Goal: Task Accomplishment & Management: Check status

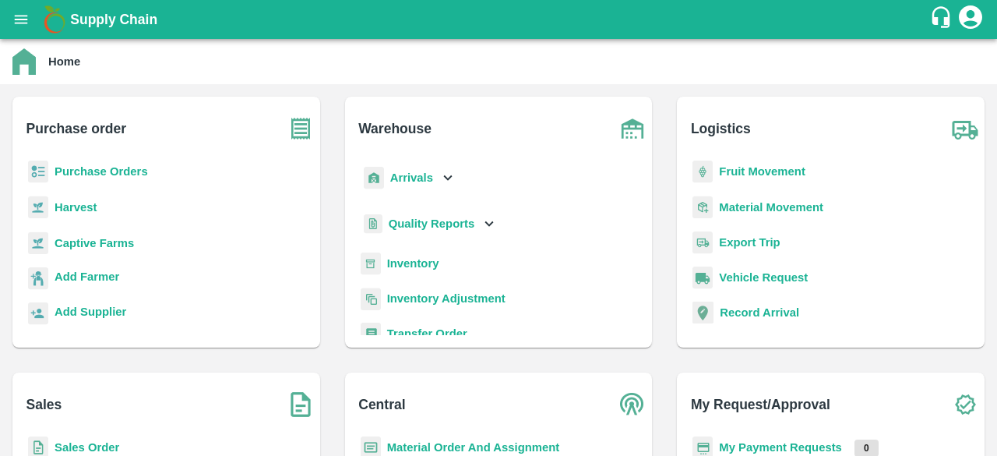
click at [399, 269] on b "Inventory" at bounding box center [413, 263] width 52 height 12
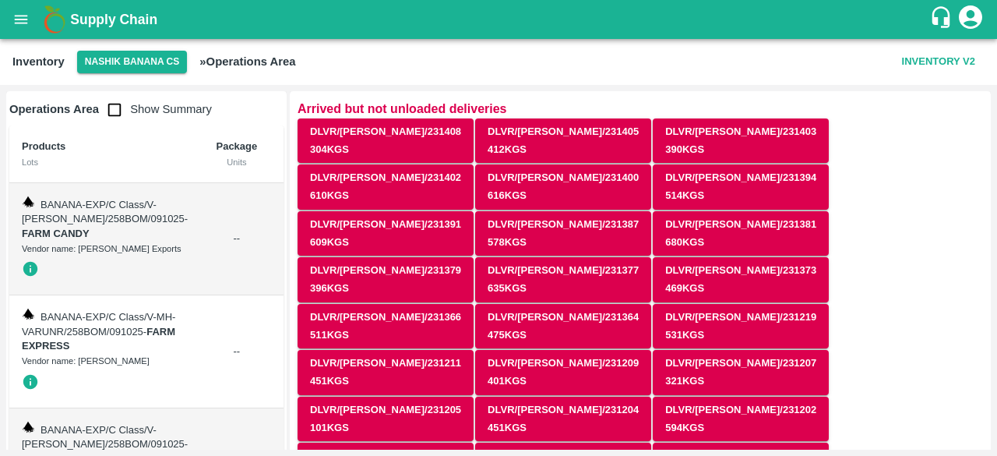
click at [110, 64] on button "Nashik Banana CS" at bounding box center [132, 62] width 111 height 23
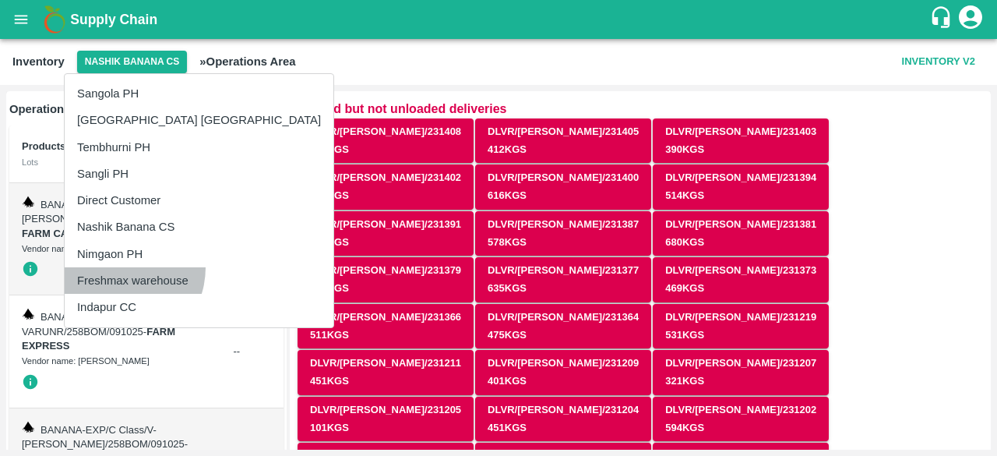
click at [115, 267] on li "Freshmax warehouse" at bounding box center [199, 280] width 269 height 26
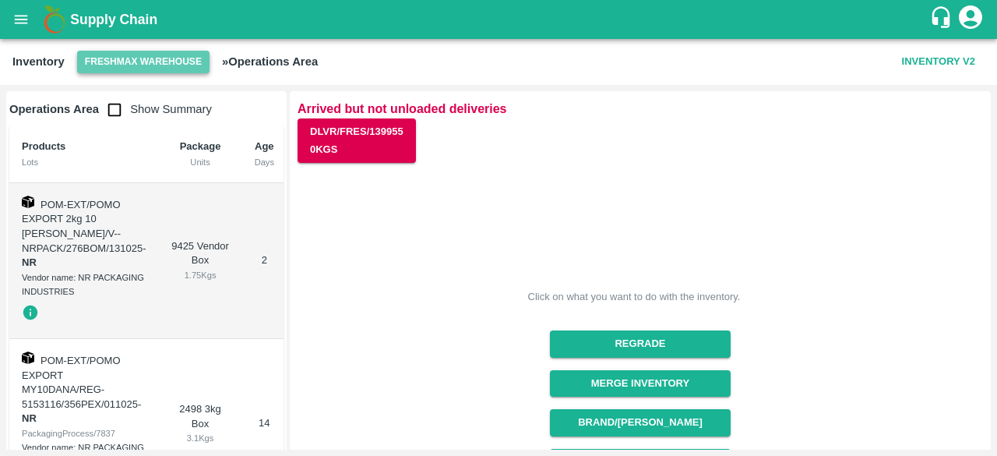
click at [125, 62] on button "Freshmax warehouse" at bounding box center [143, 62] width 132 height 23
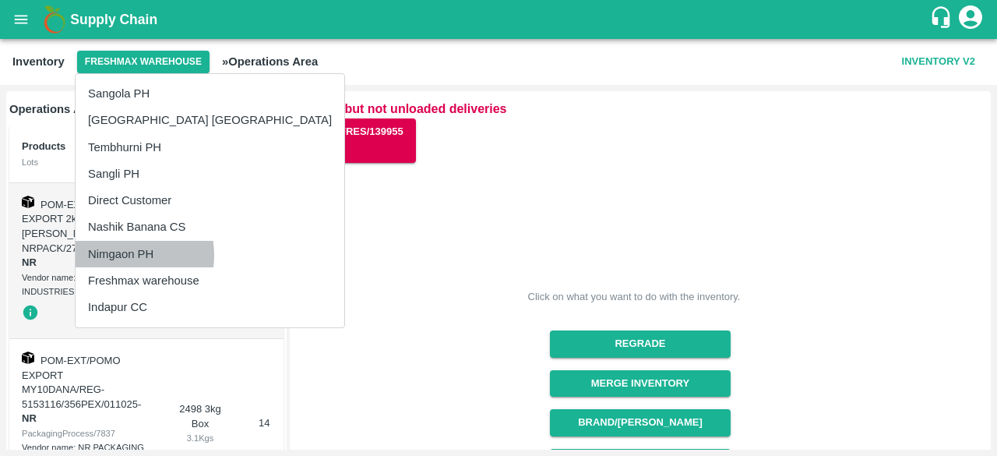
click at [118, 255] on li "Nimgaon PH" at bounding box center [210, 254] width 269 height 26
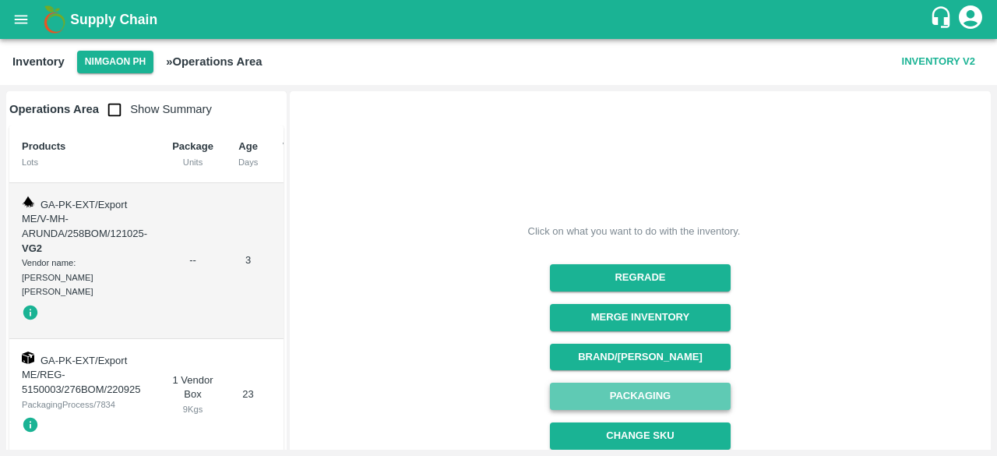
click at [625, 397] on button "Packaging" at bounding box center [640, 395] width 180 height 27
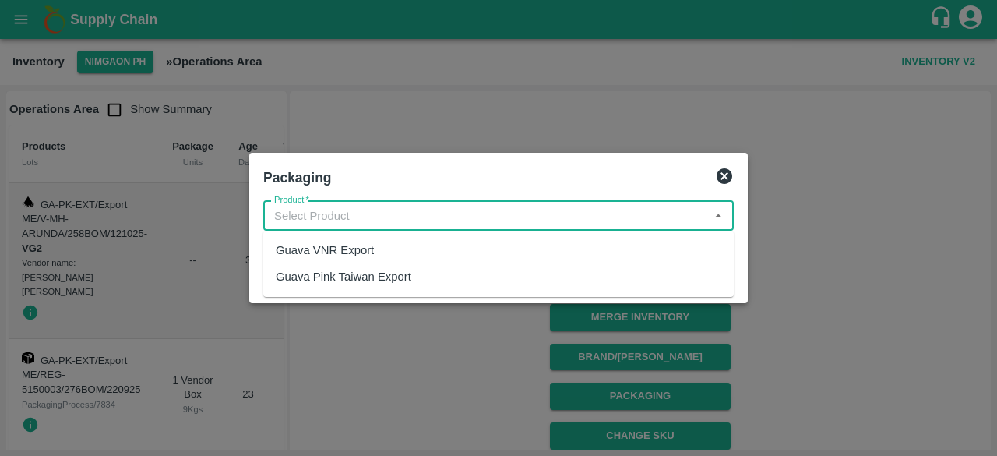
click at [432, 215] on input "Product   *" at bounding box center [485, 216] width 435 height 20
click at [385, 252] on div "Guava VNR Export" at bounding box center [498, 250] width 470 height 26
type input "Guava VNR Export"
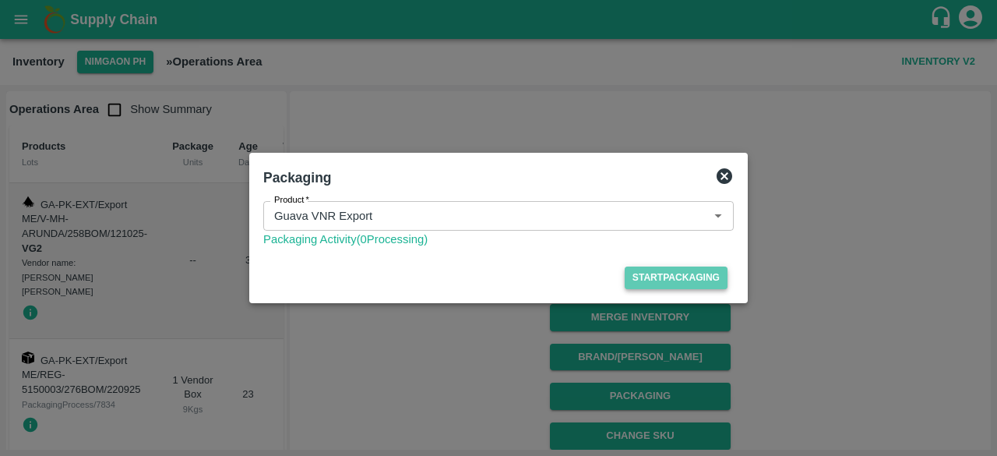
click at [665, 275] on button "Start Packaging" at bounding box center [676, 277] width 103 height 23
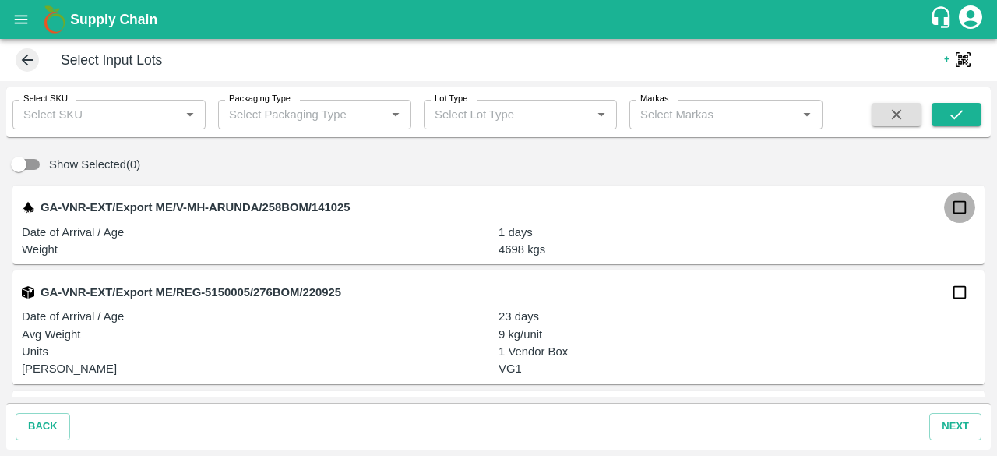
click at [956, 205] on input "checkbox" at bounding box center [959, 207] width 31 height 31
checkbox input "true"
click at [956, 423] on button "next" at bounding box center [955, 426] width 52 height 27
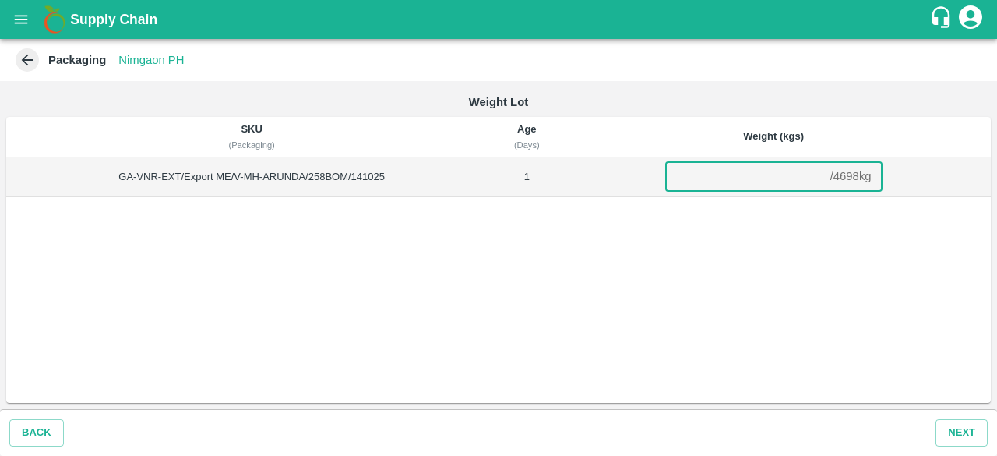
click at [721, 178] on input "number" at bounding box center [744, 177] width 159 height 30
type input "4698"
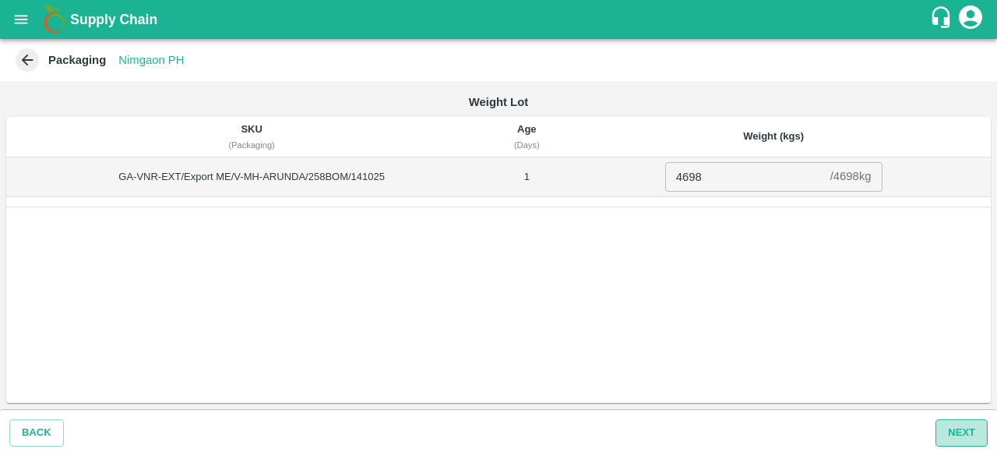
click at [962, 431] on button "Next" at bounding box center [961, 432] width 52 height 27
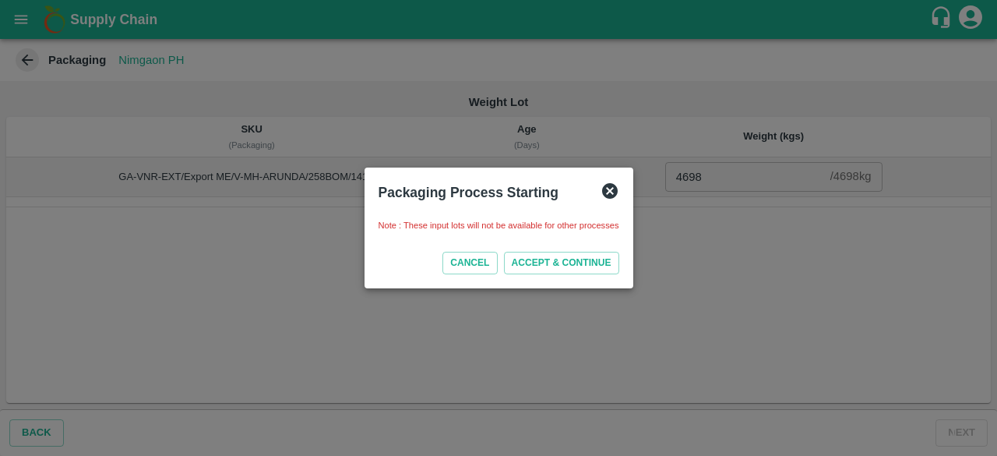
click at [608, 185] on icon at bounding box center [610, 191] width 16 height 16
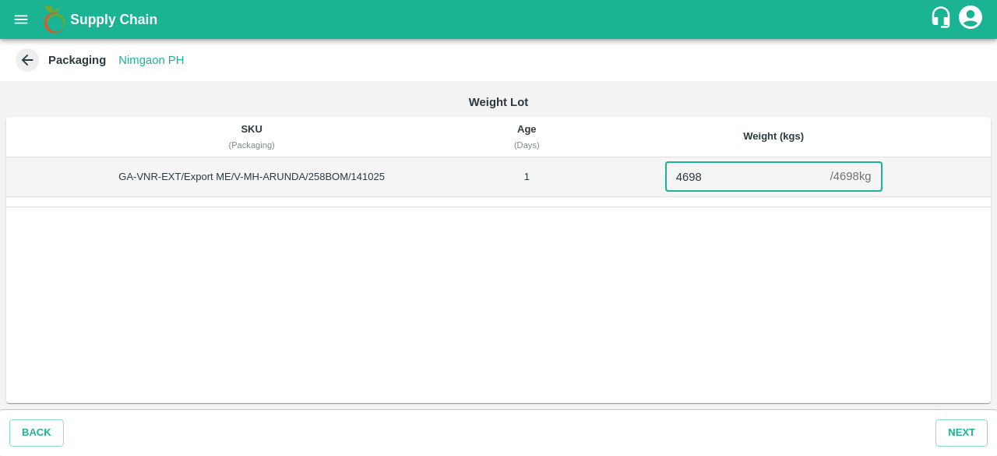
click at [727, 177] on input "4698" at bounding box center [744, 177] width 159 height 30
click at [959, 432] on button "Next" at bounding box center [961, 432] width 52 height 27
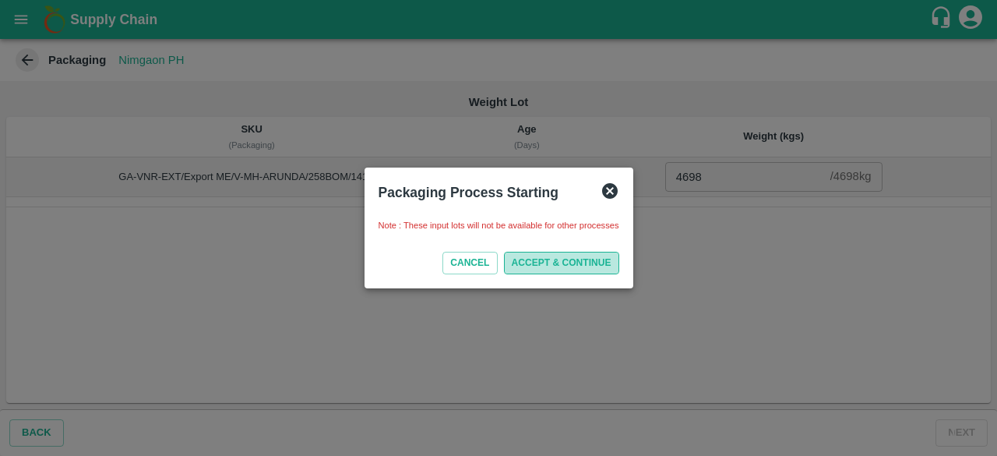
click at [533, 262] on button "ACCEPT & CONTINUE" at bounding box center [561, 263] width 115 height 23
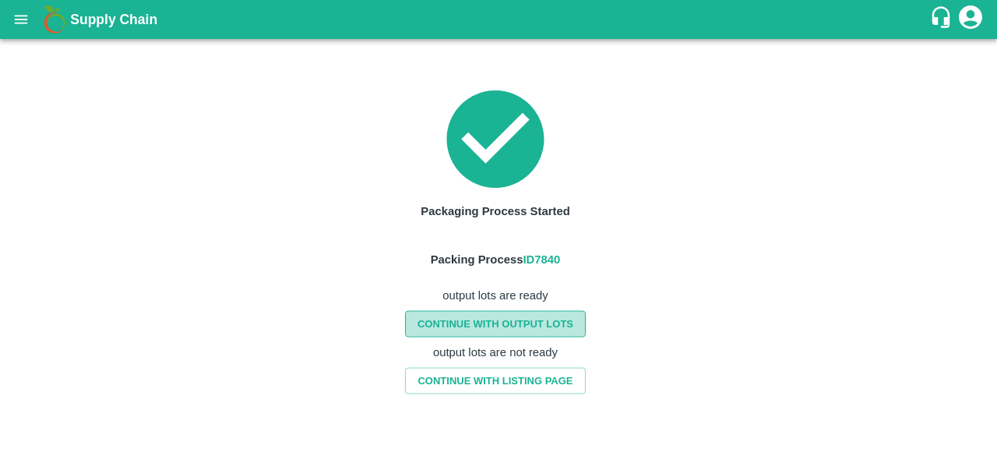
click at [508, 329] on link "CONTINUE WITH OUTPUT LOTS" at bounding box center [495, 323] width 181 height 27
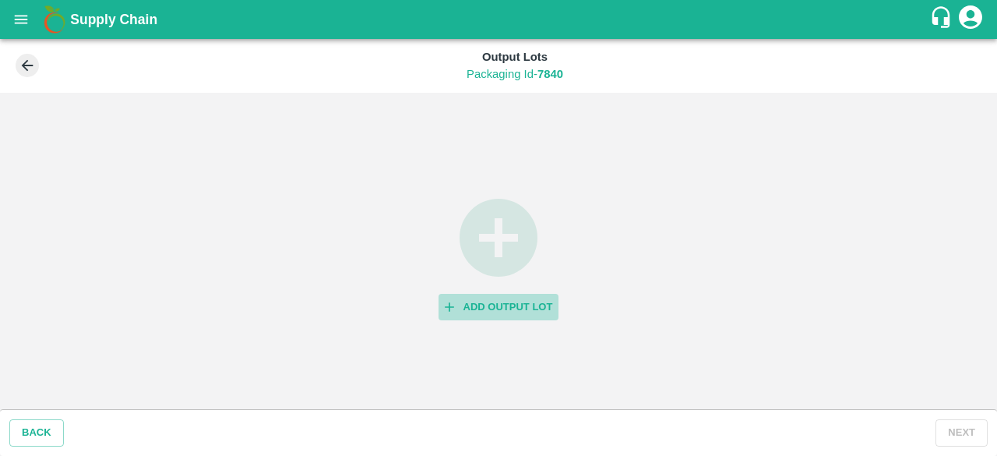
click at [483, 303] on button "Add Output Lot" at bounding box center [498, 307] width 121 height 27
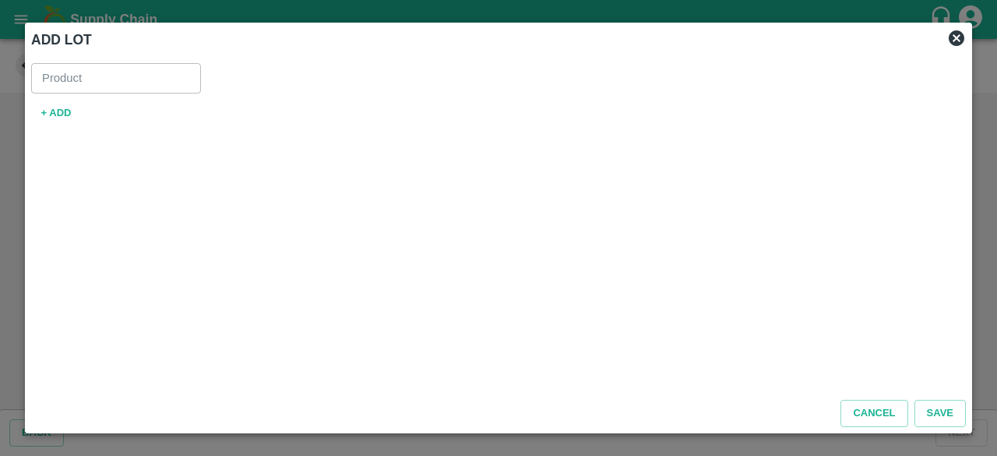
type input "Guava VNR Export"
click at [46, 111] on button "+ ADD" at bounding box center [56, 113] width 50 height 27
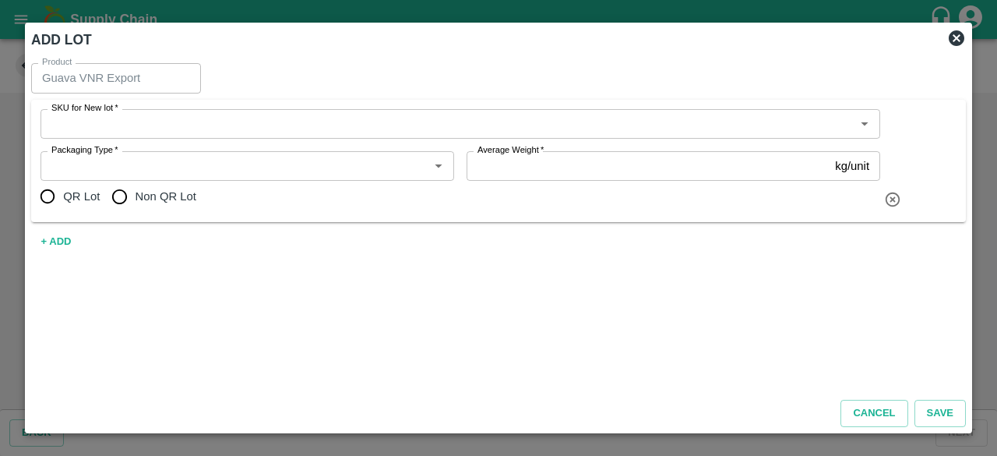
click at [131, 135] on div "SKU for New lot   *" at bounding box center [460, 124] width 840 height 30
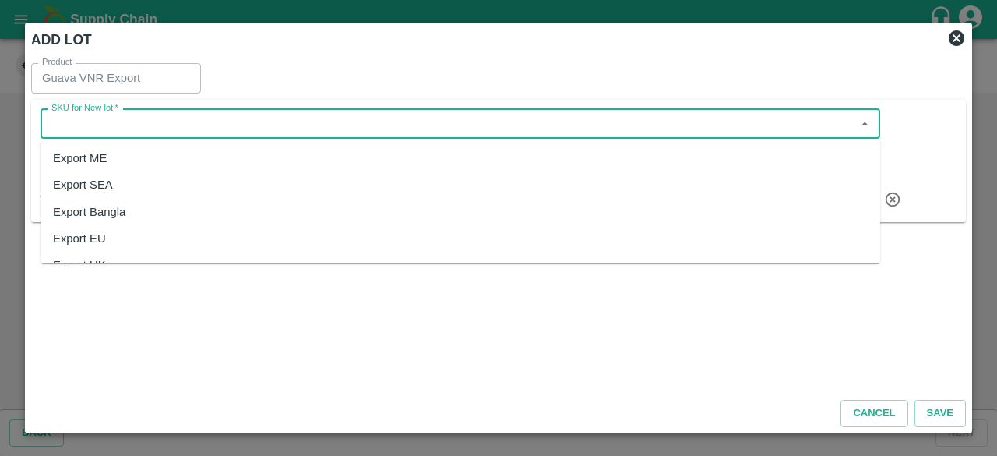
click at [128, 160] on div "Export ME" at bounding box center [460, 158] width 840 height 26
type input "Export ME"
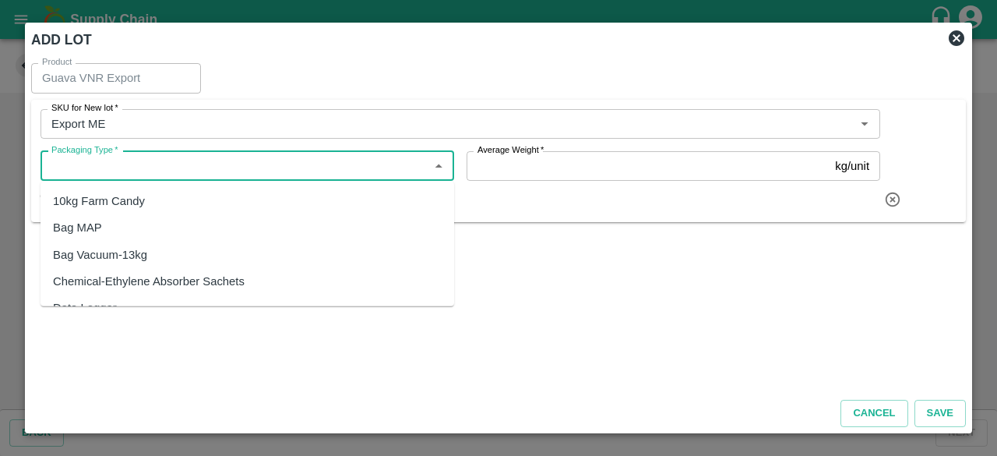
click at [140, 166] on input "Packaging Type   *" at bounding box center [234, 166] width 378 height 20
click at [139, 200] on div "10kg Farm Candy" at bounding box center [99, 200] width 92 height 17
type input "10kg Farm Candy"
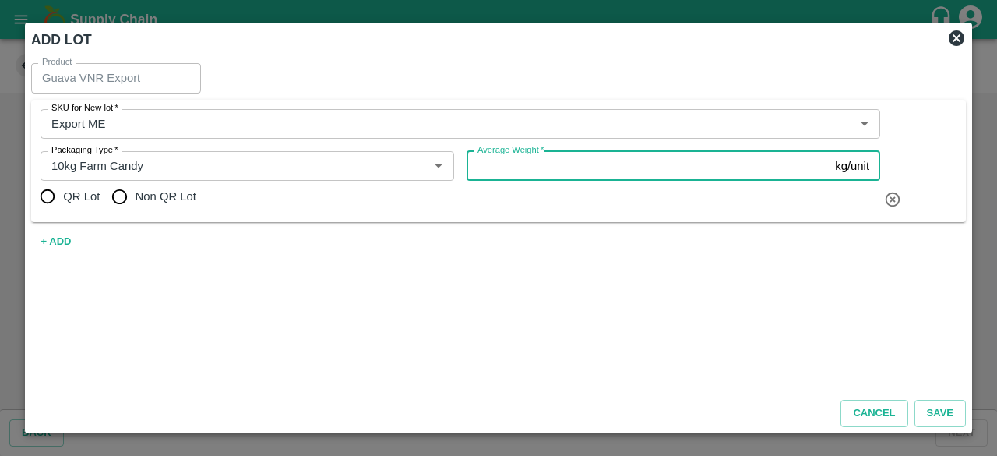
click at [505, 174] on input "Average Weight   *" at bounding box center [647, 166] width 362 height 30
type input "9"
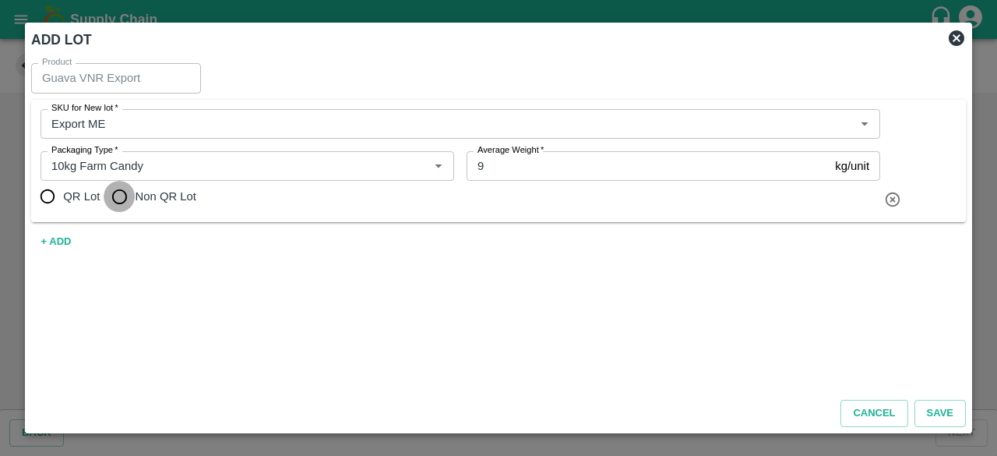
click at [118, 204] on input "Non QR Lot" at bounding box center [119, 196] width 31 height 31
radio input "true"
click at [945, 408] on button "Save" at bounding box center [939, 413] width 51 height 27
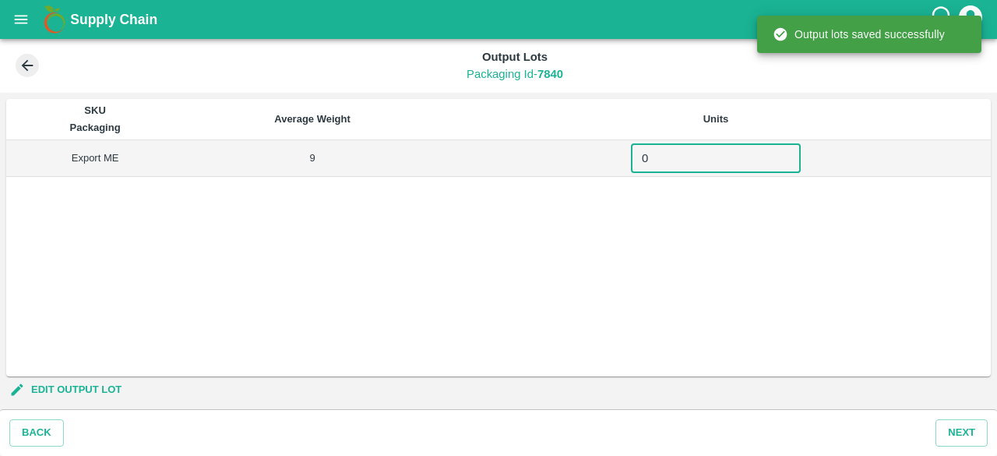
click at [678, 158] on input "0" at bounding box center [716, 158] width 170 height 30
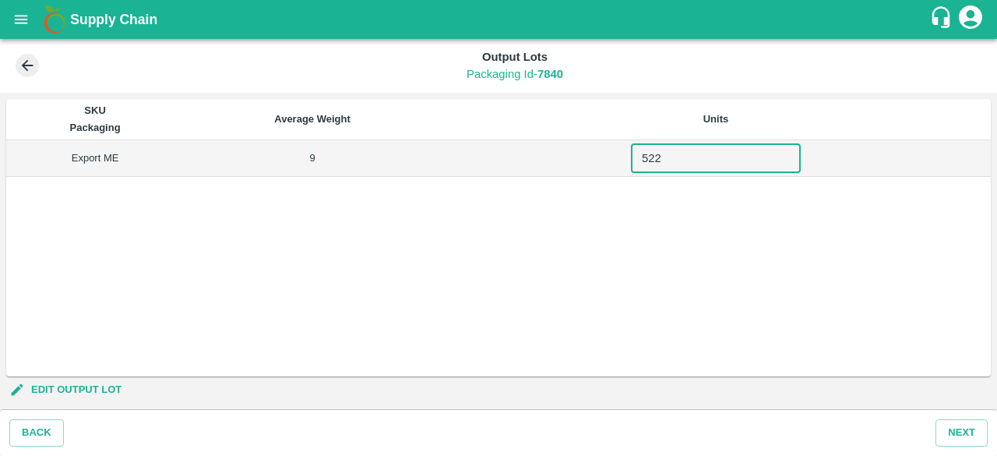
type input "522"
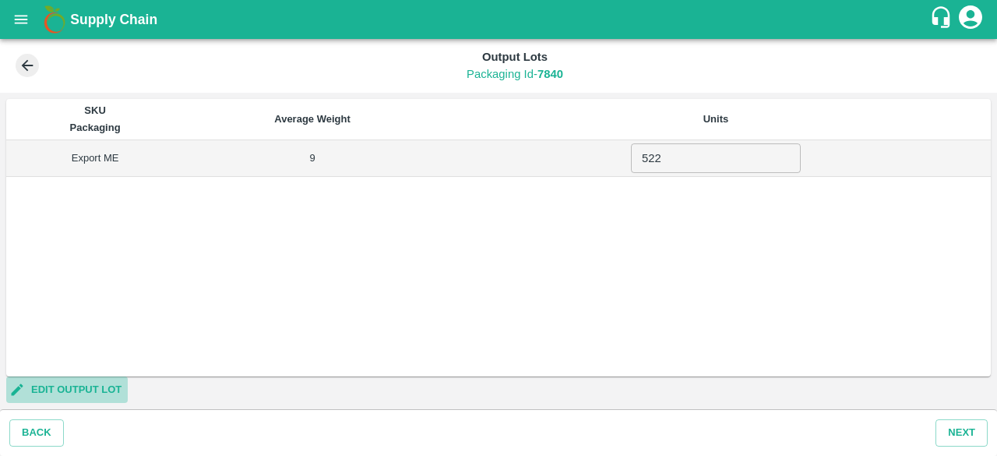
click at [58, 387] on button "EDIT OUTPUT LOT" at bounding box center [66, 389] width 121 height 27
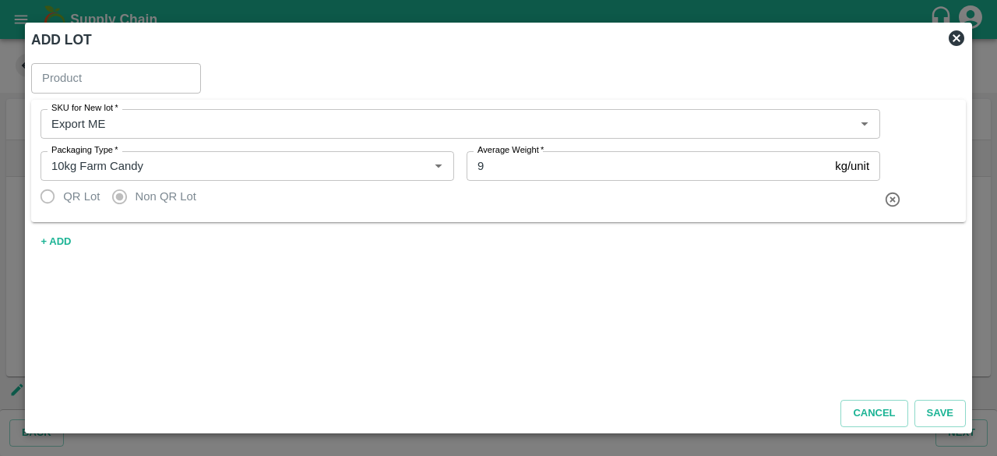
type input "Guava VNR Export"
click at [952, 39] on icon at bounding box center [957, 38] width 16 height 16
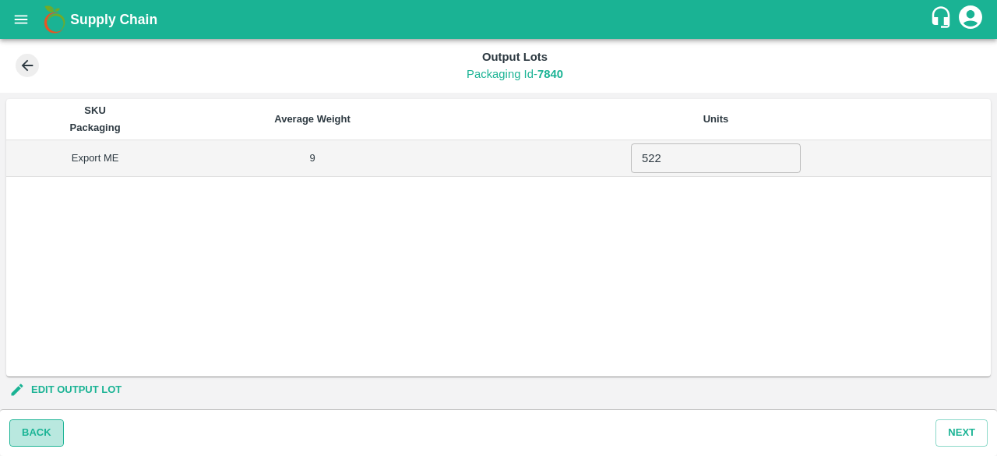
click at [24, 429] on button "BACK" at bounding box center [36, 432] width 55 height 27
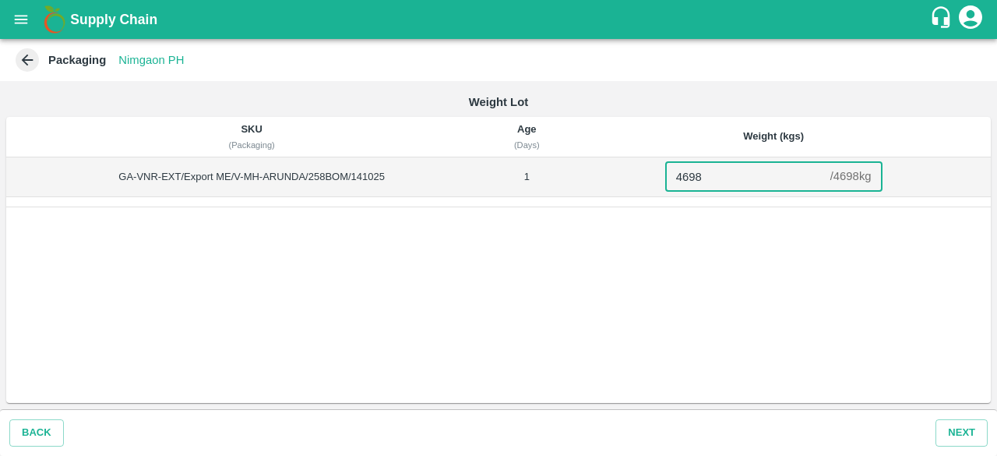
click at [735, 177] on input "4698" at bounding box center [744, 177] width 159 height 30
type input "4410"
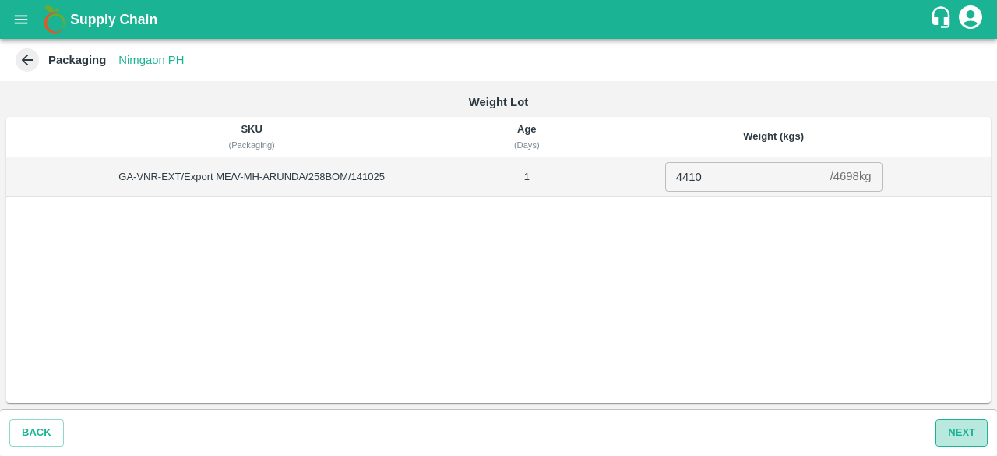
click at [959, 431] on button "Next" at bounding box center [961, 432] width 52 height 27
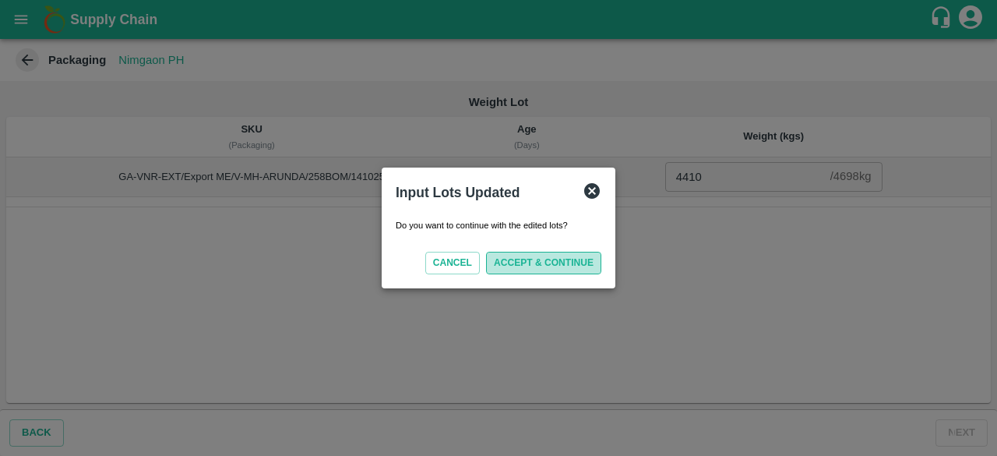
click at [551, 265] on button "ACCEPT & CONTINUE" at bounding box center [543, 263] width 115 height 23
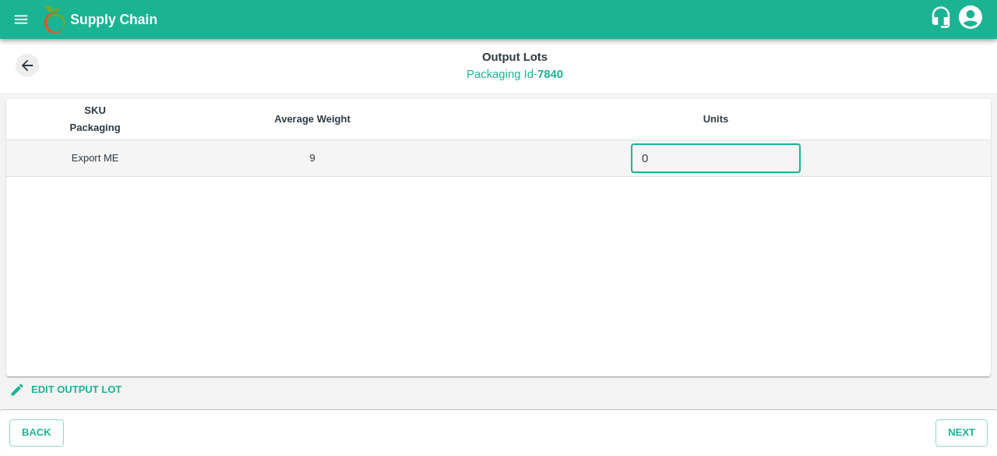
click at [676, 155] on input "0" at bounding box center [716, 158] width 170 height 30
type input "490"
click at [702, 303] on div "SKU Packaging Average Weight Units Export ME 9 490 ​" at bounding box center [498, 237] width 984 height 277
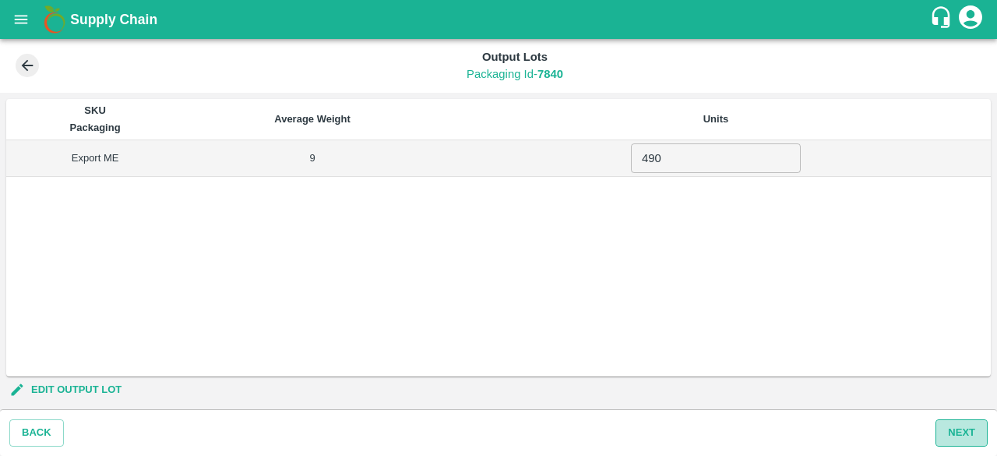
click at [964, 431] on button "Next" at bounding box center [961, 432] width 52 height 27
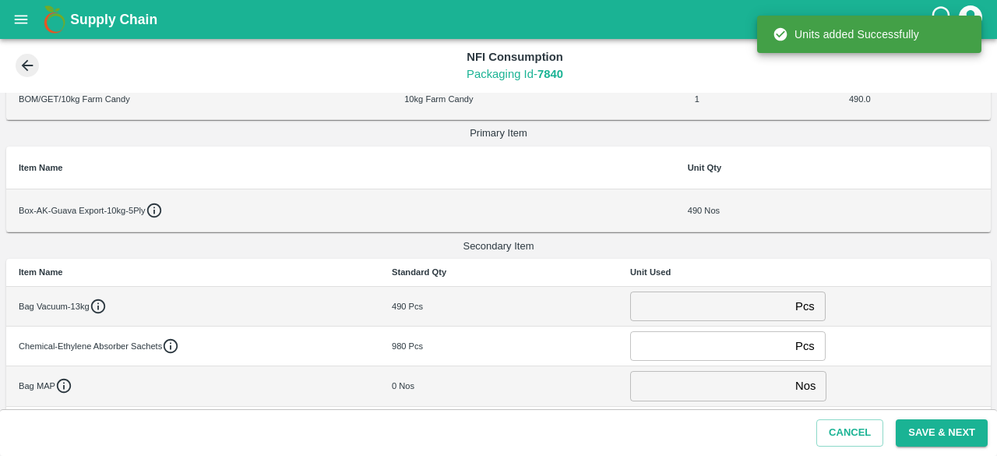
scroll to position [98, 0]
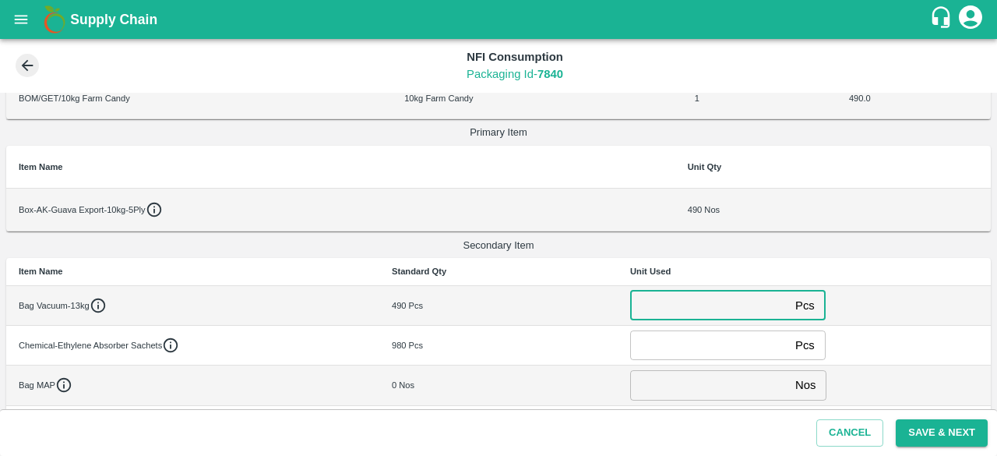
click at [685, 312] on input "number" at bounding box center [709, 305] width 159 height 30
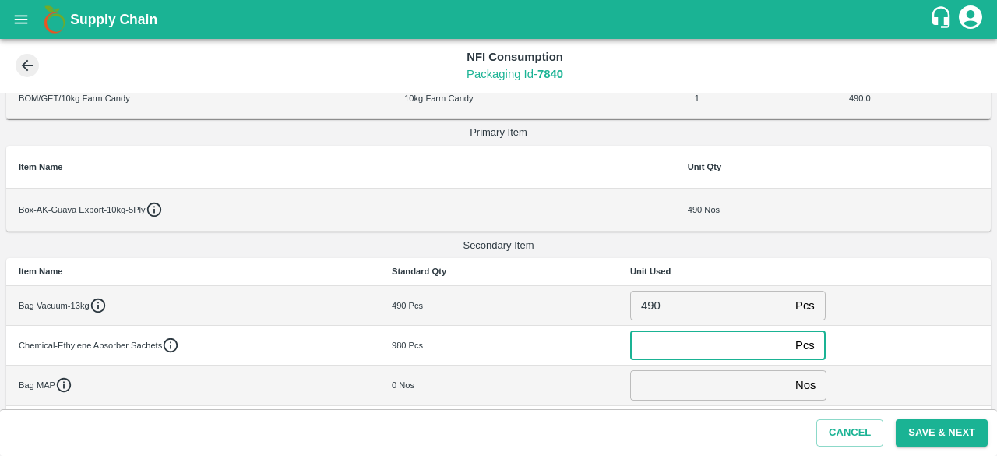
click at [674, 306] on input "490" at bounding box center [709, 305] width 159 height 30
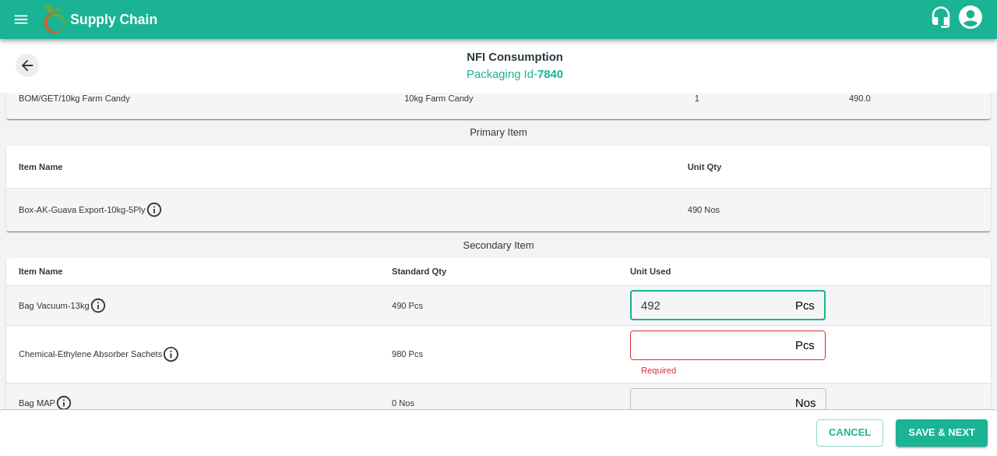
type input "492"
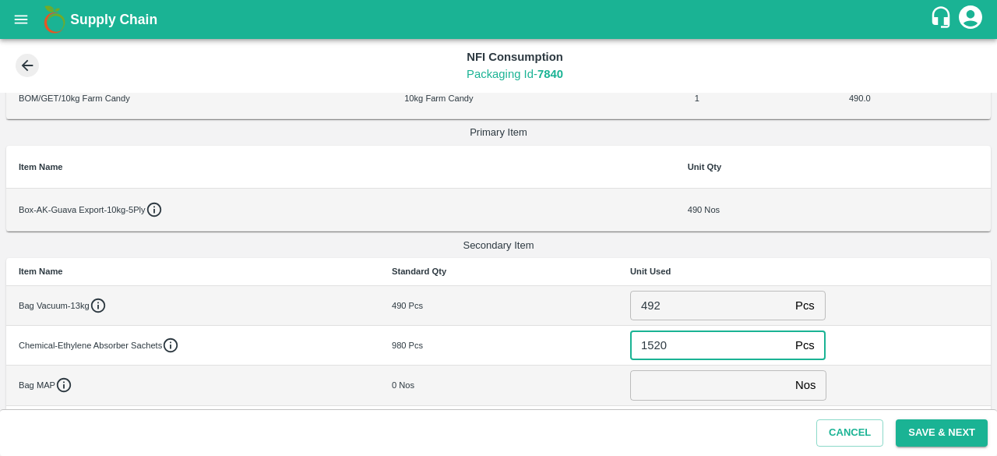
type input "1520"
click at [882, 344] on div "1520 Pcs ​" at bounding box center [804, 345] width 348 height 30
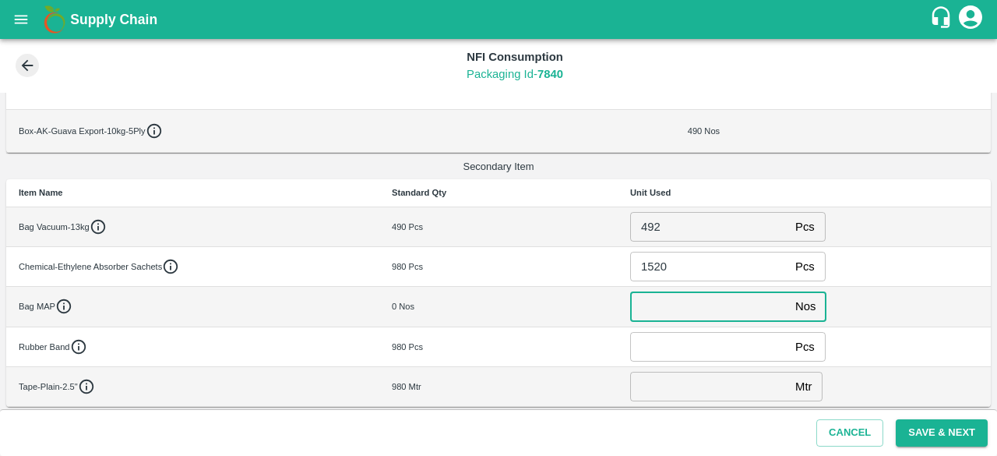
click at [672, 307] on input "number" at bounding box center [709, 306] width 159 height 30
type input "4"
type input "0"
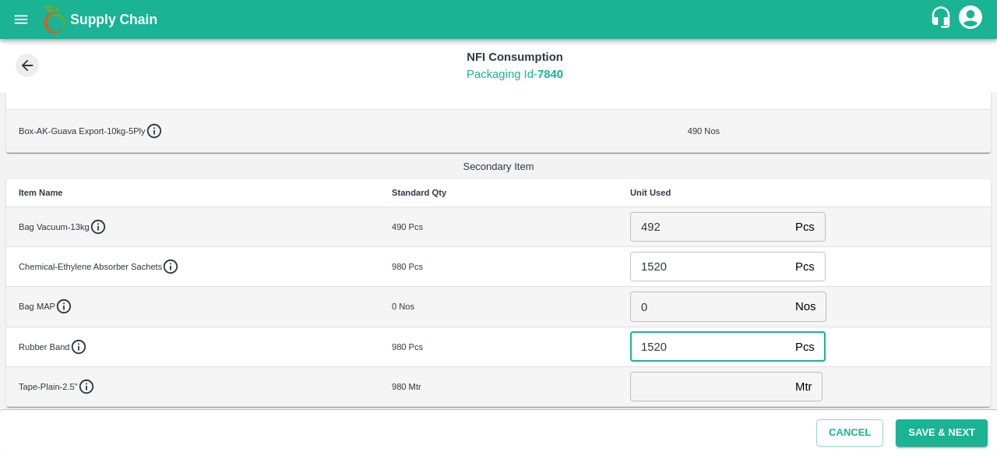
type input "1520"
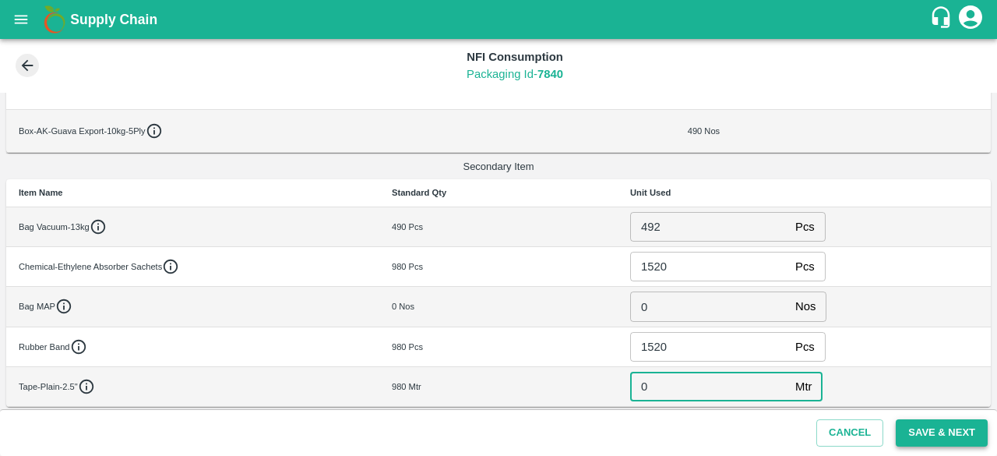
type input "0"
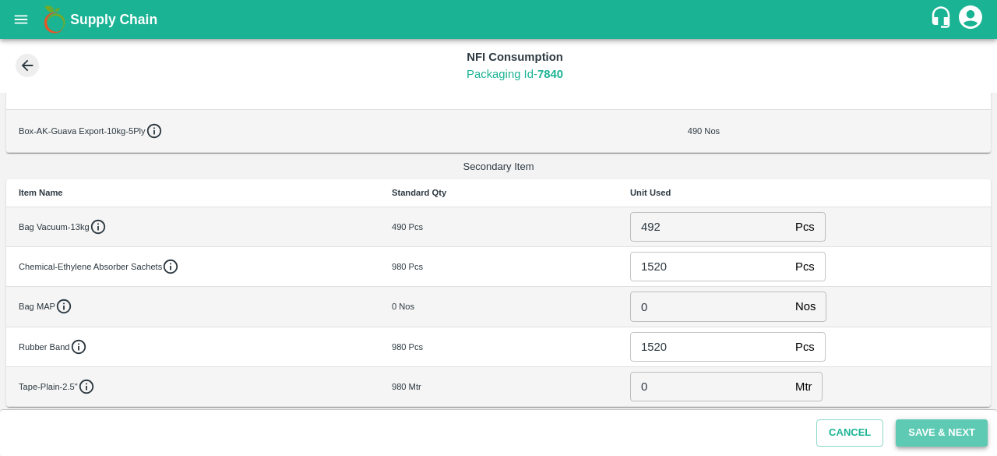
click at [943, 438] on button "Save & Next" at bounding box center [942, 432] width 92 height 27
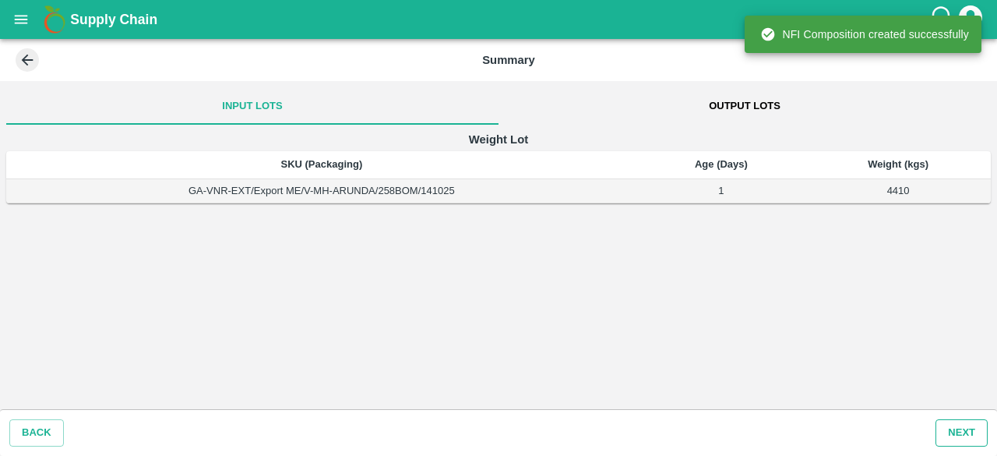
click at [961, 425] on button "Next" at bounding box center [961, 432] width 52 height 27
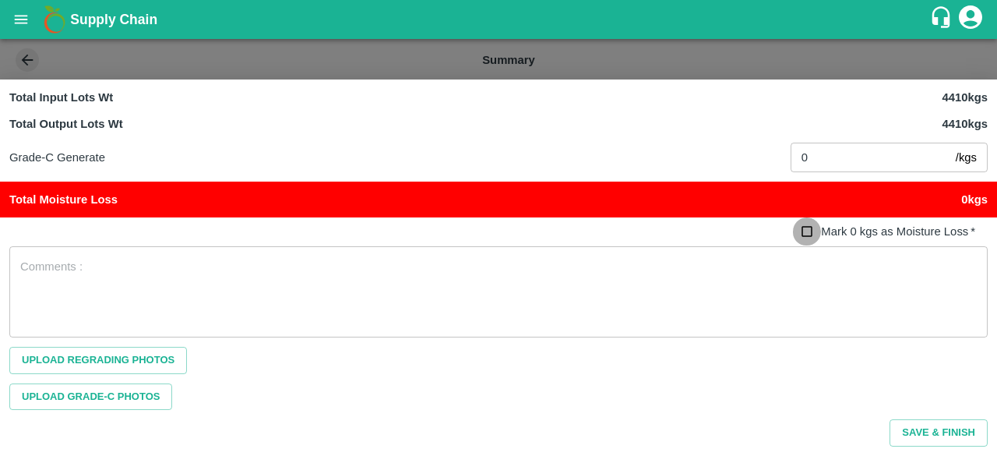
click at [804, 233] on input "Mark 0 kgs as Moisture Loss   *" at bounding box center [807, 231] width 29 height 29
checkbox input "true"
click at [935, 430] on button "Save & Finish" at bounding box center [938, 432] width 98 height 27
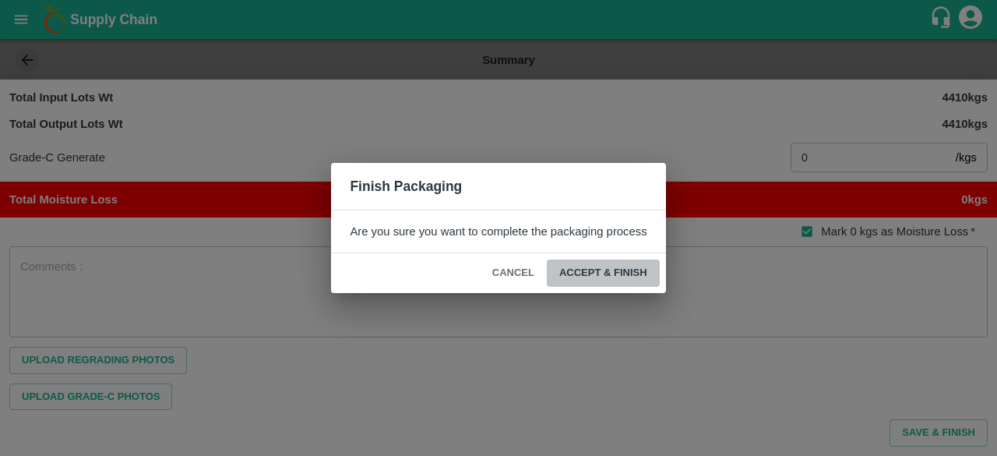
click at [607, 266] on button "ACCEPT & FINISH" at bounding box center [603, 272] width 113 height 27
click at [549, 319] on div "Finish Packaging Are you sure you want to complete the packaging process CANCEL…" at bounding box center [498, 228] width 997 height 456
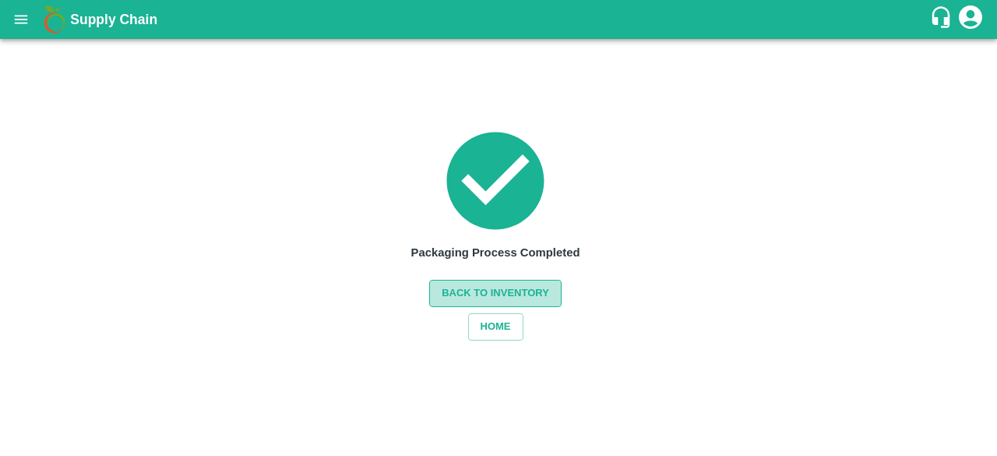
click at [514, 290] on button "Back to Inventory" at bounding box center [495, 293] width 132 height 27
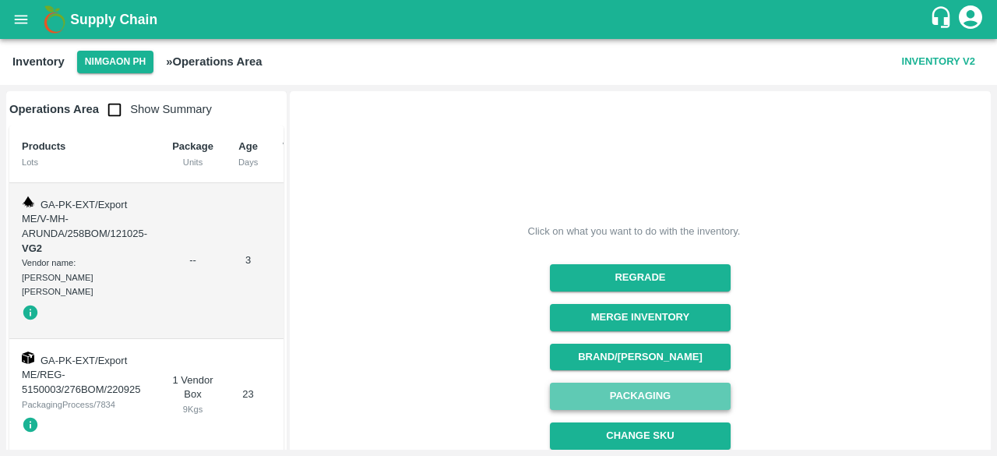
click at [621, 396] on button "Packaging" at bounding box center [640, 395] width 180 height 27
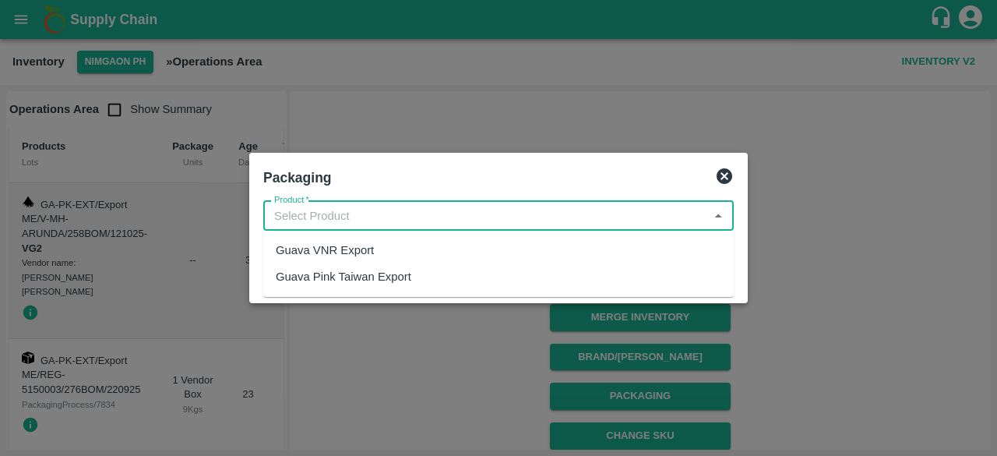
click at [375, 213] on input "Product   *" at bounding box center [485, 216] width 435 height 20
click at [374, 280] on div "Guava Pink Taiwan Export" at bounding box center [344, 276] width 136 height 17
type input "Guava Pink Taiwan Export"
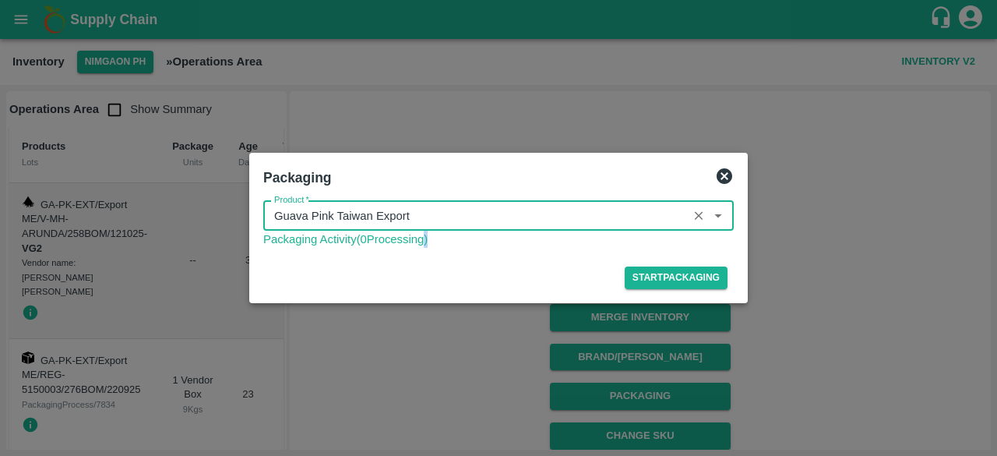
click at [374, 280] on div "Start Packaging" at bounding box center [498, 274] width 483 height 41
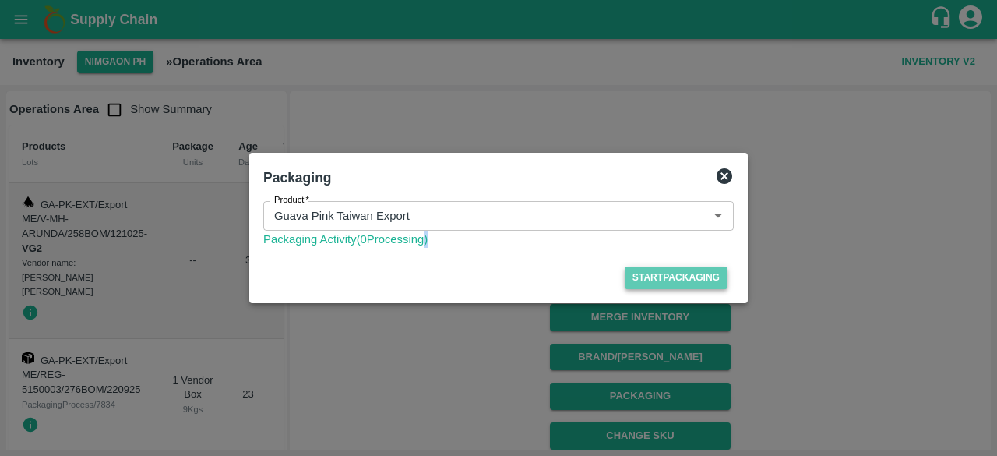
click at [660, 273] on button "Start Packaging" at bounding box center [676, 277] width 103 height 23
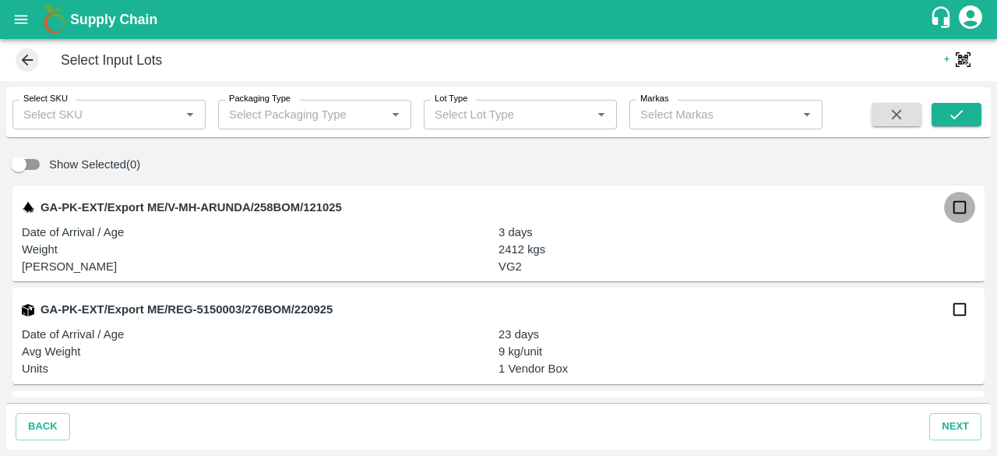
click at [958, 206] on input "checkbox" at bounding box center [959, 207] width 31 height 31
checkbox input "true"
click at [959, 423] on button "next" at bounding box center [955, 426] width 52 height 27
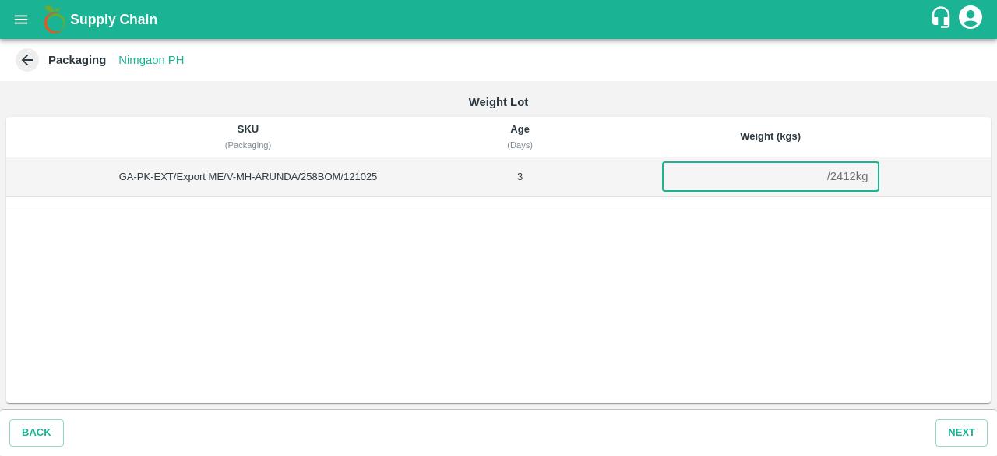
click at [688, 174] on input "number" at bounding box center [741, 177] width 159 height 30
type input "2412"
click at [26, 60] on icon at bounding box center [28, 61] width 12 height 12
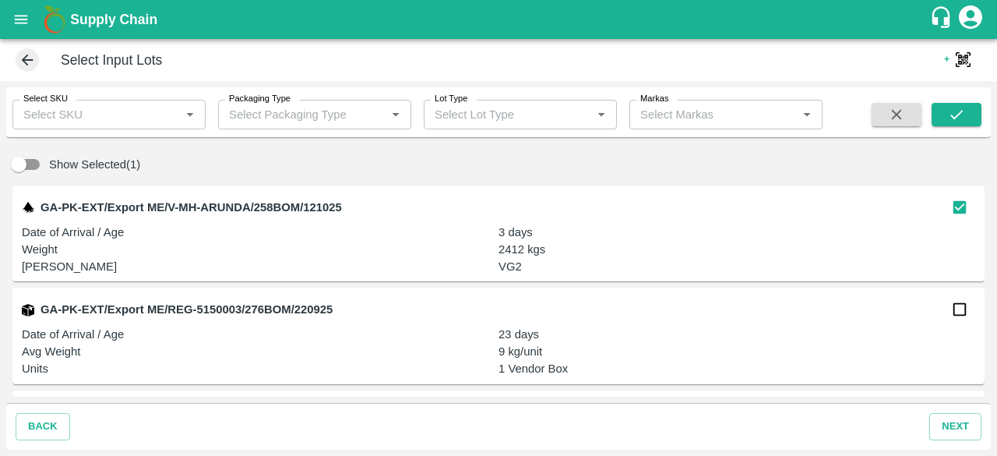
click at [13, 62] on div "Select Input Lots" at bounding box center [471, 59] width 919 height 23
click at [20, 63] on icon at bounding box center [27, 59] width 17 height 17
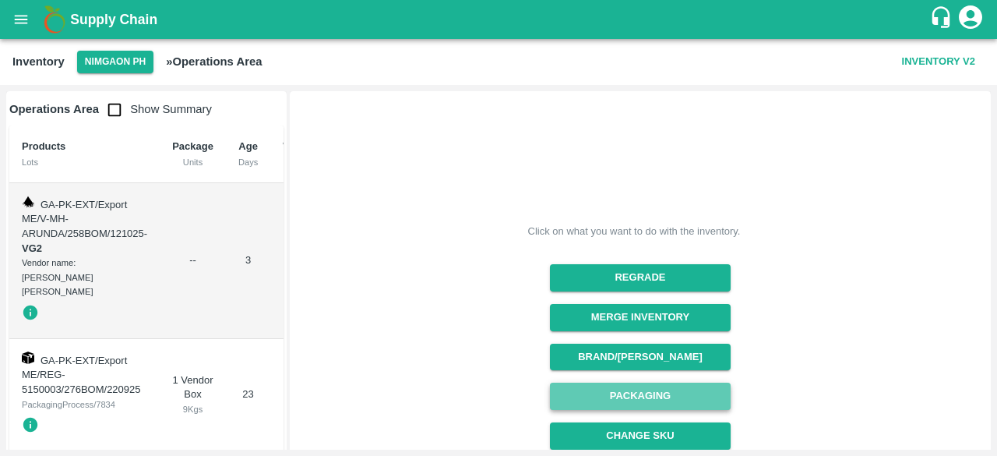
click at [637, 395] on button "Packaging" at bounding box center [640, 395] width 180 height 27
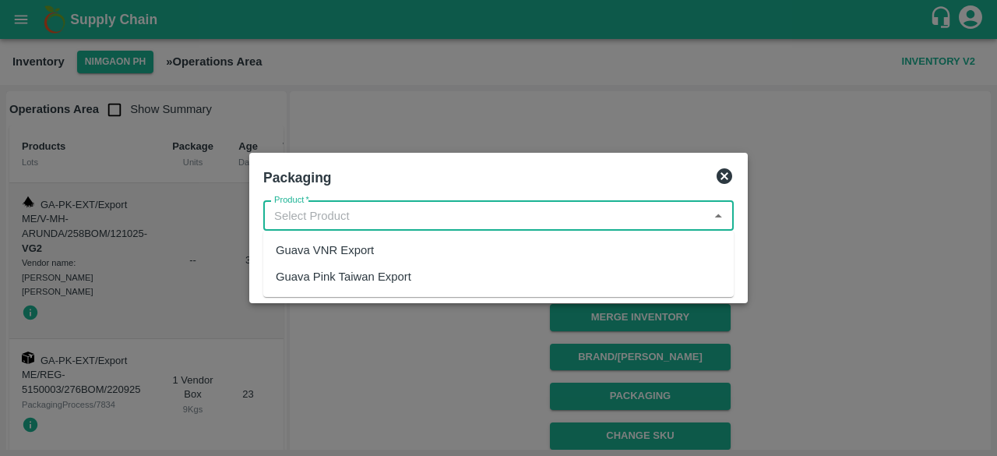
click at [397, 215] on input "Product   *" at bounding box center [485, 216] width 435 height 20
click at [391, 245] on div "Guava VNR Export" at bounding box center [498, 250] width 470 height 26
type input "Guava VNR Export"
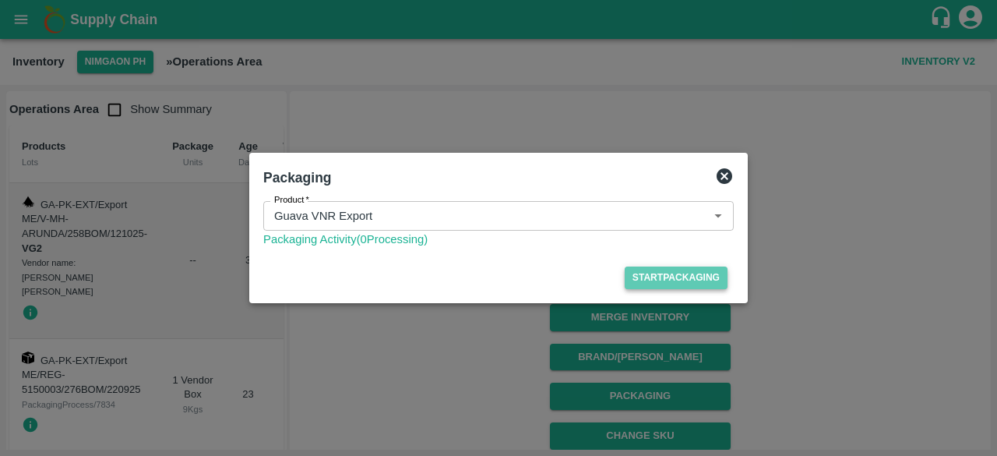
click at [667, 278] on button "Start Packaging" at bounding box center [676, 277] width 103 height 23
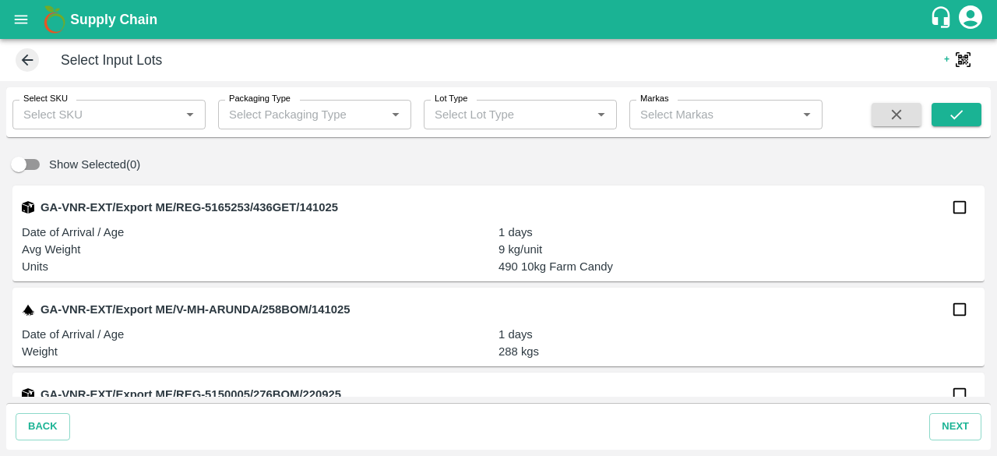
click at [22, 58] on icon at bounding box center [27, 59] width 17 height 17
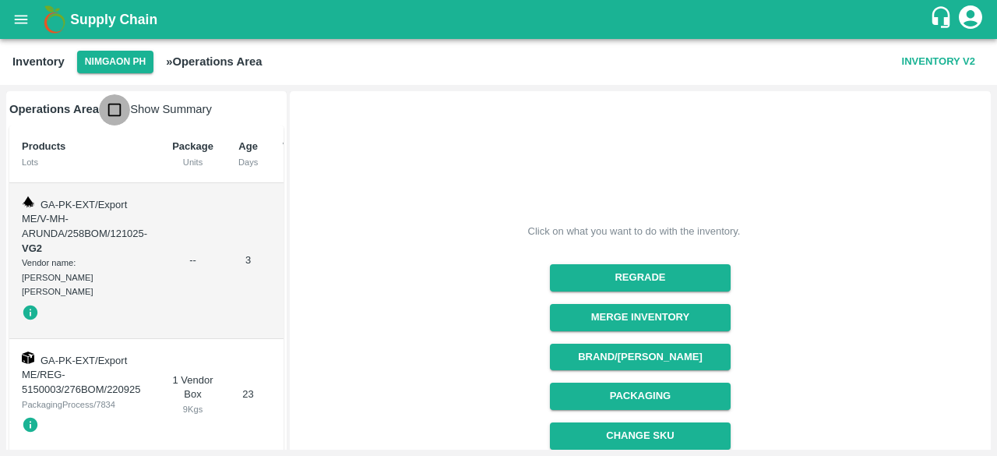
click at [115, 112] on input "checkbox" at bounding box center [114, 109] width 31 height 31
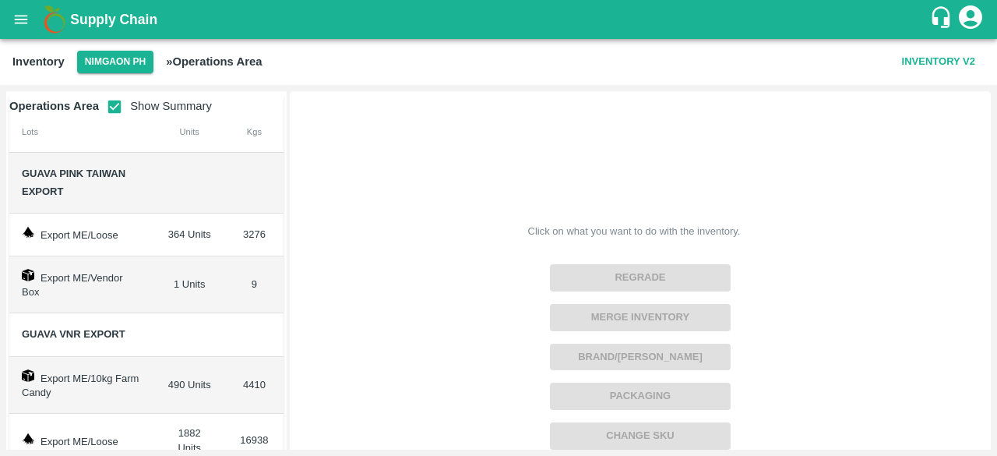
scroll to position [8, 0]
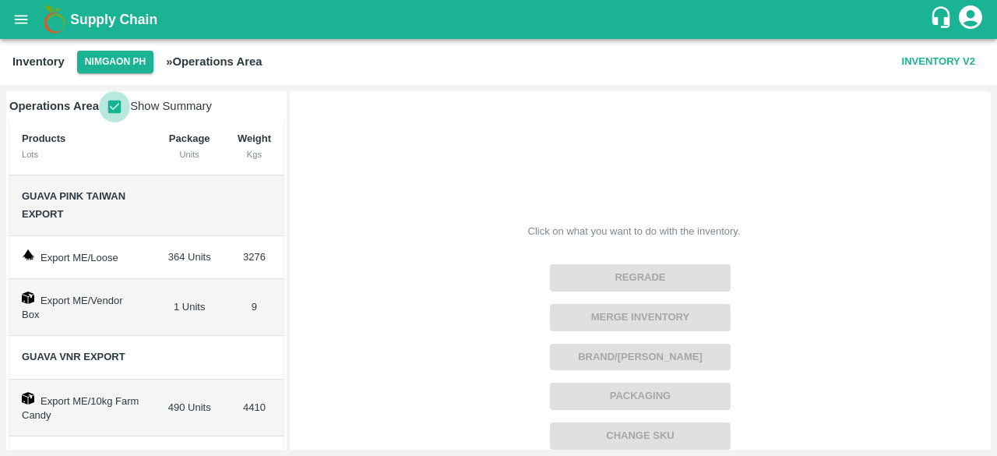
click at [118, 107] on input "checkbox" at bounding box center [114, 106] width 31 height 31
checkbox input "false"
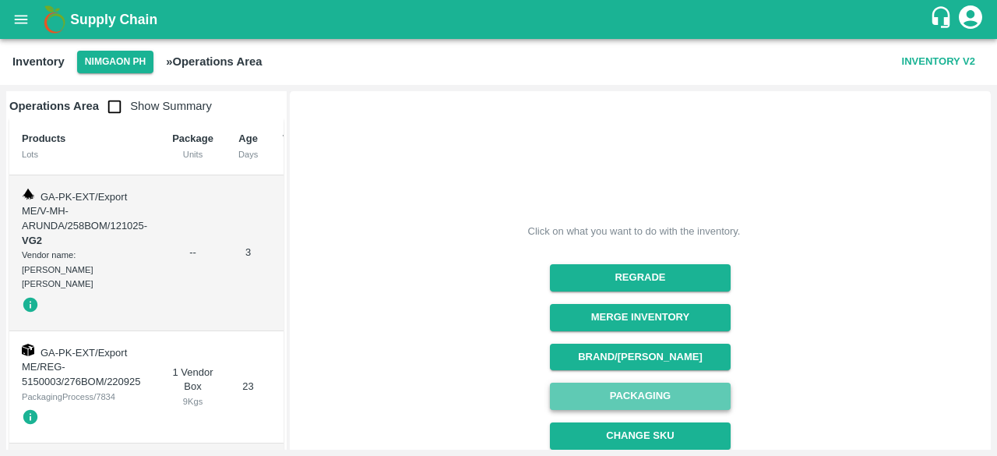
click at [649, 395] on button "Packaging" at bounding box center [640, 395] width 180 height 27
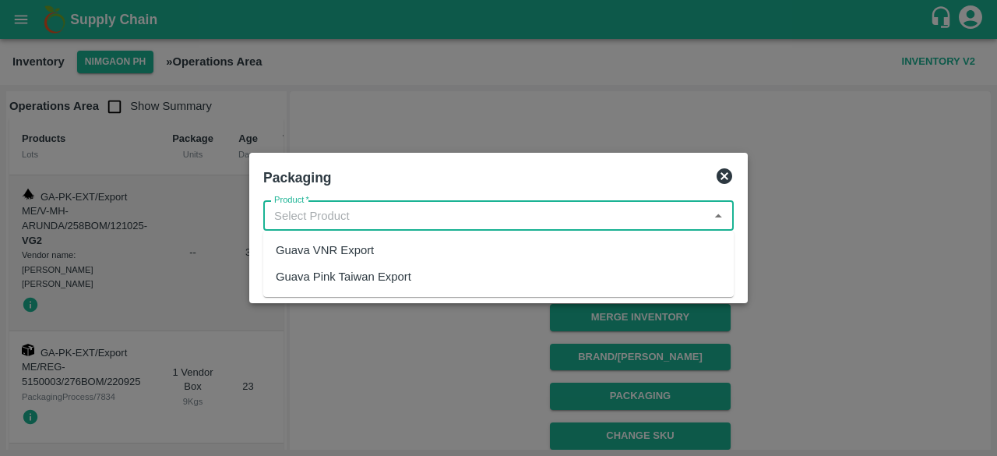
click at [341, 225] on input "Product   *" at bounding box center [485, 216] width 435 height 20
click at [348, 247] on div "Guava VNR Export" at bounding box center [325, 249] width 98 height 17
type input "Guava VNR Export"
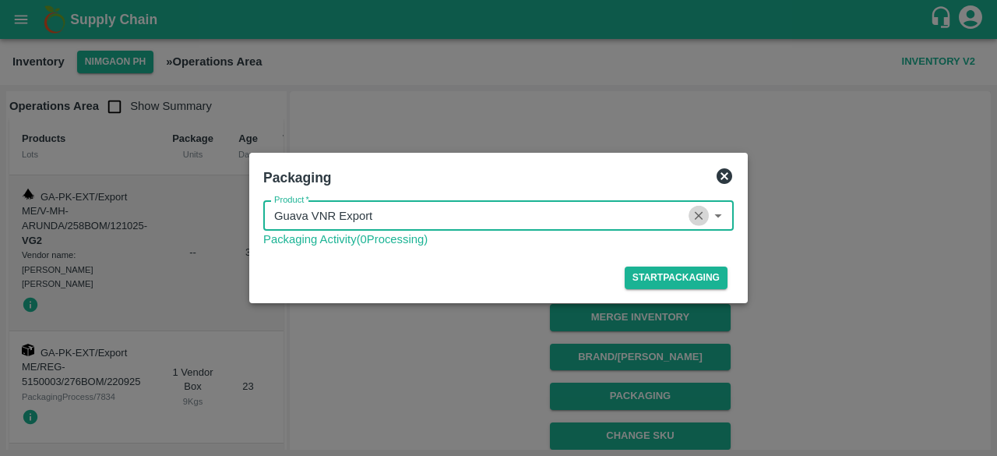
click at [698, 217] on icon "Clear" at bounding box center [699, 216] width 15 height 15
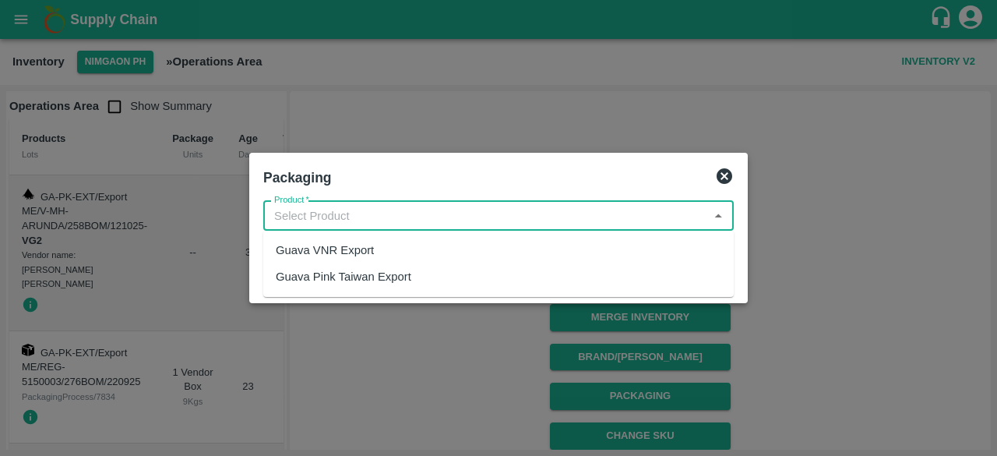
click at [436, 219] on input "Product   *" at bounding box center [485, 216] width 435 height 20
click at [393, 280] on div "Guava Pink Taiwan Export" at bounding box center [344, 276] width 136 height 17
type input "Guava Pink Taiwan Export"
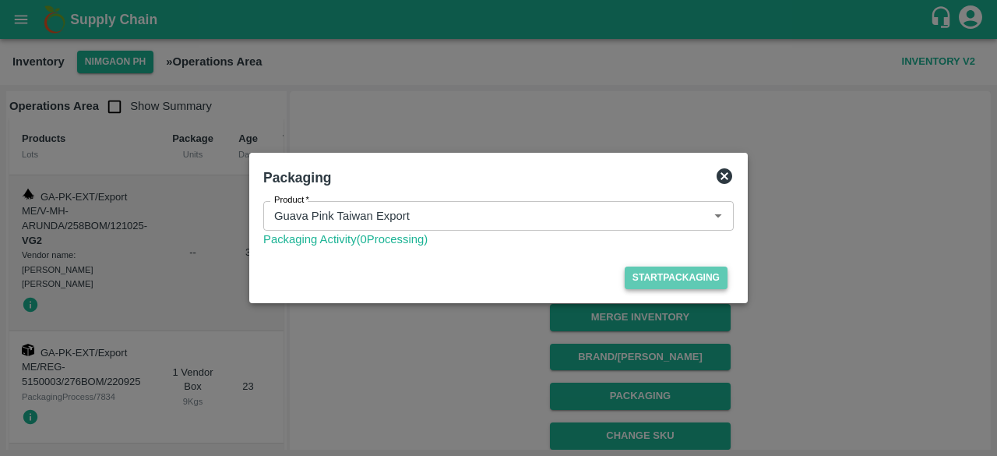
click at [674, 280] on button "Start Packaging" at bounding box center [676, 277] width 103 height 23
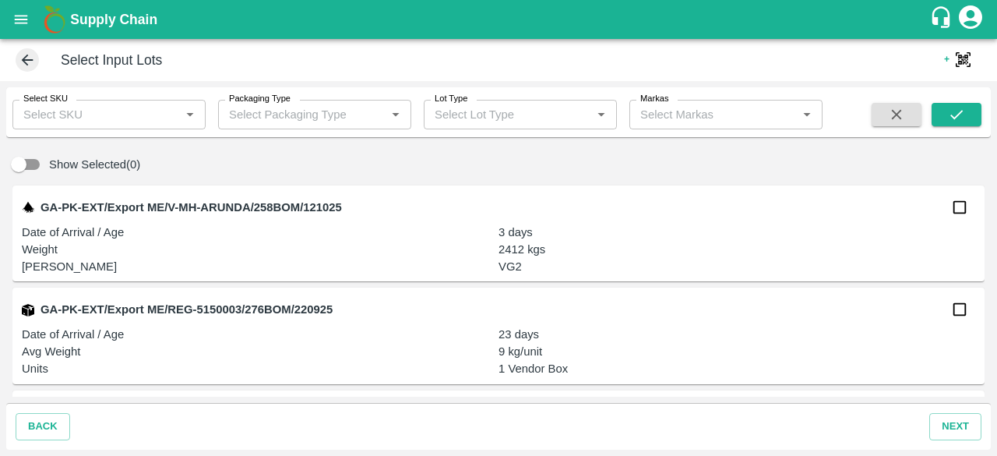
click at [942, 18] on icon "customer-support" at bounding box center [940, 16] width 23 height 23
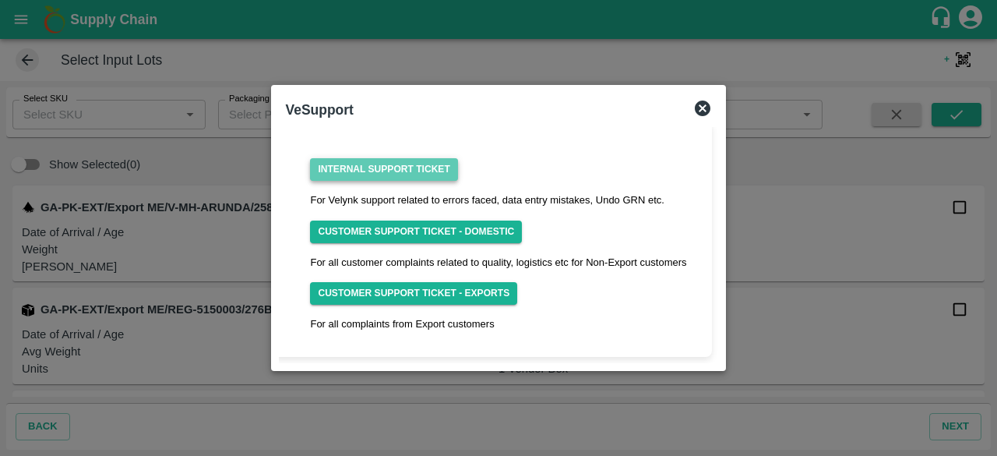
click at [406, 170] on link "Internal Support Ticket" at bounding box center [383, 169] width 147 height 23
click at [699, 108] on icon at bounding box center [703, 108] width 16 height 16
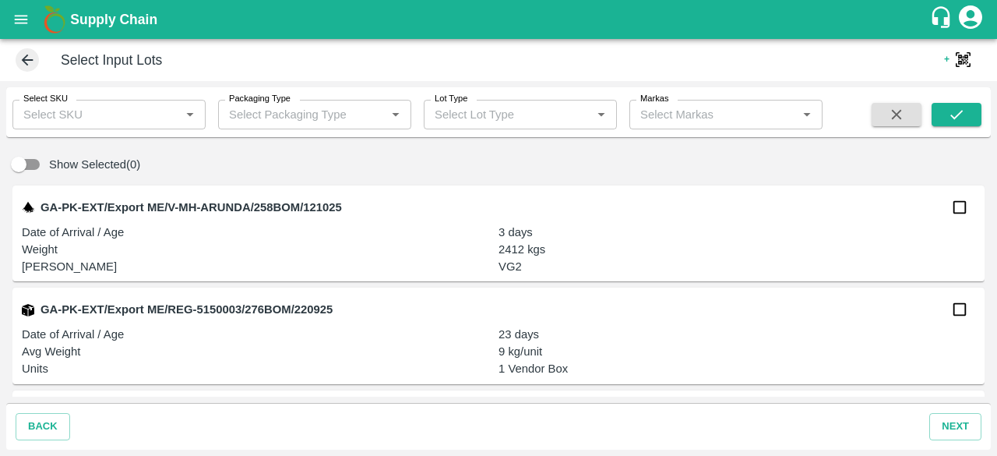
click at [14, 26] on icon "open drawer" at bounding box center [20, 19] width 17 height 17
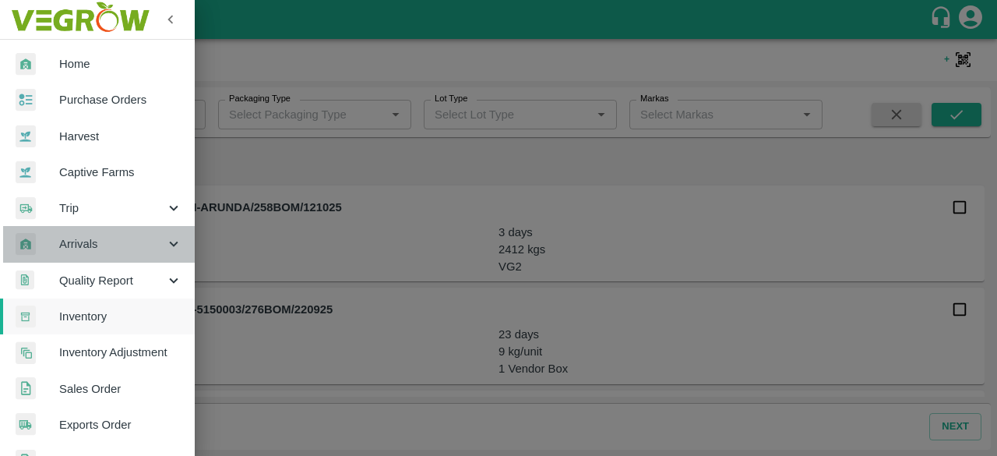
click at [168, 239] on icon at bounding box center [173, 243] width 17 height 17
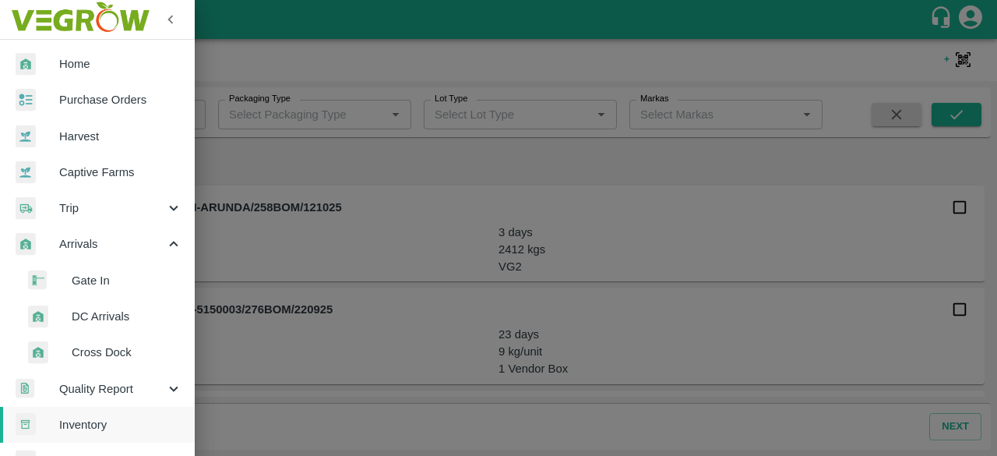
click at [100, 312] on span "DC Arrivals" at bounding box center [127, 316] width 111 height 17
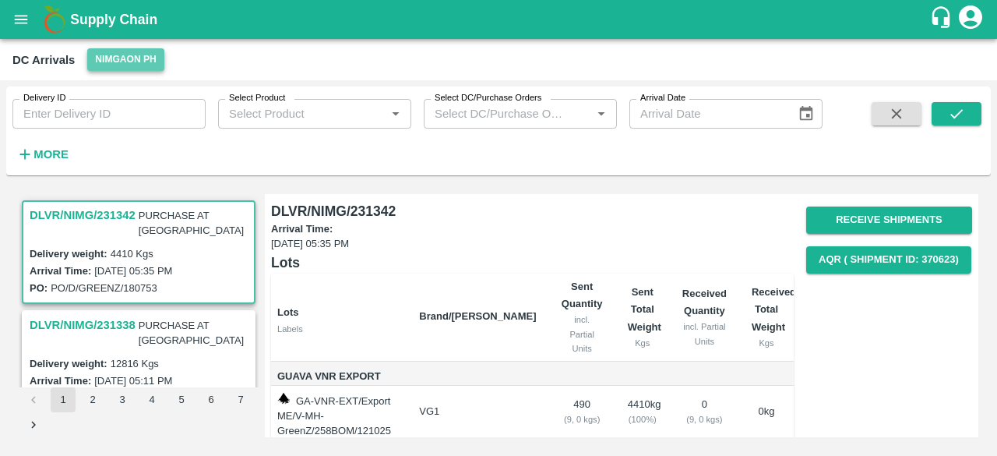
click at [101, 69] on button "Nimgaon PH" at bounding box center [125, 59] width 76 height 23
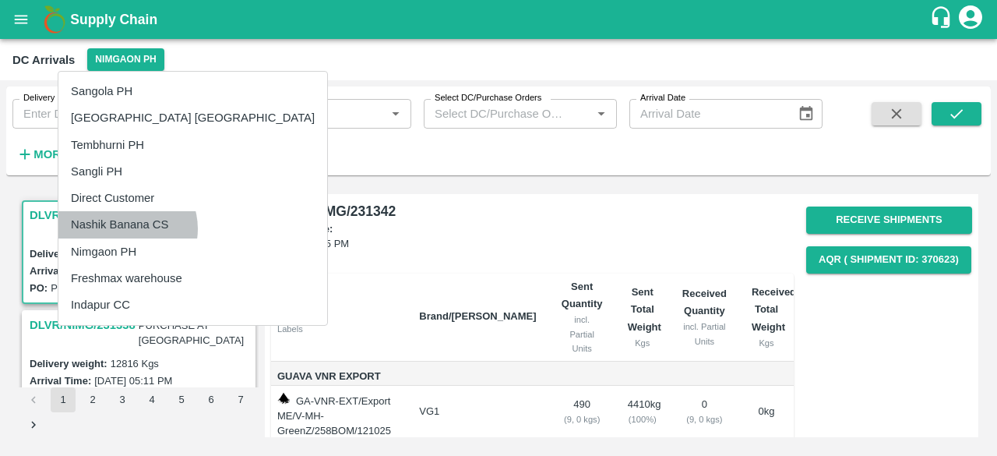
click at [125, 228] on li "Nashik Banana CS" at bounding box center [192, 224] width 269 height 26
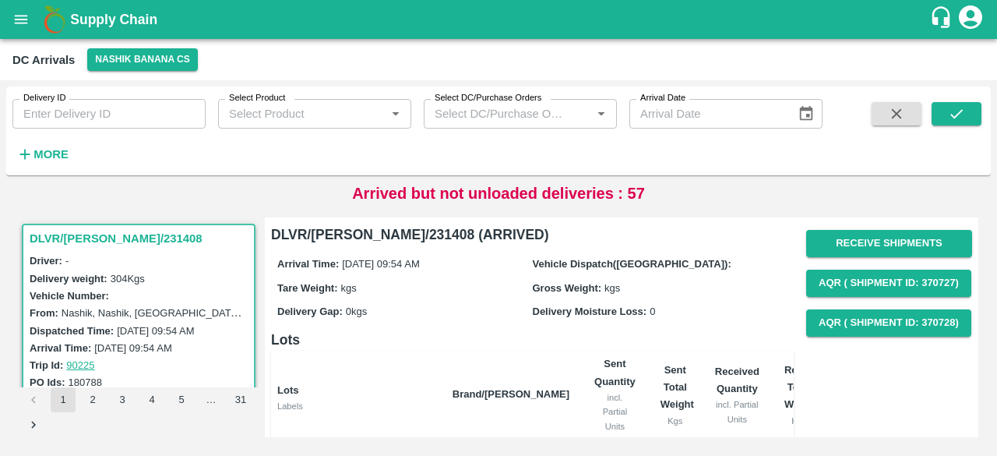
scroll to position [178, 0]
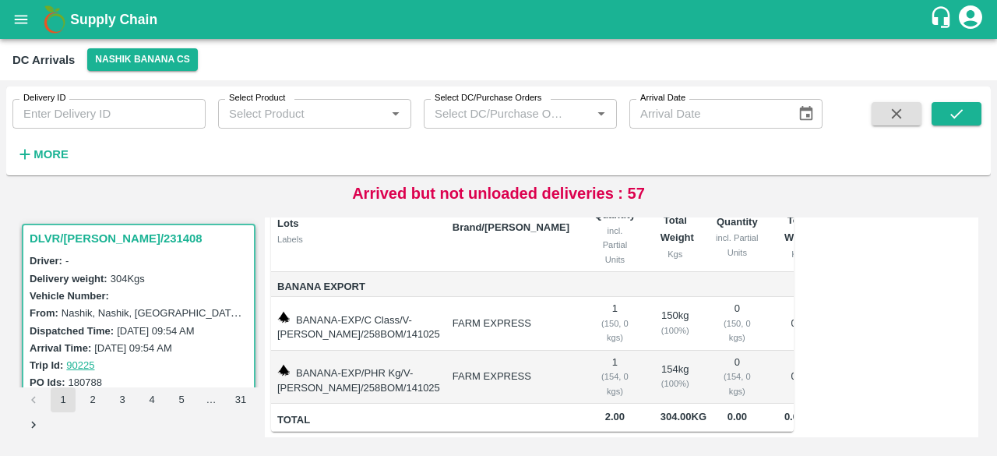
click at [64, 146] on h6 "More" at bounding box center [50, 154] width 35 height 20
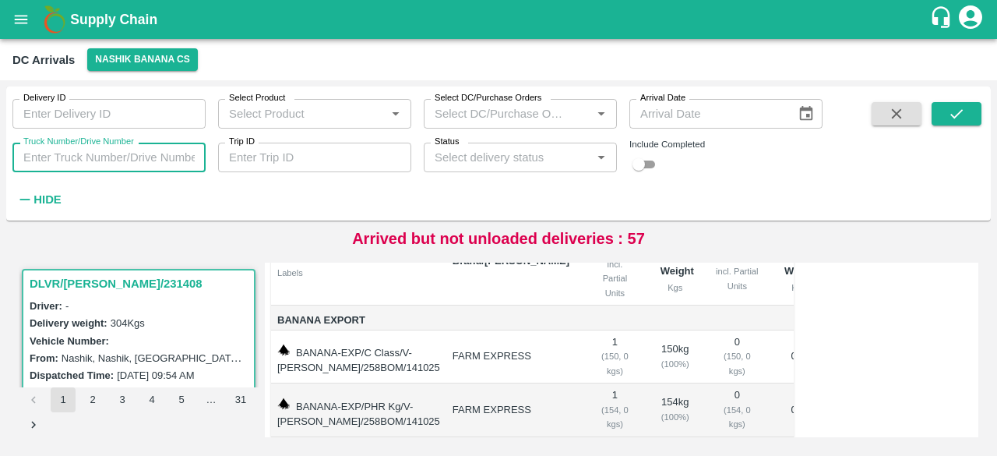
click at [92, 151] on input "Truck Number/Drive Number" at bounding box center [108, 158] width 193 height 30
type input "8351"
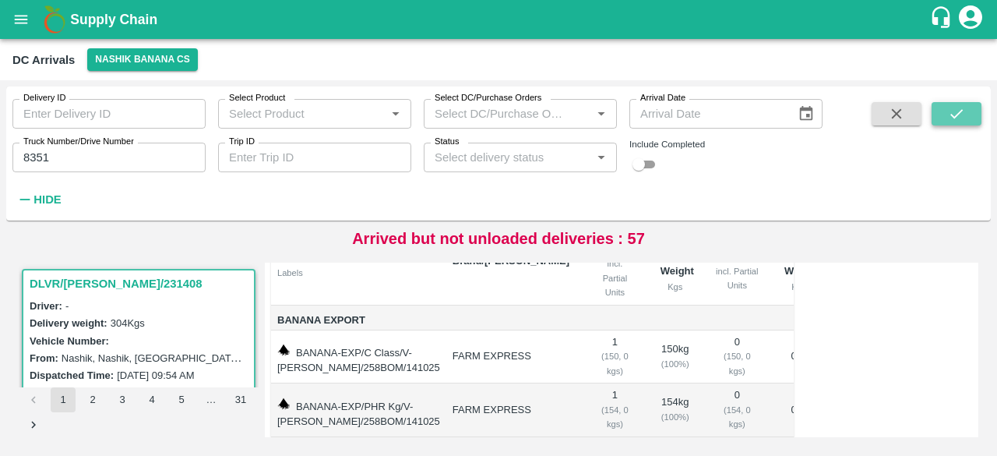
click at [956, 109] on icon "submit" at bounding box center [956, 113] width 17 height 17
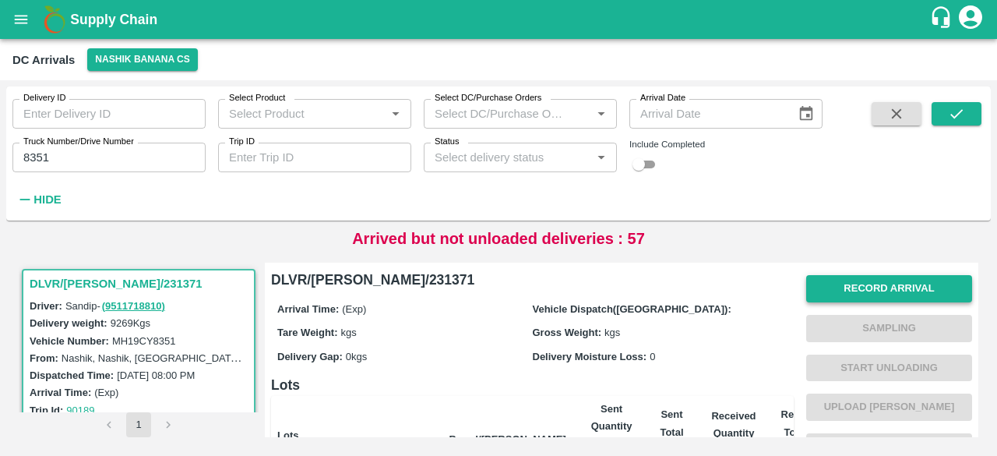
click at [875, 289] on button "Record Arrival" at bounding box center [889, 288] width 166 height 27
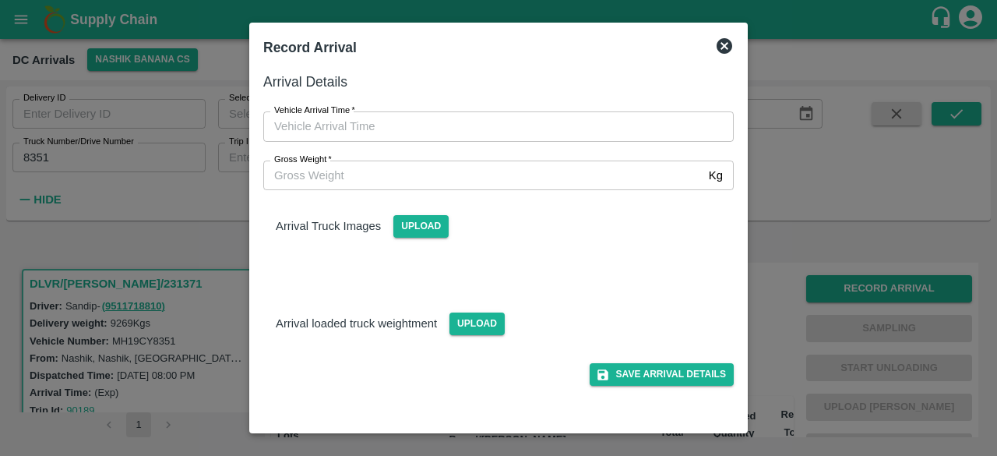
type input "DD/MM/YYYY hh:mm aa"
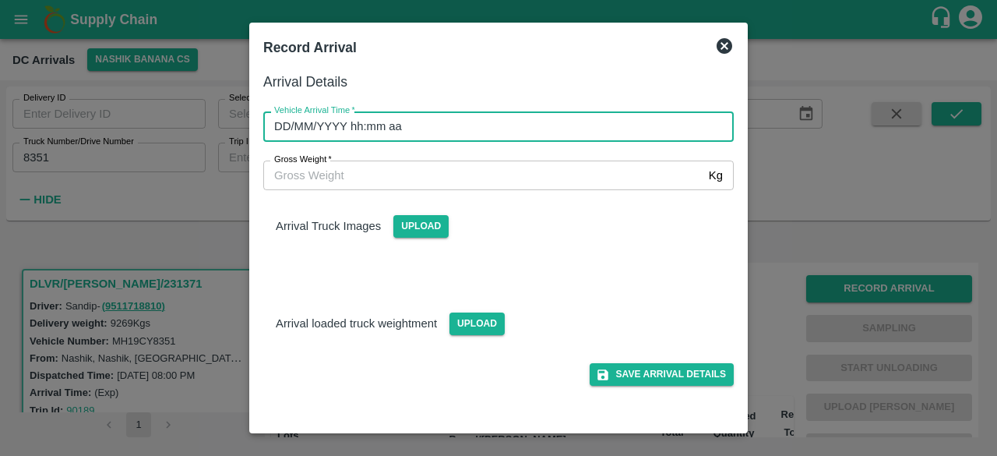
click at [513, 127] on input "DD/MM/YYYY hh:mm aa" at bounding box center [492, 126] width 459 height 30
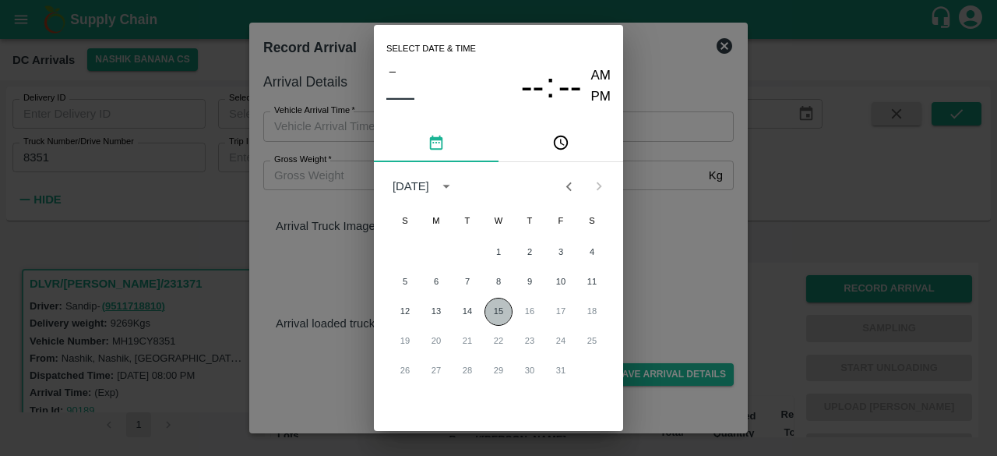
click at [495, 312] on button "15" at bounding box center [498, 312] width 28 height 28
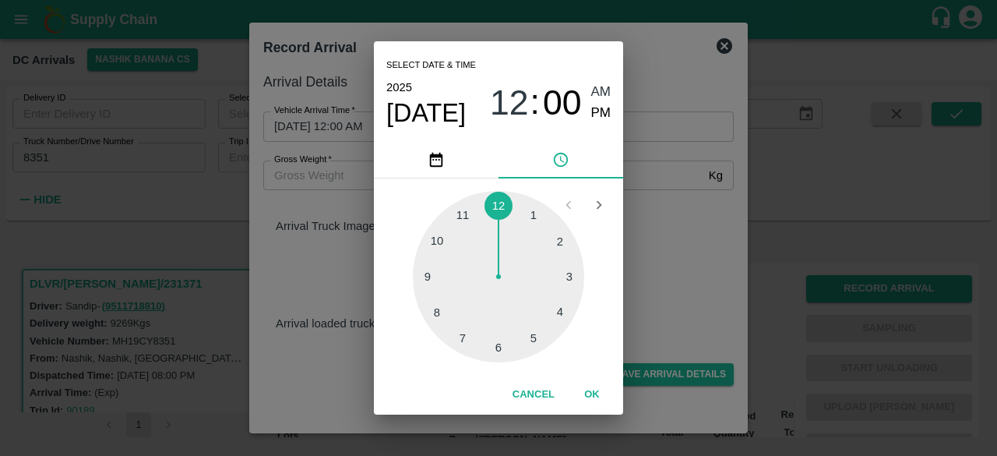
click at [502, 350] on div at bounding box center [498, 276] width 171 height 171
type input "[DATE] 06:00 AM"
click at [654, 289] on div "Select date & time [DATE] 06 : 00 AM PM 05 10 15 20 25 30 35 40 45 50 55 00 Can…" at bounding box center [498, 228] width 997 height 456
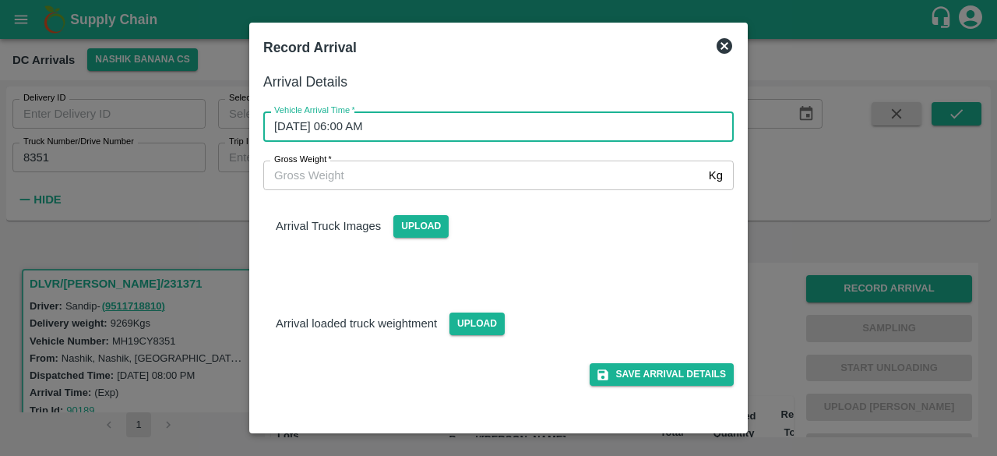
click at [331, 168] on input "Gross Weight   *" at bounding box center [482, 175] width 439 height 30
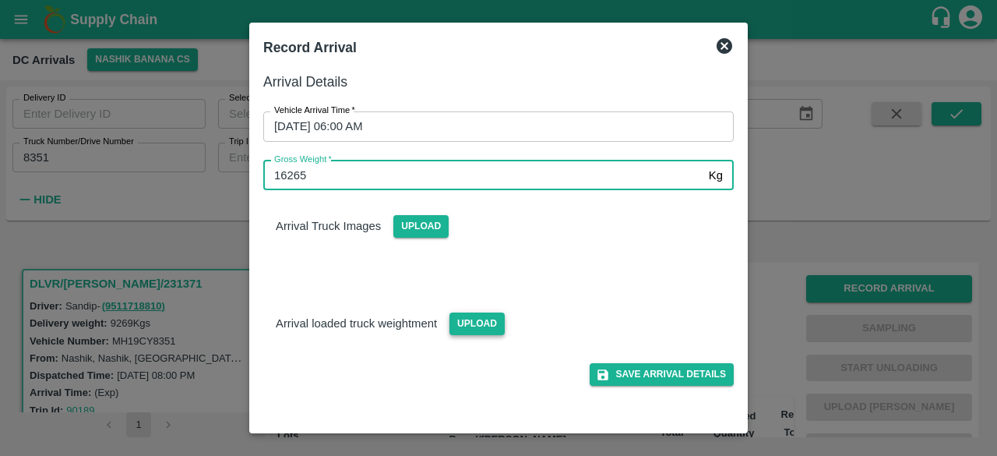
type input "16265"
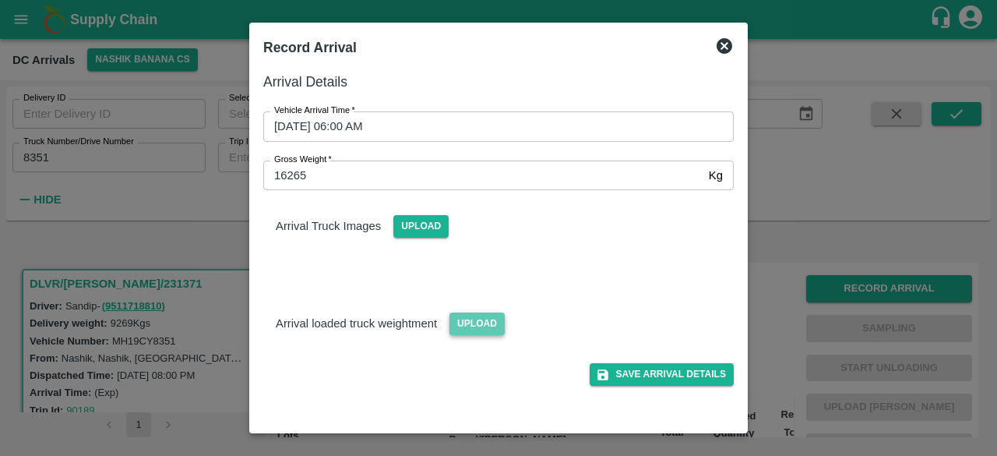
click at [471, 325] on span "Upload" at bounding box center [476, 323] width 55 height 23
click at [0, 0] on input "Upload" at bounding box center [0, 0] width 0 height 0
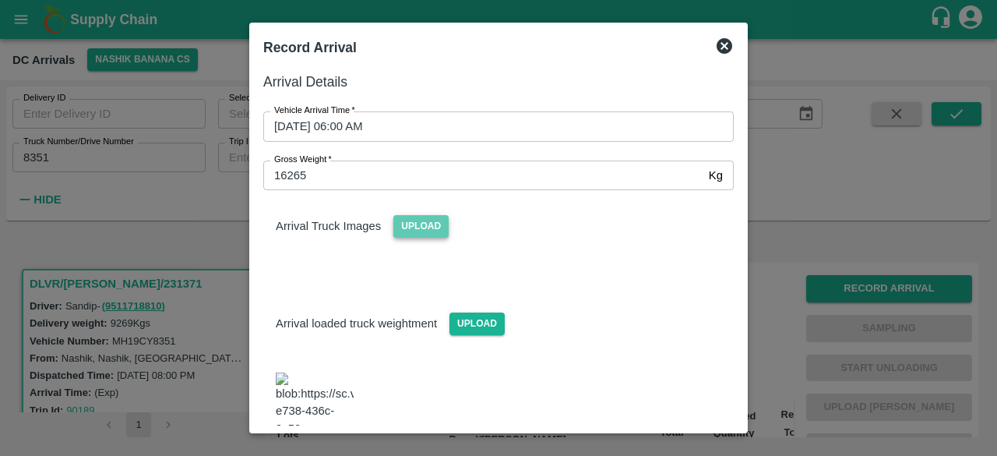
click at [431, 228] on span "Upload" at bounding box center [420, 226] width 55 height 23
click at [0, 0] on input "Upload" at bounding box center [0, 0] width 0 height 0
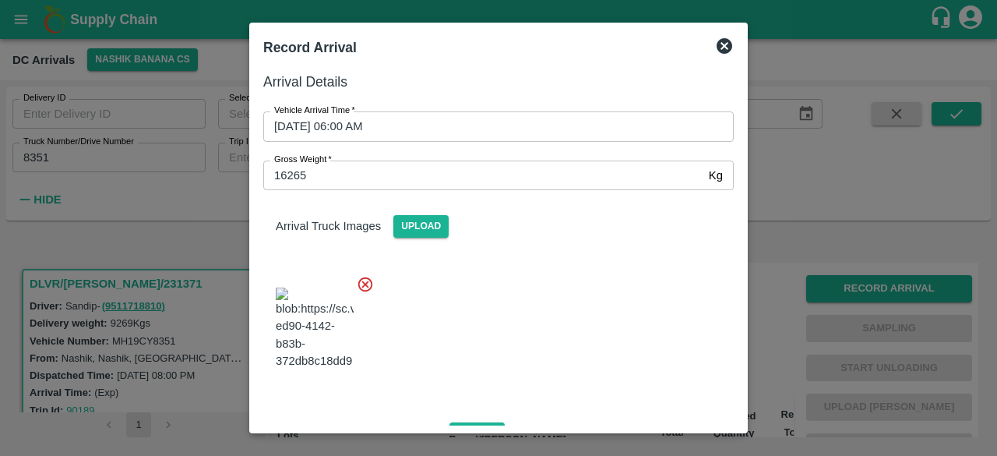
scroll to position [253, 0]
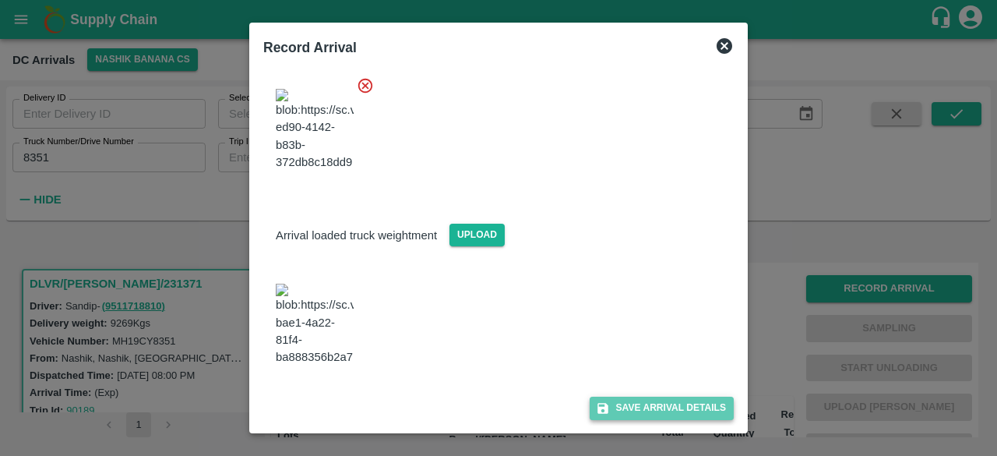
click at [643, 407] on button "Save Arrival Details" at bounding box center [662, 407] width 144 height 23
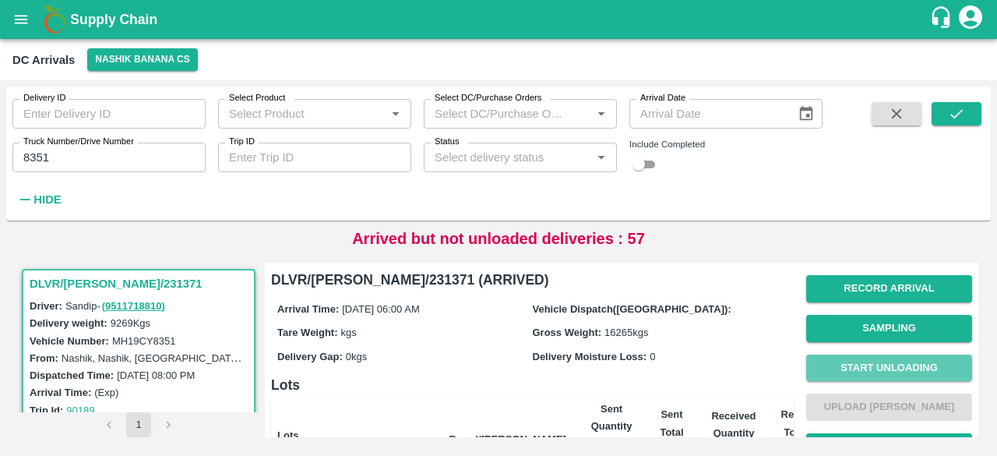
click at [878, 359] on button "Start Unloading" at bounding box center [889, 367] width 166 height 27
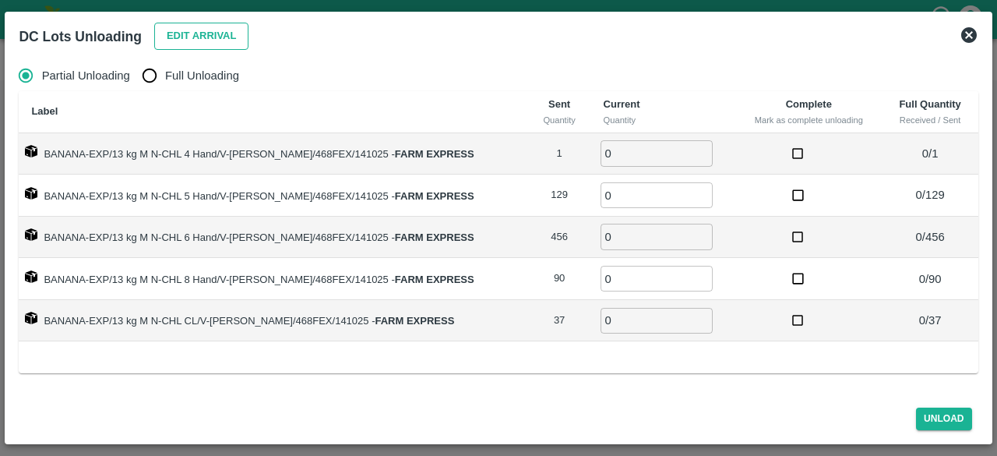
click at [190, 36] on button "Edit Arrival" at bounding box center [201, 36] width 95 height 27
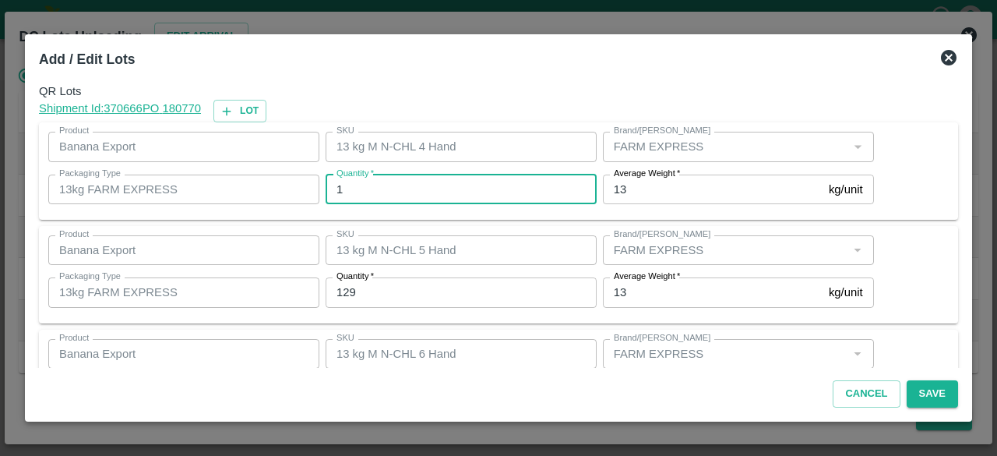
click at [360, 191] on input "1" at bounding box center [461, 189] width 271 height 30
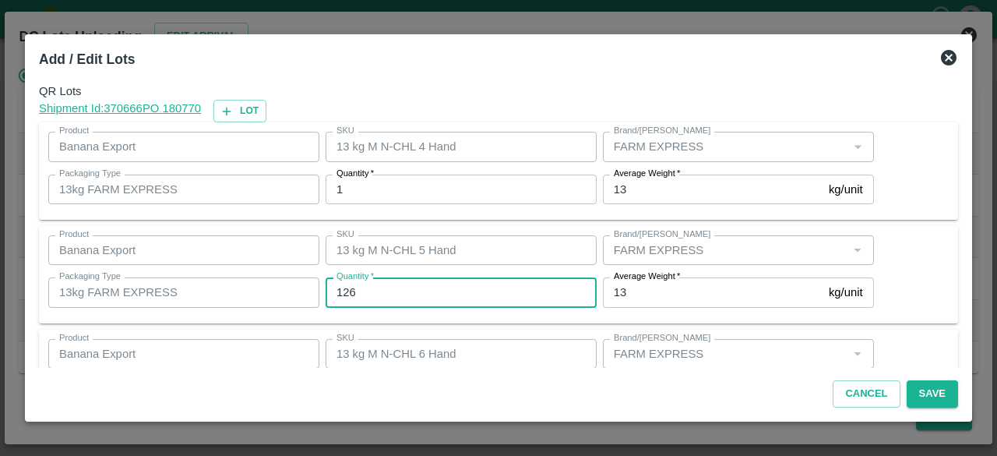
type input "126"
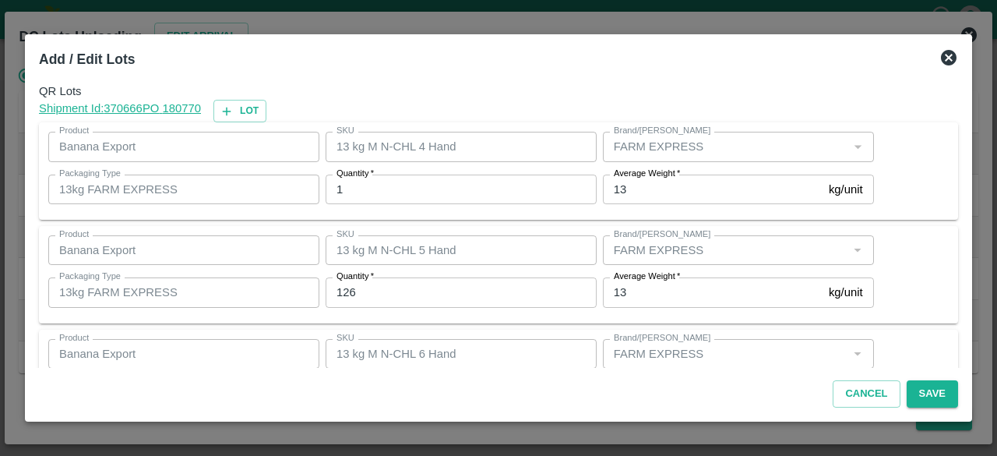
scroll to position [173, 0]
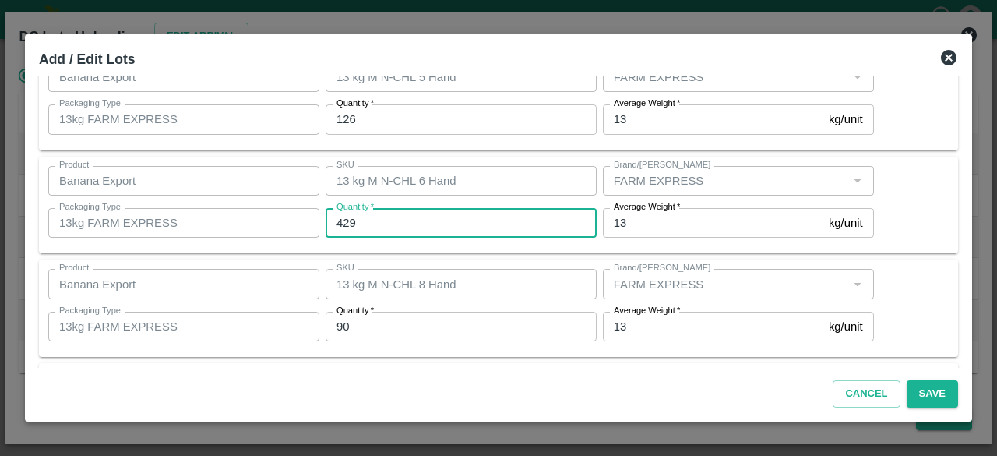
type input "429"
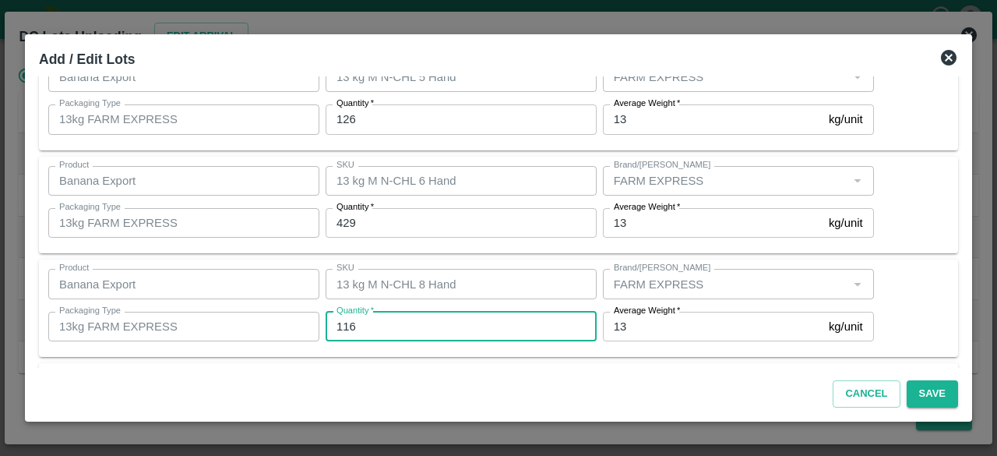
type input "116"
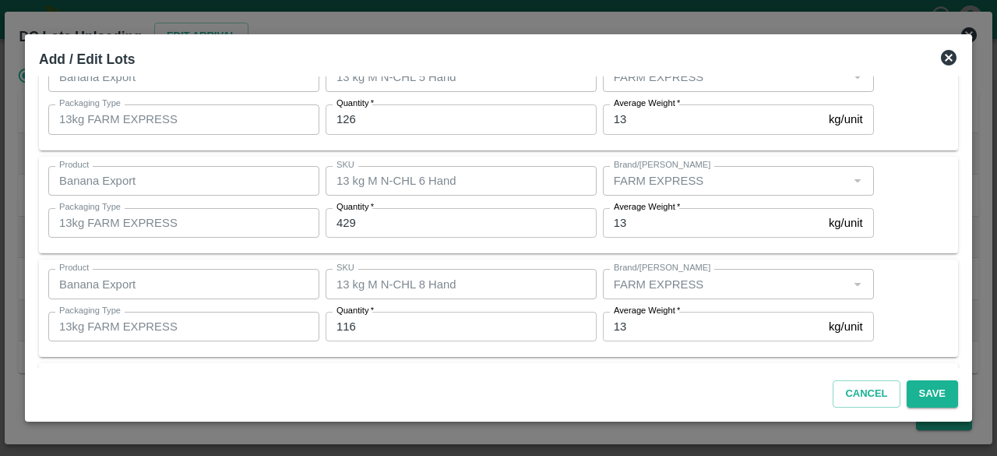
scroll to position [276, 0]
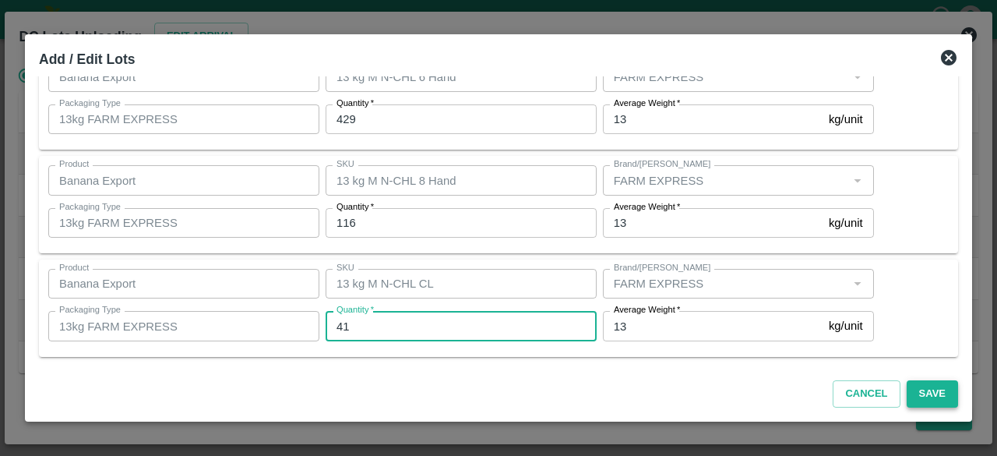
type input "41"
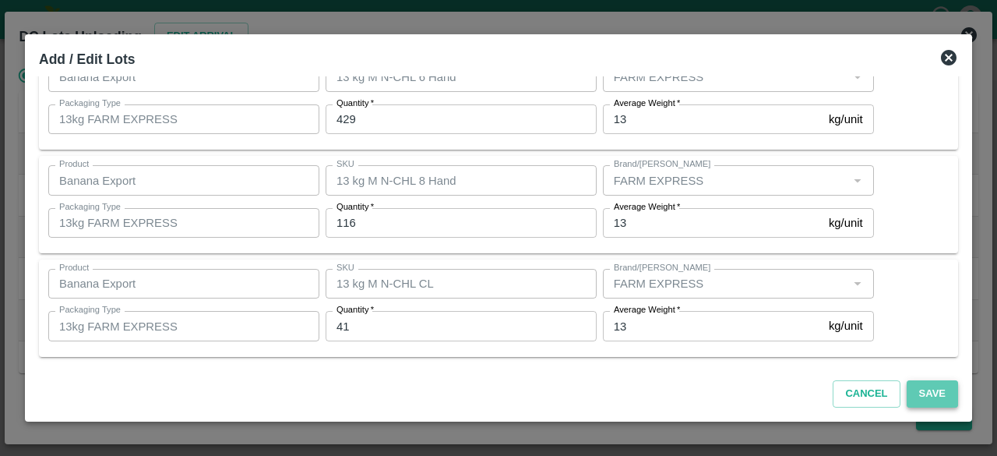
click at [931, 388] on button "Save" at bounding box center [932, 393] width 51 height 27
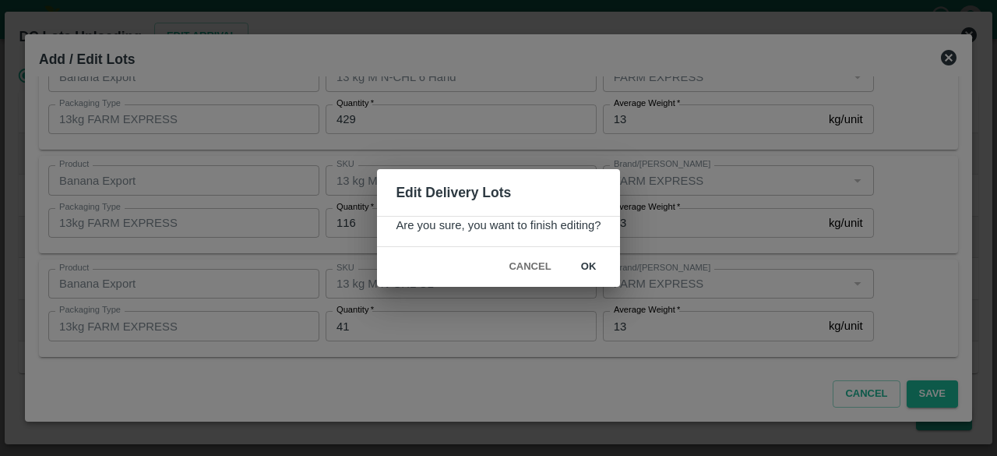
click at [586, 258] on button "ok" at bounding box center [589, 266] width 50 height 27
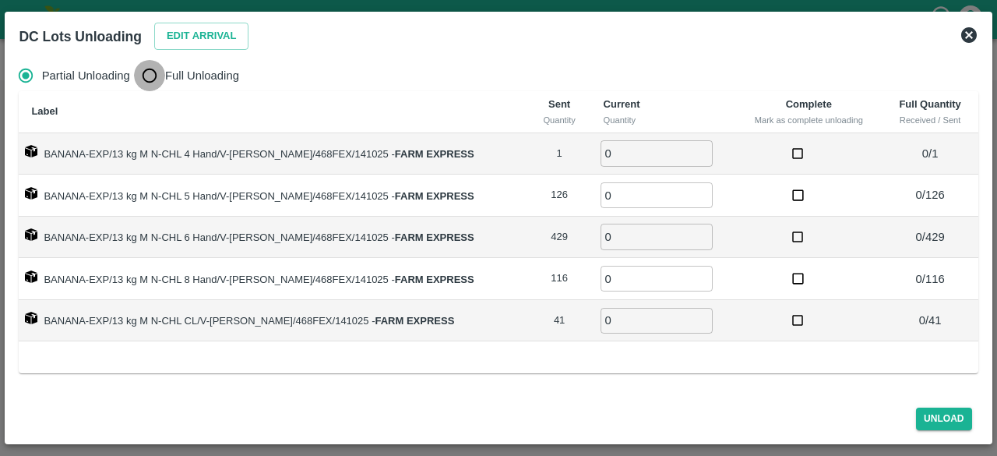
click at [150, 76] on input "Full Unloading" at bounding box center [149, 75] width 31 height 31
radio input "true"
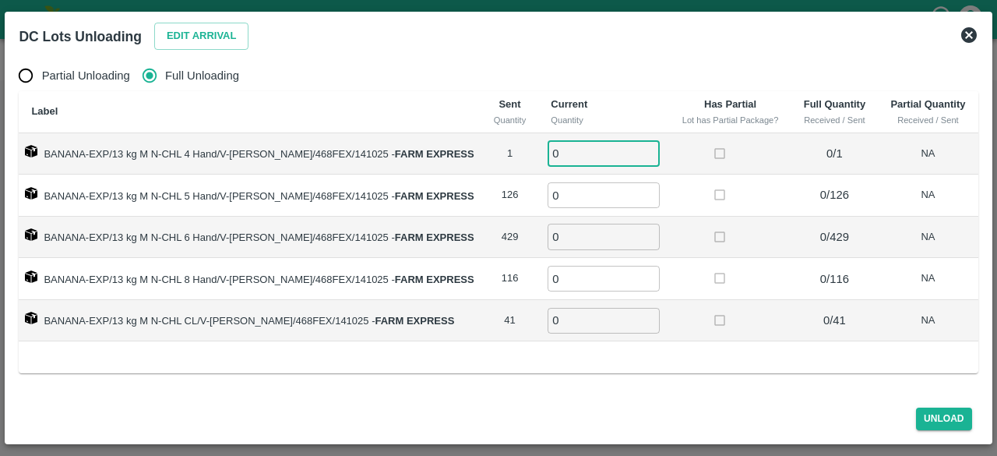
click at [572, 157] on input "0" at bounding box center [603, 153] width 112 height 26
type input "1"
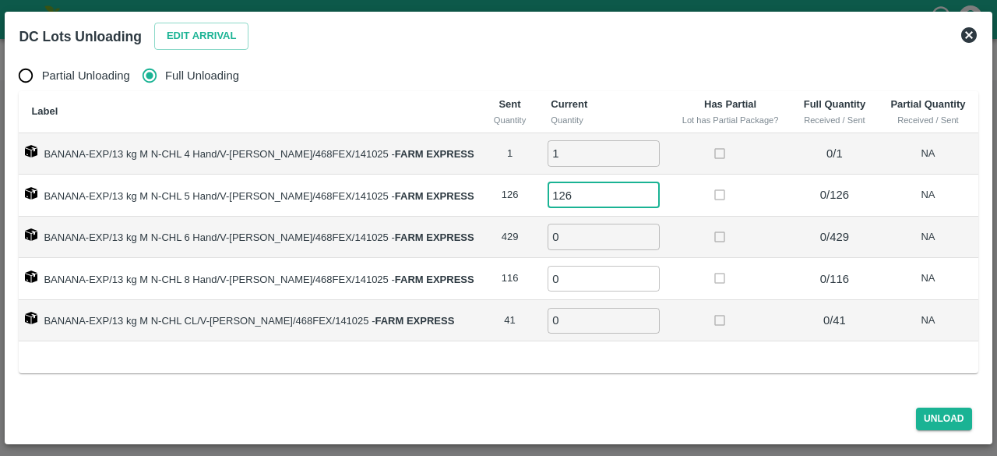
type input "126"
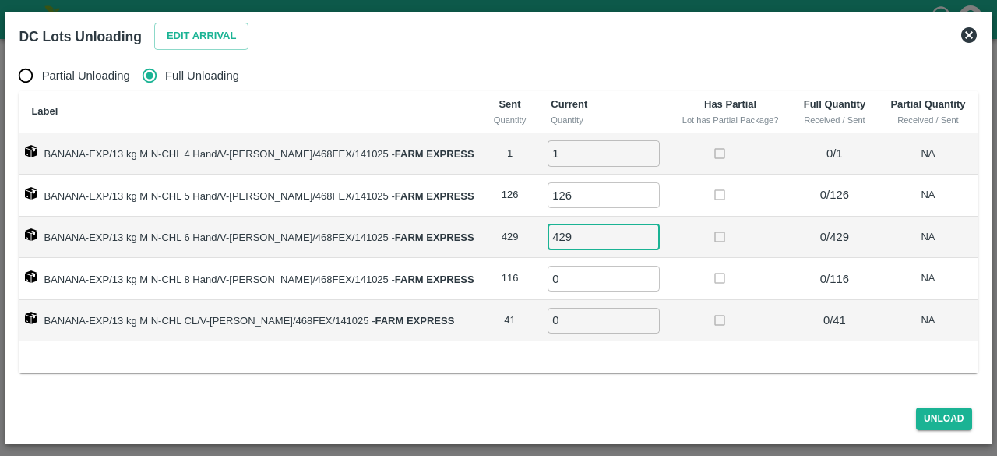
type input "429"
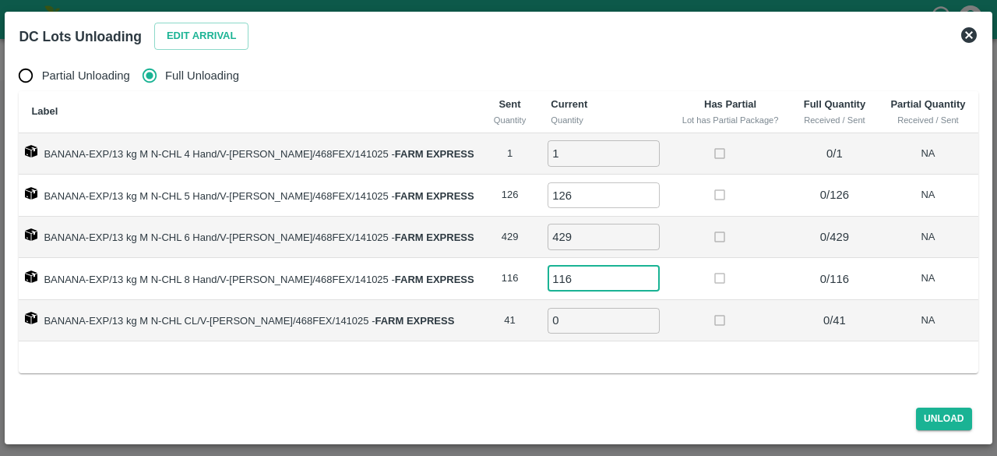
type input "116"
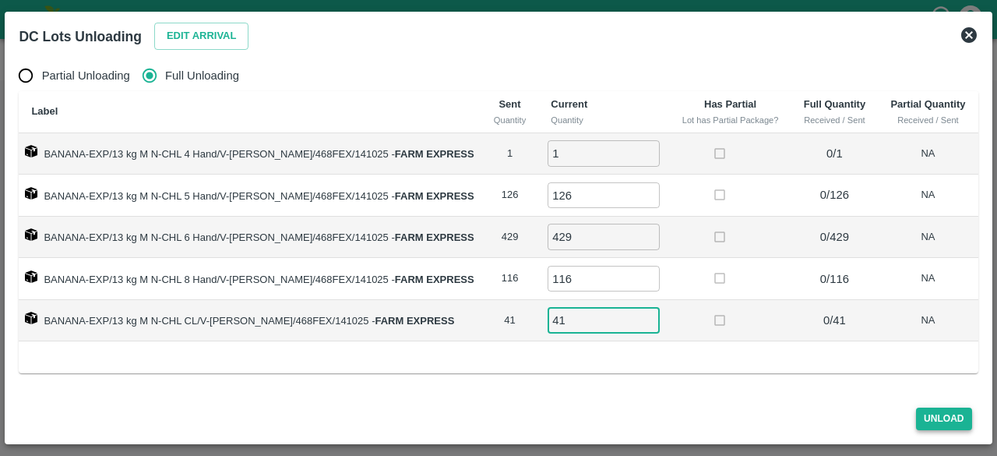
type input "41"
click at [944, 423] on button "Unload" at bounding box center [944, 418] width 56 height 23
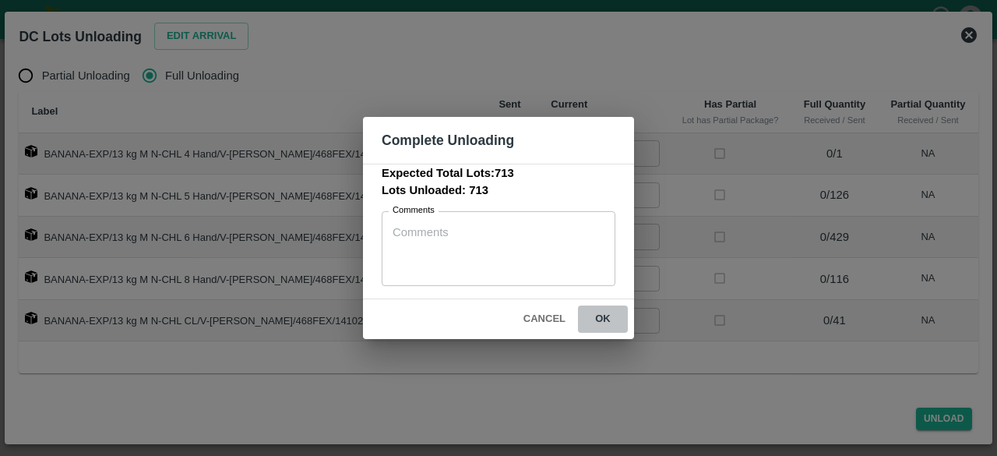
click at [600, 314] on button "ok" at bounding box center [603, 318] width 50 height 27
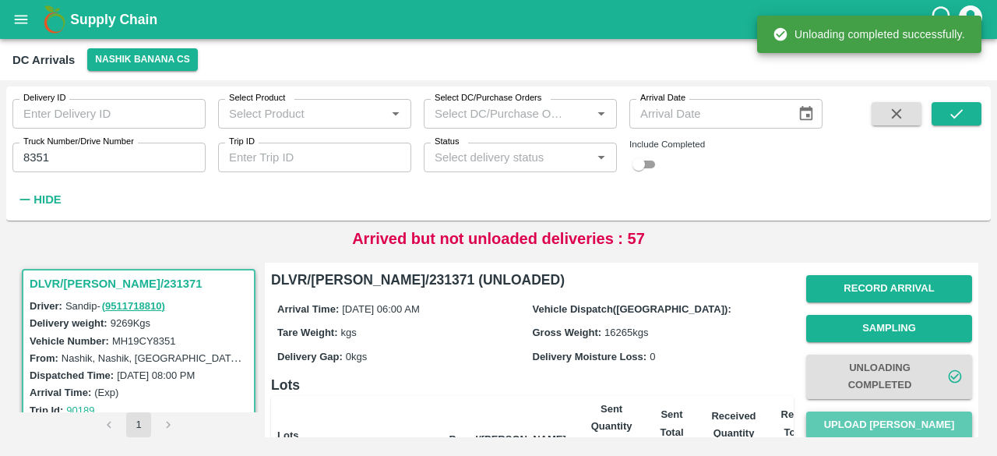
click at [870, 428] on button "Upload [PERSON_NAME]" at bounding box center [889, 424] width 166 height 27
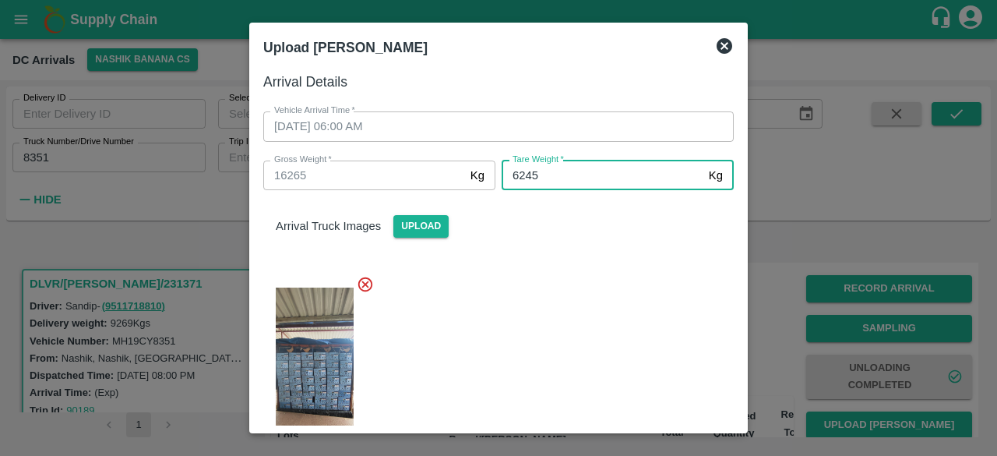
type input "6245"
click at [618, 312] on div at bounding box center [492, 368] width 483 height 213
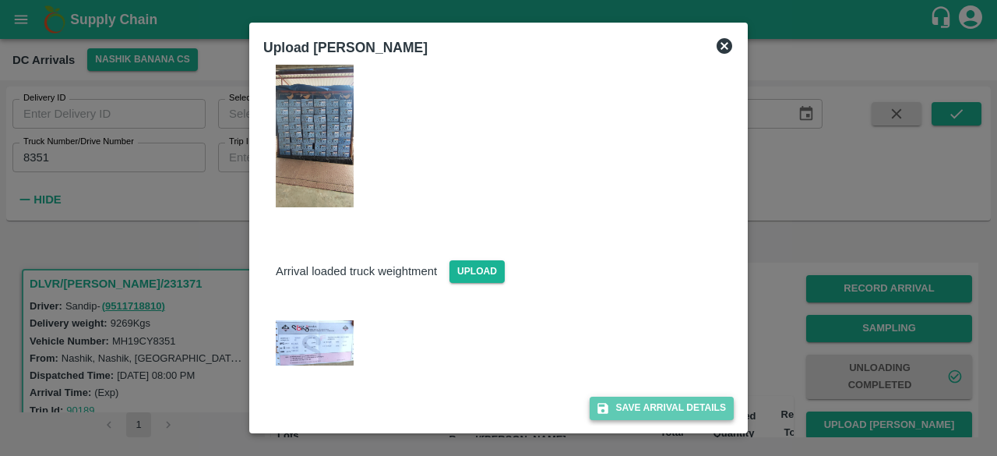
click at [644, 408] on button "Save Arrival Details" at bounding box center [662, 407] width 144 height 23
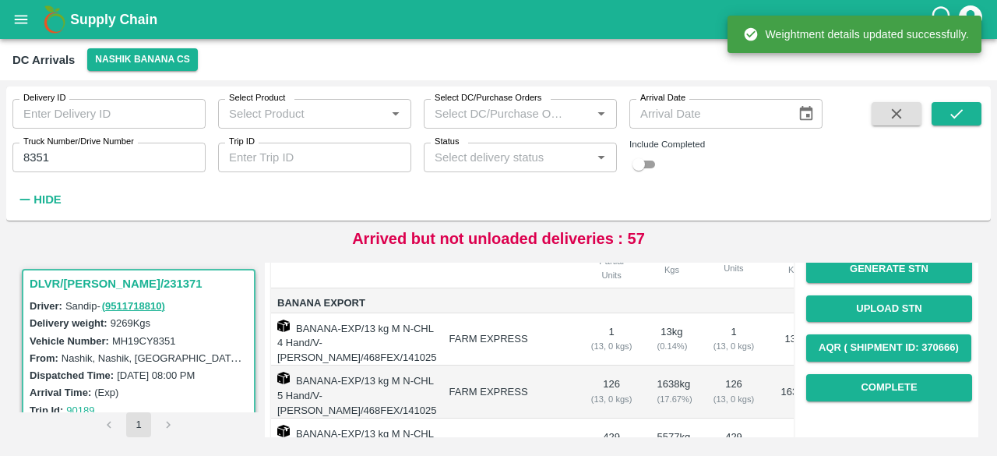
scroll to position [196, 0]
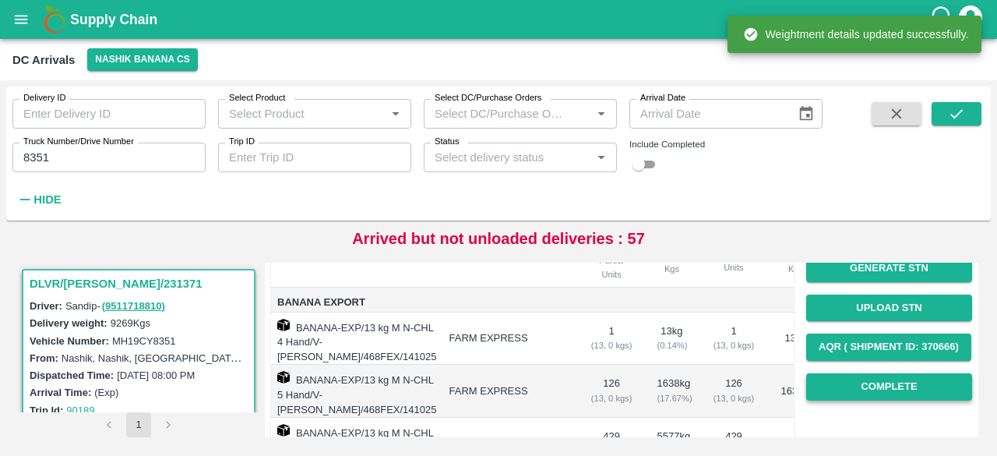
click at [877, 386] on button "Complete" at bounding box center [889, 386] width 166 height 27
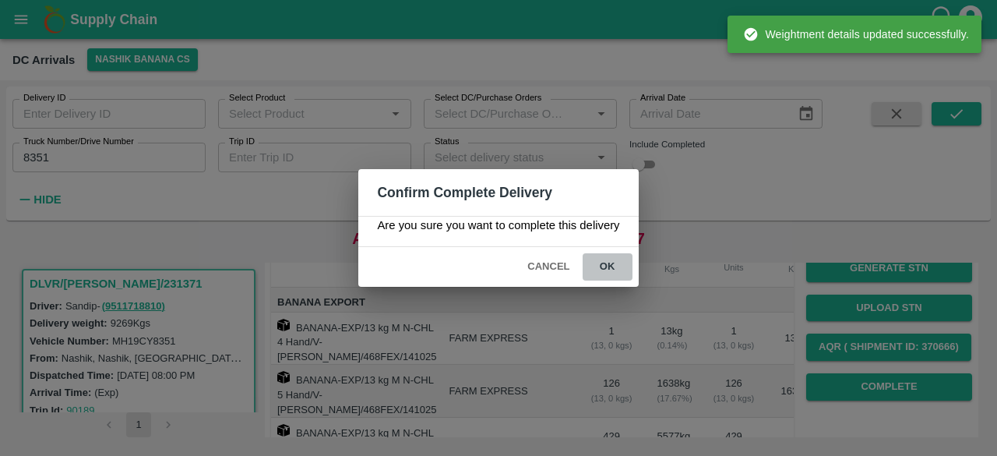
click at [598, 266] on button "ok" at bounding box center [608, 266] width 50 height 27
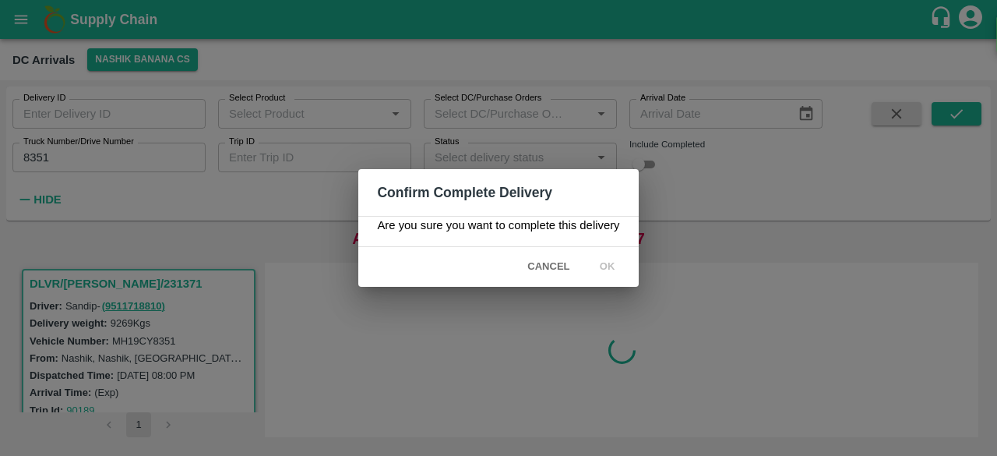
scroll to position [0, 0]
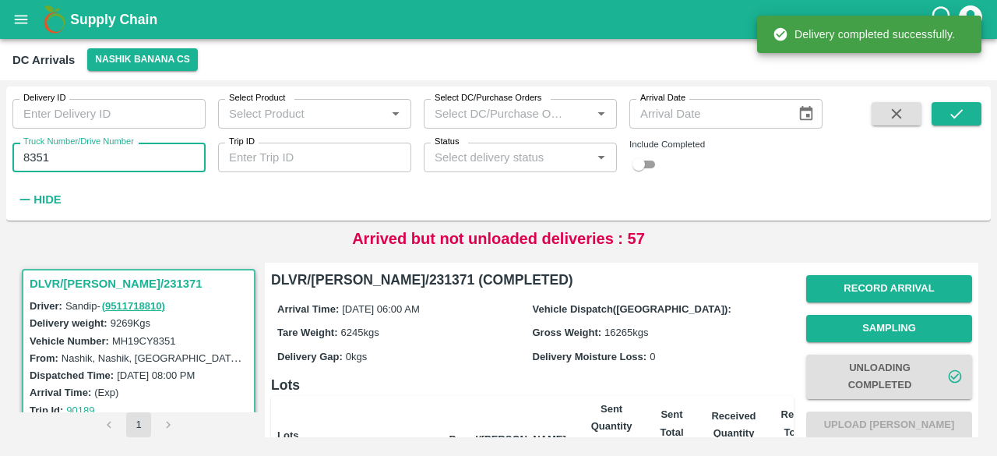
click at [40, 155] on input "8351" at bounding box center [108, 158] width 193 height 30
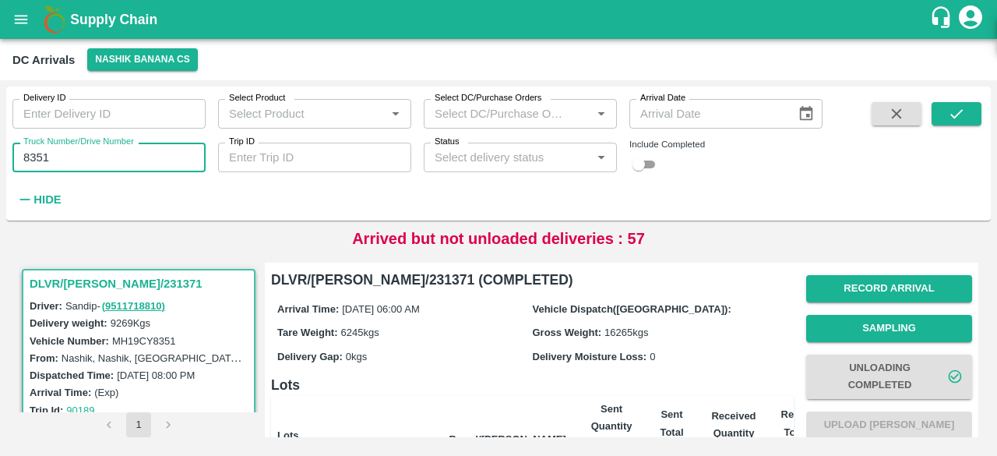
click at [40, 155] on input "8351" at bounding box center [108, 158] width 193 height 30
type input "6319"
click at [956, 113] on icon "submit" at bounding box center [956, 113] width 17 height 17
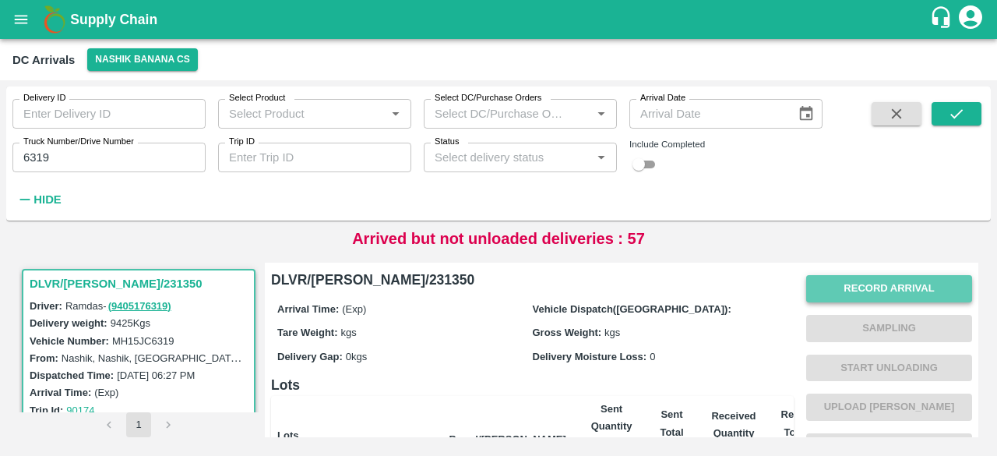
click at [860, 290] on button "Record Arrival" at bounding box center [889, 288] width 166 height 27
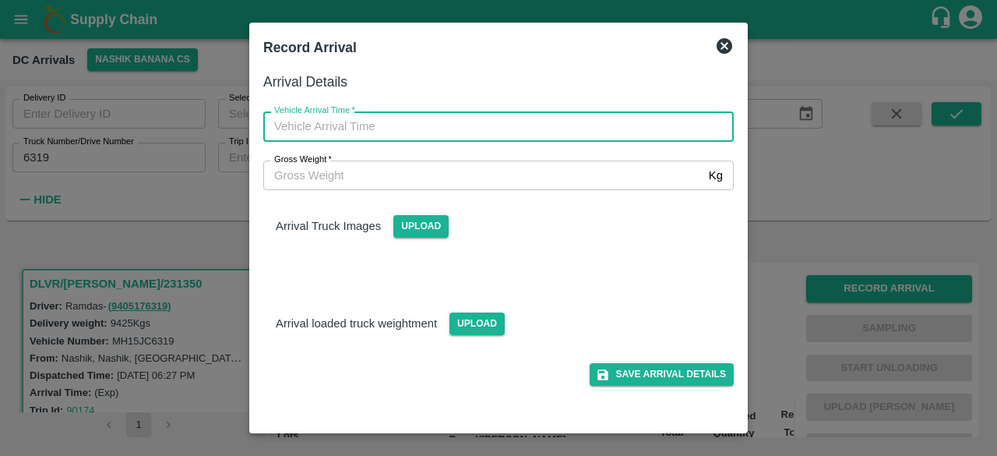
type input "DD/MM/YYYY hh:mm aa"
click at [477, 129] on input "DD/MM/YYYY hh:mm aa" at bounding box center [492, 126] width 459 height 30
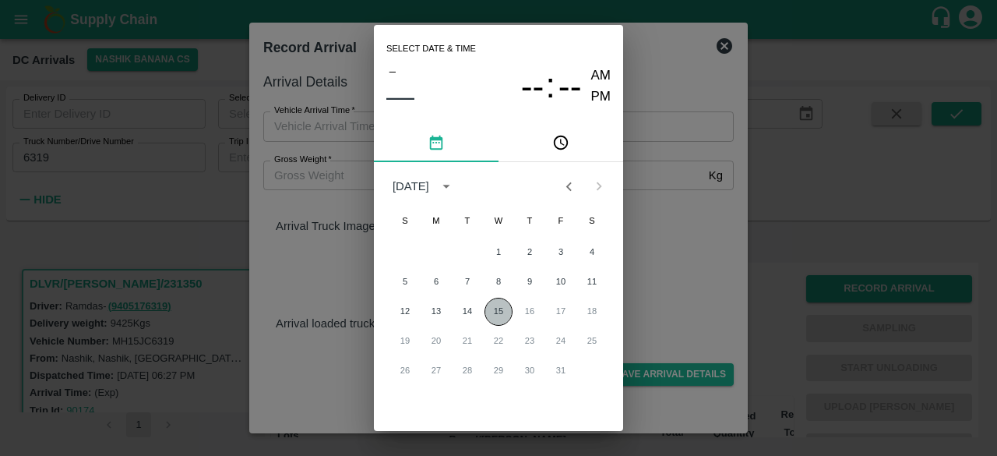
click at [498, 319] on button "15" at bounding box center [498, 312] width 28 height 28
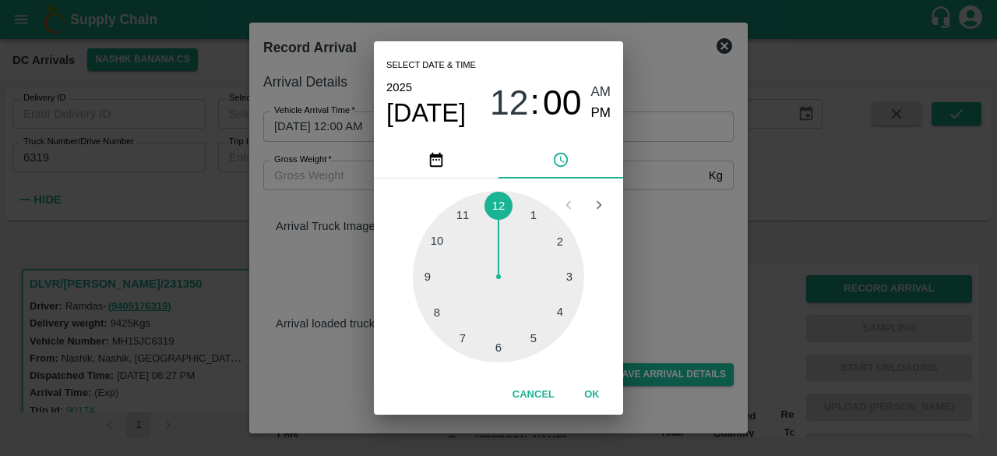
click at [498, 347] on div at bounding box center [498, 276] width 171 height 171
type input "[DATE] 06:00 AM"
click at [651, 273] on div "Select date & time [DATE] 06 : 00 AM PM 05 10 15 20 25 30 35 40 45 50 55 00 Can…" at bounding box center [498, 228] width 997 height 456
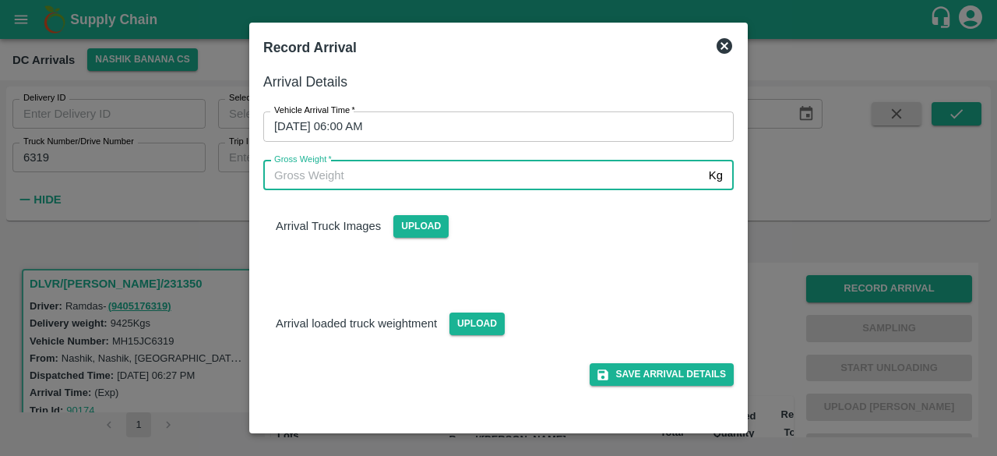
click at [327, 174] on input "Gross Weight   *" at bounding box center [482, 175] width 439 height 30
type input "16040"
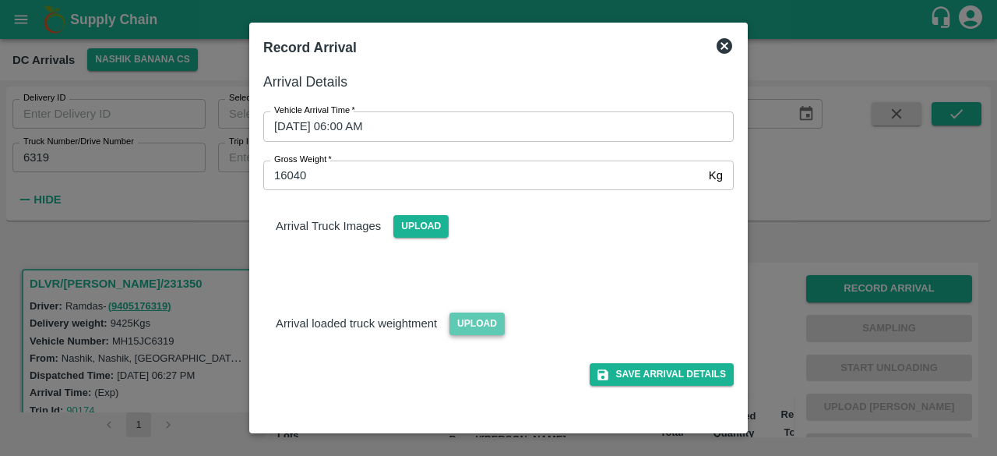
click at [459, 322] on span "Upload" at bounding box center [476, 323] width 55 height 23
click at [0, 0] on input "Upload" at bounding box center [0, 0] width 0 height 0
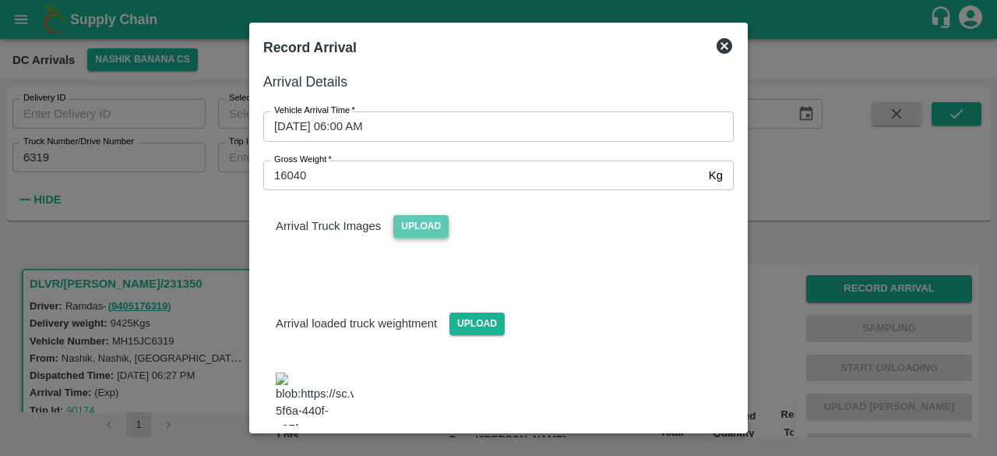
click at [436, 225] on span "Upload" at bounding box center [420, 226] width 55 height 23
click at [0, 0] on input "Upload" at bounding box center [0, 0] width 0 height 0
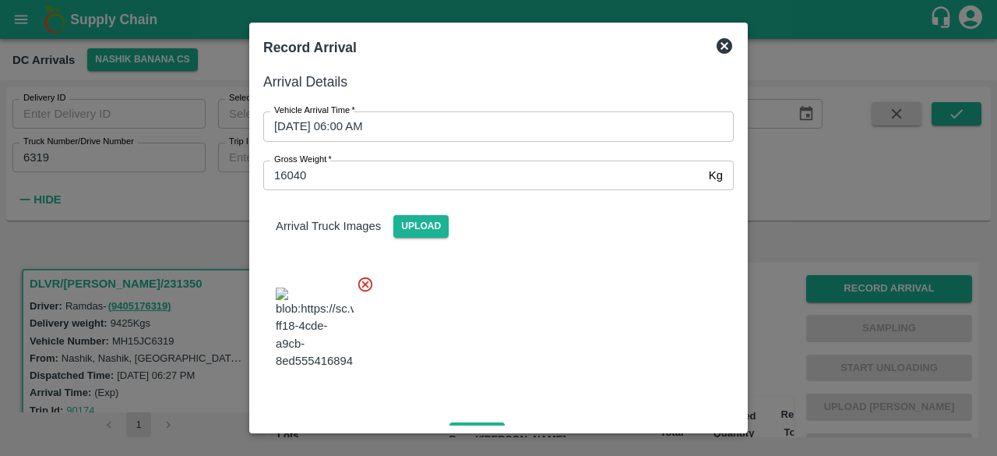
scroll to position [239, 0]
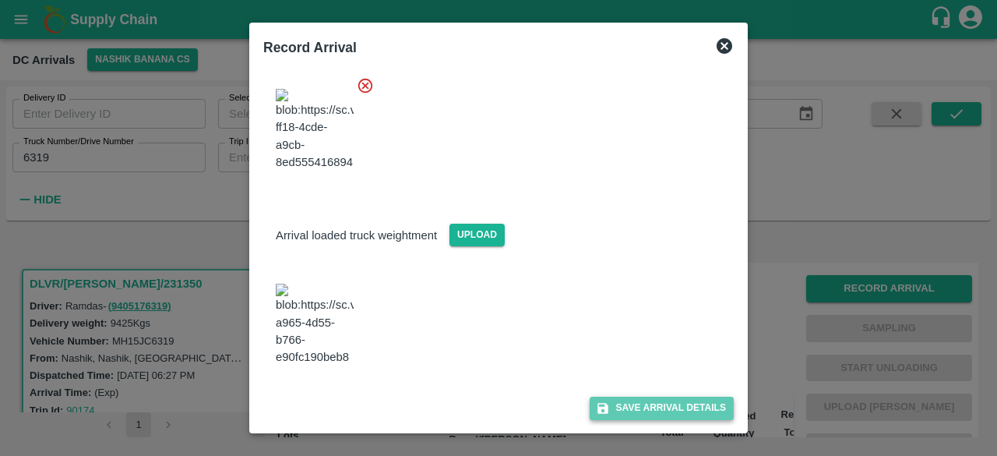
click at [660, 407] on button "Save Arrival Details" at bounding box center [662, 407] width 144 height 23
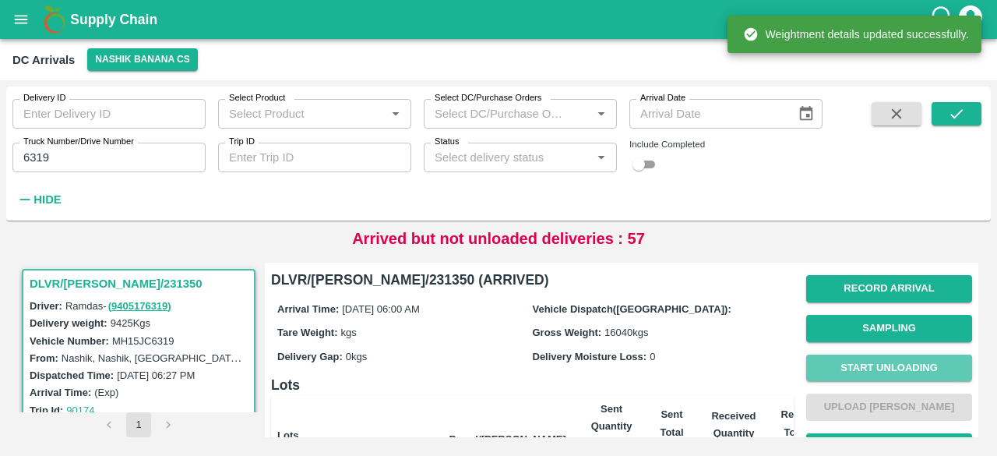
click at [878, 367] on button "Start Unloading" at bounding box center [889, 367] width 166 height 27
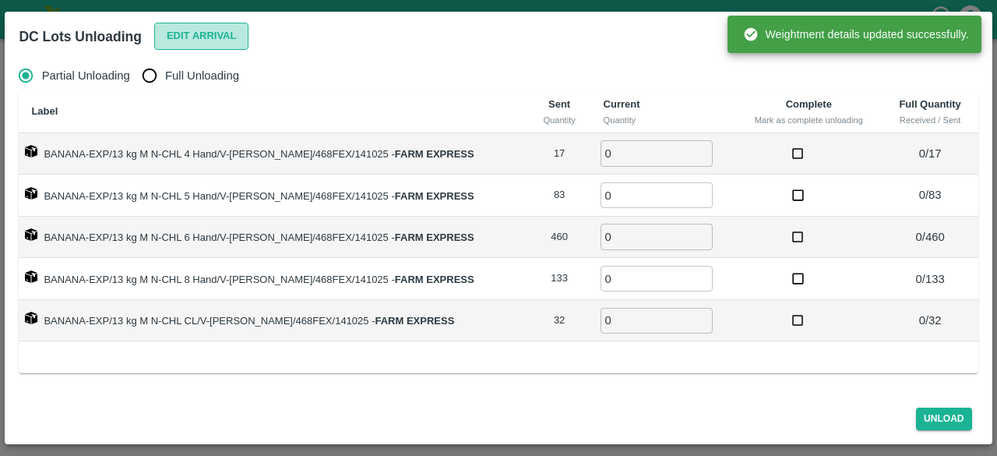
click at [174, 33] on button "Edit Arrival" at bounding box center [201, 36] width 95 height 27
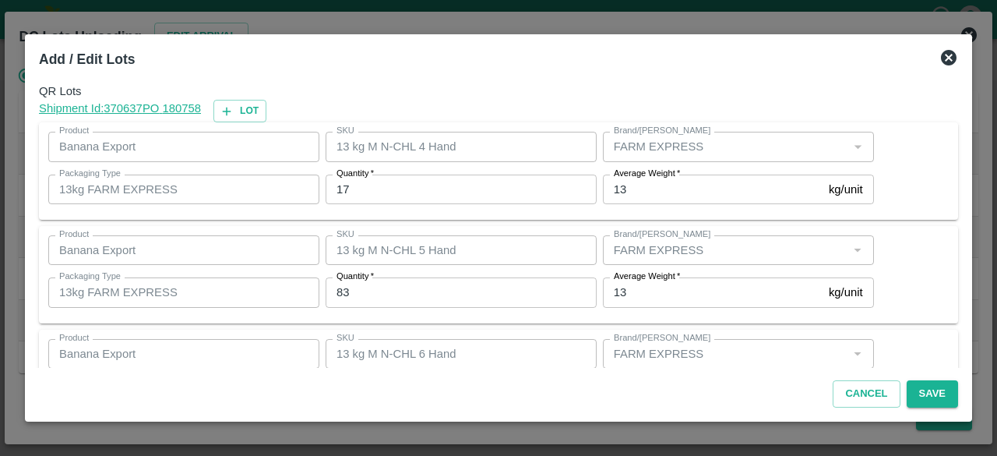
click at [342, 187] on input "17" at bounding box center [461, 189] width 271 height 30
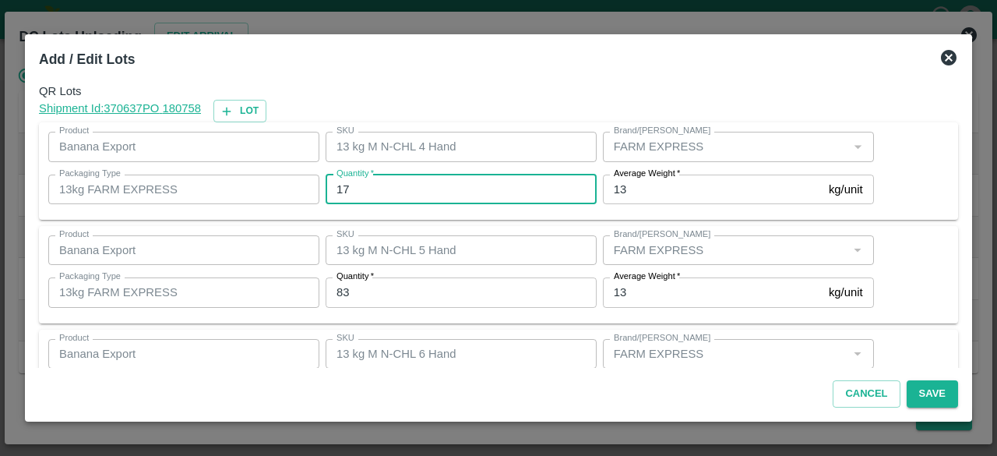
click at [342, 187] on input "17" at bounding box center [461, 189] width 271 height 30
type input "9"
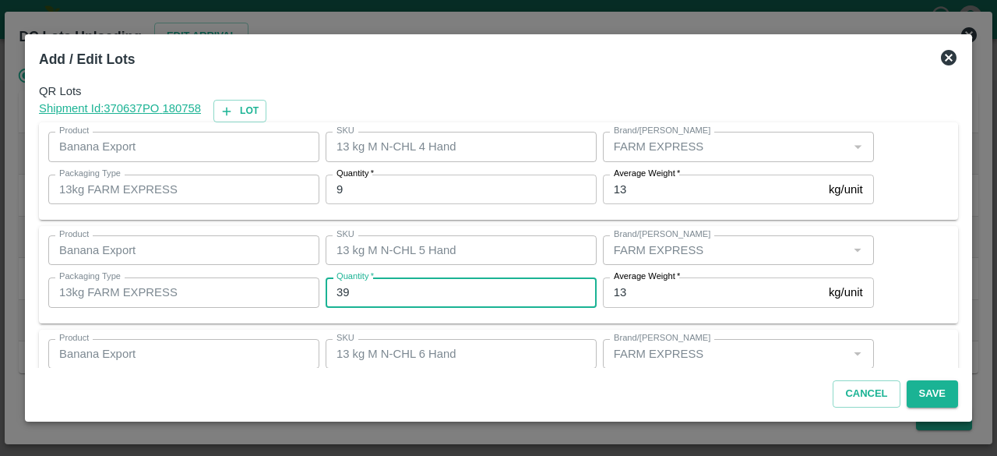
type input "39"
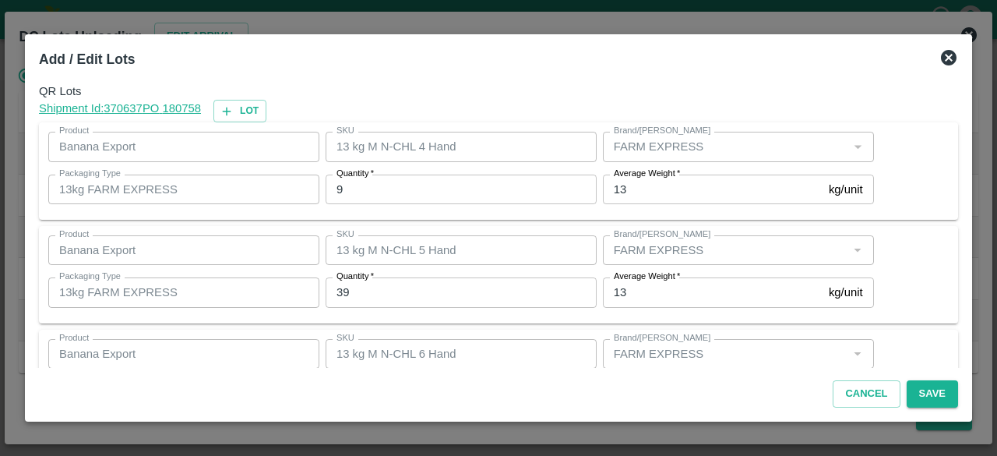
scroll to position [173, 0]
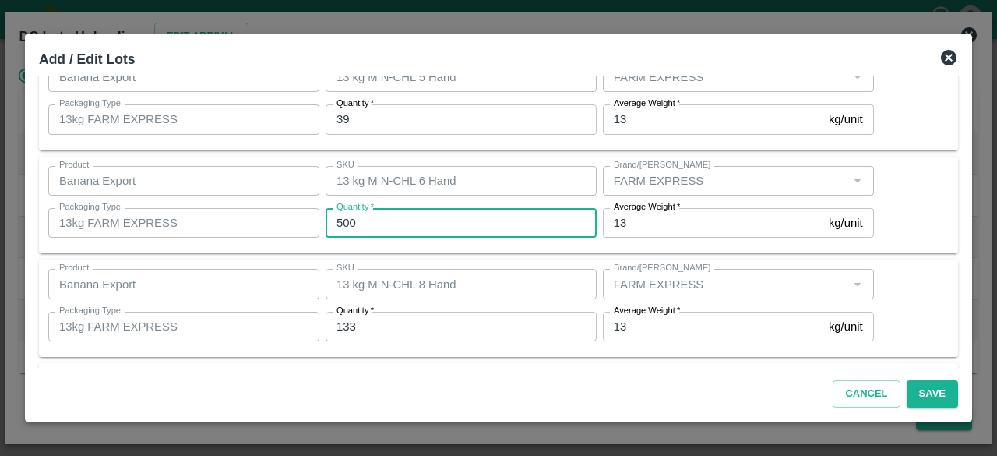
type input "500"
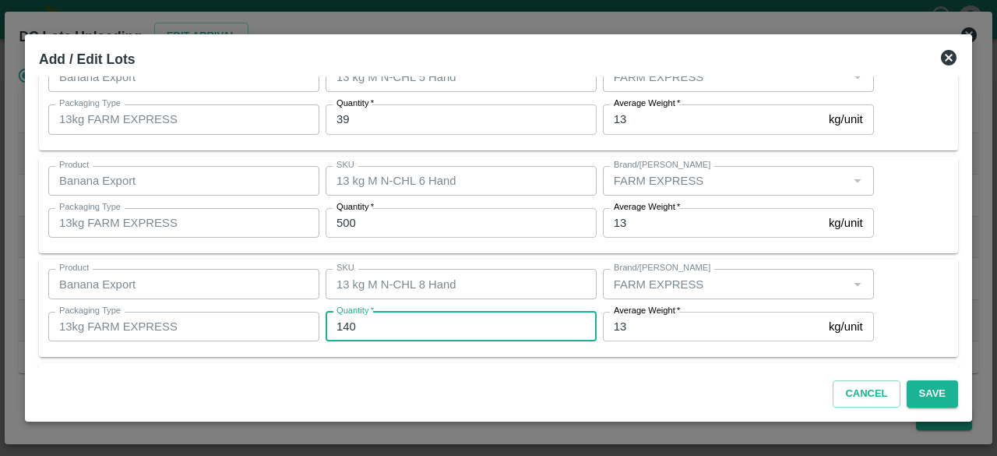
type input "140"
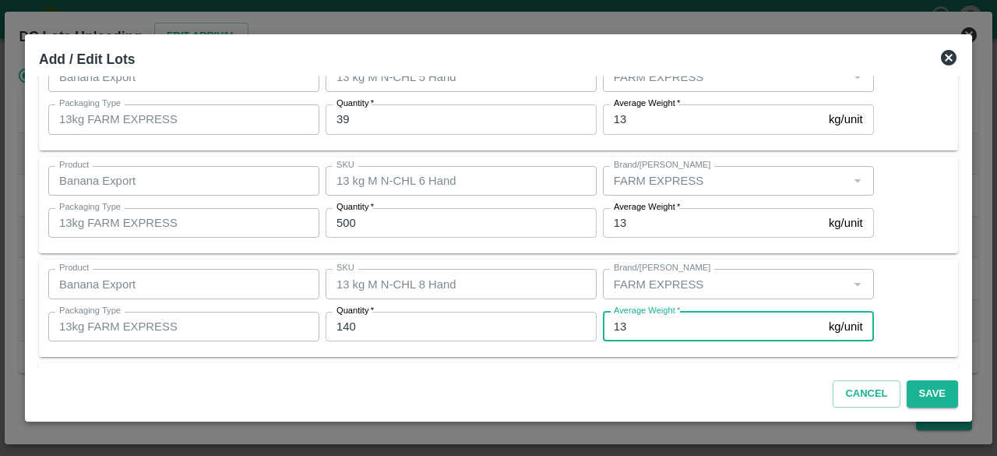
scroll to position [276, 0]
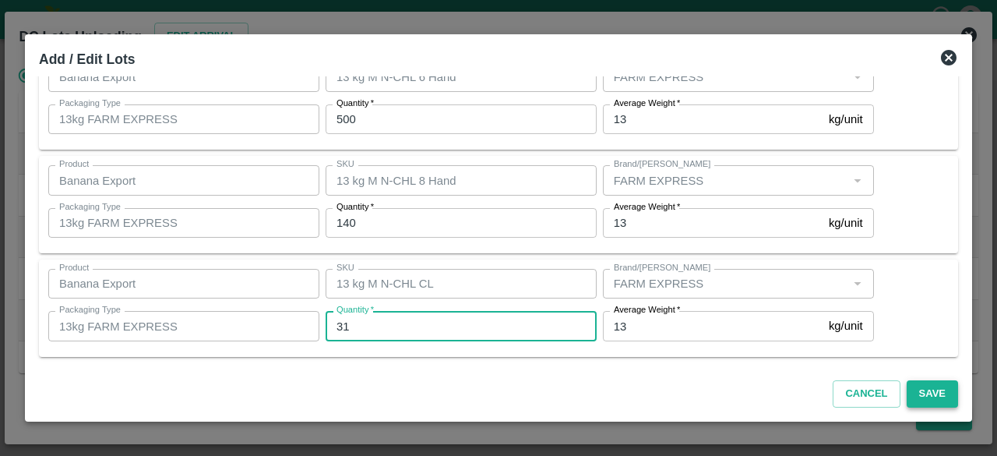
type input "31"
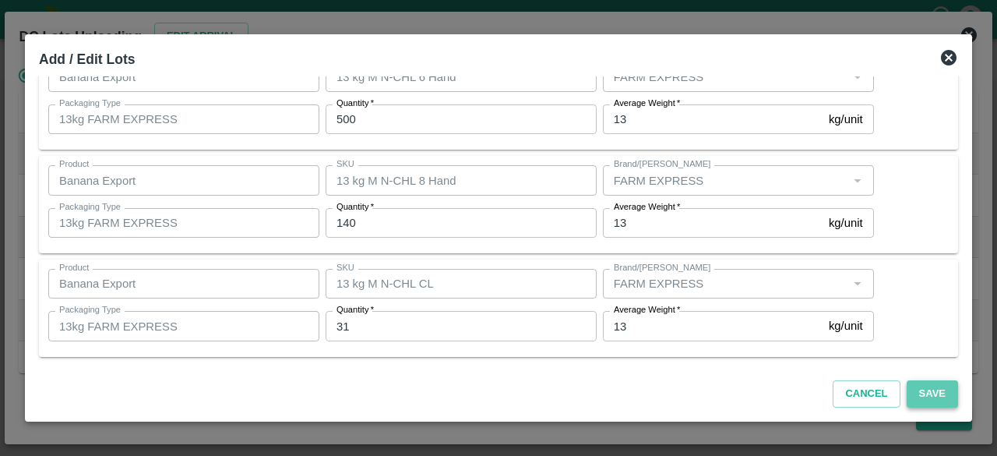
click at [927, 396] on button "Save" at bounding box center [932, 393] width 51 height 27
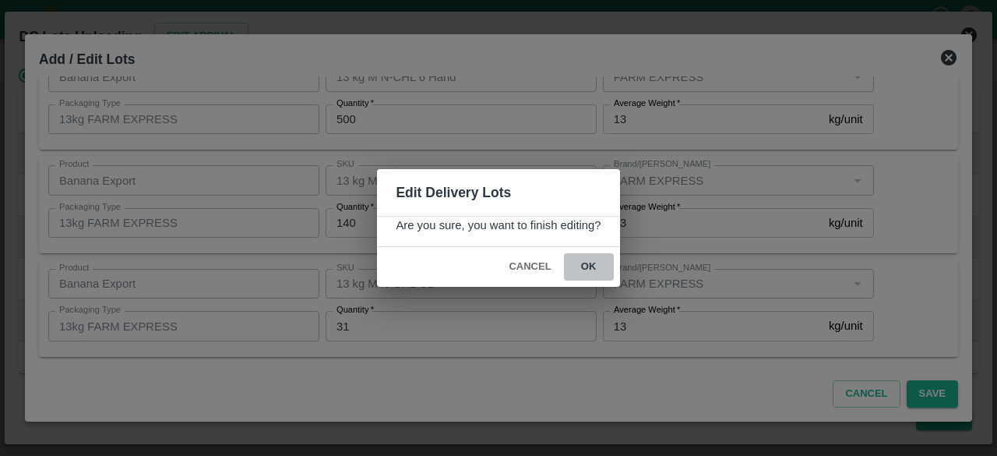
click at [581, 262] on button "ok" at bounding box center [589, 266] width 50 height 27
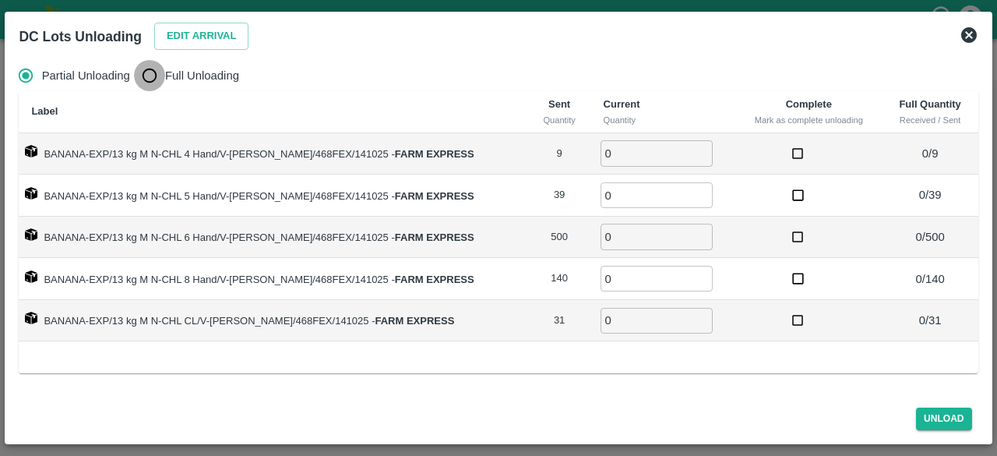
click at [153, 74] on input "Full Unloading" at bounding box center [149, 75] width 31 height 31
radio input "true"
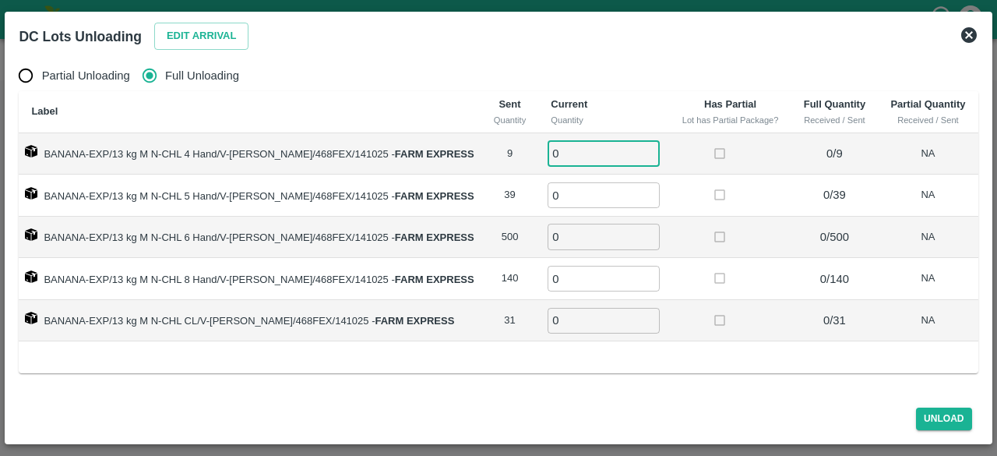
click at [574, 150] on input "0" at bounding box center [603, 153] width 112 height 26
type input "9"
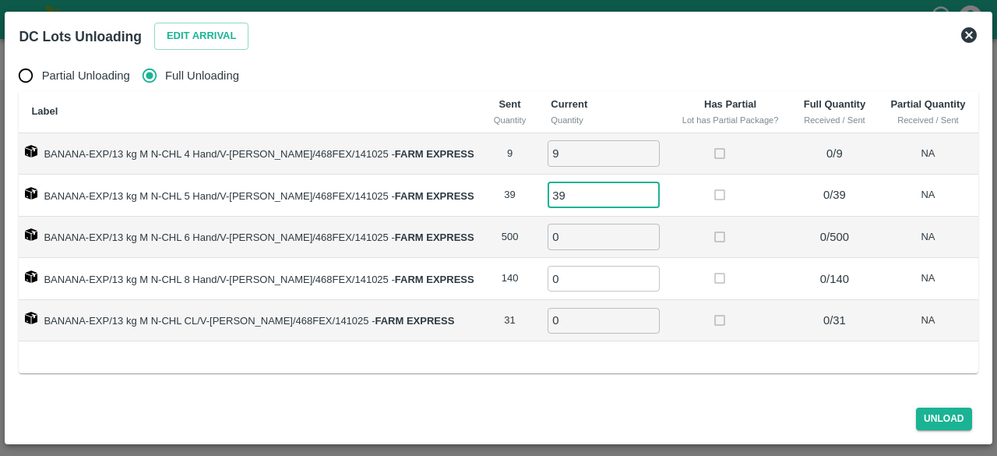
type input "39"
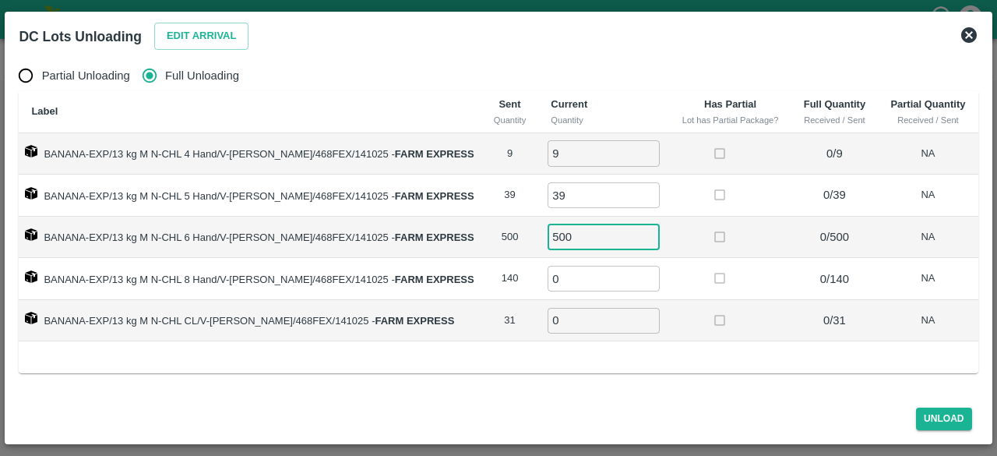
type input "500"
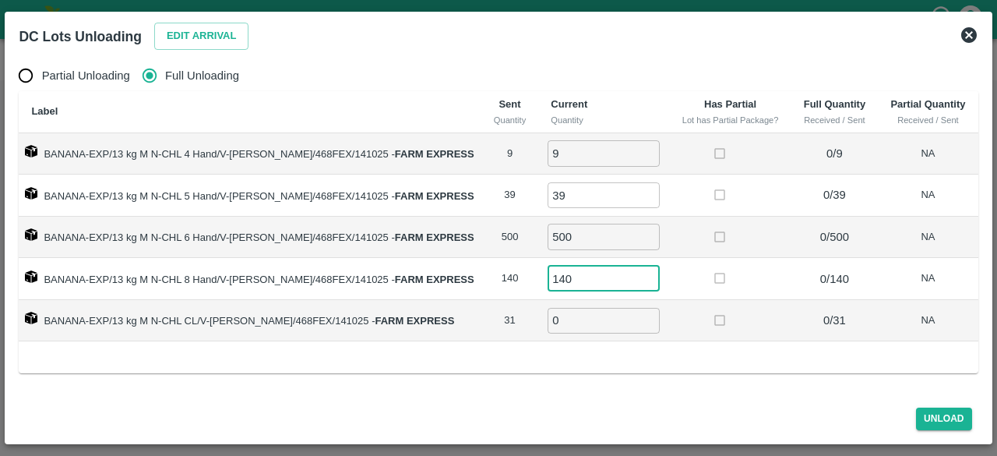
type input "140"
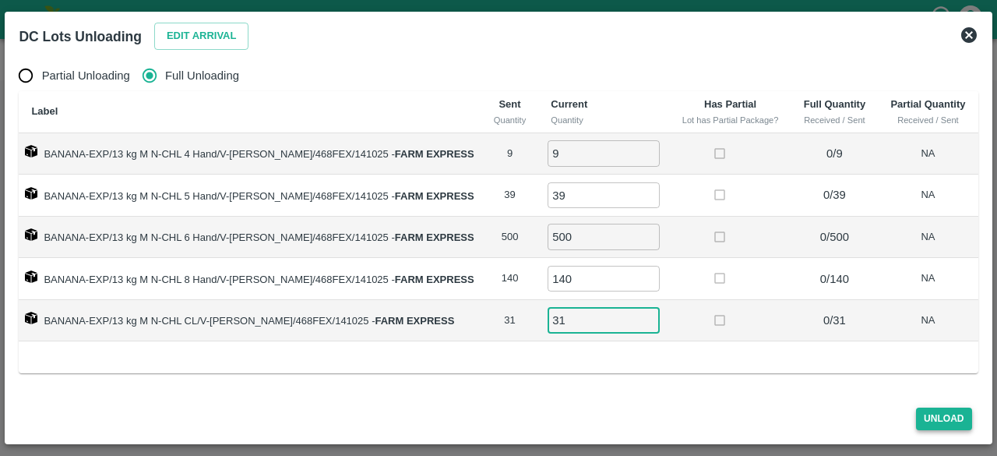
type input "31"
click at [936, 412] on button "Unload" at bounding box center [944, 418] width 56 height 23
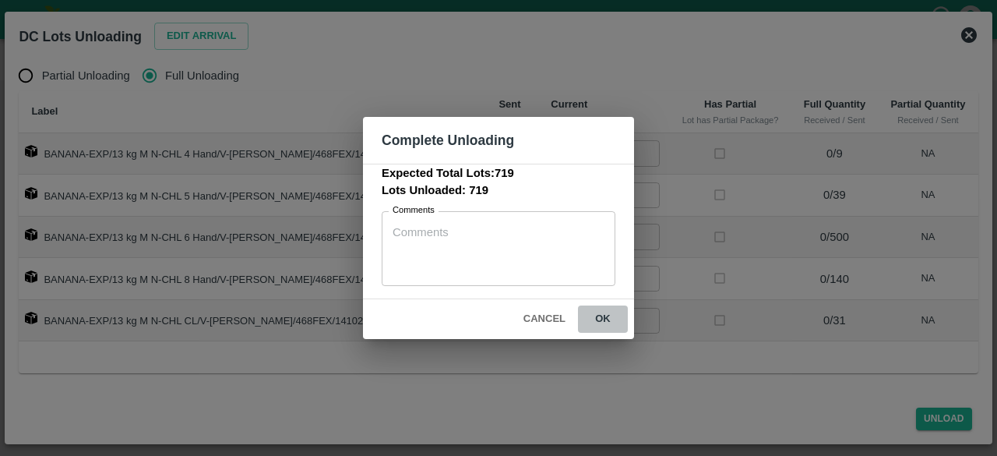
click at [605, 322] on button "ok" at bounding box center [603, 318] width 50 height 27
click at [646, 396] on div "Complete Unloading Expected Total Lots: 719 Lots Unloaded: 719 Comments x Comme…" at bounding box center [498, 228] width 997 height 456
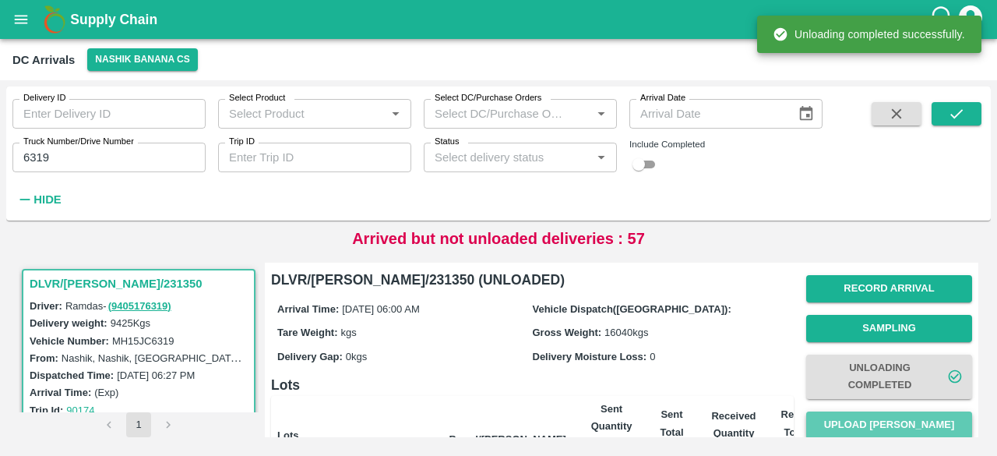
click at [886, 429] on button "Upload [PERSON_NAME]" at bounding box center [889, 424] width 166 height 27
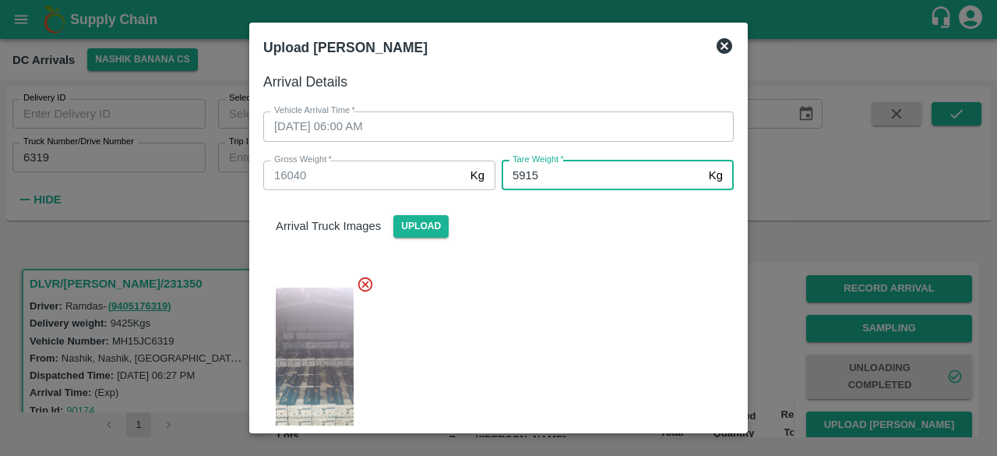
type input "5915"
click at [547, 273] on div at bounding box center [492, 368] width 483 height 213
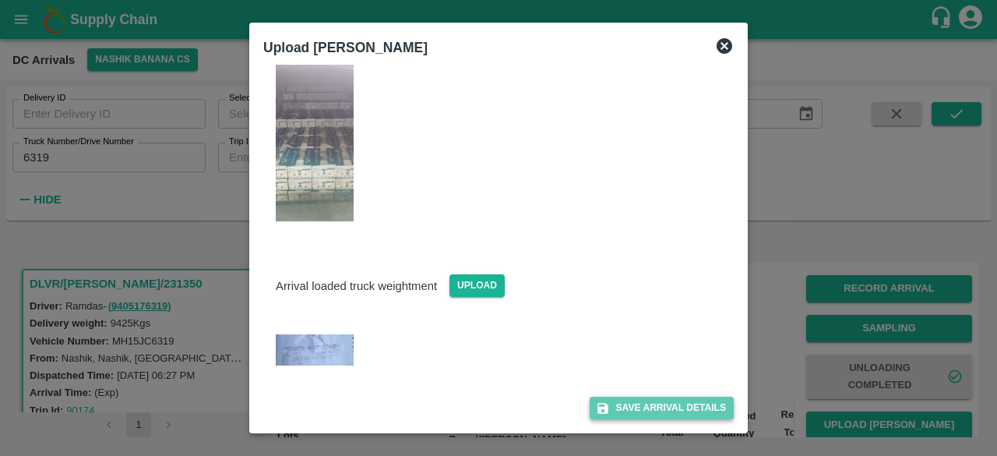
click at [644, 407] on button "Save Arrival Details" at bounding box center [662, 407] width 144 height 23
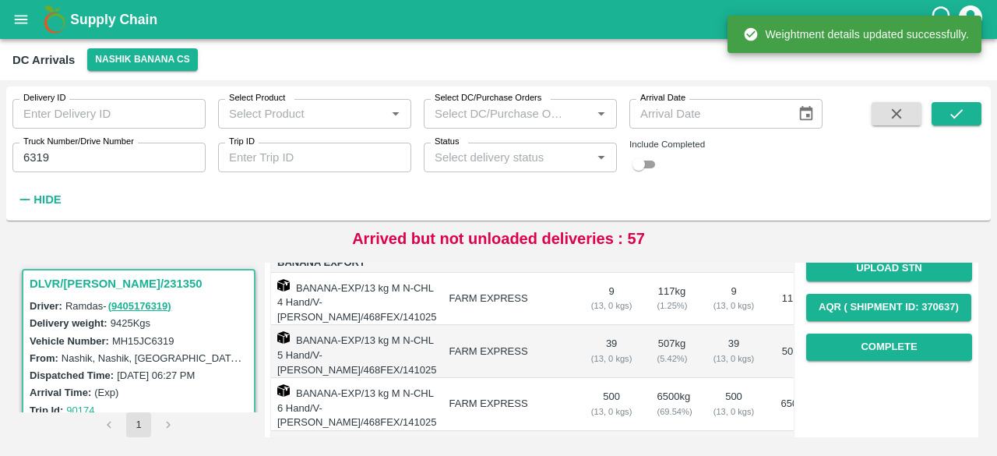
scroll to position [238, 0]
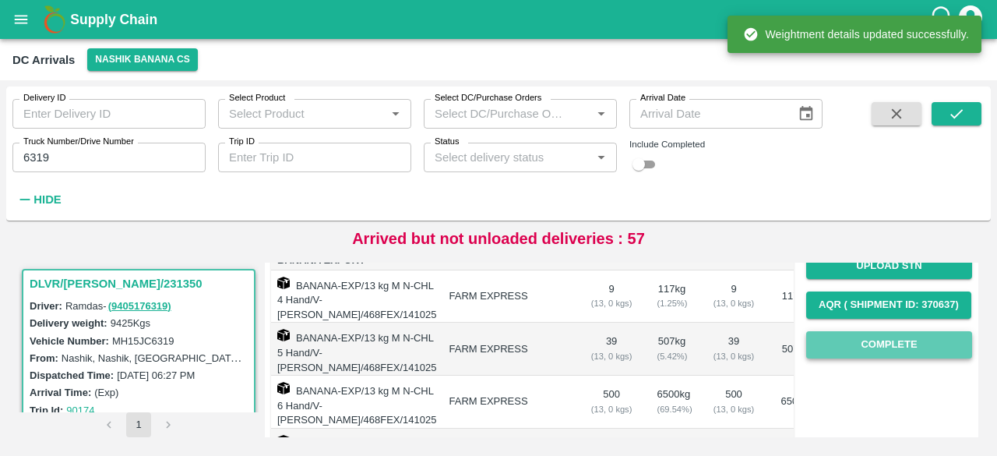
click at [871, 342] on button "Complete" at bounding box center [889, 344] width 166 height 27
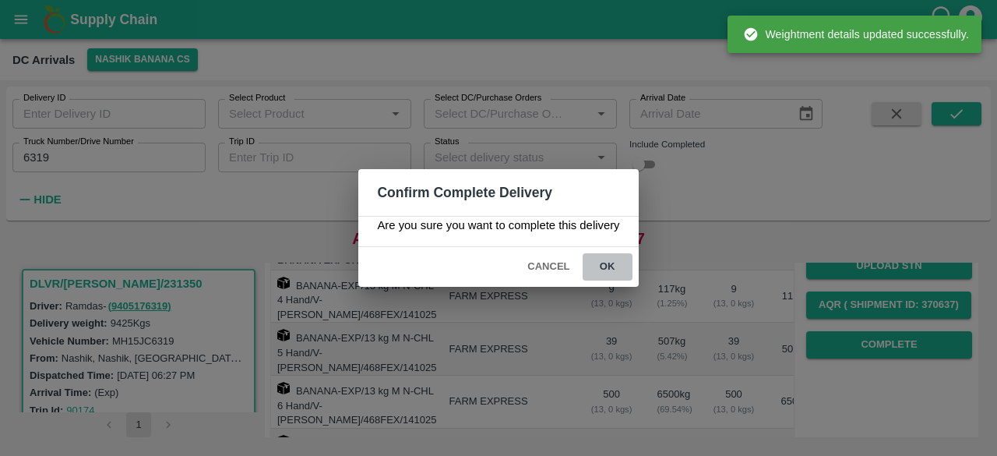
click at [600, 260] on button "ok" at bounding box center [608, 266] width 50 height 27
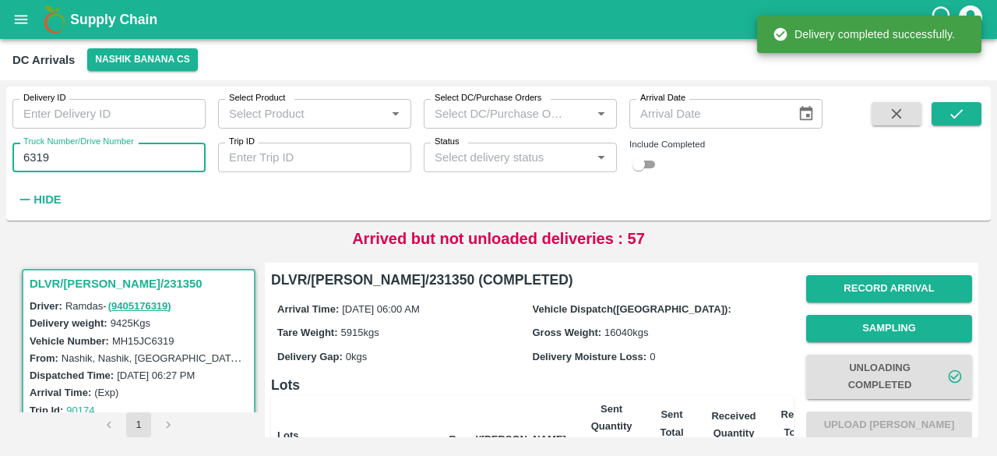
click at [30, 155] on input "6319" at bounding box center [108, 158] width 193 height 30
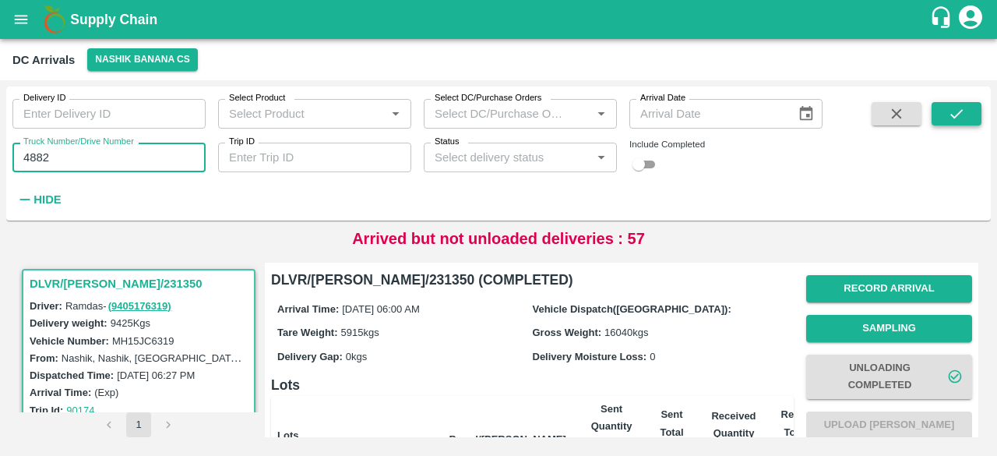
type input "4882"
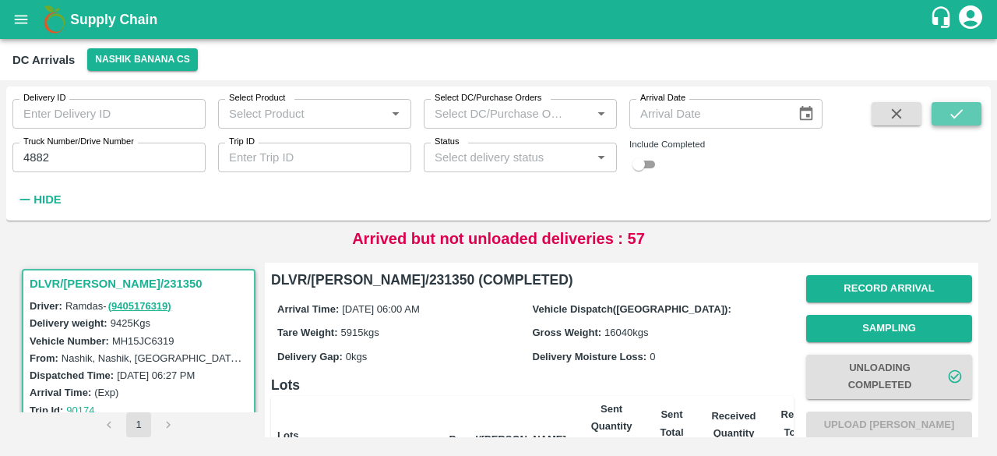
click at [949, 109] on icon "submit" at bounding box center [956, 113] width 17 height 17
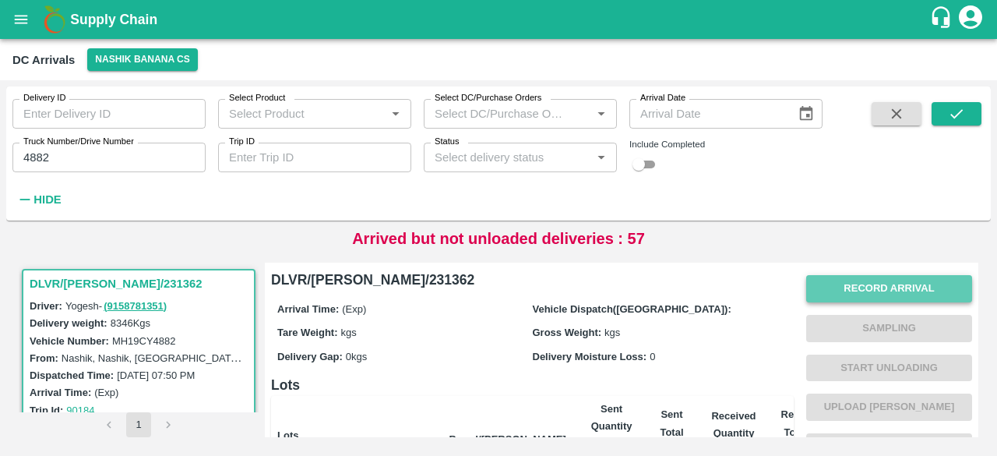
click at [882, 292] on button "Record Arrival" at bounding box center [889, 288] width 166 height 27
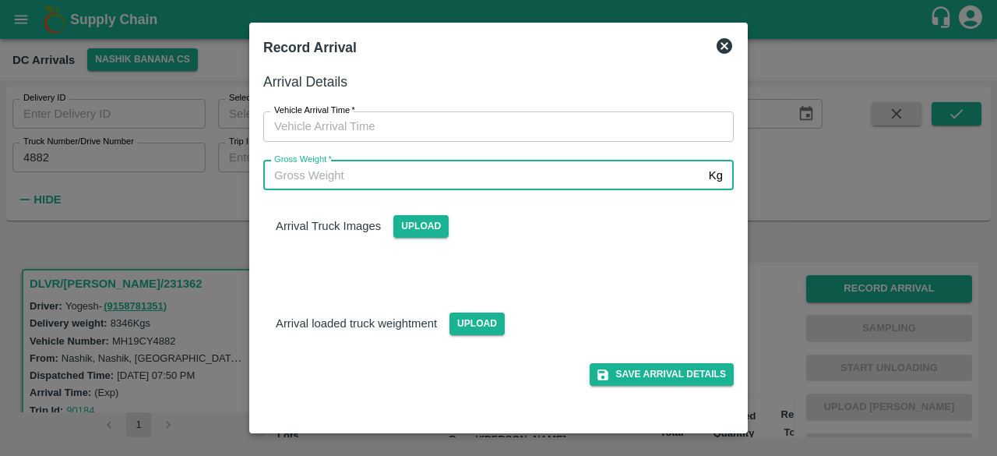
click at [562, 173] on input "Gross Weight   *" at bounding box center [482, 175] width 439 height 30
type input "15015"
type input "DD/MM/YYYY hh:mm aa"
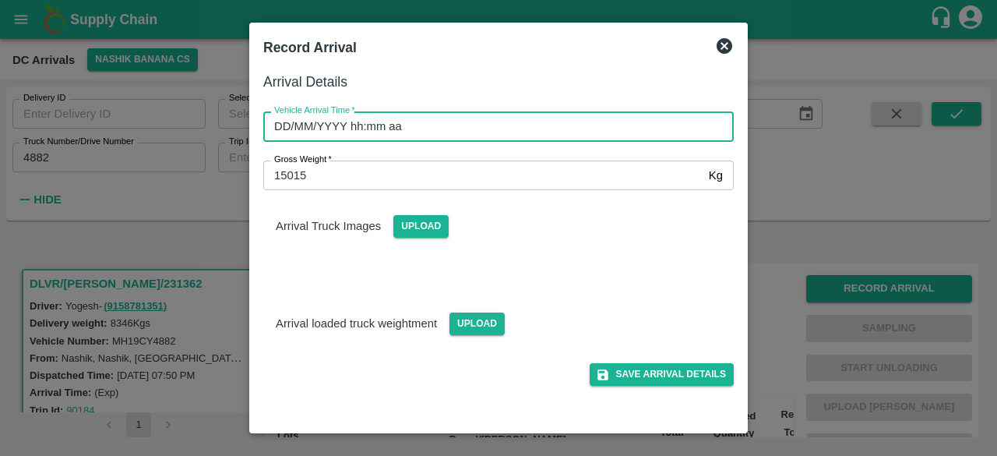
click at [547, 130] on input "DD/MM/YYYY hh:mm aa" at bounding box center [492, 126] width 459 height 30
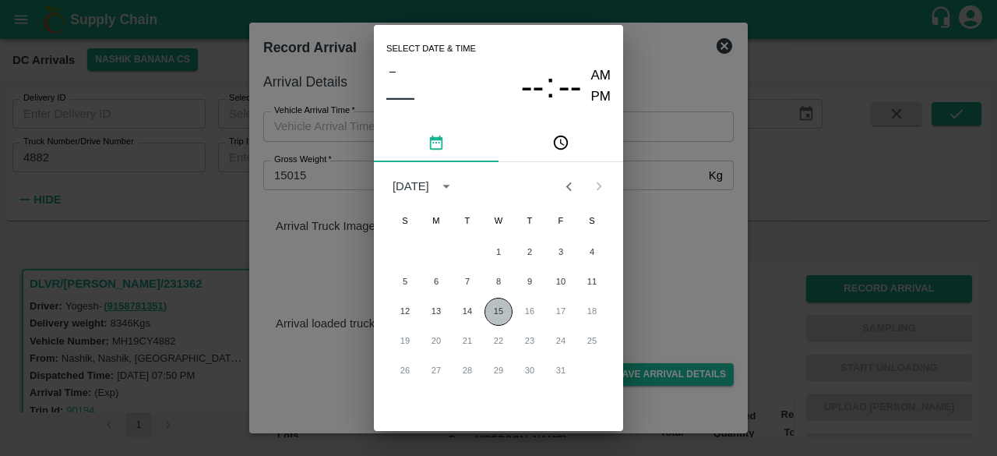
click at [497, 307] on button "15" at bounding box center [498, 312] width 28 height 28
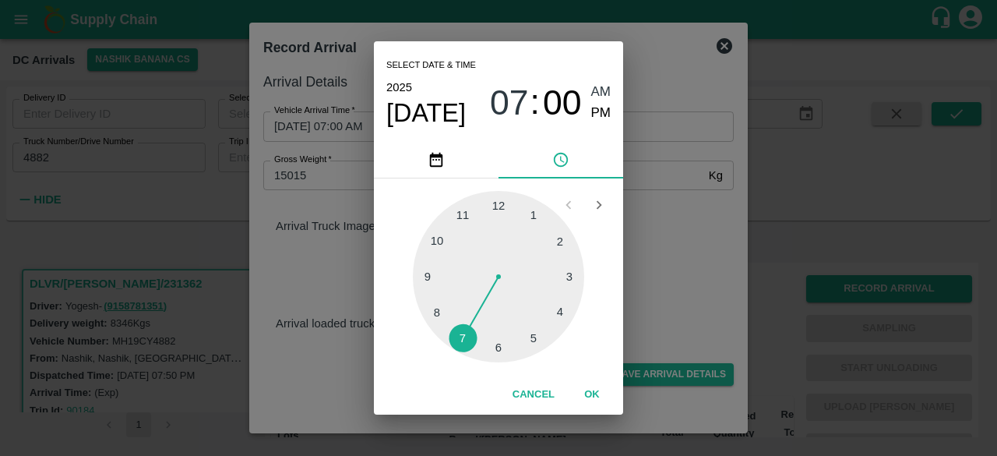
drag, startPoint x: 465, startPoint y: 334, endPoint x: 475, endPoint y: 333, distance: 10.2
click at [475, 333] on div at bounding box center [498, 276] width 171 height 171
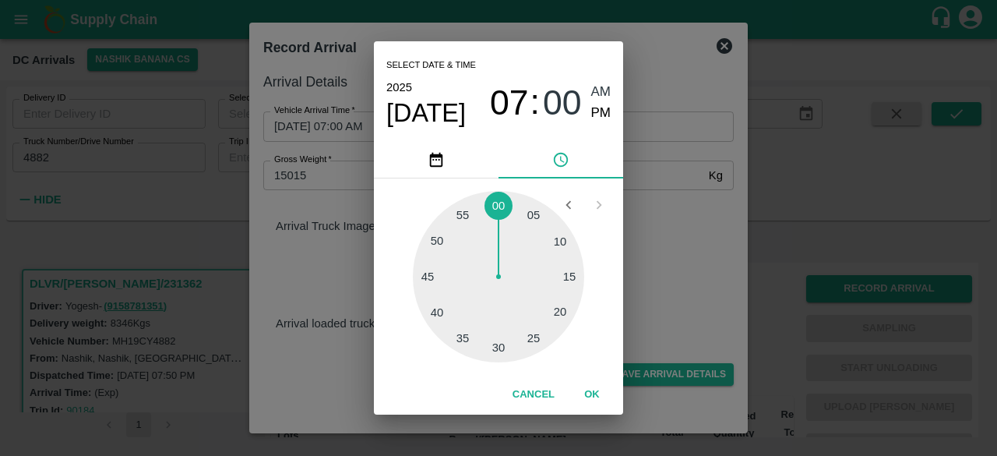
click at [558, 245] on div at bounding box center [498, 276] width 171 height 171
type input "[DATE] 07:10 AM"
click at [634, 233] on div "Select date & time [DATE] 07 : 10 AM PM 05 10 15 20 25 30 35 40 45 50 55 00 Can…" at bounding box center [498, 228] width 997 height 456
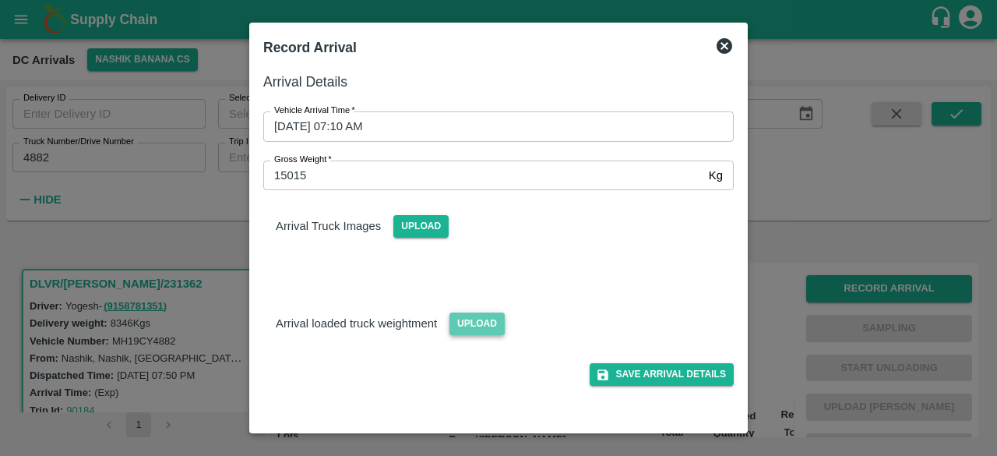
click at [468, 320] on span "Upload" at bounding box center [476, 323] width 55 height 23
click at [0, 0] on input "Upload" at bounding box center [0, 0] width 0 height 0
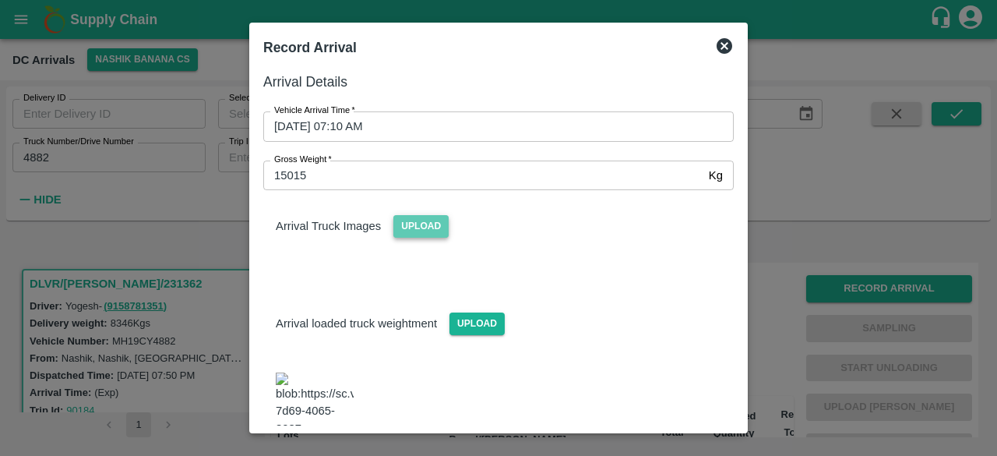
click at [428, 234] on span "Upload" at bounding box center [420, 226] width 55 height 23
click at [0, 0] on input "Upload" at bounding box center [0, 0] width 0 height 0
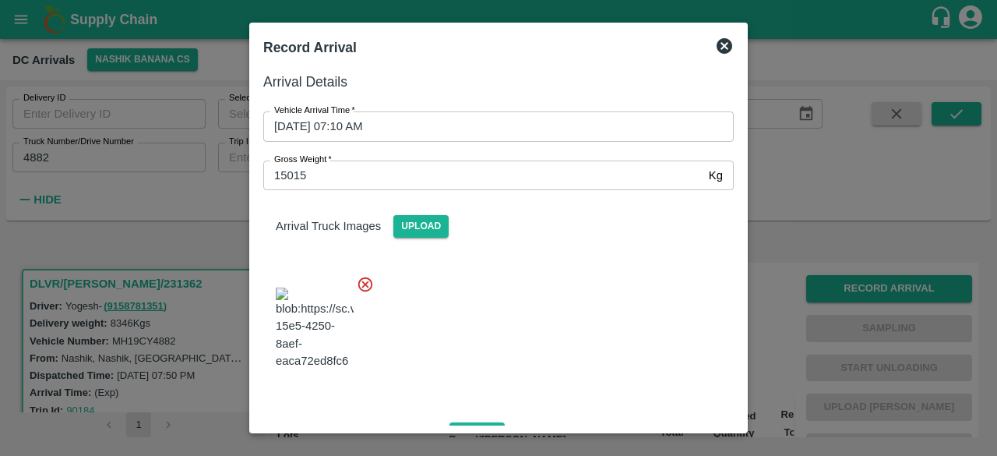
scroll to position [246, 0]
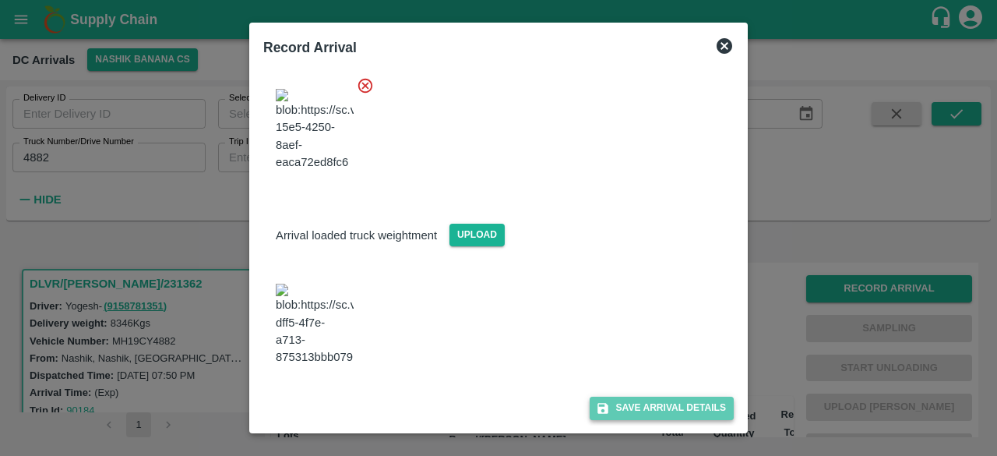
click at [648, 408] on button "Save Arrival Details" at bounding box center [662, 407] width 144 height 23
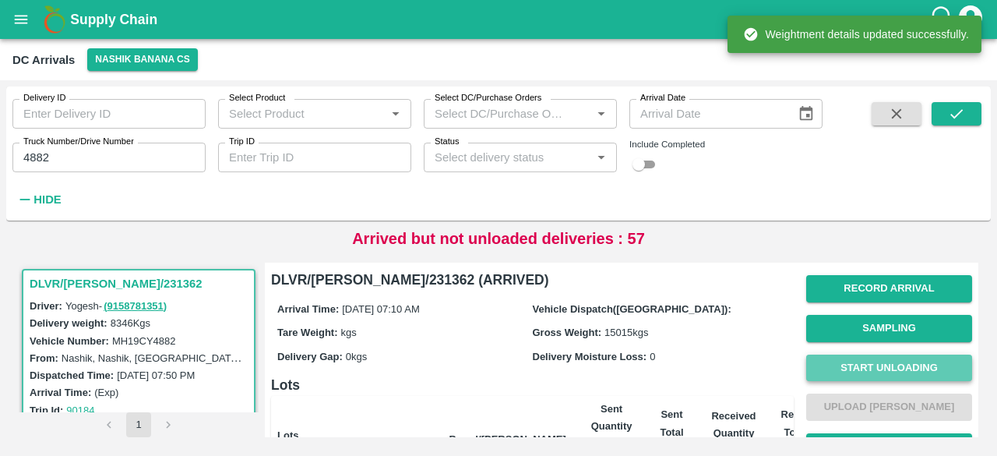
click at [868, 367] on button "Start Unloading" at bounding box center [889, 367] width 166 height 27
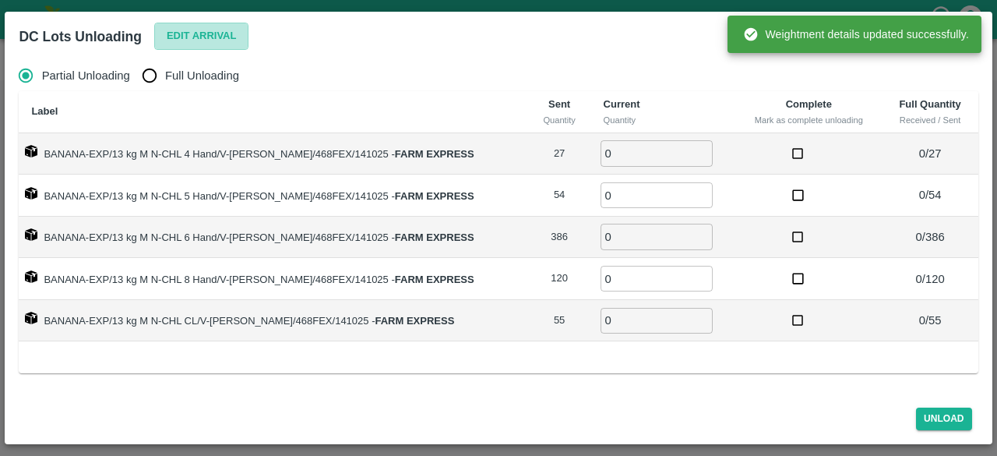
click at [193, 35] on button "Edit Arrival" at bounding box center [201, 36] width 95 height 27
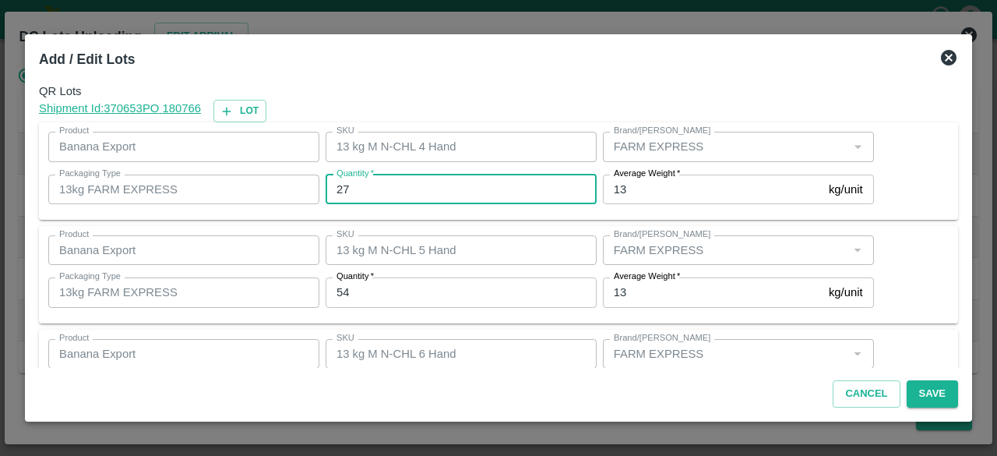
click at [340, 185] on input "27" at bounding box center [461, 189] width 271 height 30
type input "33"
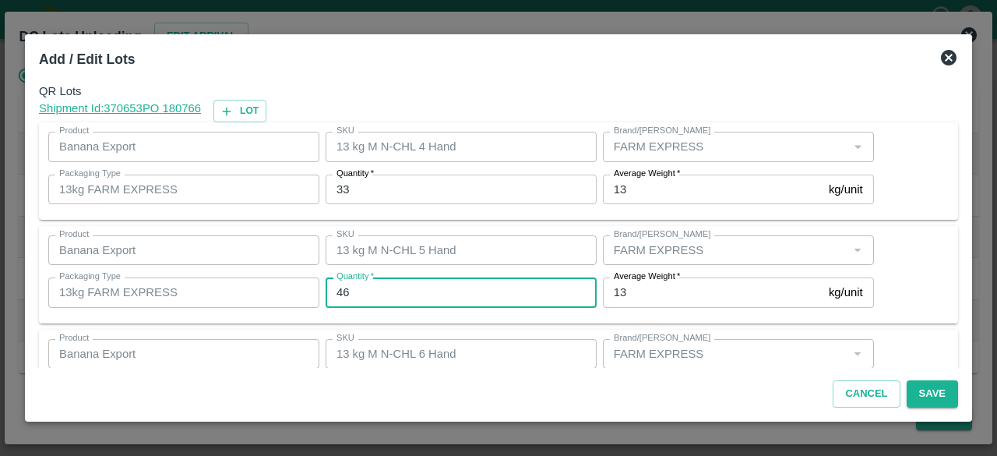
type input "46"
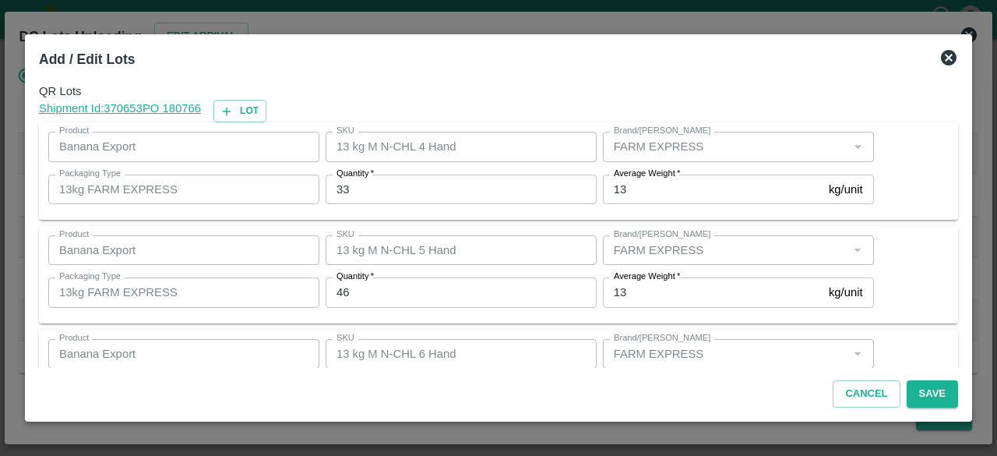
scroll to position [173, 0]
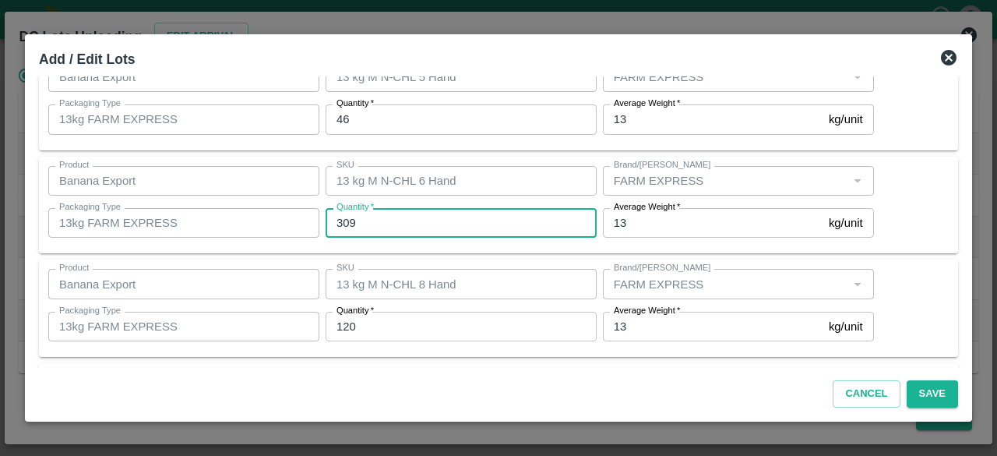
type input "309"
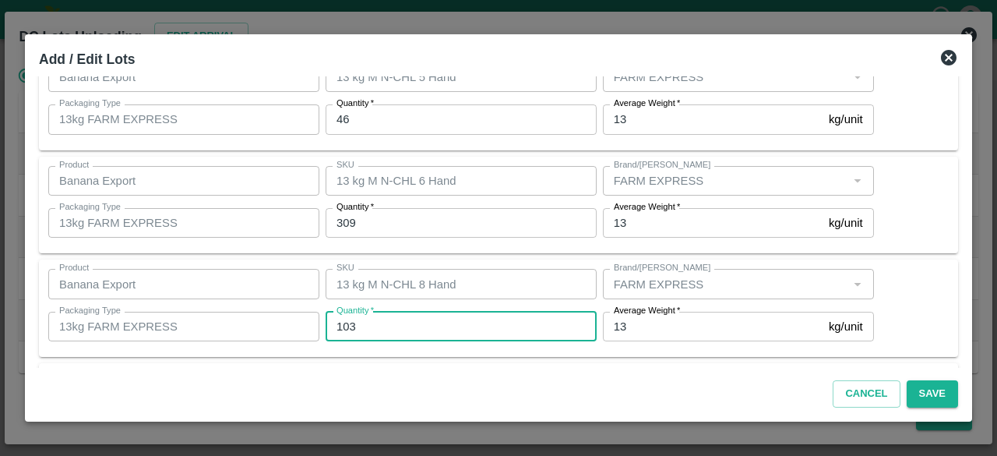
type input "103"
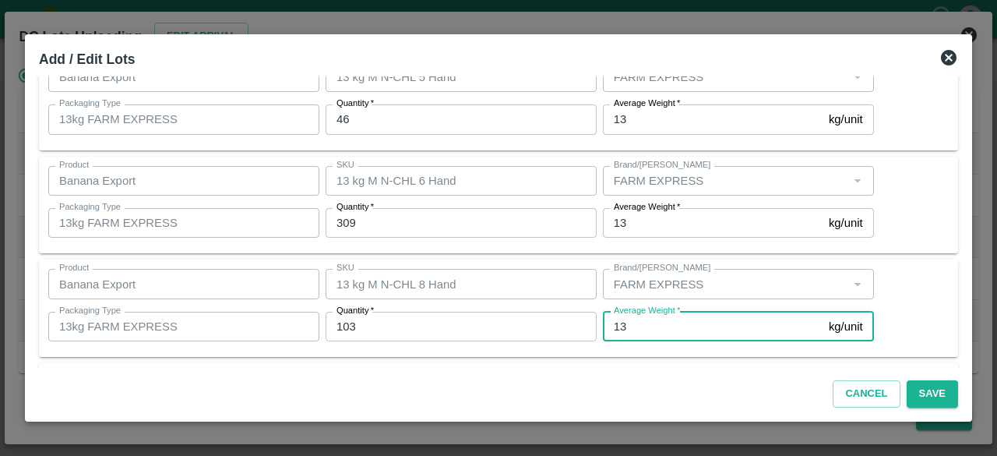
scroll to position [276, 0]
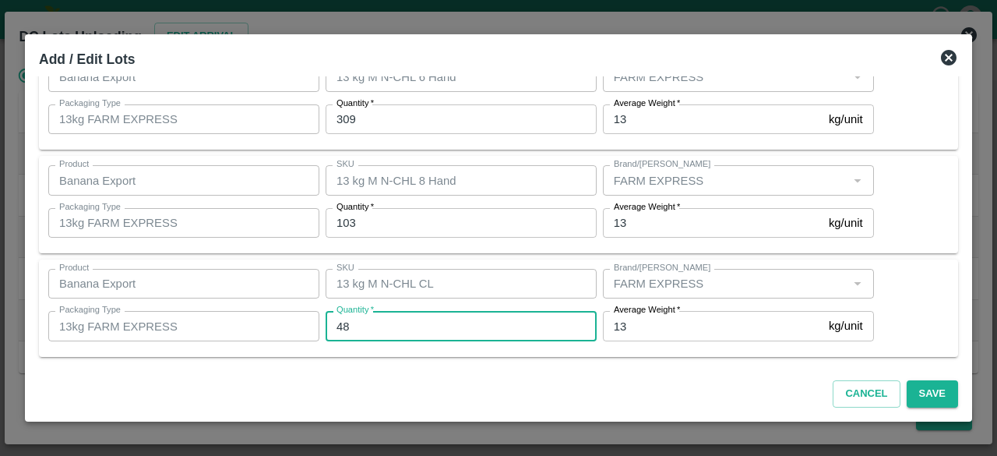
type input "48"
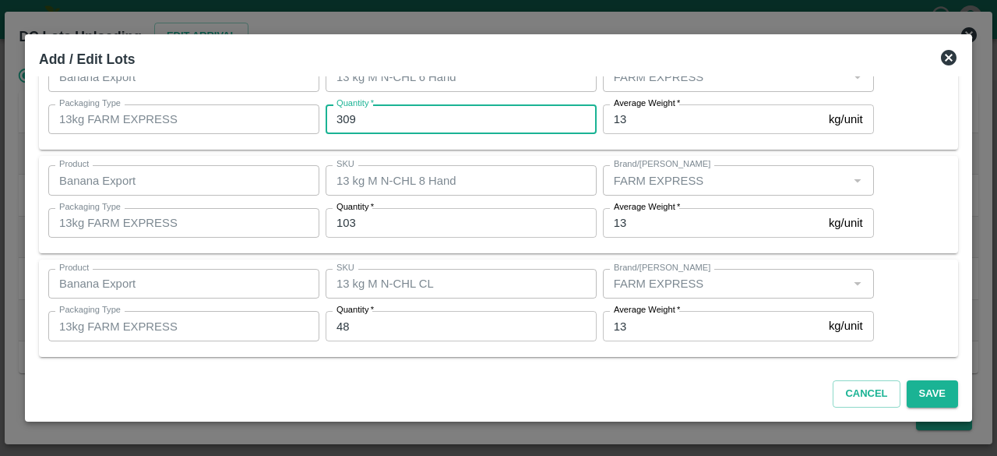
click at [382, 118] on input "309" at bounding box center [461, 119] width 271 height 30
type input "3"
type input "409"
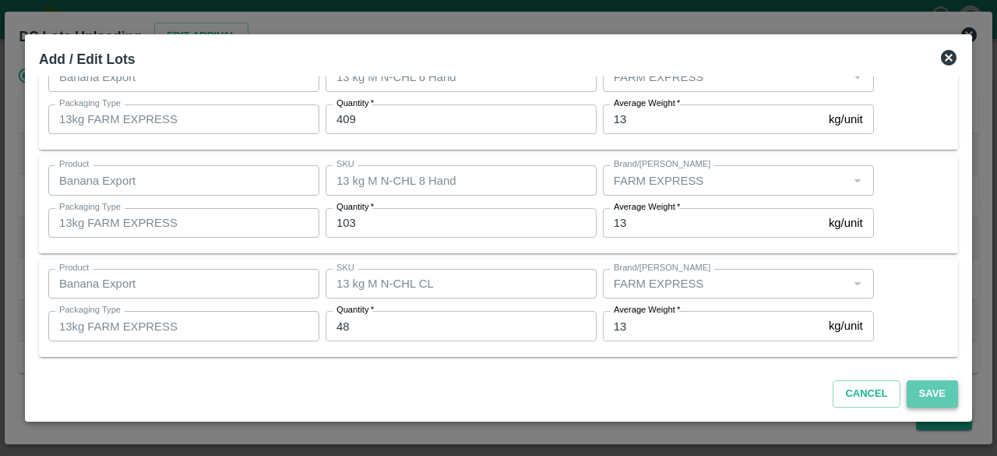
click at [929, 394] on button "Save" at bounding box center [932, 393] width 51 height 27
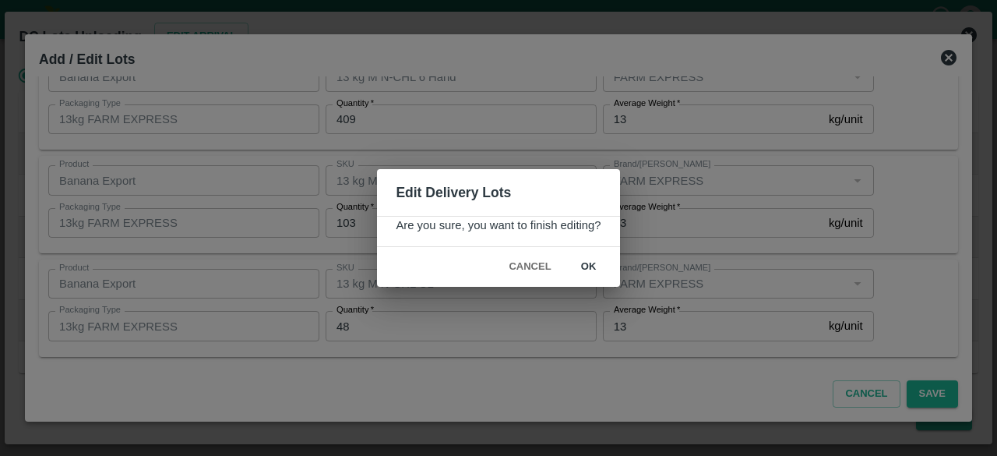
click at [584, 271] on button "ok" at bounding box center [589, 266] width 50 height 27
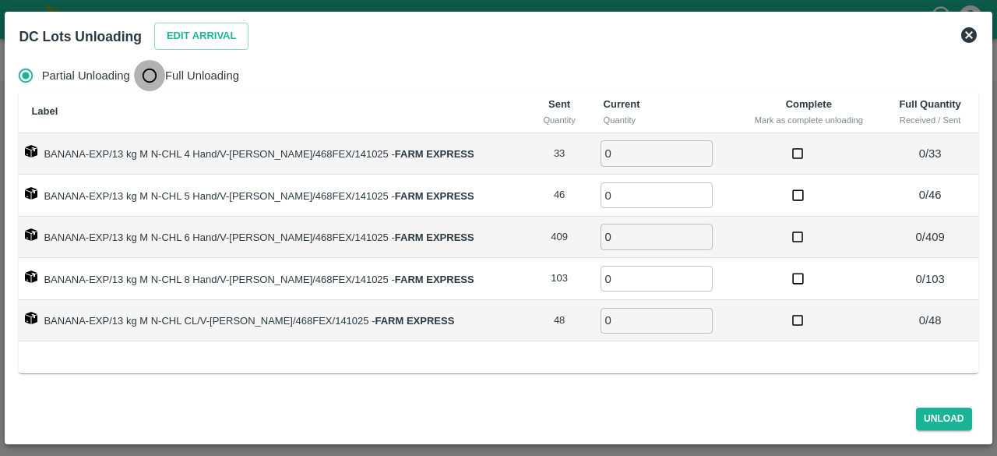
click at [159, 77] on input "Full Unloading" at bounding box center [149, 75] width 31 height 31
radio input "true"
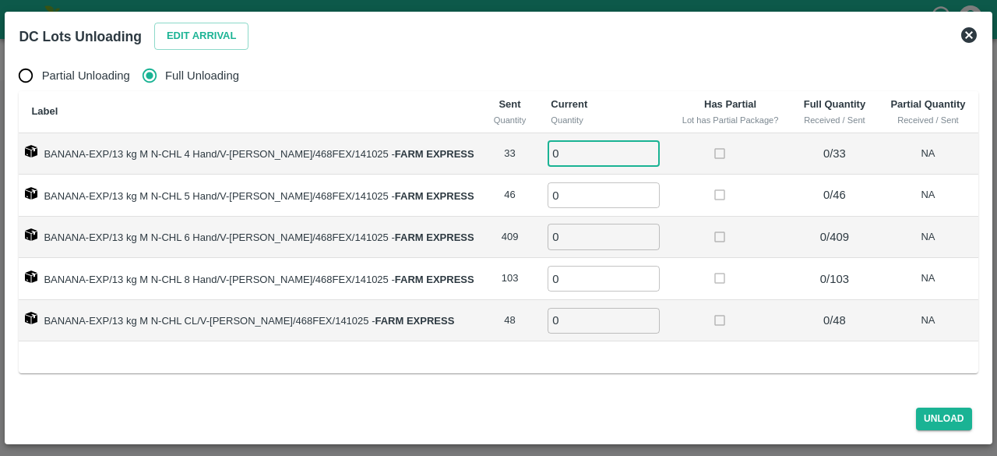
click at [570, 154] on input "0" at bounding box center [603, 153] width 112 height 26
type input "33"
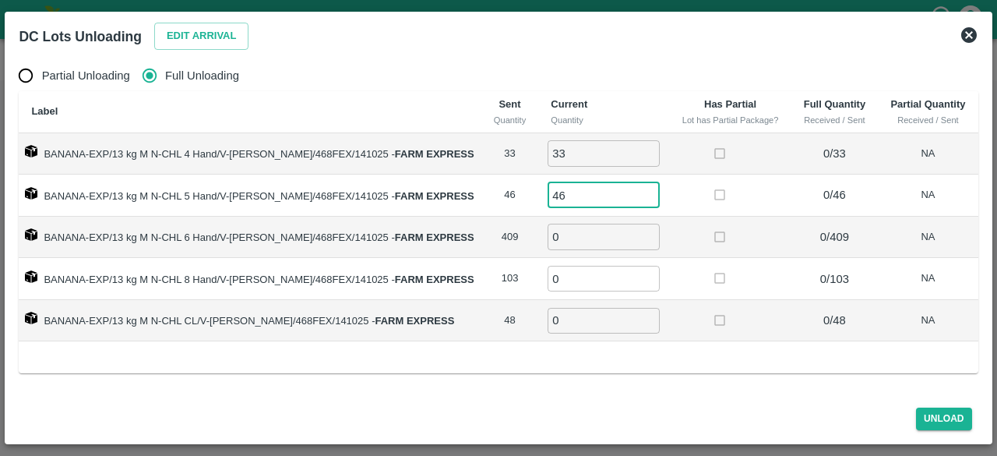
type input "46"
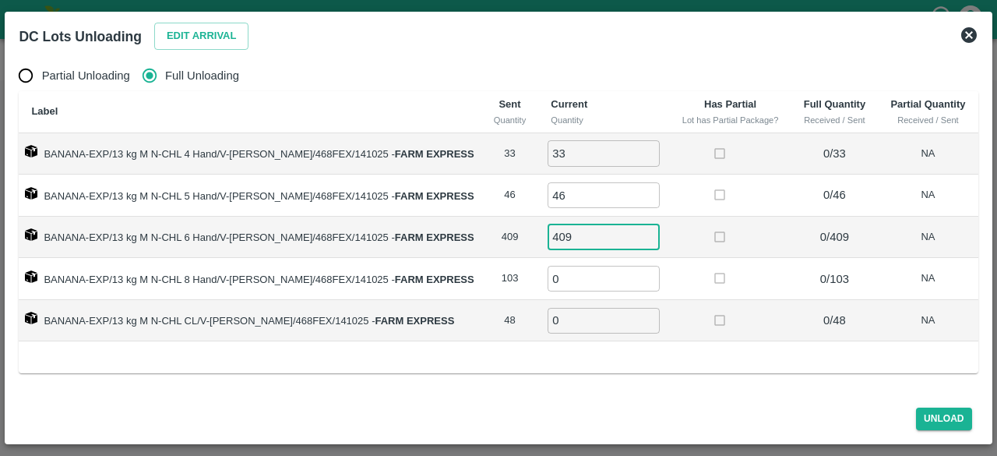
type input "409"
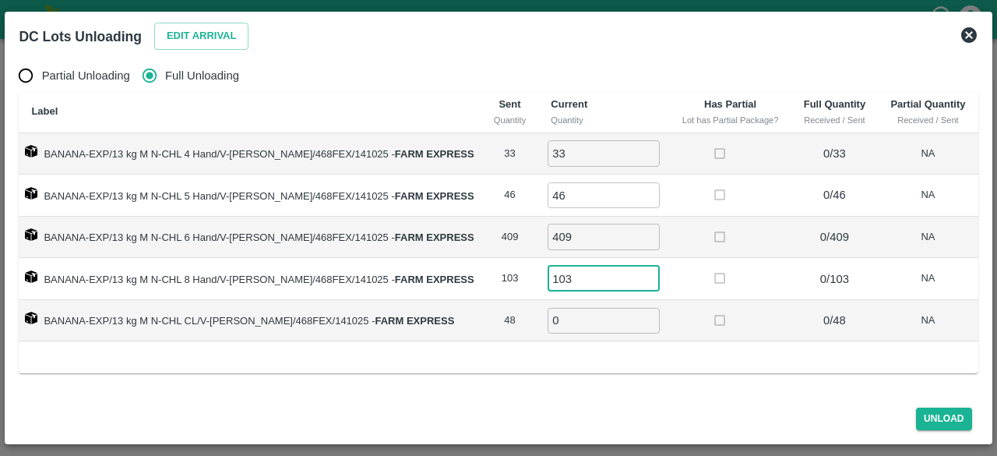
type input "103"
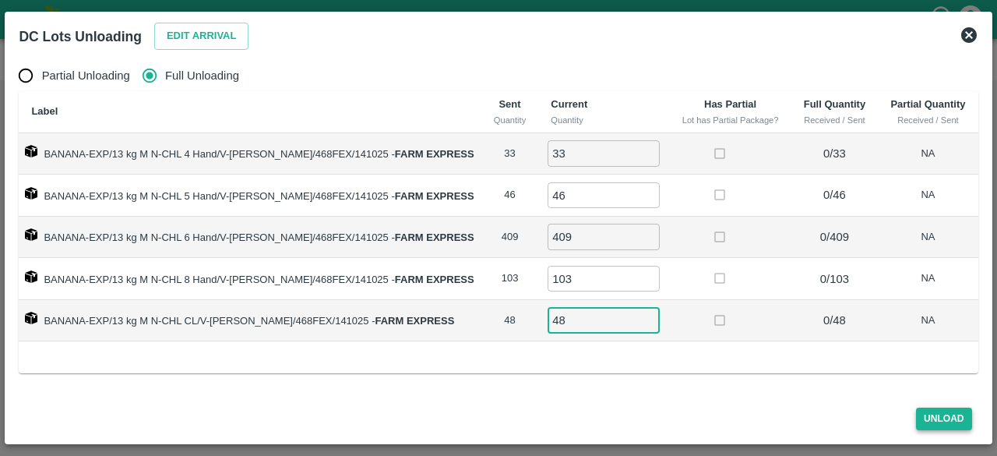
type input "48"
click at [938, 421] on button "Unload" at bounding box center [944, 418] width 56 height 23
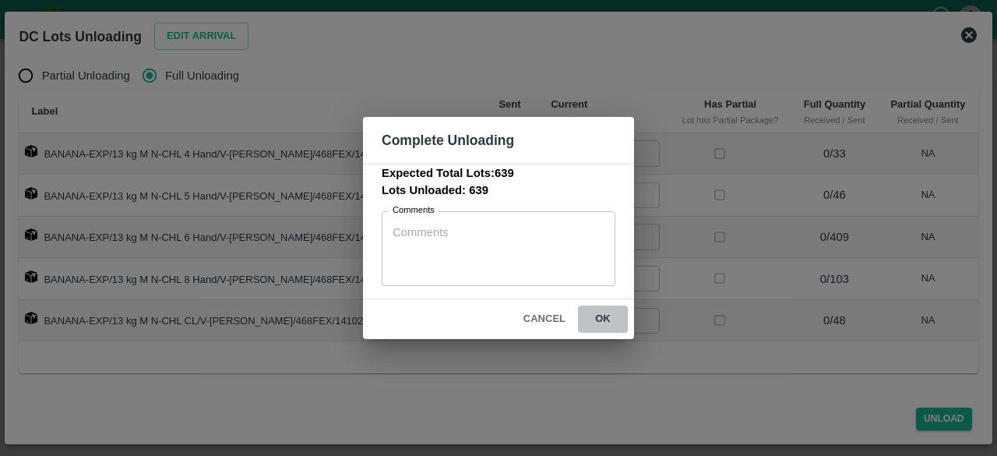
click at [601, 319] on button "ok" at bounding box center [603, 318] width 50 height 27
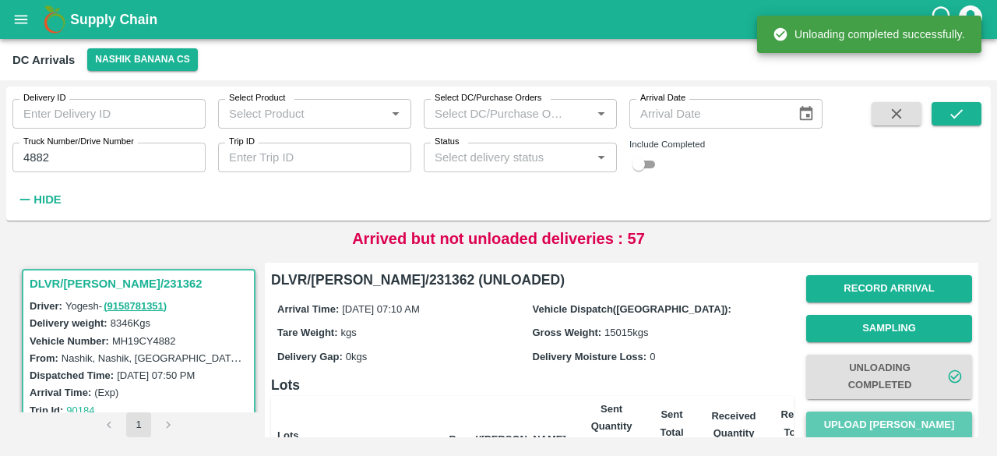
click at [891, 418] on button "Upload [PERSON_NAME]" at bounding box center [889, 424] width 166 height 27
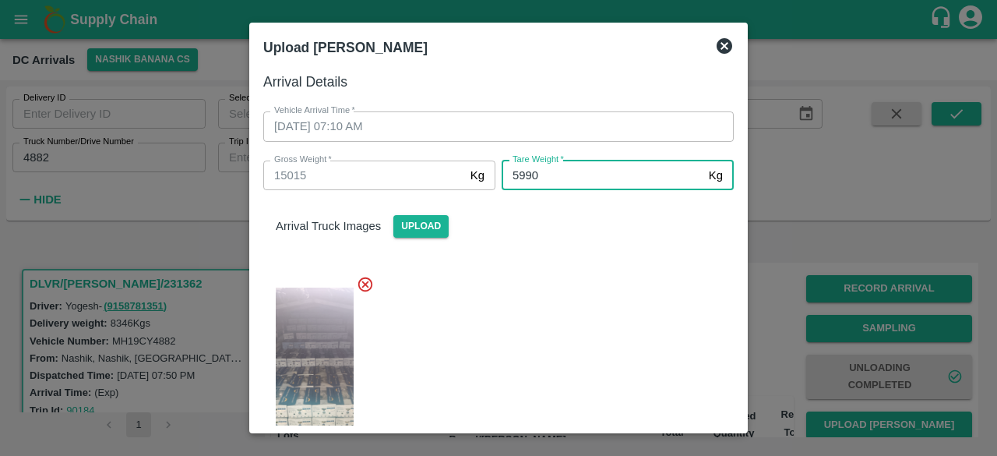
type input "5990"
click at [621, 321] on div at bounding box center [492, 368] width 483 height 213
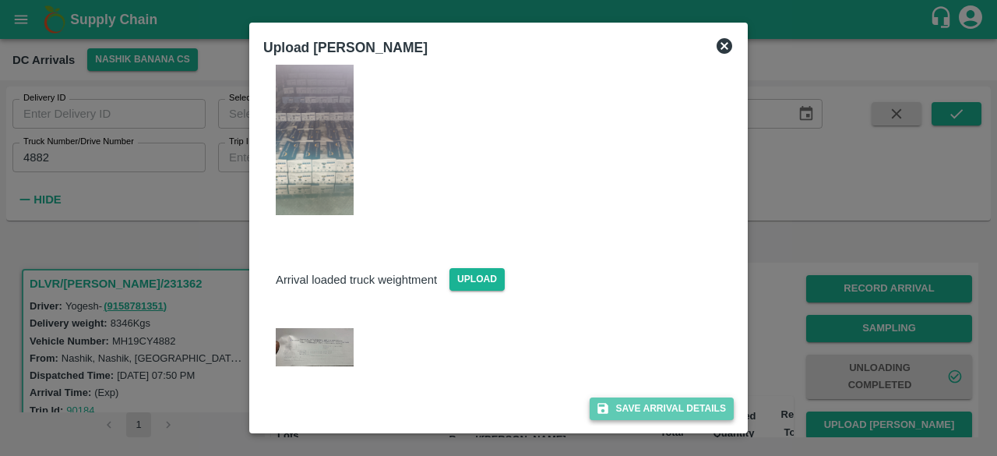
click at [650, 410] on button "Save Arrival Details" at bounding box center [662, 408] width 144 height 23
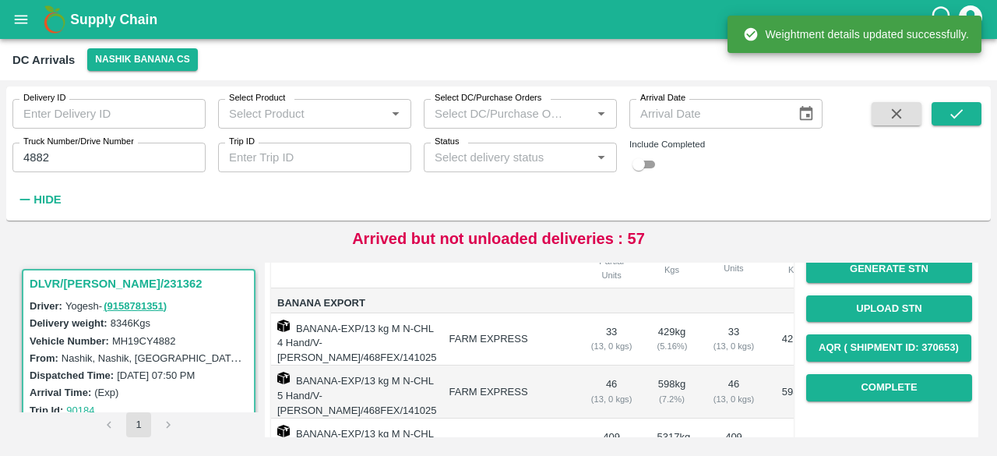
scroll to position [196, 0]
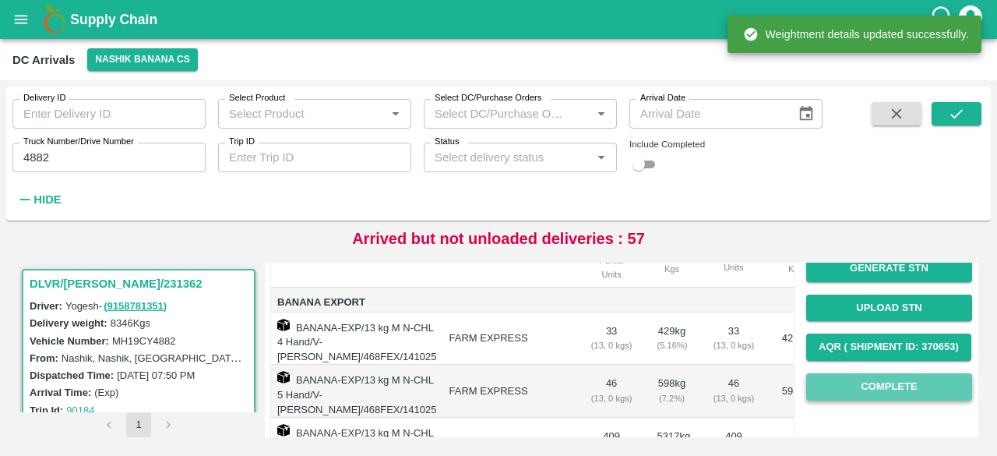
click at [883, 387] on button "Complete" at bounding box center [889, 386] width 166 height 27
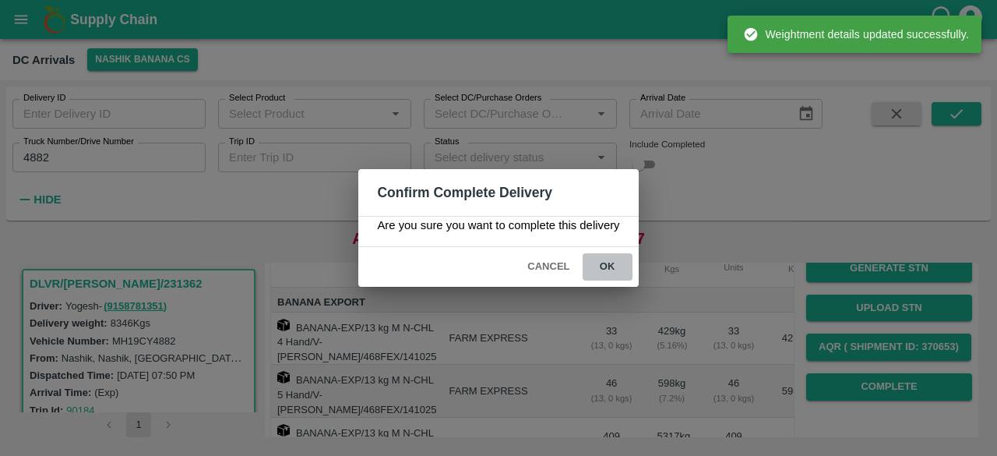
click at [606, 259] on button "ok" at bounding box center [608, 266] width 50 height 27
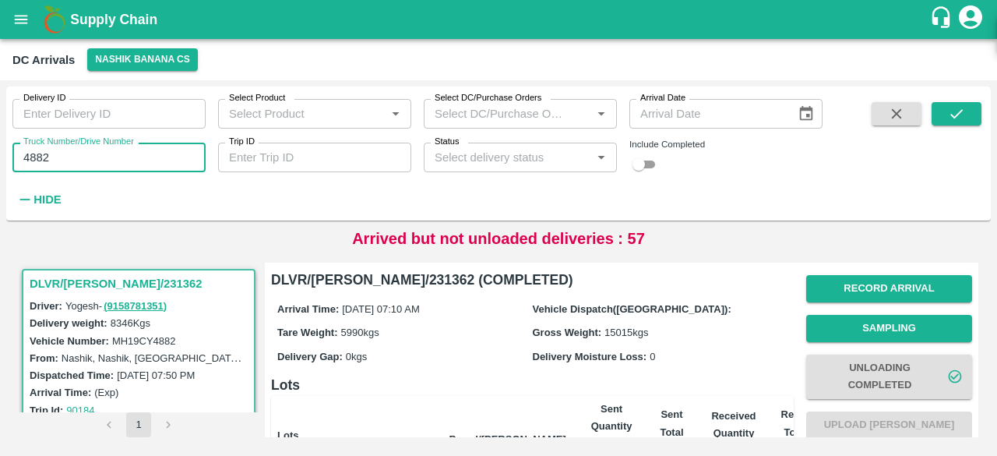
click at [36, 157] on input "4882" at bounding box center [108, 158] width 193 height 30
type input "6536"
click at [950, 106] on icon "submit" at bounding box center [956, 113] width 17 height 17
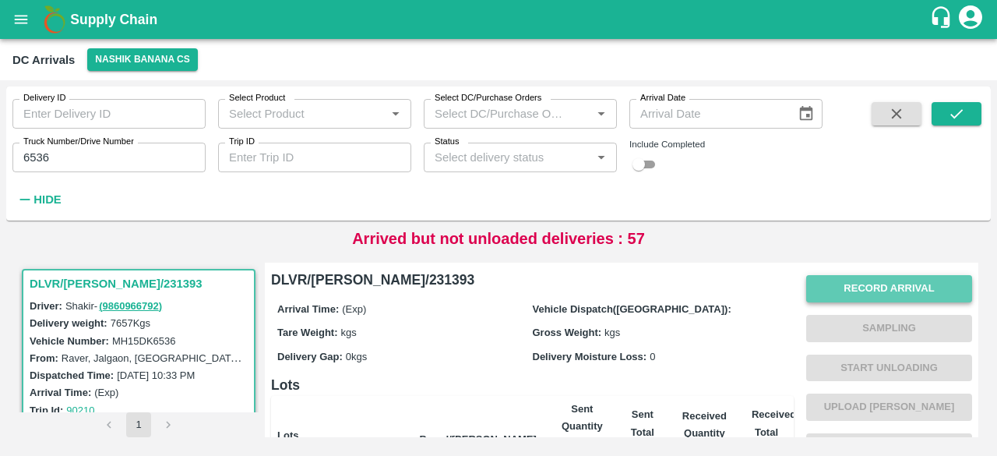
click at [874, 286] on button "Record Arrival" at bounding box center [889, 288] width 166 height 27
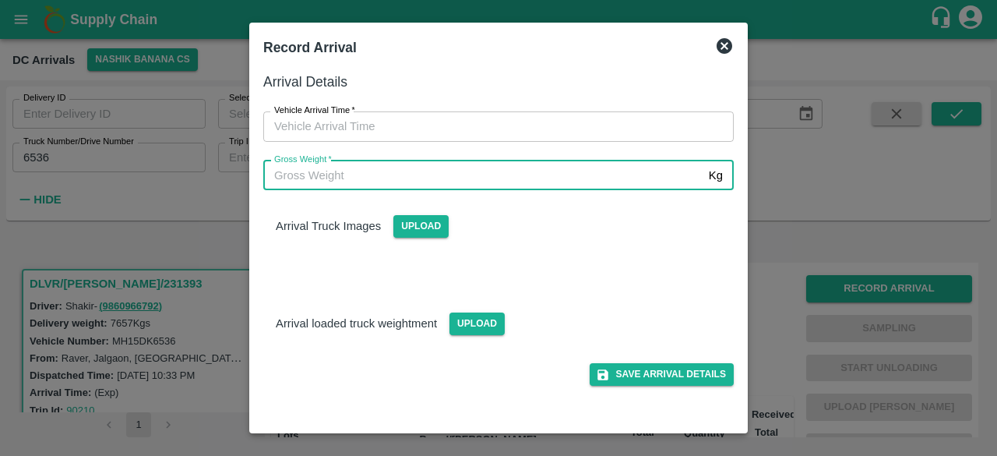
click at [517, 177] on input "Gross Weight   *" at bounding box center [482, 175] width 439 height 30
type input "13130"
type input "DD/MM/YYYY hh:mm aa"
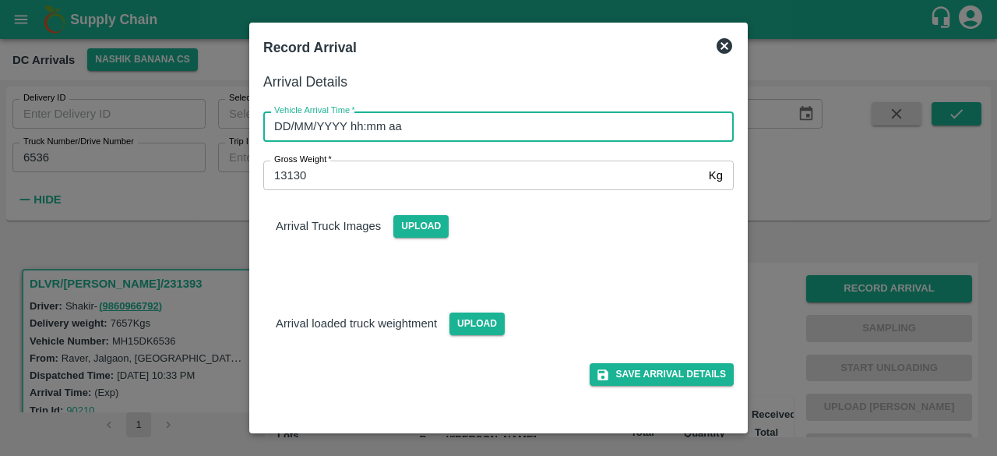
click at [492, 138] on input "DD/MM/YYYY hh:mm aa" at bounding box center [492, 126] width 459 height 30
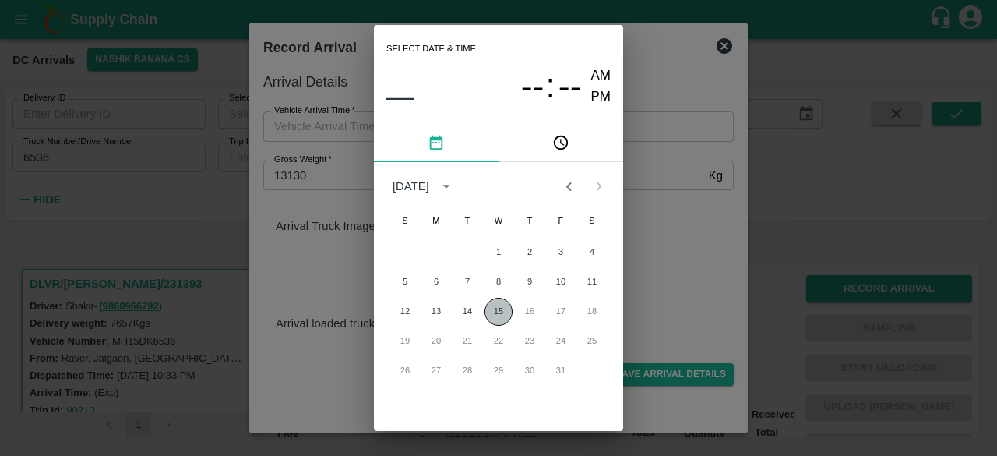
click at [498, 315] on button "15" at bounding box center [498, 312] width 28 height 28
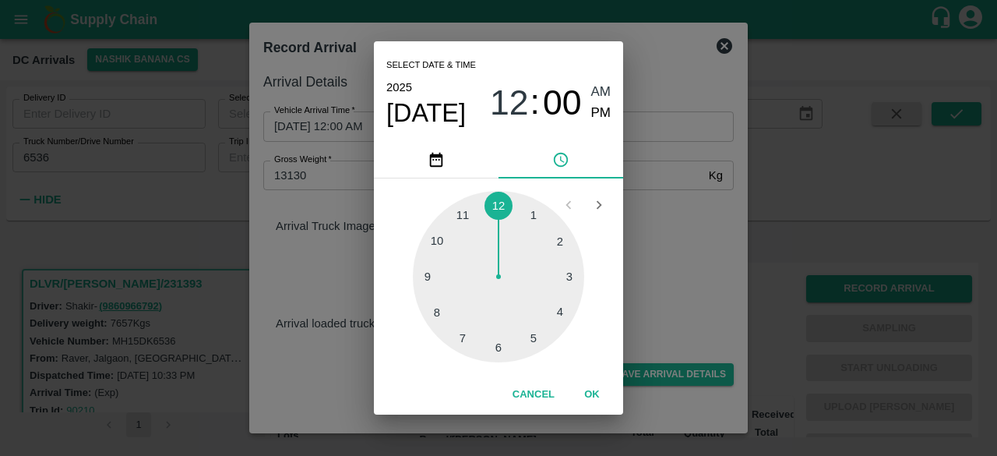
click at [562, 313] on div at bounding box center [498, 276] width 171 height 171
type input "[DATE] 04:00 AM"
click at [688, 250] on div "Select date & time [DATE] 04 : 00 AM PM 05 10 15 20 25 30 35 40 45 50 55 00 Can…" at bounding box center [498, 228] width 997 height 456
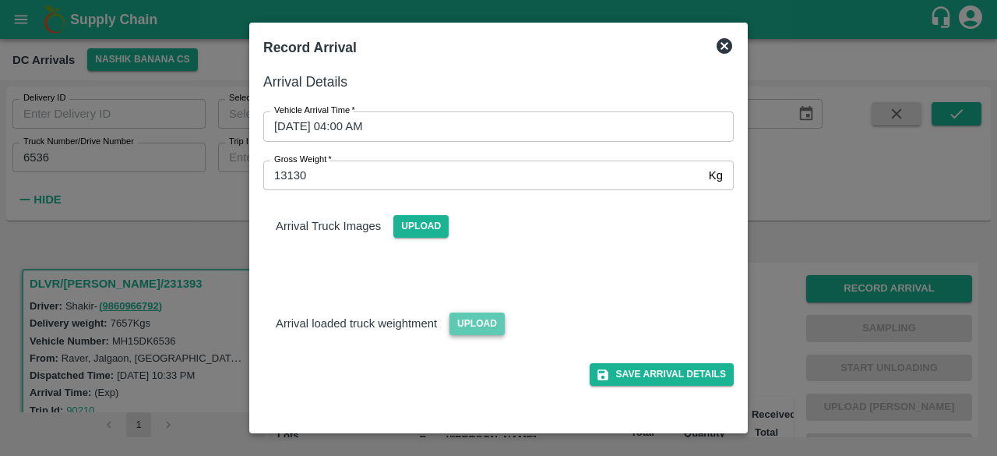
click at [456, 320] on span "Upload" at bounding box center [476, 323] width 55 height 23
click at [0, 0] on input "Upload" at bounding box center [0, 0] width 0 height 0
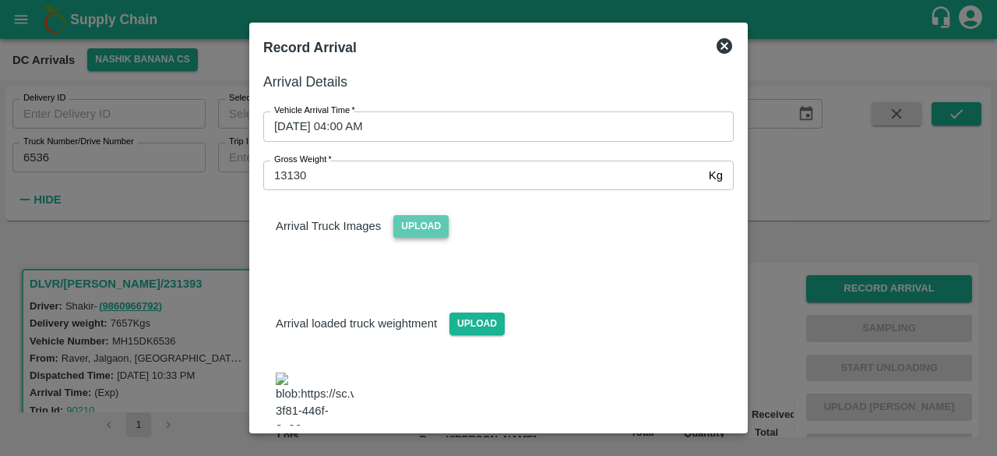
click at [417, 219] on span "Upload" at bounding box center [420, 226] width 55 height 23
click at [0, 0] on input "Upload" at bounding box center [0, 0] width 0 height 0
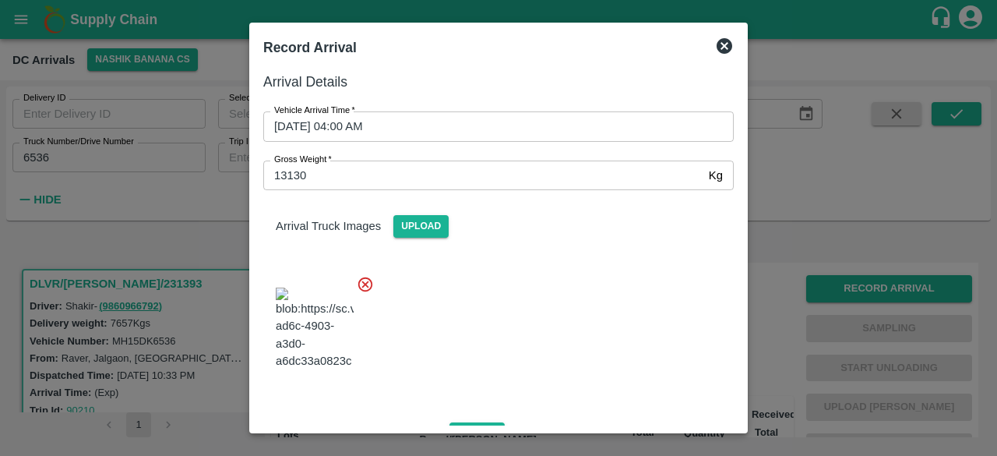
scroll to position [386, 0]
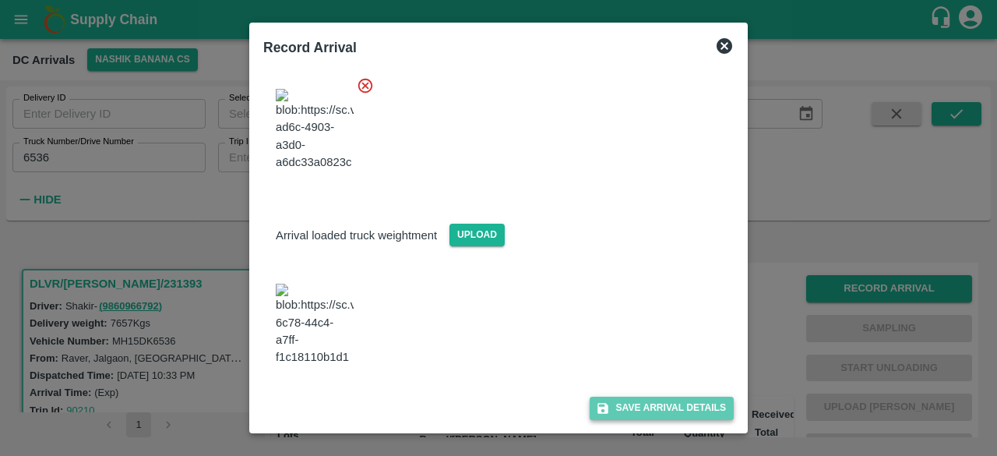
click at [643, 407] on button "Save Arrival Details" at bounding box center [662, 407] width 144 height 23
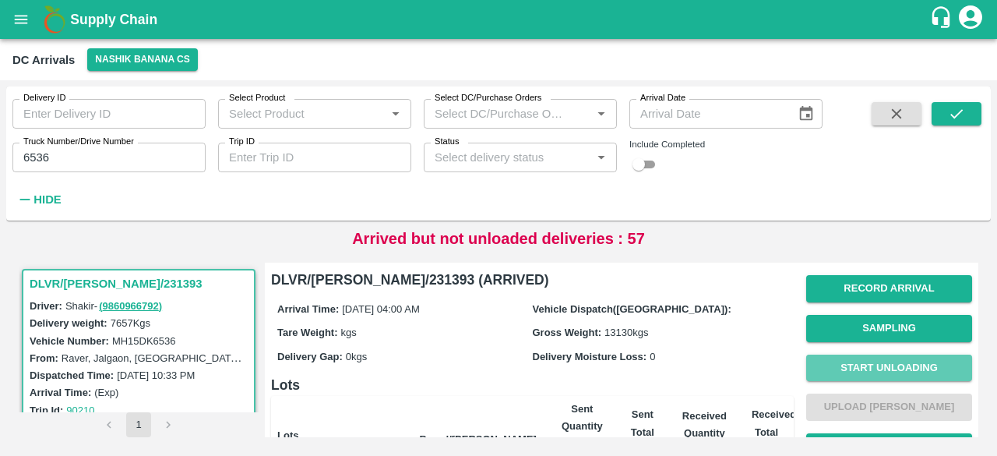
click at [885, 364] on button "Start Unloading" at bounding box center [889, 367] width 166 height 27
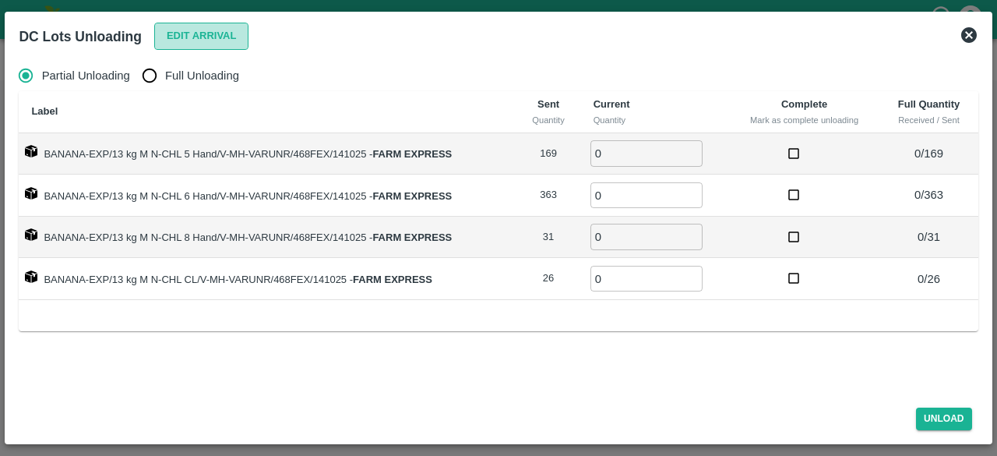
click at [198, 43] on button "Edit Arrival" at bounding box center [201, 36] width 95 height 27
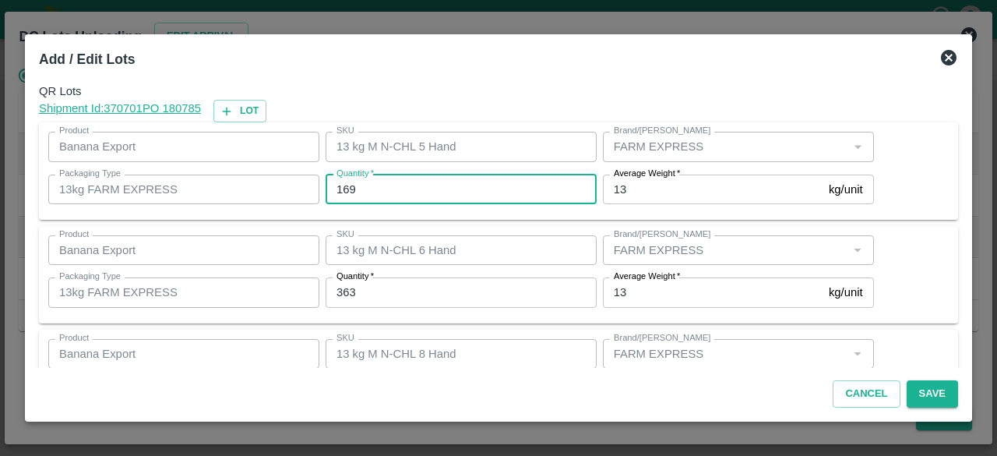
click at [346, 188] on input "169" at bounding box center [461, 189] width 271 height 30
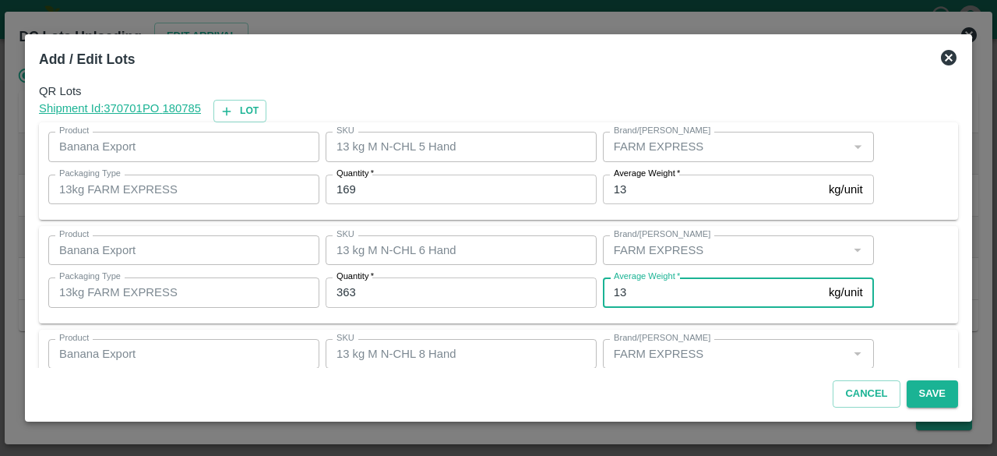
scroll to position [173, 0]
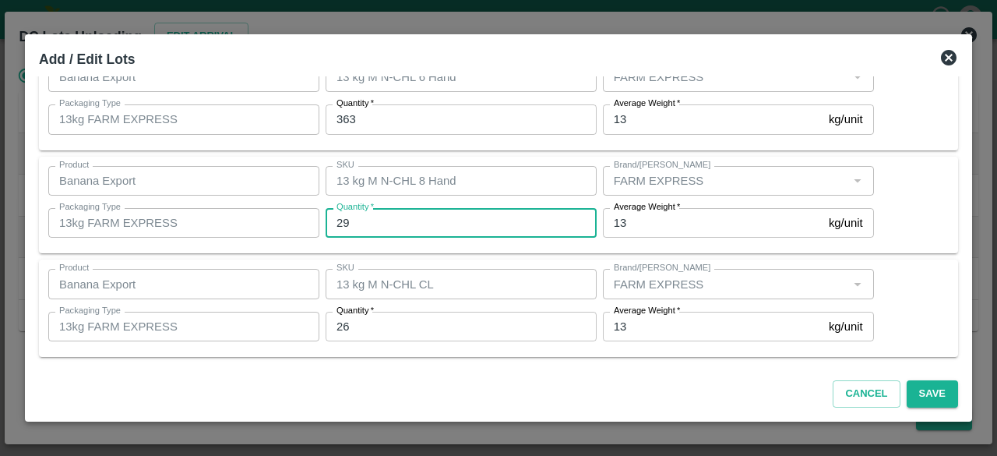
type input "29"
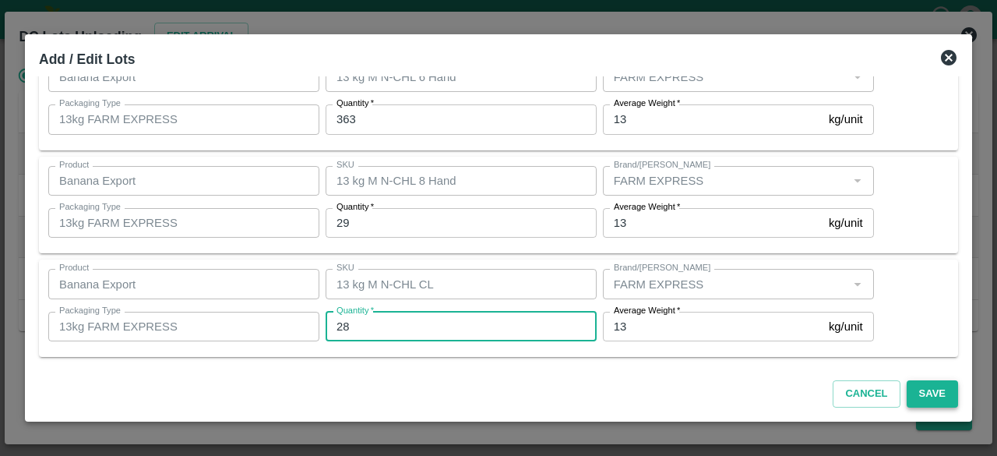
type input "28"
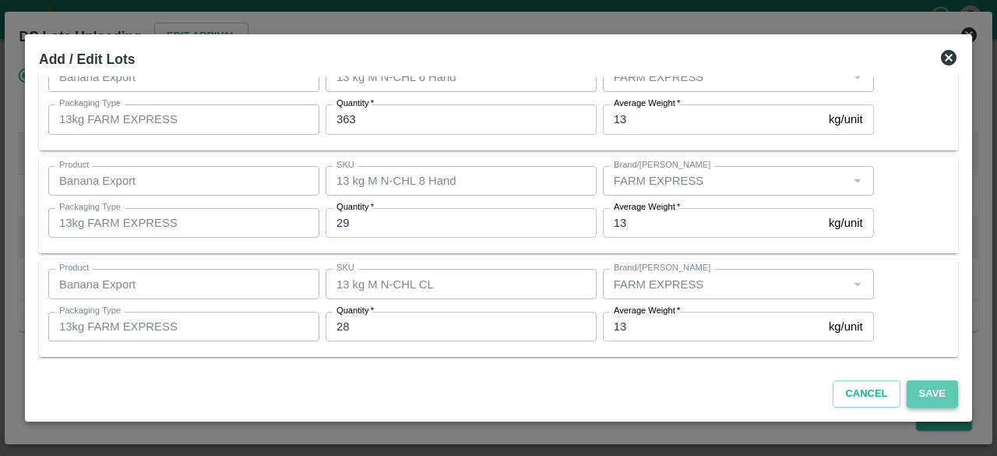
click at [936, 393] on button "Save" at bounding box center [932, 393] width 51 height 27
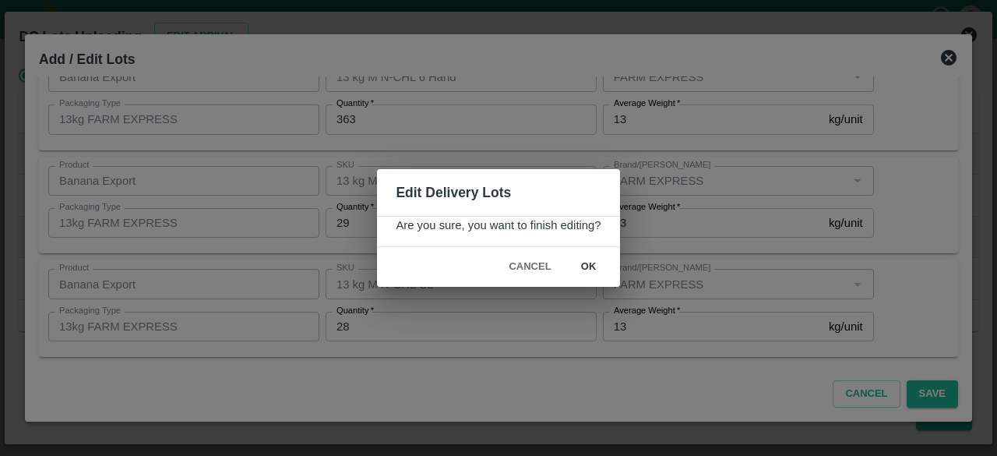
click at [582, 263] on button "ok" at bounding box center [589, 266] width 50 height 27
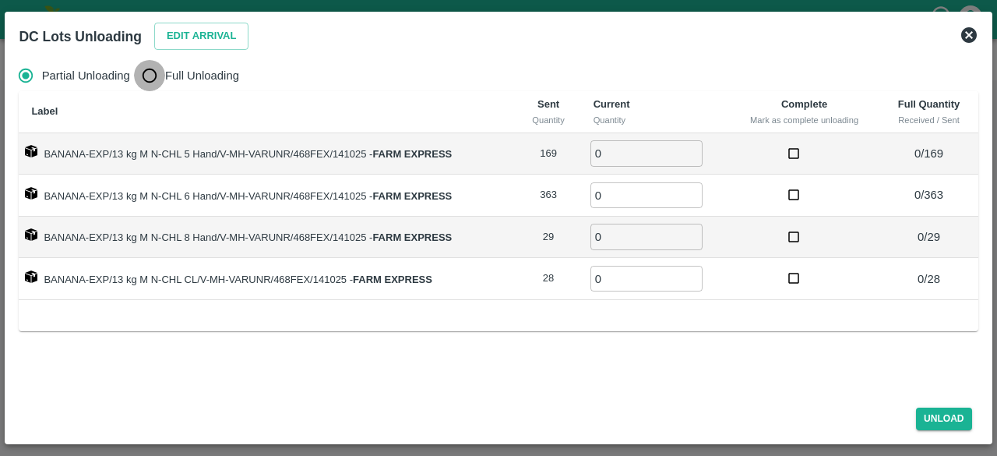
click at [155, 72] on input "Full Unloading" at bounding box center [149, 75] width 31 height 31
radio input "true"
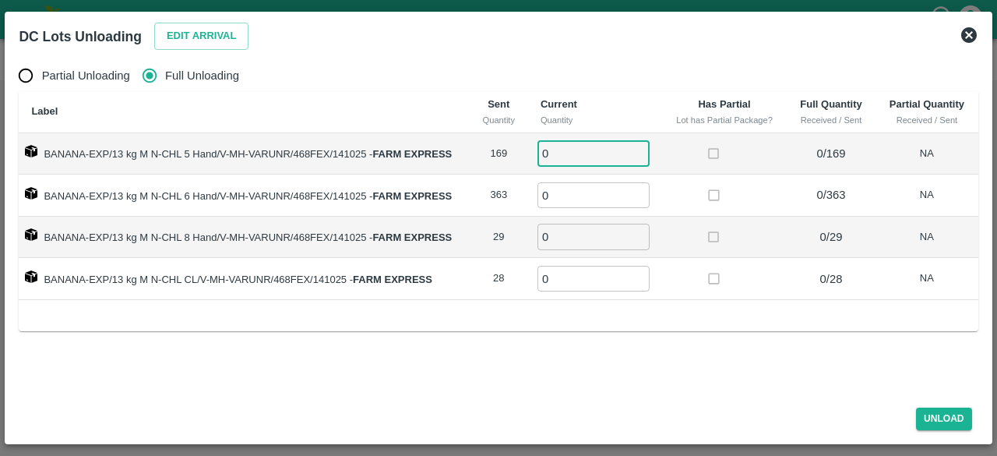
click at [566, 156] on input "0" at bounding box center [593, 153] width 112 height 26
type input "169"
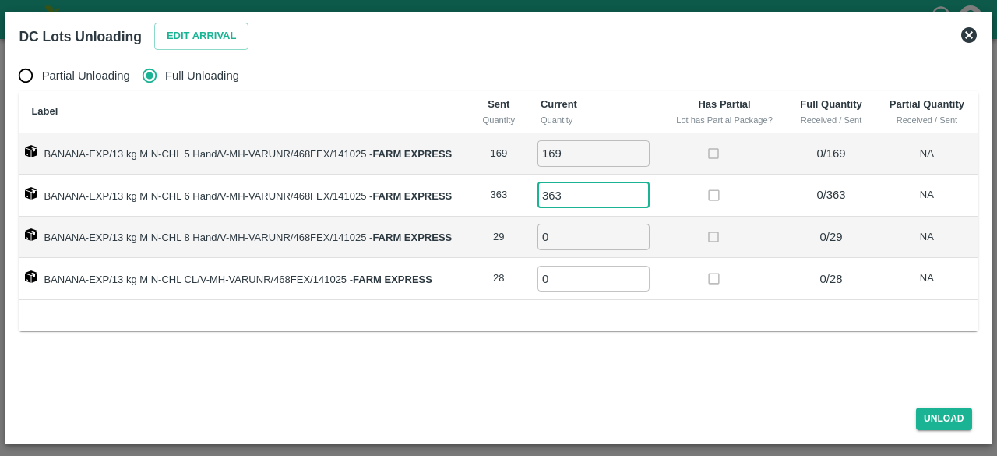
type input "363"
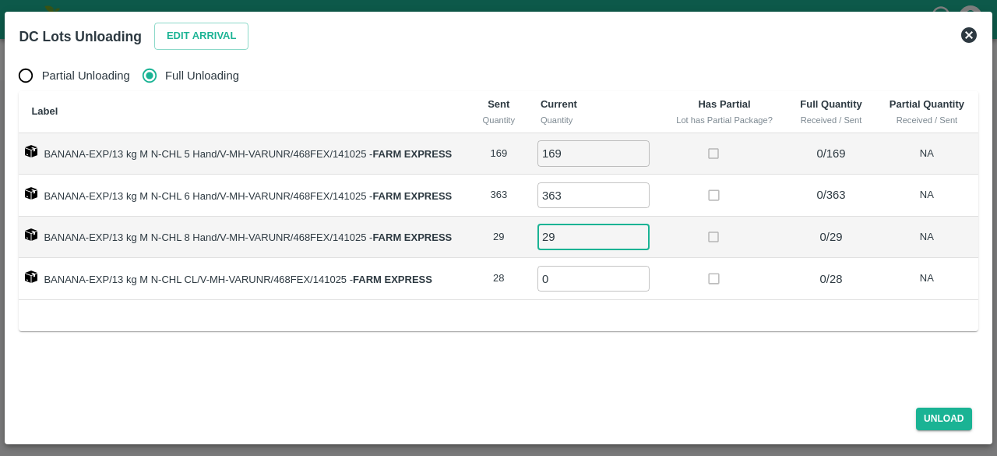
type input "29"
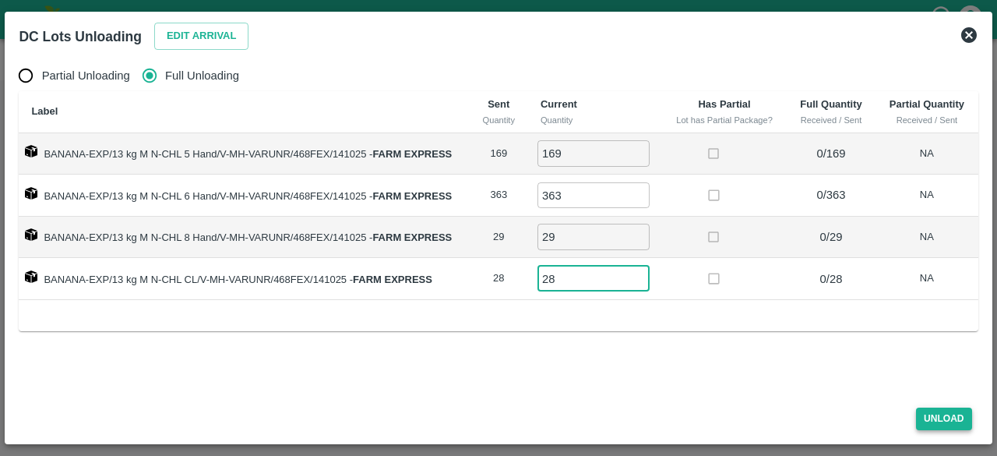
type input "28"
click at [945, 416] on button "Unload" at bounding box center [944, 418] width 56 height 23
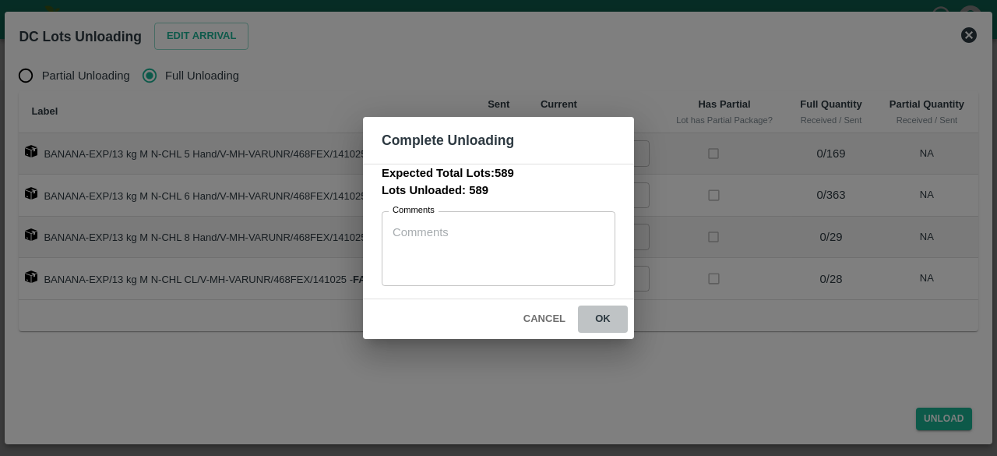
click at [601, 315] on button "ok" at bounding box center [603, 318] width 50 height 27
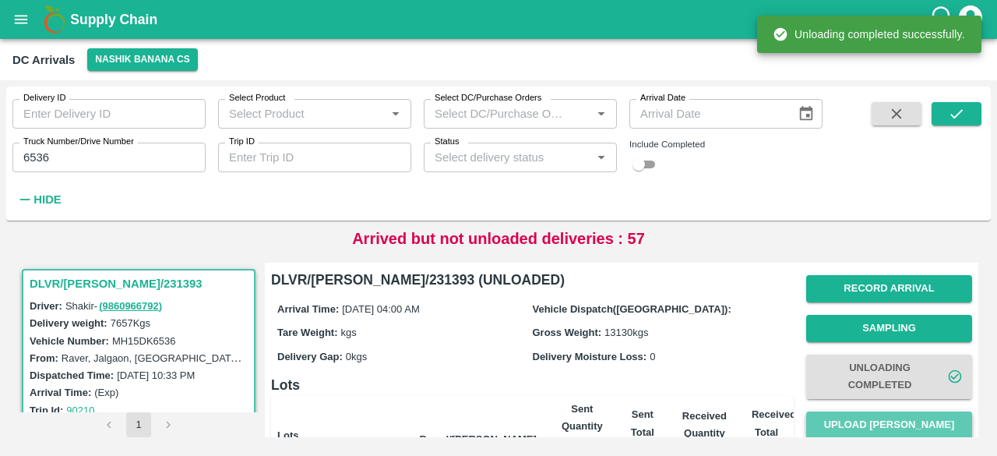
click at [880, 428] on button "Upload [PERSON_NAME]" at bounding box center [889, 424] width 166 height 27
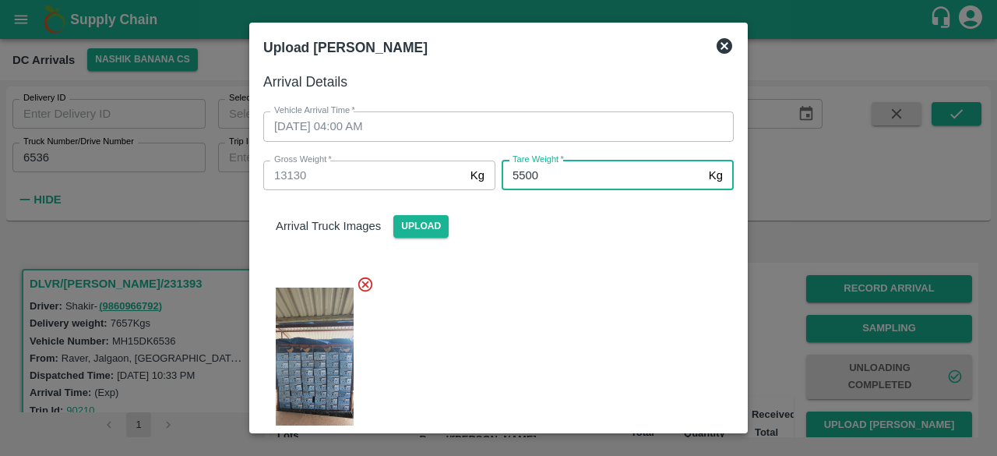
type input "5500"
click at [573, 289] on div at bounding box center [492, 368] width 483 height 213
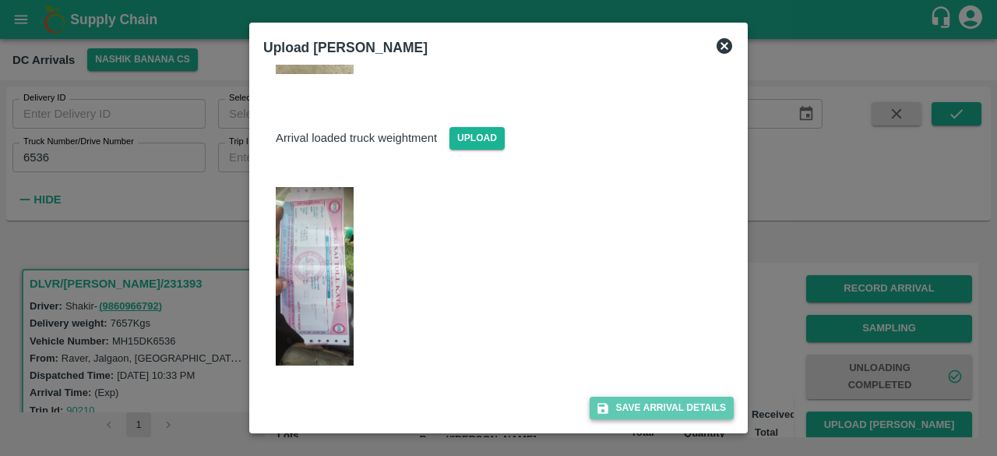
click at [646, 412] on button "Save Arrival Details" at bounding box center [662, 407] width 144 height 23
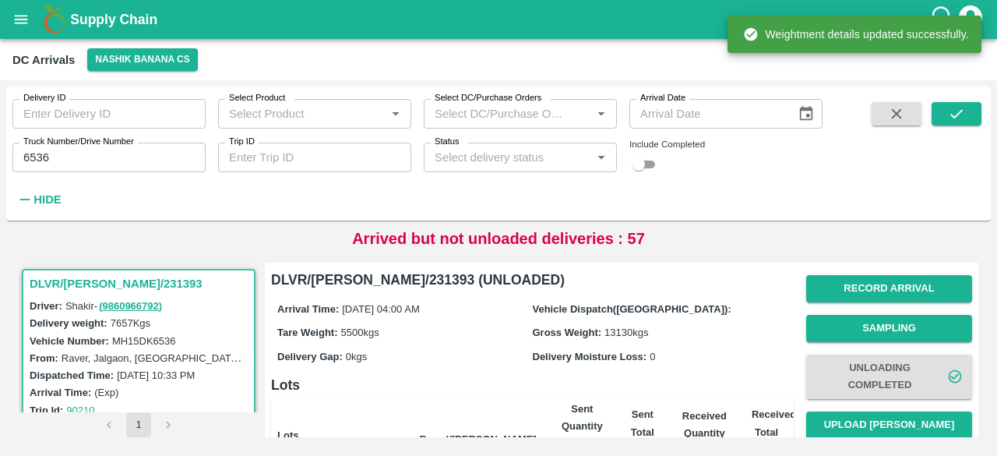
scroll to position [157, 0]
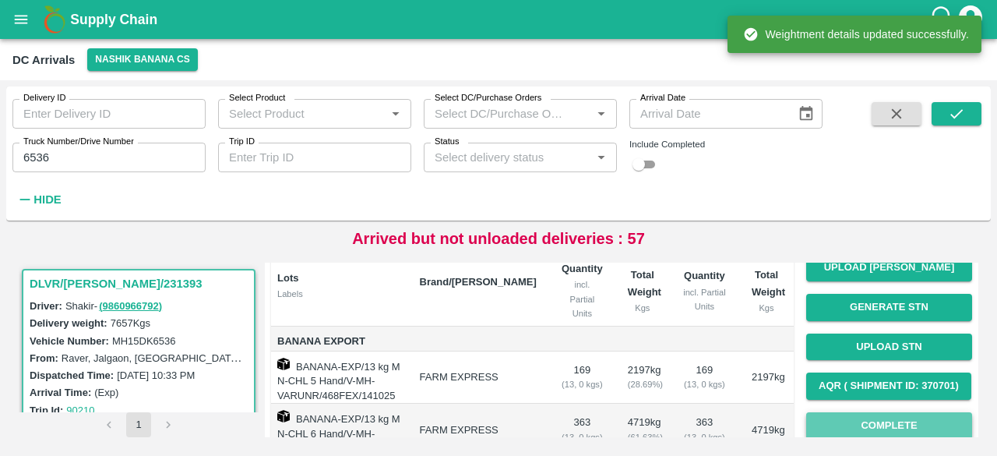
click at [874, 425] on button "Complete" at bounding box center [889, 425] width 166 height 27
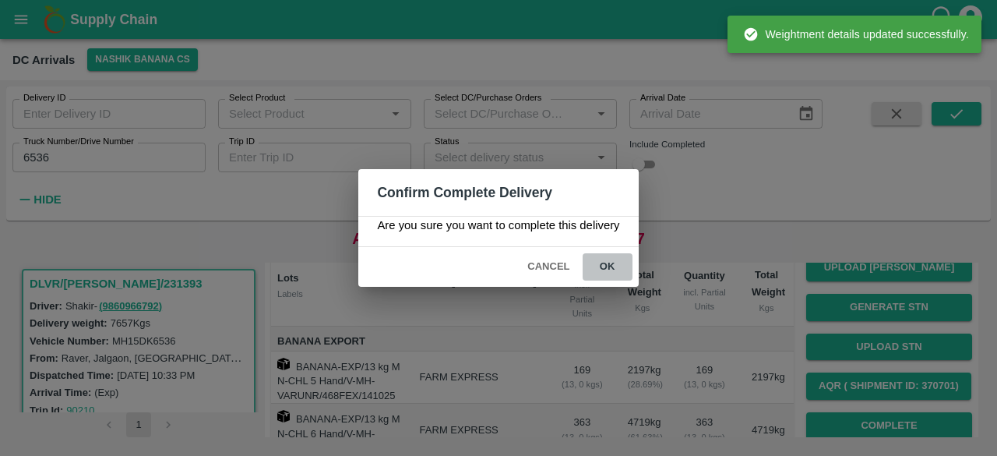
click at [609, 265] on button "ok" at bounding box center [608, 266] width 50 height 27
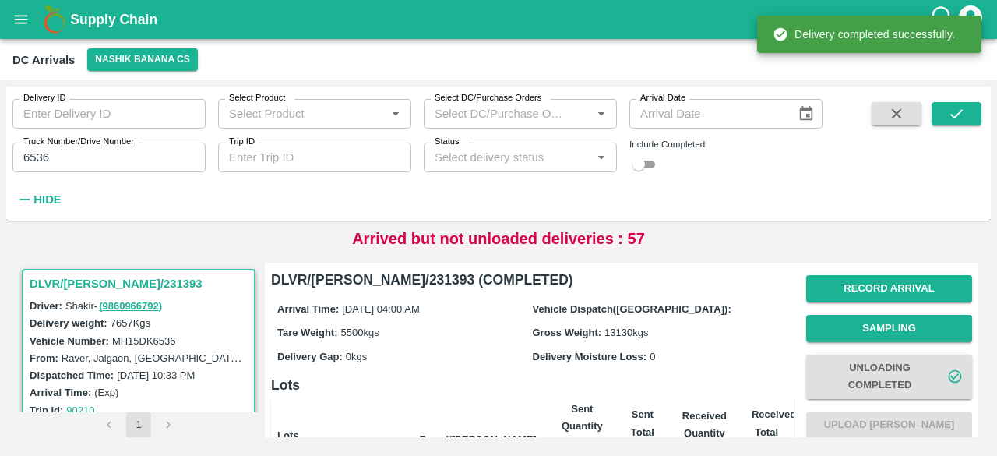
click at [30, 151] on input "6536" at bounding box center [108, 158] width 193 height 30
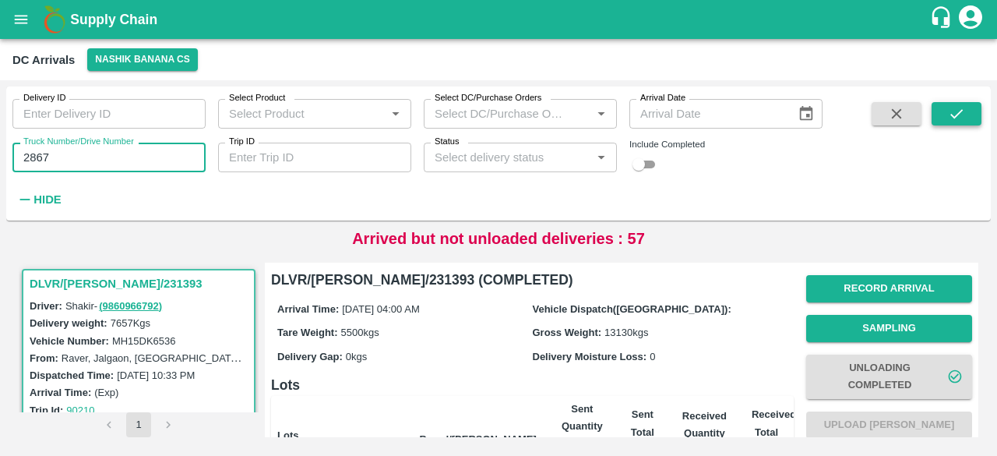
type input "2867"
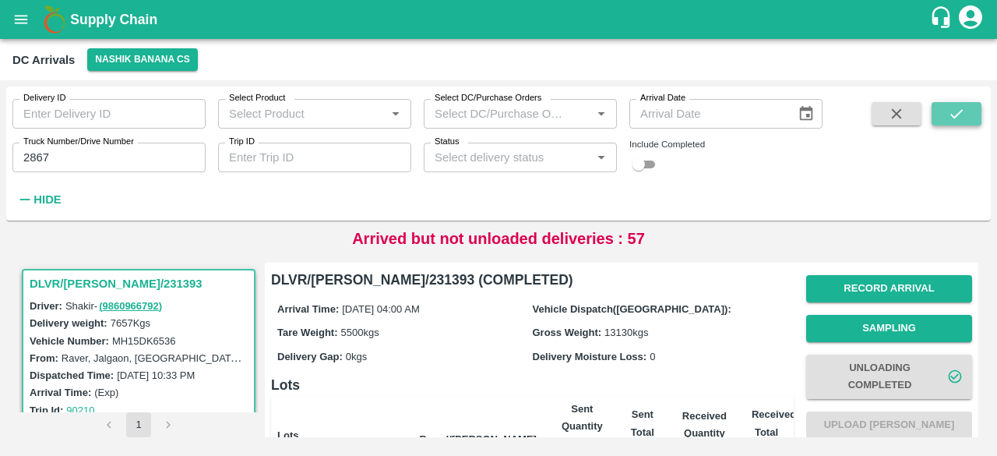
click at [955, 114] on icon "submit" at bounding box center [956, 113] width 17 height 17
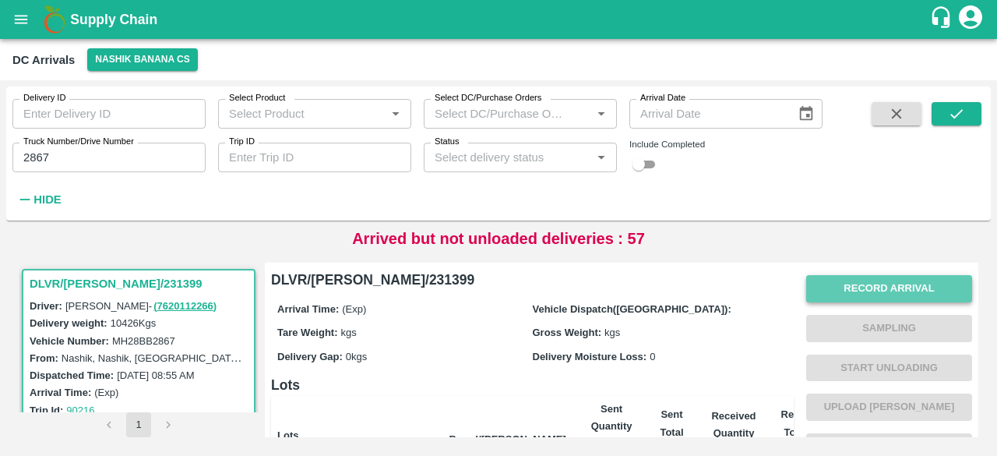
drag, startPoint x: 660, startPoint y: 315, endPoint x: 902, endPoint y: 287, distance: 243.8
click at [902, 287] on button "Record Arrival" at bounding box center [889, 288] width 166 height 27
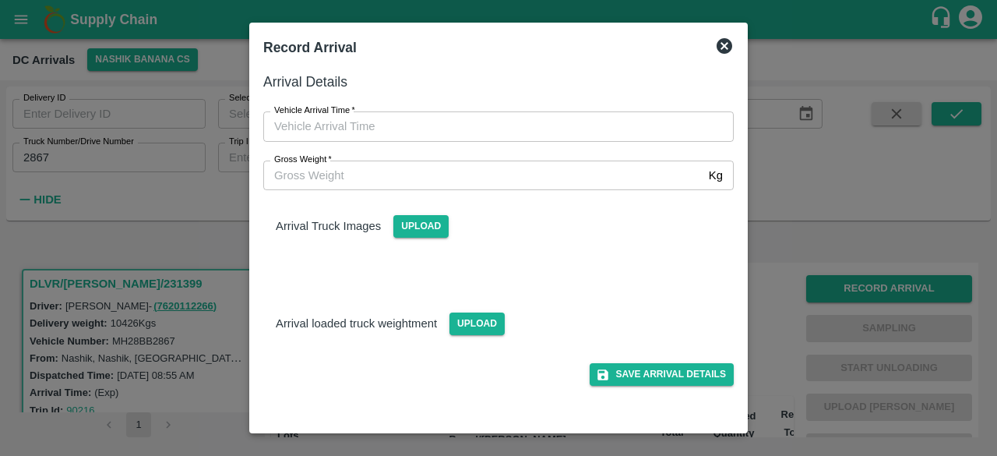
type input "DD/MM/YYYY hh:mm aa"
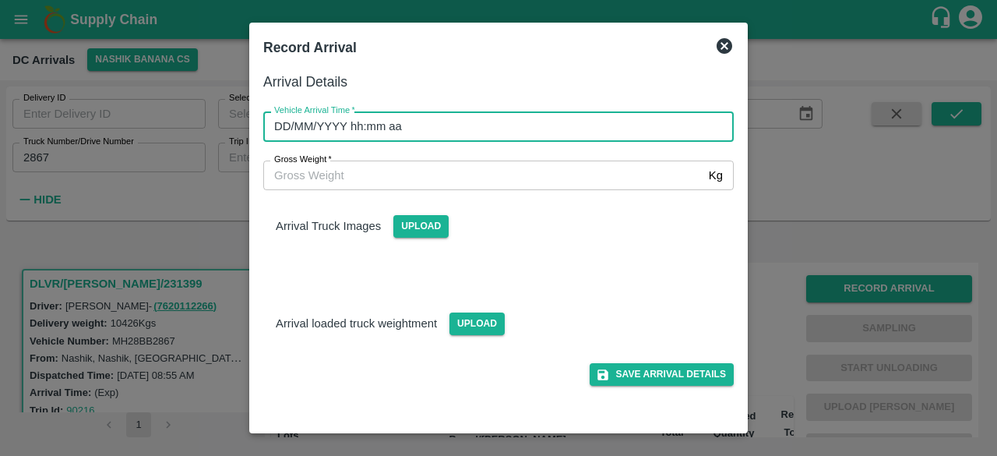
click at [523, 132] on input "DD/MM/YYYY hh:mm aa" at bounding box center [492, 126] width 459 height 30
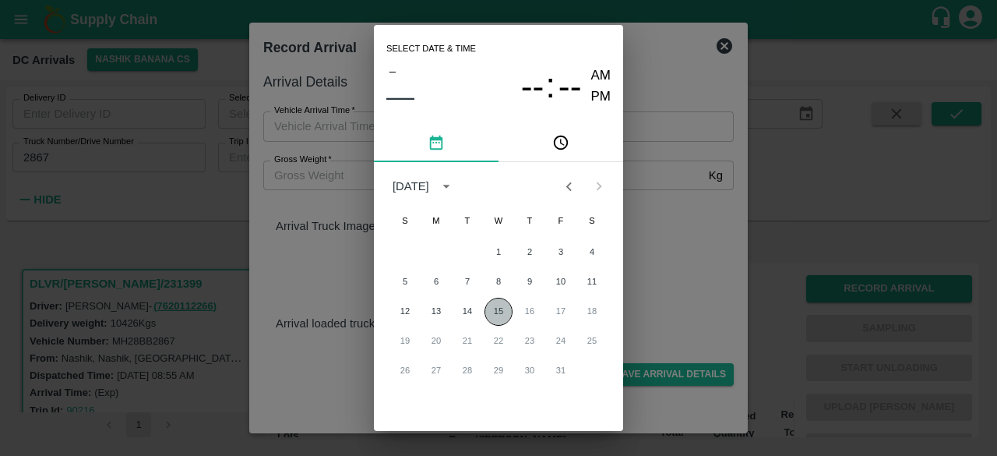
click at [491, 319] on button "15" at bounding box center [498, 312] width 28 height 28
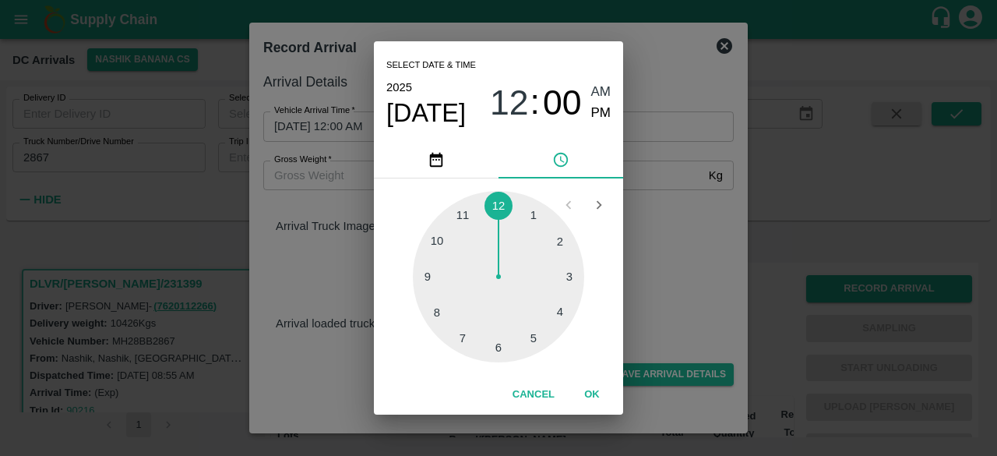
click at [563, 313] on div at bounding box center [498, 276] width 171 height 171
click at [441, 239] on div at bounding box center [498, 276] width 171 height 171
type input "[DATE] 04:50 AM"
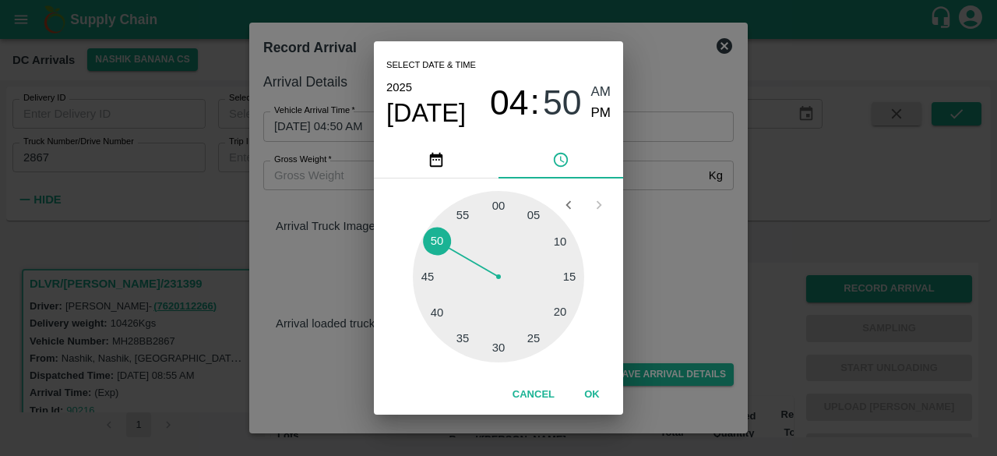
click at [653, 209] on div "Select date & time [DATE] 04 : 50 AM PM 05 10 15 20 25 30 35 40 45 50 55 00 Can…" at bounding box center [498, 228] width 997 height 456
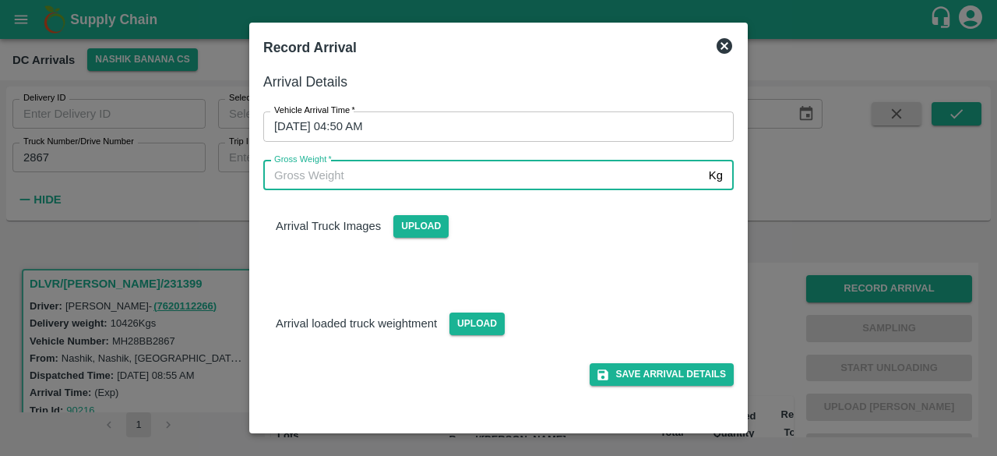
click at [348, 180] on input "Gross Weight   *" at bounding box center [482, 175] width 439 height 30
type input "17765"
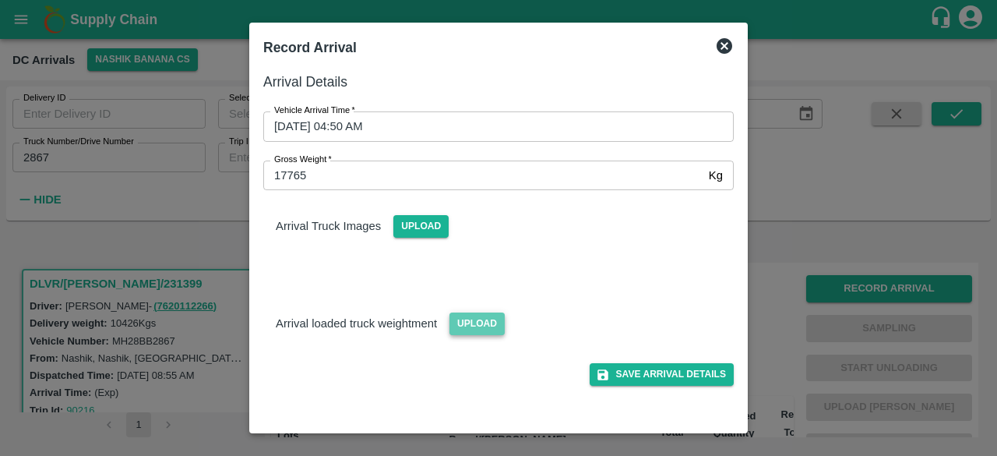
click at [470, 331] on span "Upload" at bounding box center [476, 323] width 55 height 23
click at [0, 0] on input "Upload" at bounding box center [0, 0] width 0 height 0
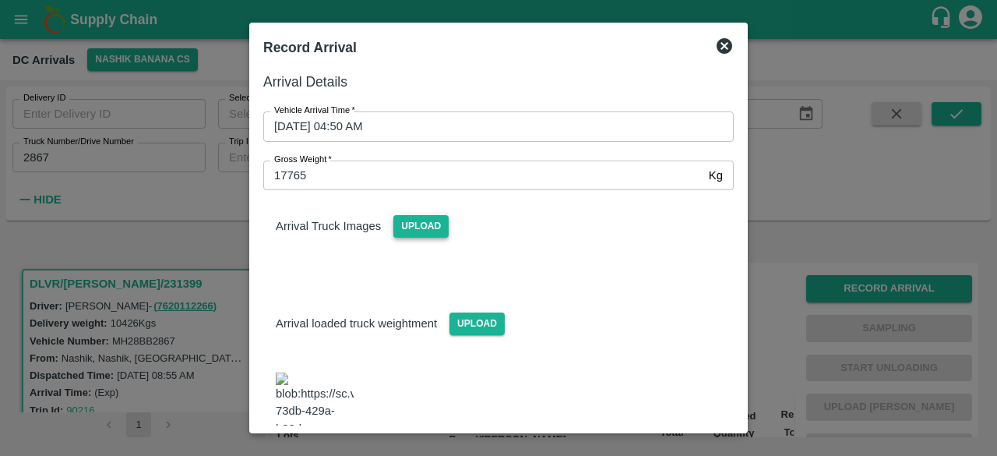
click at [422, 229] on span "Upload" at bounding box center [420, 226] width 55 height 23
click at [0, 0] on input "Upload" at bounding box center [0, 0] width 0 height 0
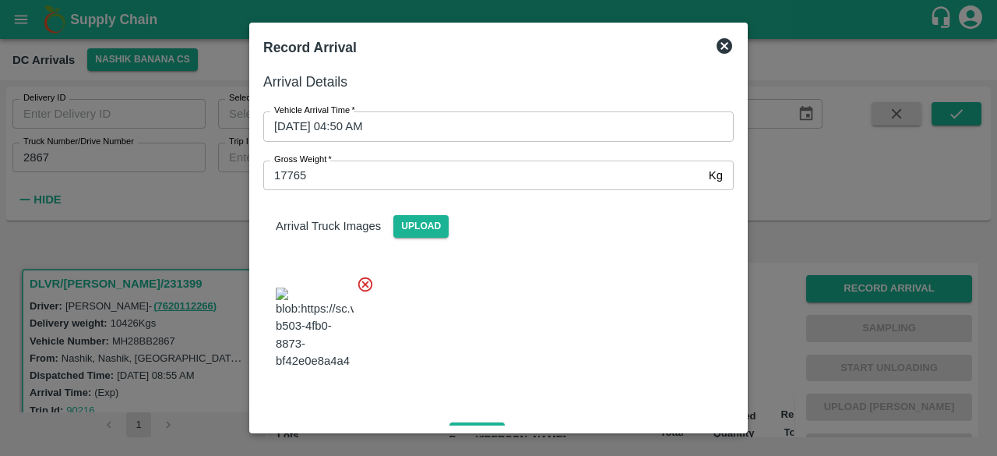
scroll to position [347, 0]
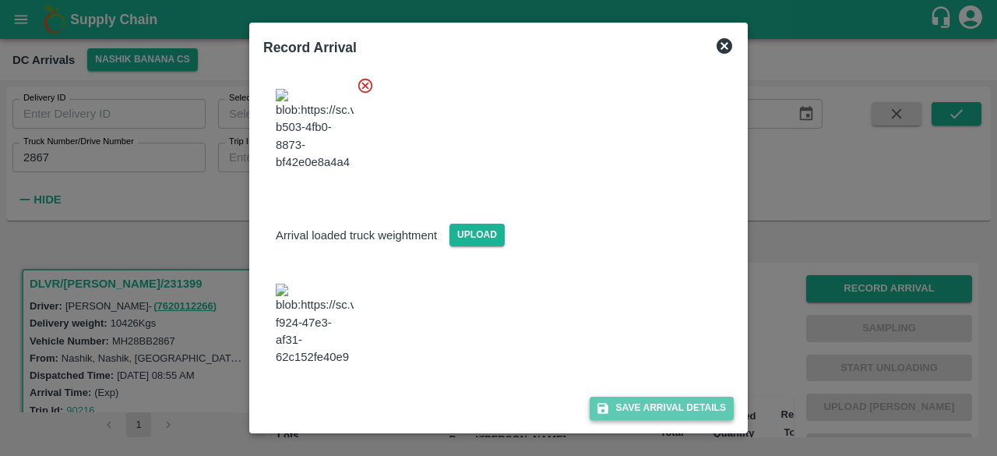
click at [641, 414] on button "Save Arrival Details" at bounding box center [662, 407] width 144 height 23
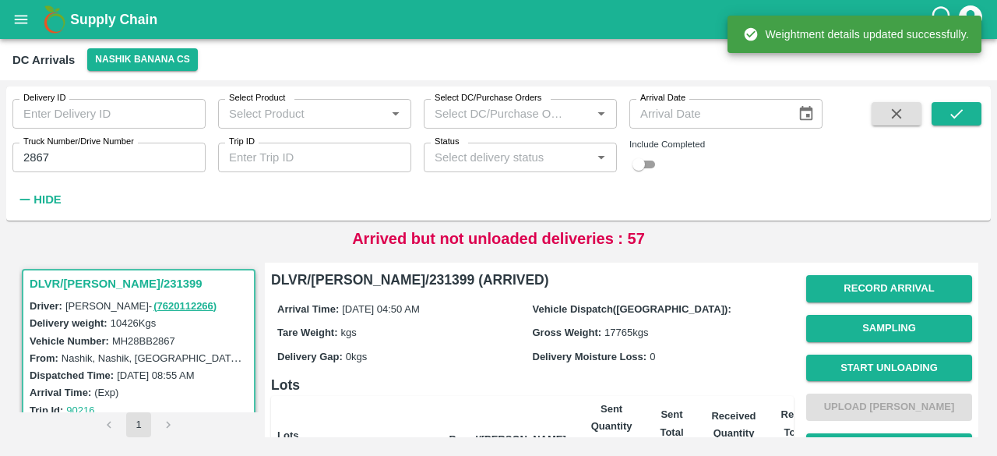
click at [879, 362] on button "Start Unloading" at bounding box center [889, 367] width 166 height 27
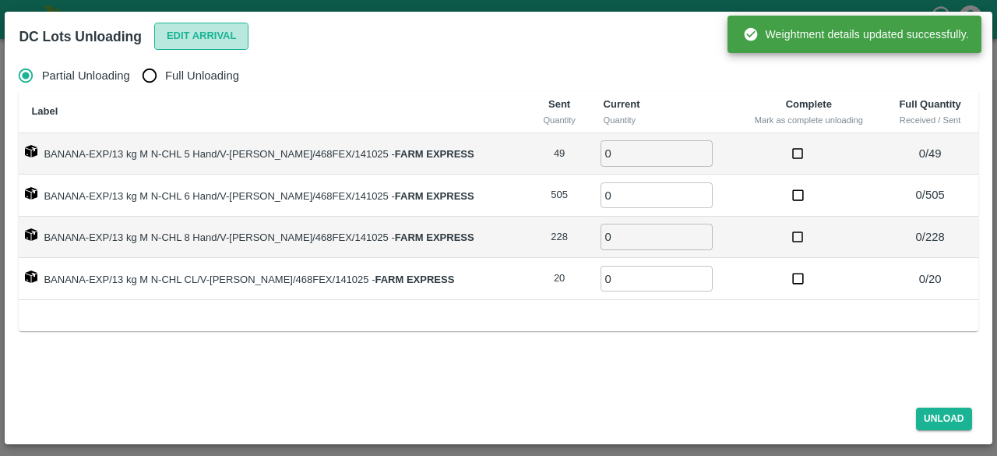
click at [188, 40] on button "Edit Arrival" at bounding box center [201, 36] width 95 height 27
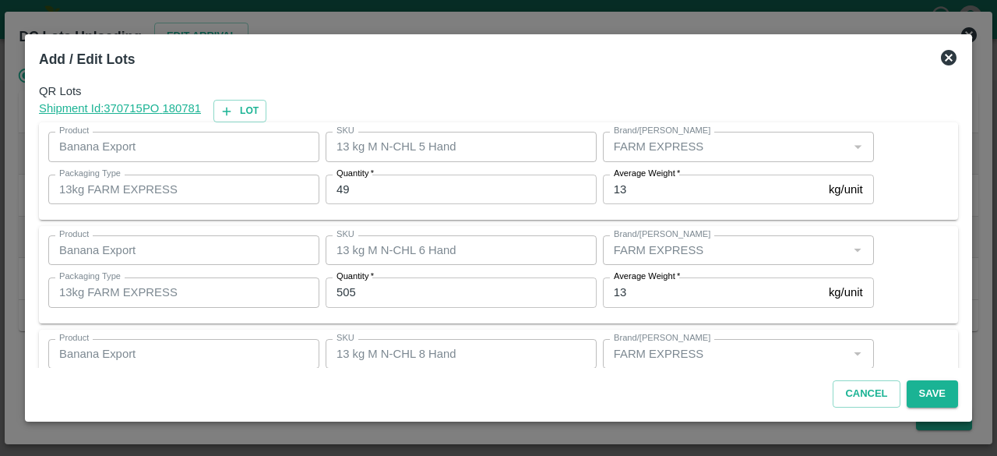
click at [343, 189] on input "49" at bounding box center [461, 189] width 271 height 30
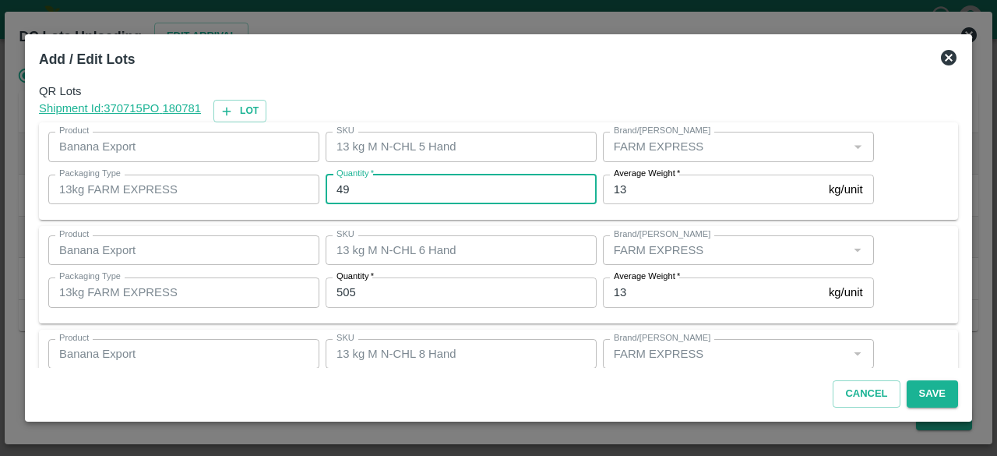
click at [343, 189] on input "49" at bounding box center [461, 189] width 271 height 30
type input "44"
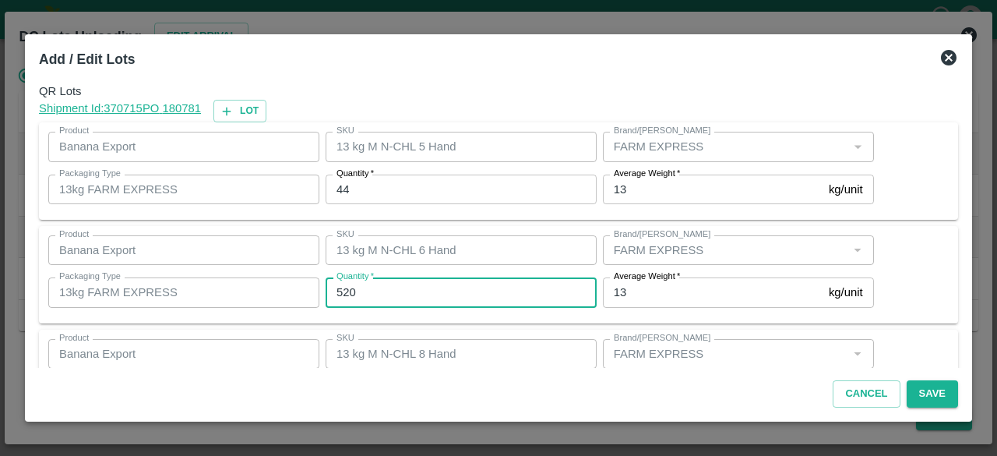
type input "520"
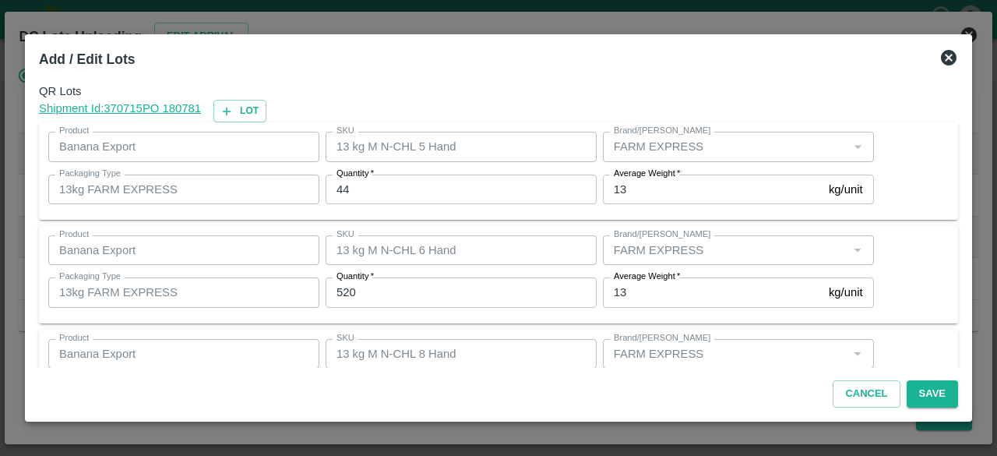
scroll to position [173, 0]
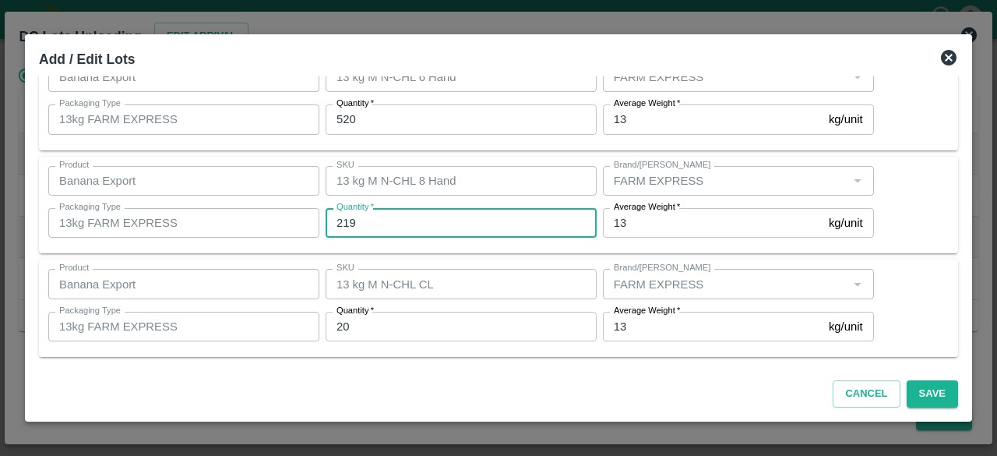
type input "219"
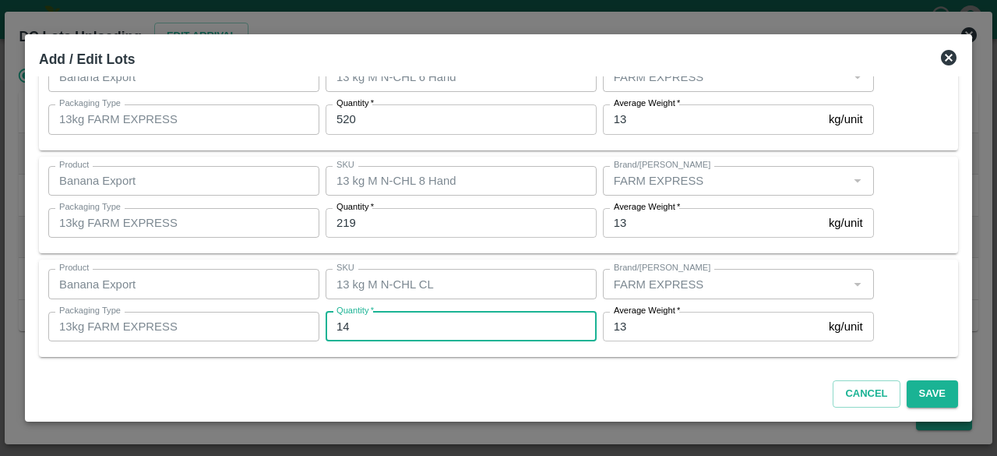
scroll to position [0, 0]
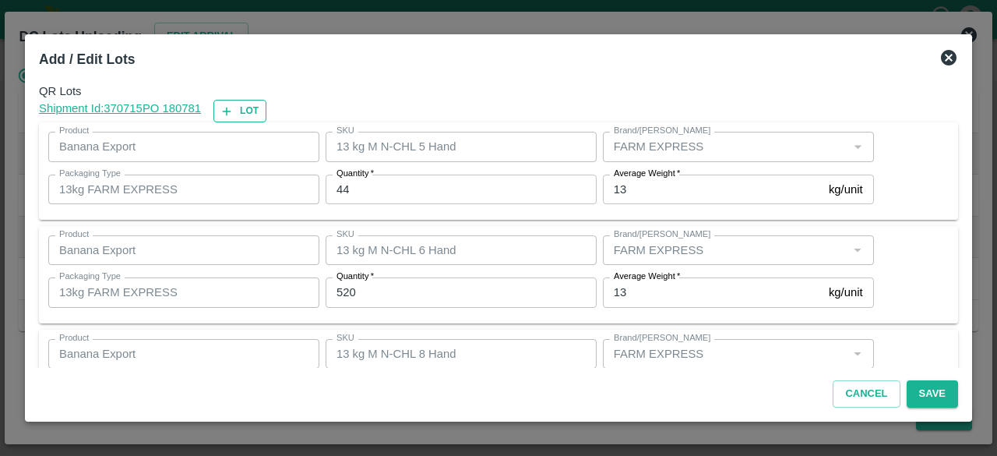
type input "14"
click at [234, 111] on icon "button" at bounding box center [227, 111] width 14 height 14
type input "13 kg M N-CHL 5 Hand"
type input "44"
type input "13 kg M N-CHL 6 Hand"
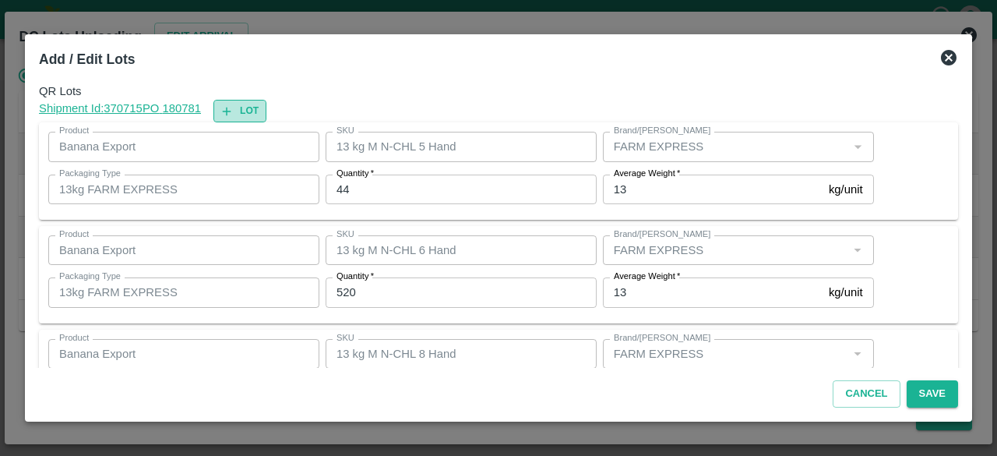
type input "520"
type input "13 kg M N-CHL 8 Hand"
type input "219"
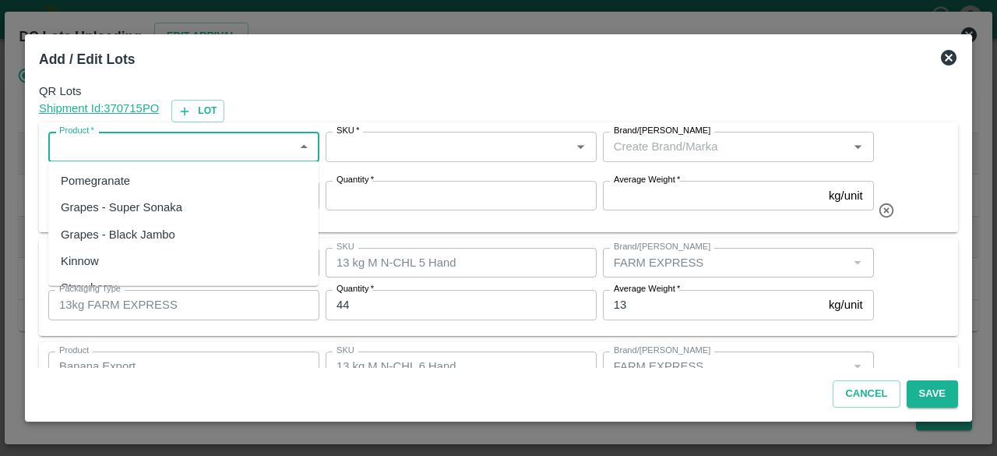
click at [232, 150] on input "Product   *" at bounding box center [171, 146] width 236 height 20
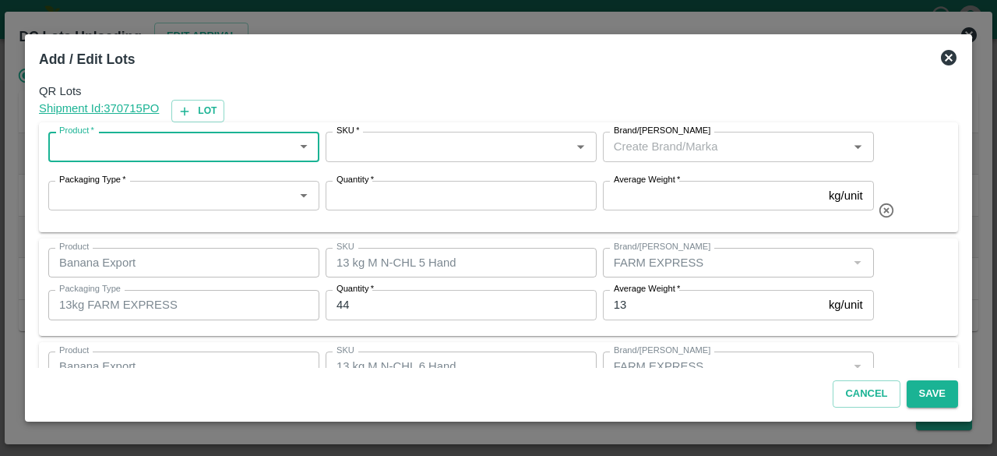
drag, startPoint x: 232, startPoint y: 150, endPoint x: 228, endPoint y: 141, distance: 10.1
click at [228, 141] on input "Product   *" at bounding box center [171, 146] width 236 height 20
click at [209, 174] on div "Banana Export" at bounding box center [183, 180] width 270 height 26
type input "Banana Export"
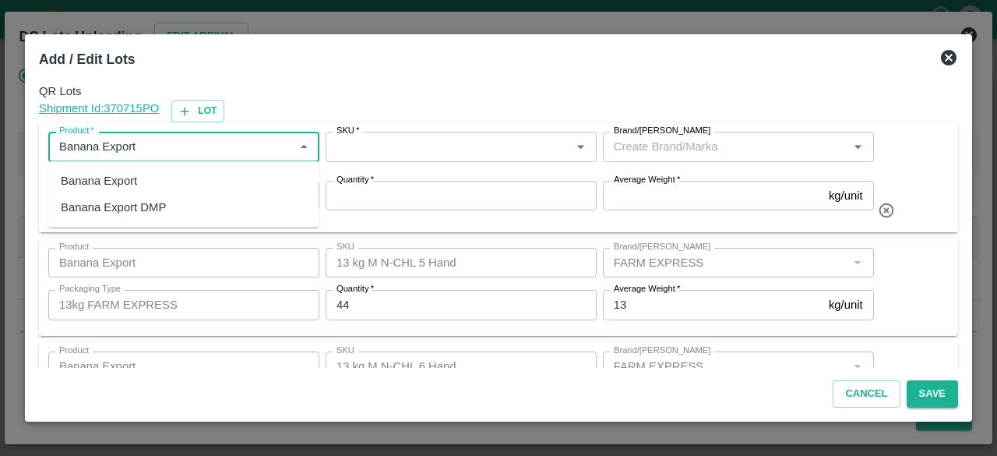
click at [209, 174] on div "Packaging Type   * Packaging Type   *" at bounding box center [180, 198] width 277 height 48
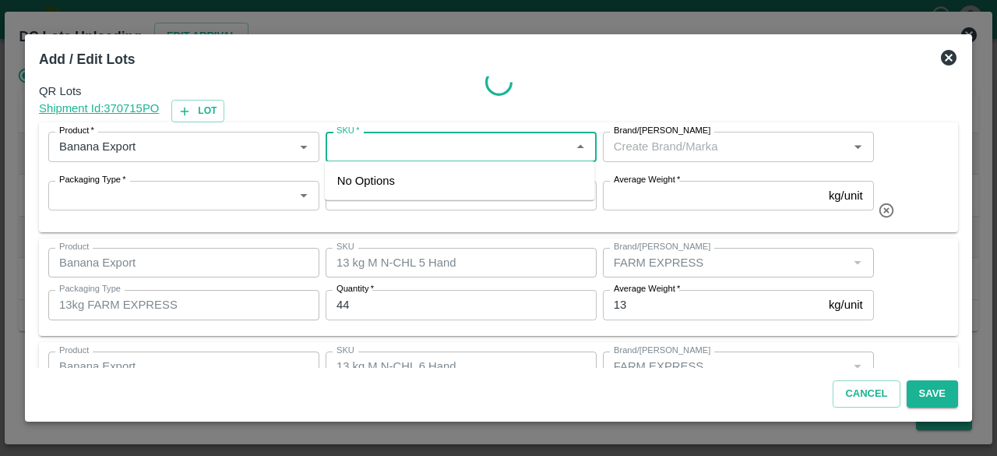
click at [417, 146] on input "SKU   *" at bounding box center [448, 146] width 236 height 20
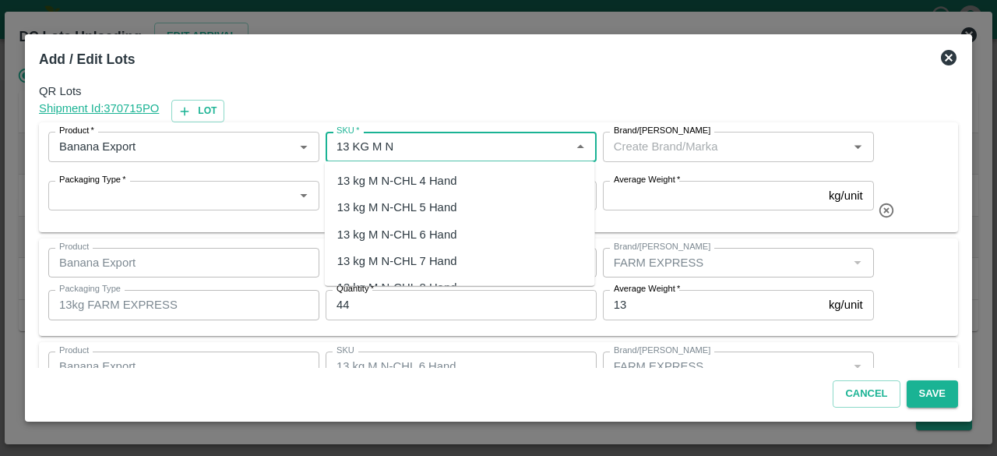
click at [426, 183] on div "13 kg M N-CHL 4 Hand" at bounding box center [397, 180] width 120 height 17
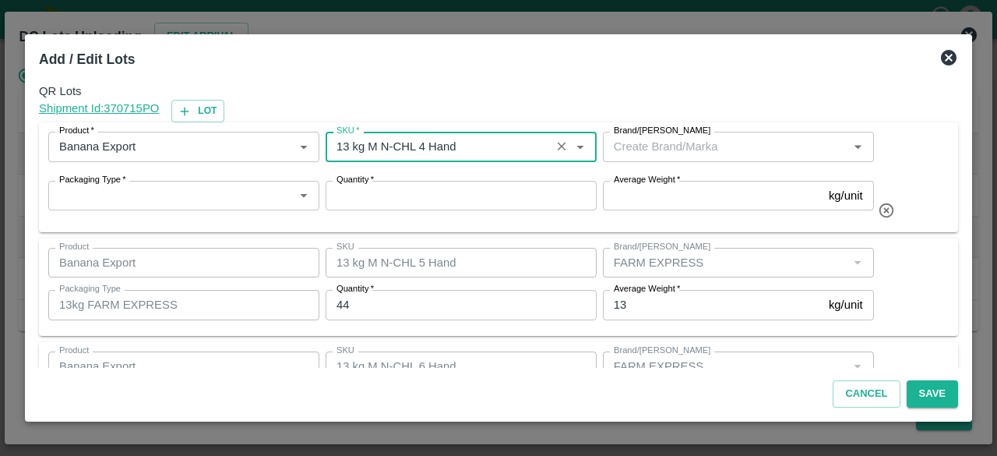
type input "13 kg M N-CHL 4 Hand"
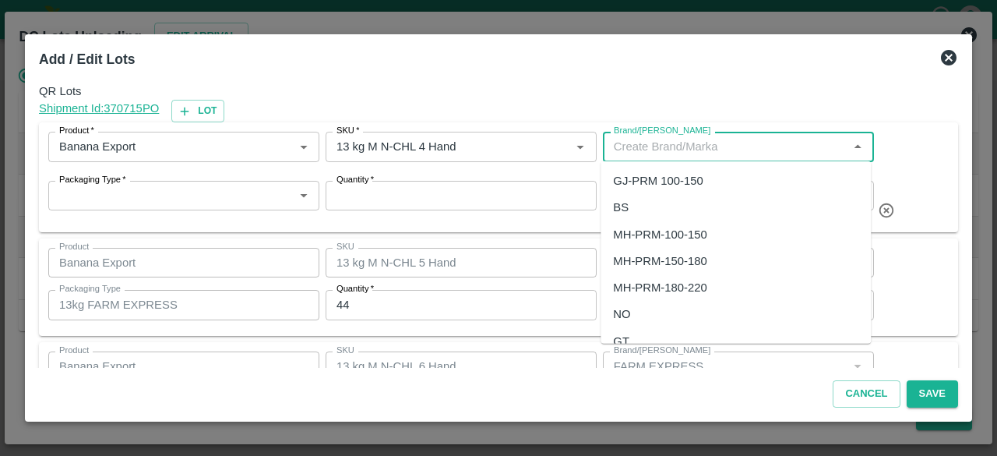
click at [643, 150] on input "Brand/[PERSON_NAME]" at bounding box center [725, 146] width 236 height 20
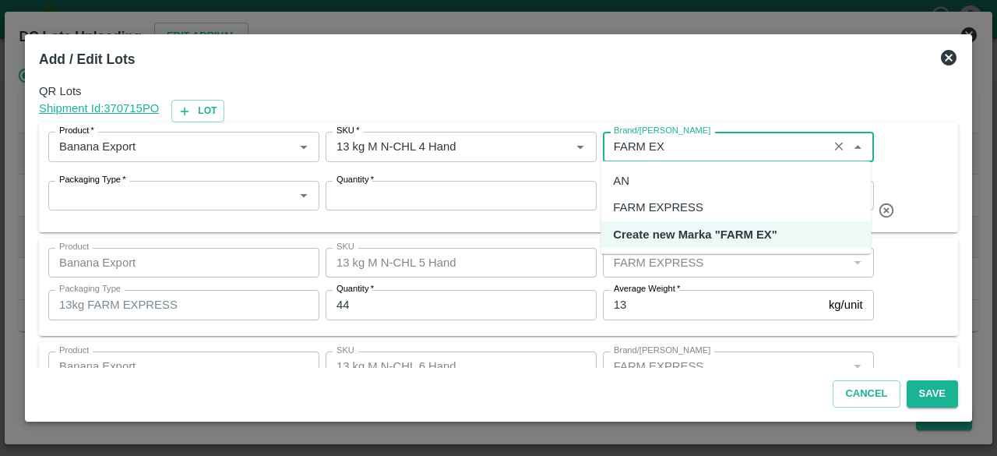
click at [678, 202] on div "FARM EXPRESS" at bounding box center [658, 207] width 90 height 17
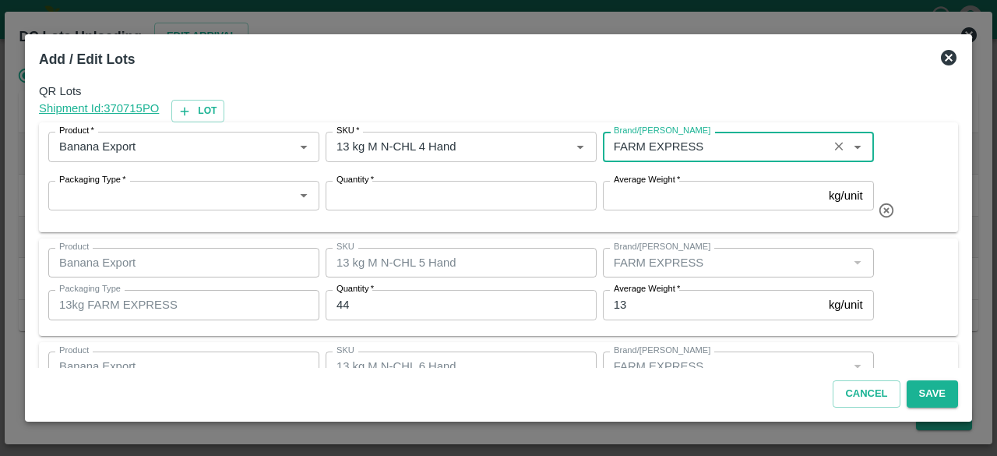
type input "FARM EXPRESS"
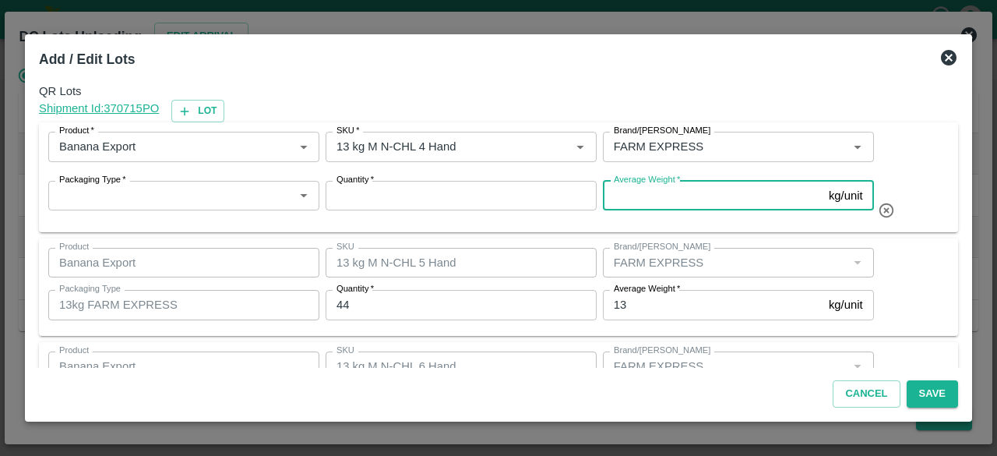
click at [671, 194] on input "Average Weight   *" at bounding box center [713, 196] width 220 height 30
type input "13"
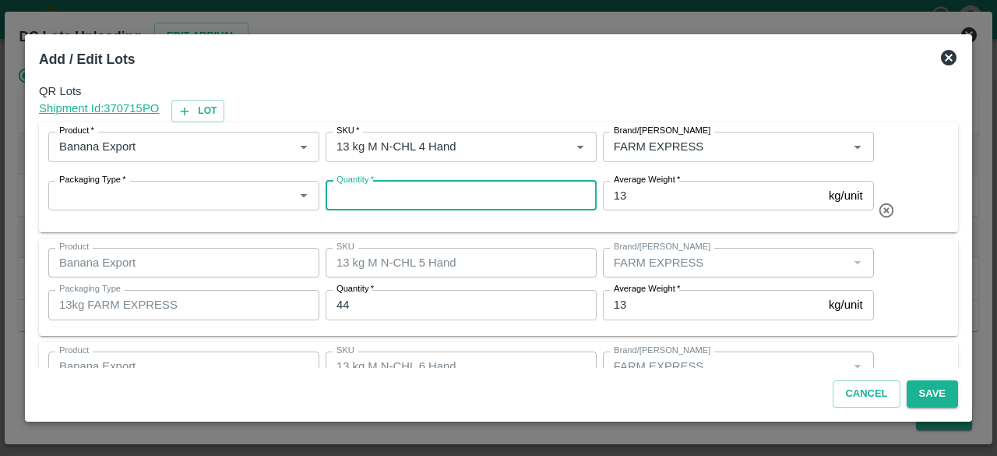
click at [428, 190] on input "Quantity   *" at bounding box center [461, 196] width 271 height 30
click at [198, 181] on div "Packaging Type   *" at bounding box center [183, 196] width 271 height 30
type input "2"
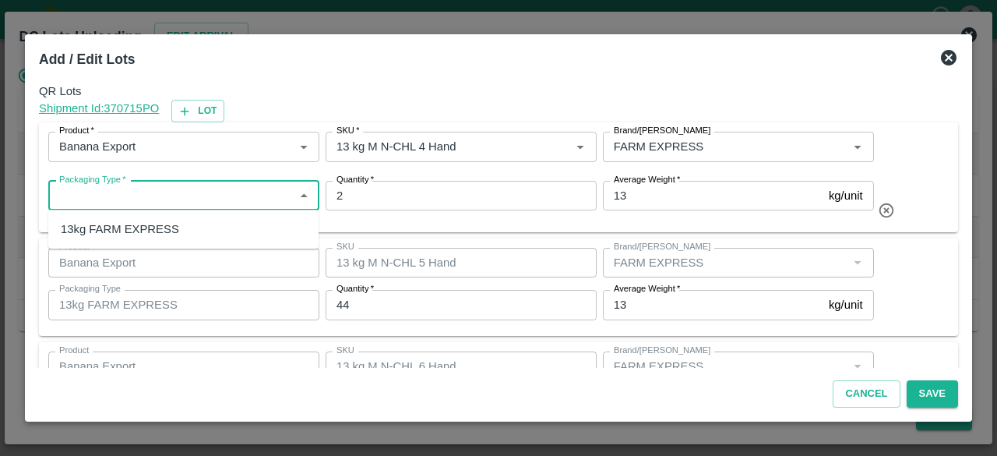
click at [170, 225] on div "13kg FARM EXPRESS" at bounding box center [120, 228] width 118 height 17
type input "13kg FARM EXPRESS"
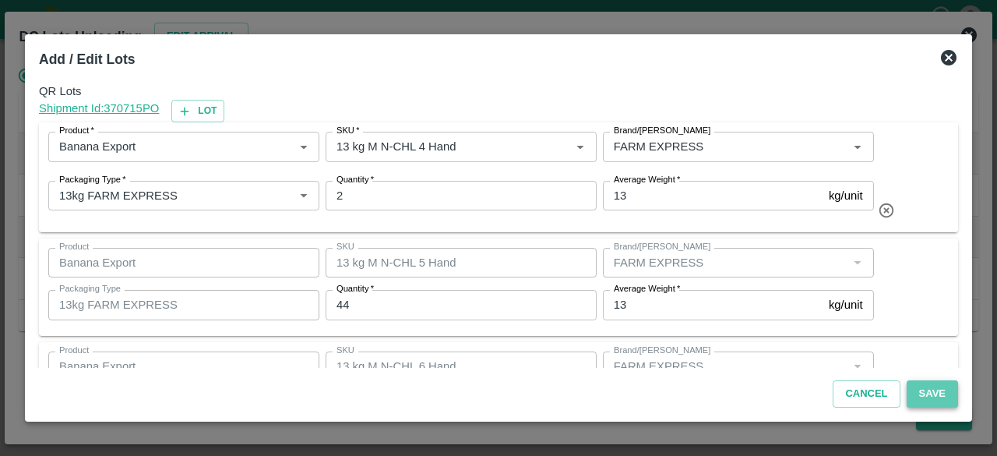
click at [930, 394] on button "Save" at bounding box center [932, 393] width 51 height 27
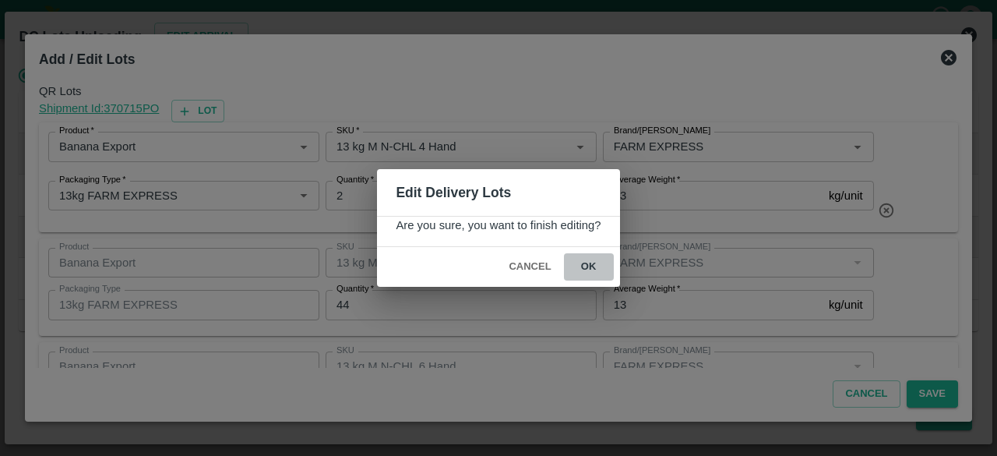
click at [583, 264] on button "ok" at bounding box center [589, 266] width 50 height 27
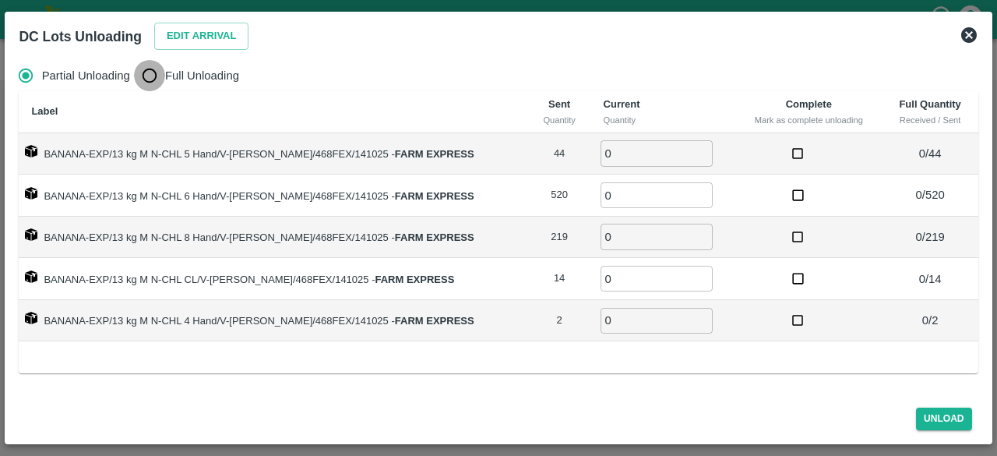
click at [148, 74] on input "Full Unloading" at bounding box center [149, 75] width 31 height 31
radio input "true"
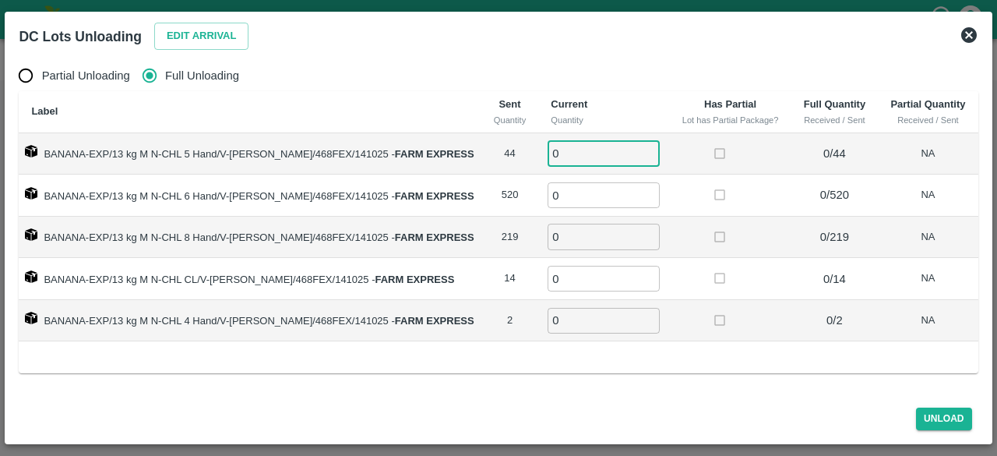
click at [562, 158] on input "0" at bounding box center [603, 153] width 112 height 26
type input "44"
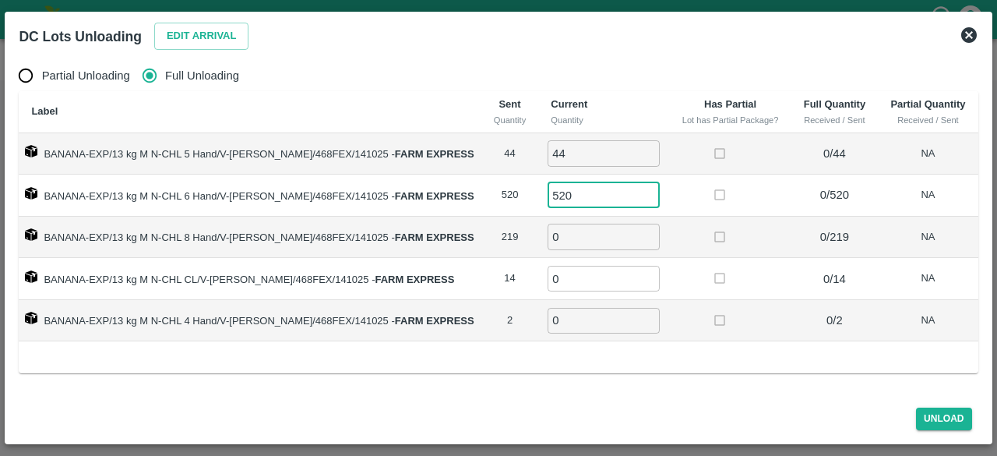
type input "520"
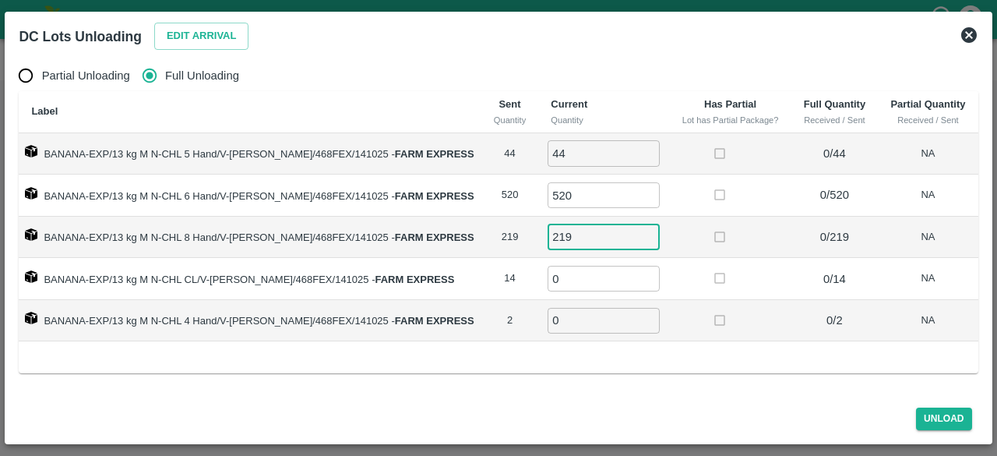
type input "219"
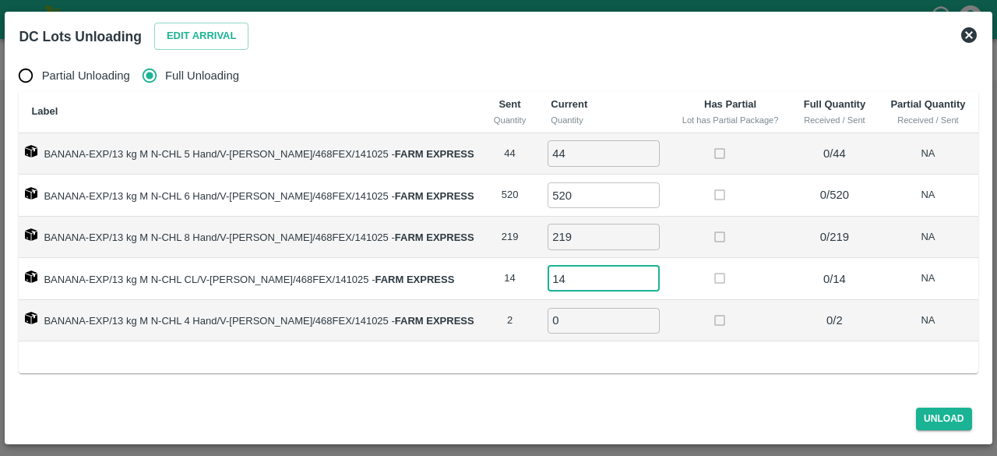
type input "14"
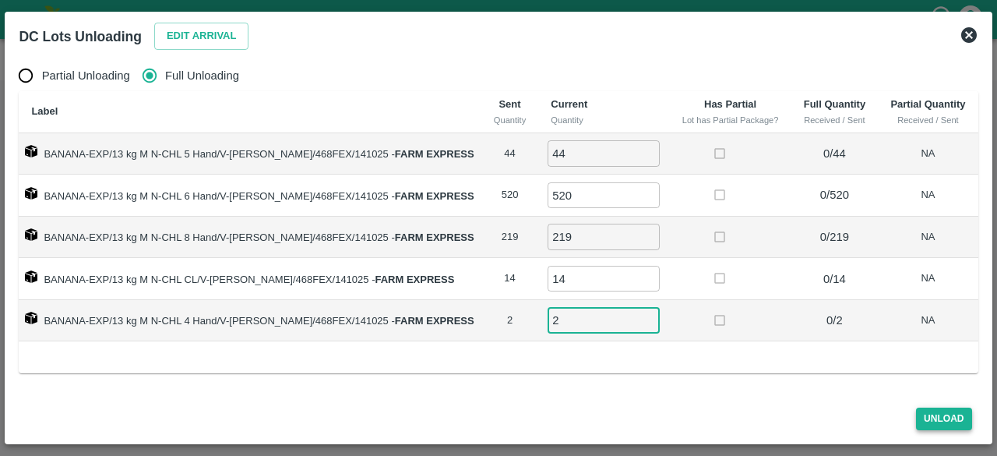
type input "2"
click at [941, 420] on button "Unload" at bounding box center [944, 418] width 56 height 23
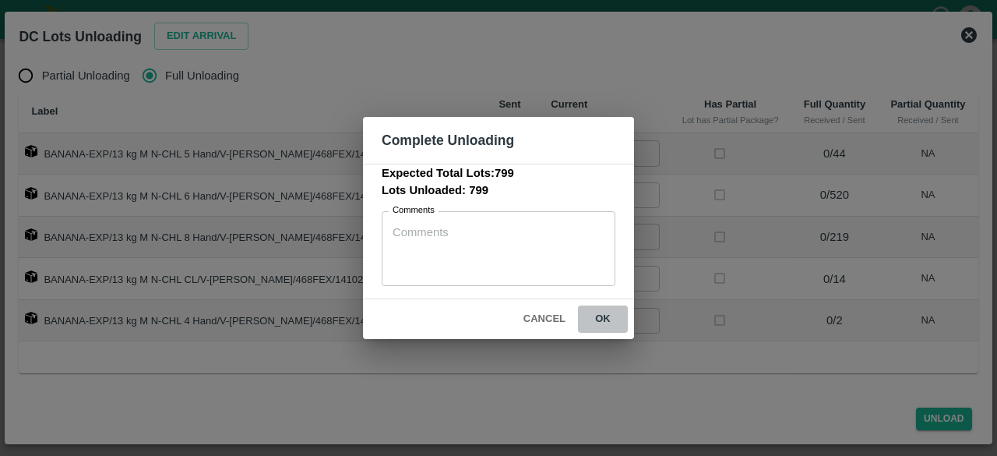
click at [602, 317] on button "ok" at bounding box center [603, 318] width 50 height 27
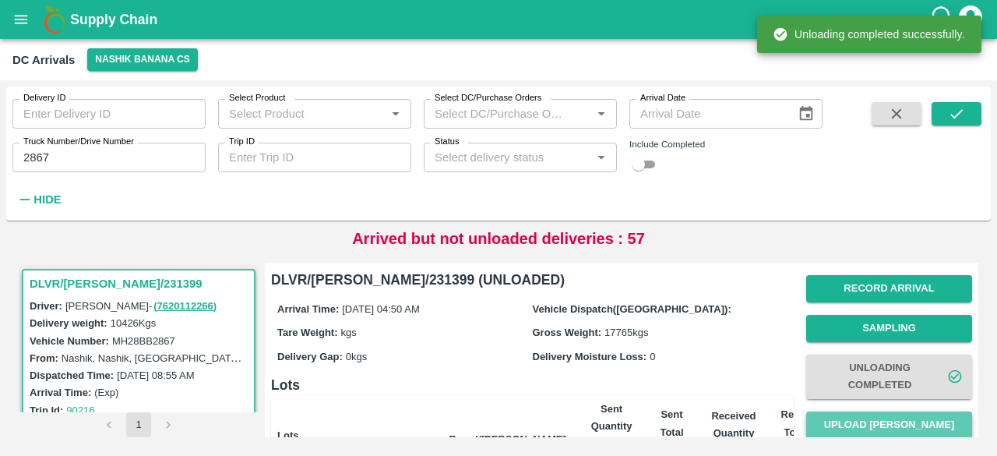
click at [878, 422] on button "Upload [PERSON_NAME]" at bounding box center [889, 424] width 166 height 27
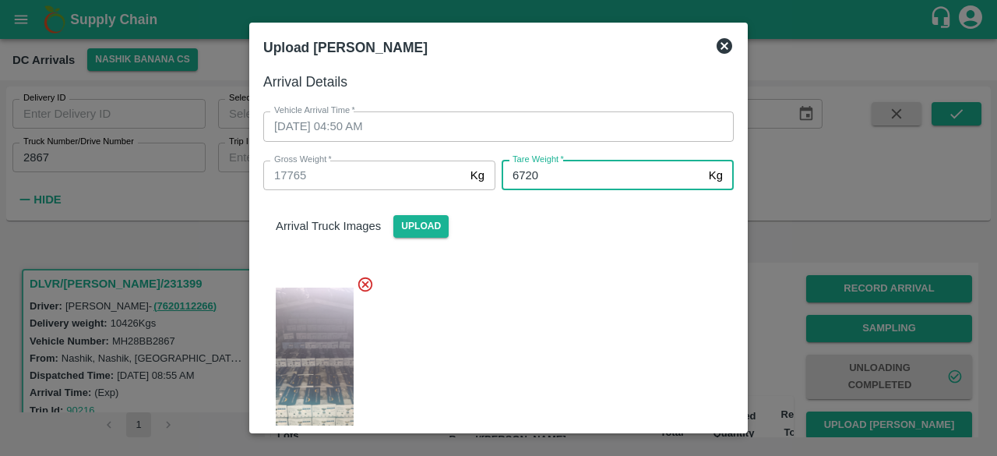
type input "6720"
click at [586, 311] on div at bounding box center [492, 368] width 483 height 213
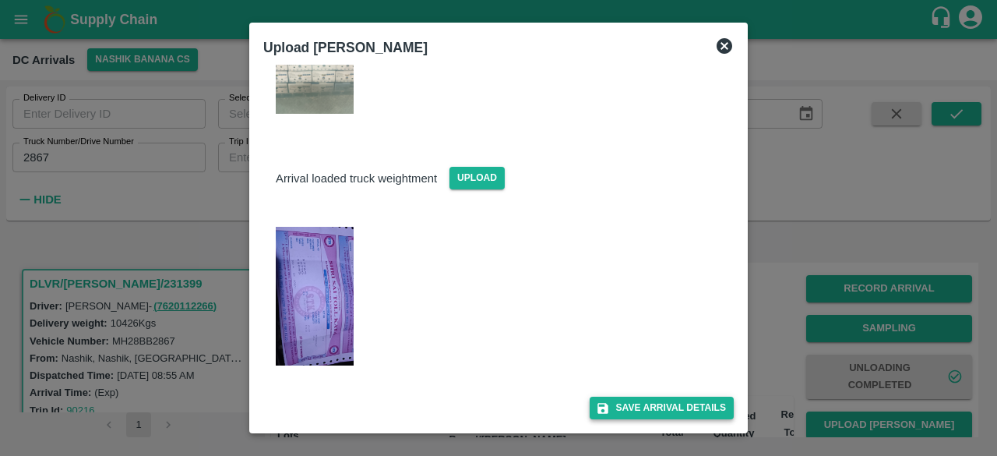
click at [646, 404] on button "Save Arrival Details" at bounding box center [662, 407] width 144 height 23
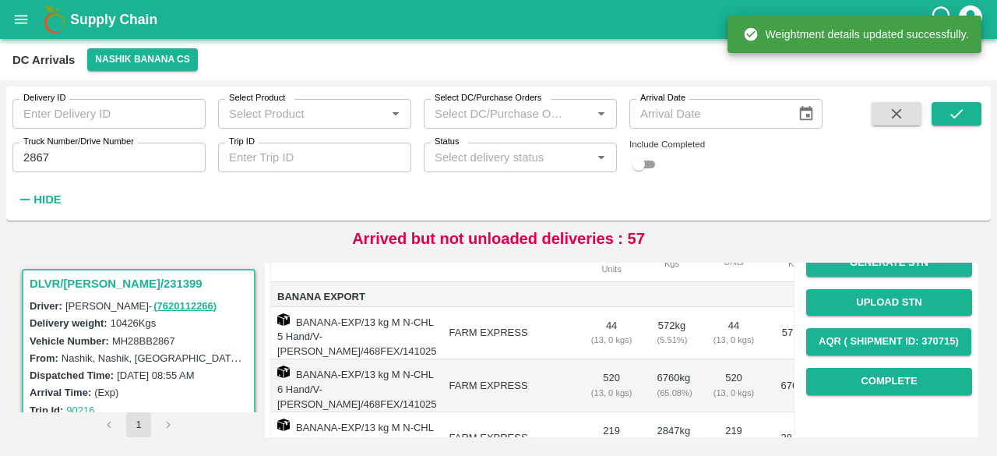
scroll to position [202, 0]
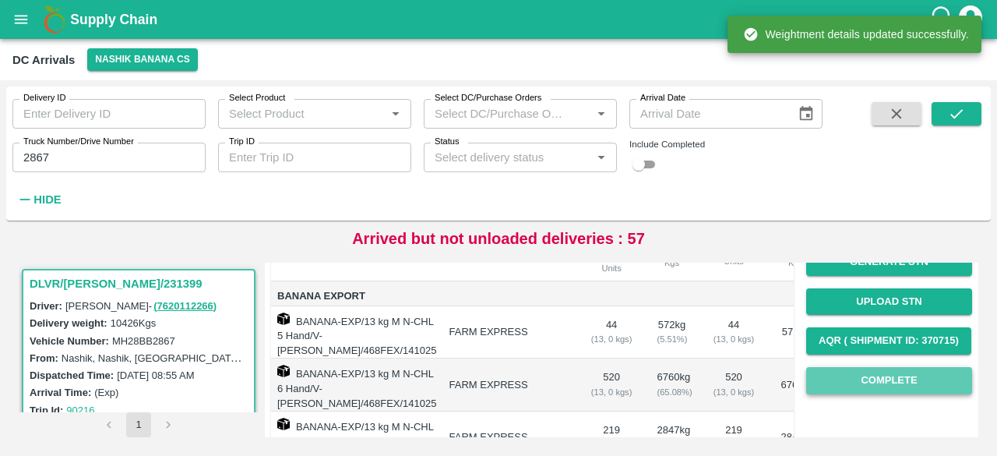
click at [888, 377] on button "Complete" at bounding box center [889, 380] width 166 height 27
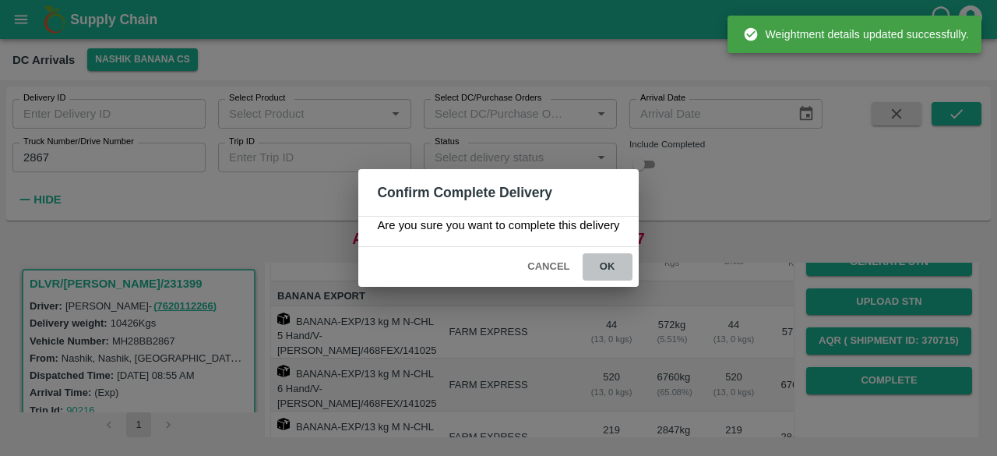
click at [607, 266] on button "ok" at bounding box center [608, 266] width 50 height 27
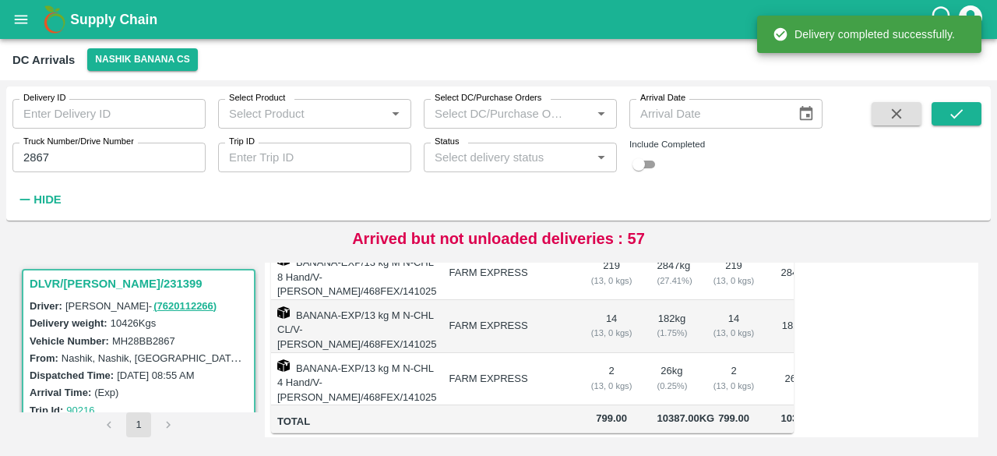
scroll to position [380, 0]
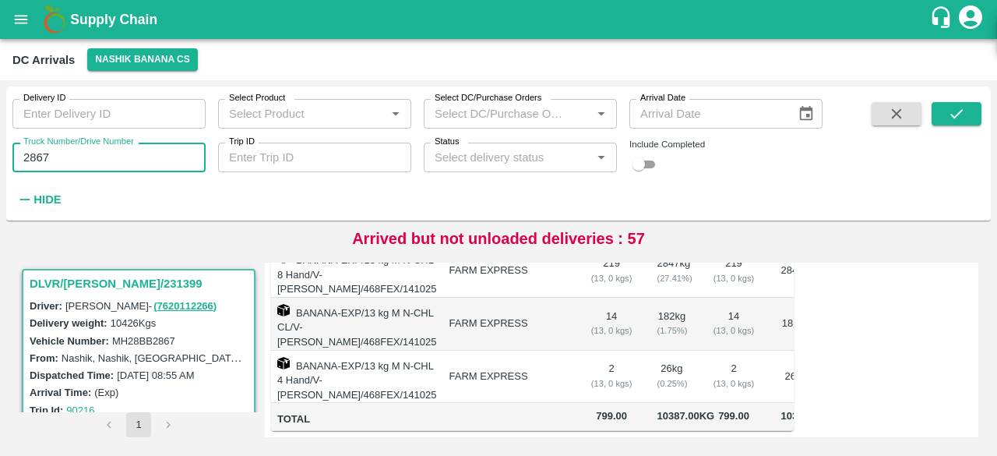
click at [36, 161] on input "2867" at bounding box center [108, 158] width 193 height 30
type input "5167"
click at [958, 116] on icon "submit" at bounding box center [956, 113] width 17 height 17
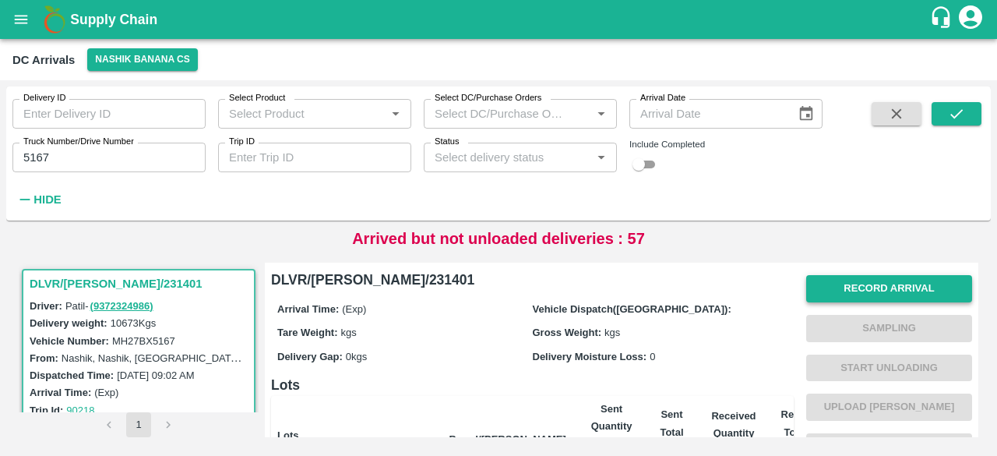
click at [882, 296] on button "Record Arrival" at bounding box center [889, 288] width 166 height 27
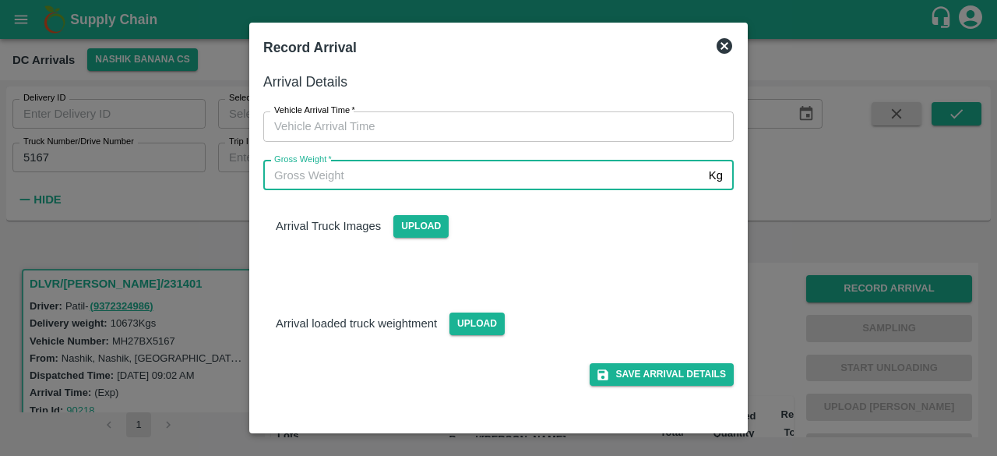
click at [539, 178] on input "Gross Weight   *" at bounding box center [482, 175] width 439 height 30
type input "18025"
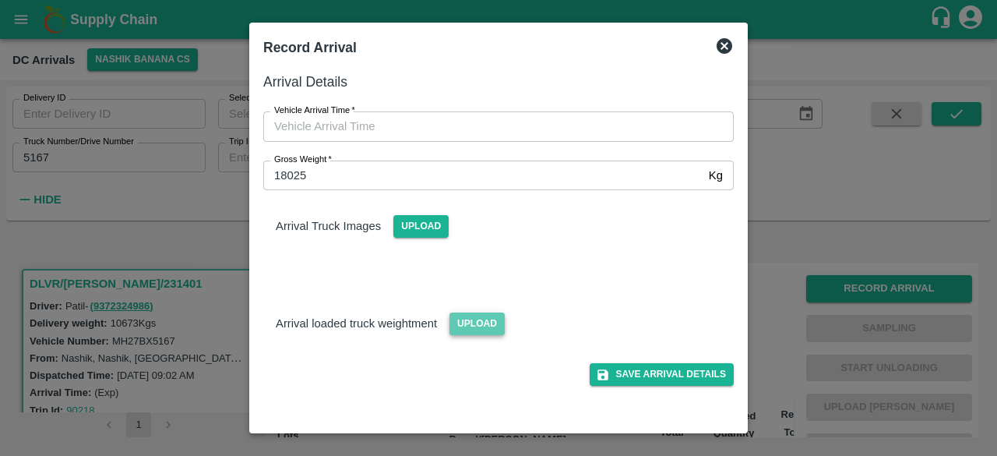
click at [456, 327] on span "Upload" at bounding box center [476, 323] width 55 height 23
click at [0, 0] on input "Upload" at bounding box center [0, 0] width 0 height 0
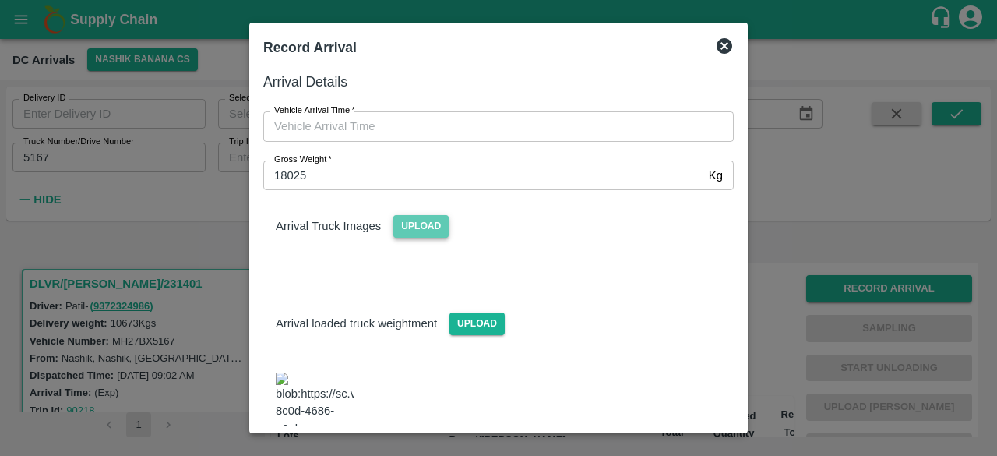
click at [414, 227] on span "Upload" at bounding box center [420, 226] width 55 height 23
click at [0, 0] on input "Upload" at bounding box center [0, 0] width 0 height 0
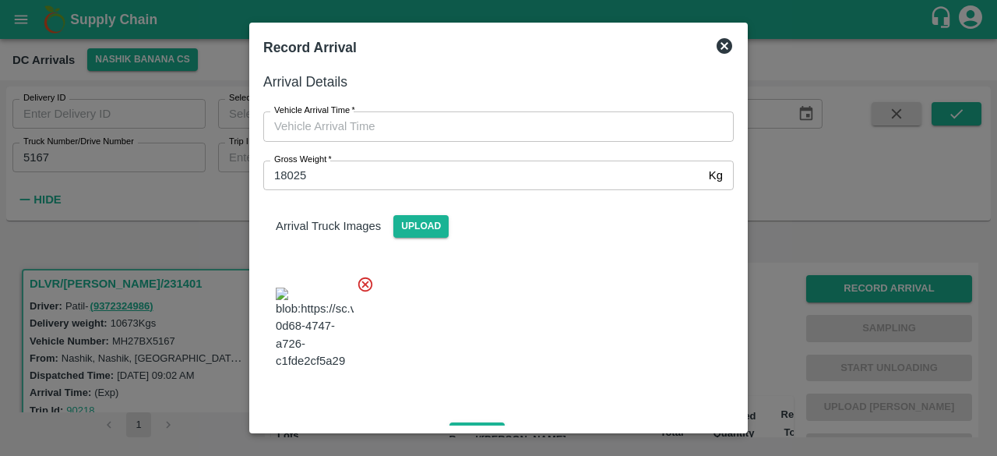
type input "DD/MM/YYYY hh:mm aa"
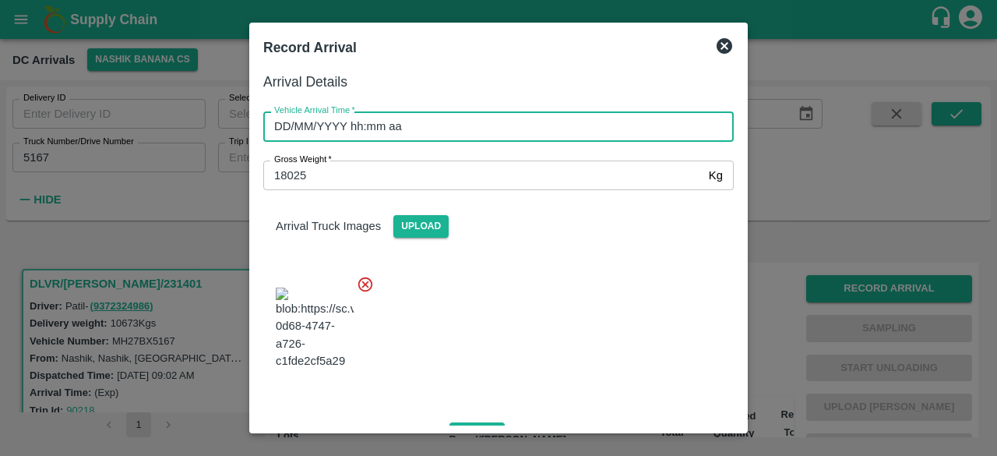
click at [444, 136] on input "DD/MM/YYYY hh:mm aa" at bounding box center [492, 126] width 459 height 30
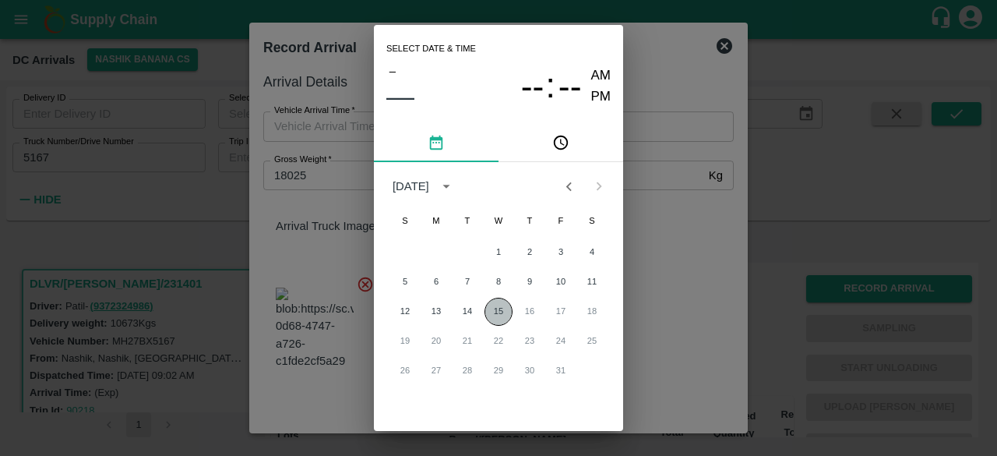
click at [498, 308] on button "15" at bounding box center [498, 312] width 28 height 28
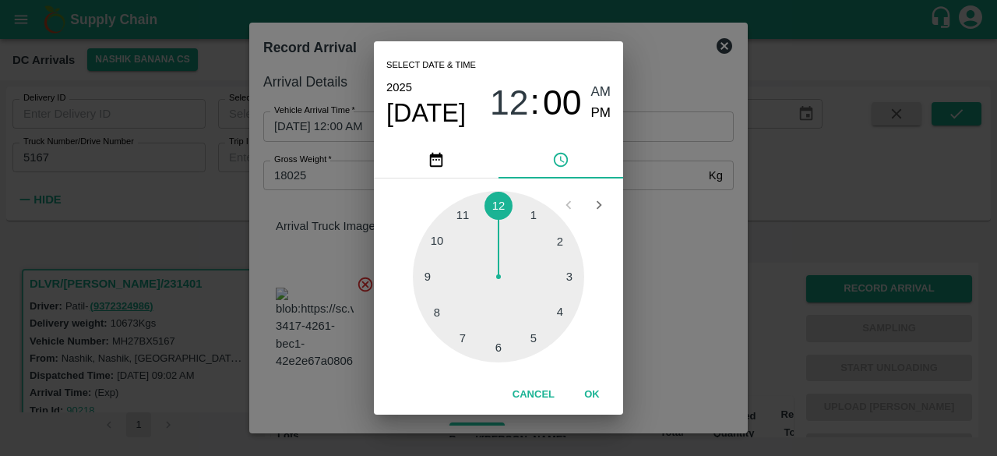
click at [499, 347] on div at bounding box center [498, 276] width 171 height 171
type input "[DATE] 06:00 AM"
click at [670, 281] on div "Select date & time [DATE] 06 : 00 AM PM 05 10 15 20 25 30 35 40 45 50 55 00 Can…" at bounding box center [498, 228] width 997 height 456
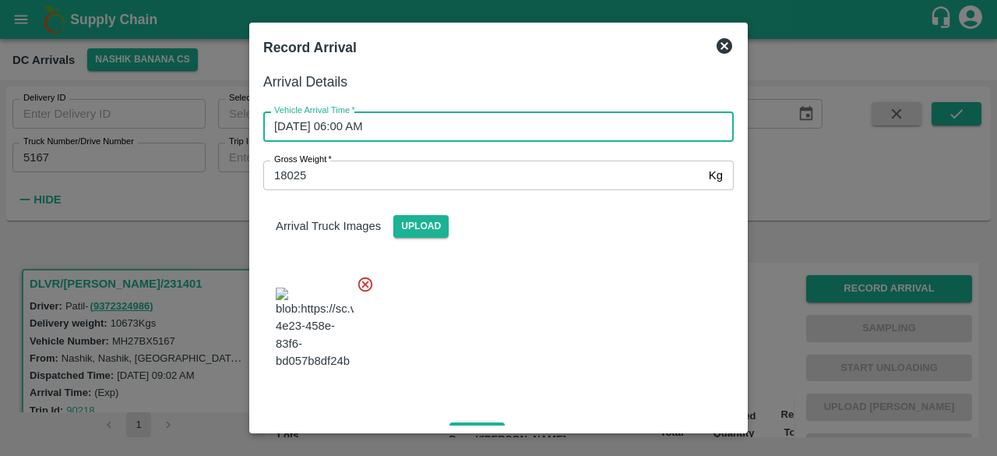
scroll to position [354, 0]
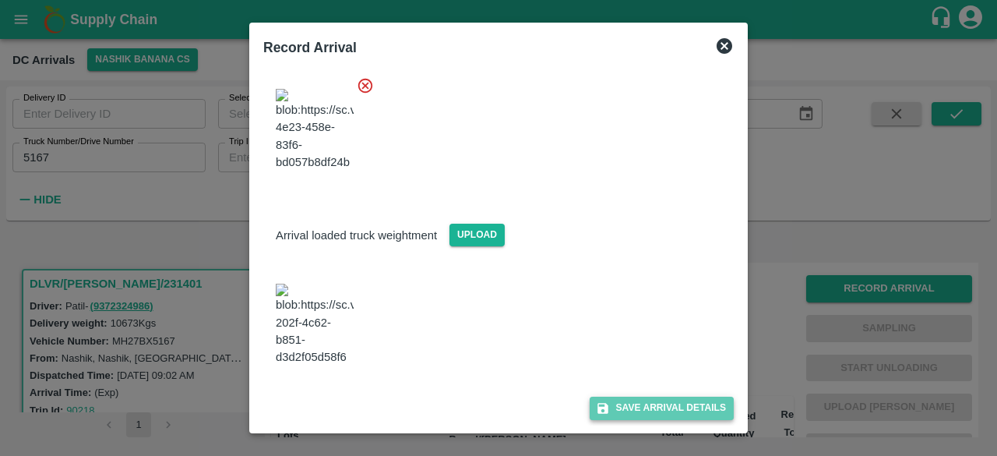
click at [653, 406] on button "Save Arrival Details" at bounding box center [662, 407] width 144 height 23
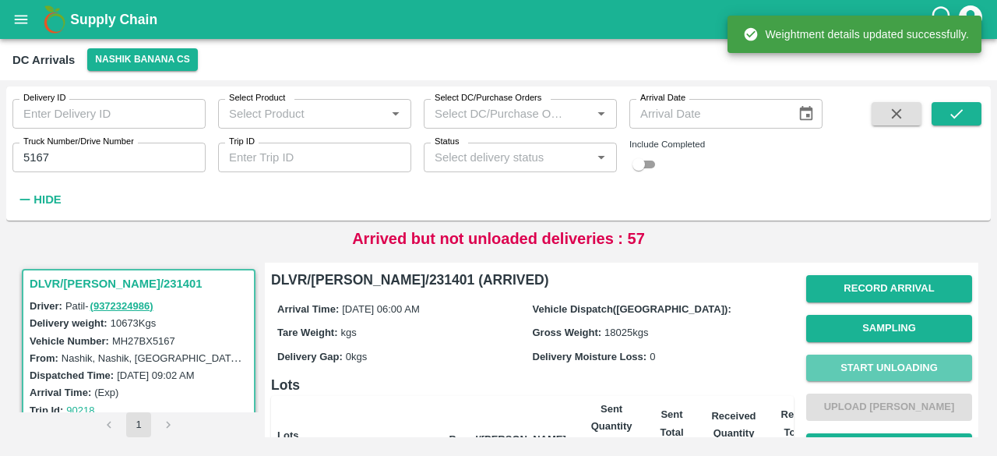
click at [891, 372] on button "Start Unloading" at bounding box center [889, 367] width 166 height 27
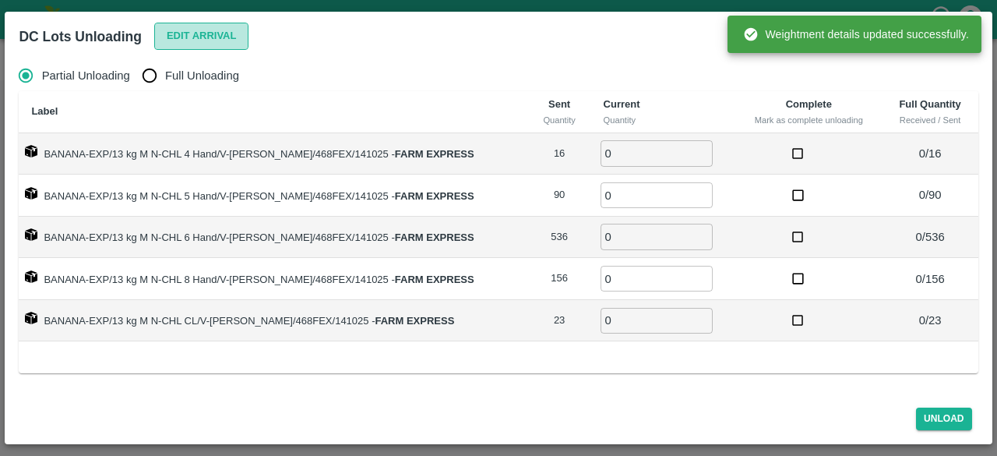
click at [195, 35] on button "Edit Arrival" at bounding box center [201, 36] width 95 height 27
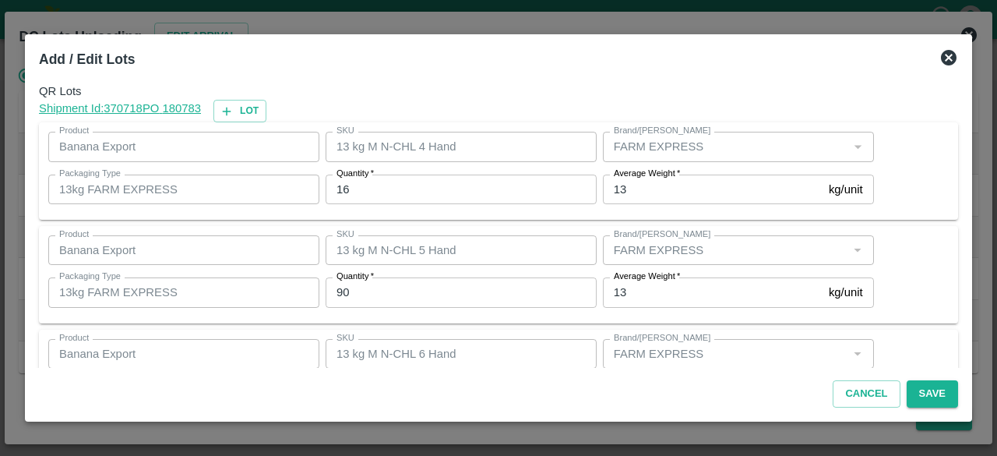
click at [343, 181] on input "16" at bounding box center [461, 189] width 271 height 30
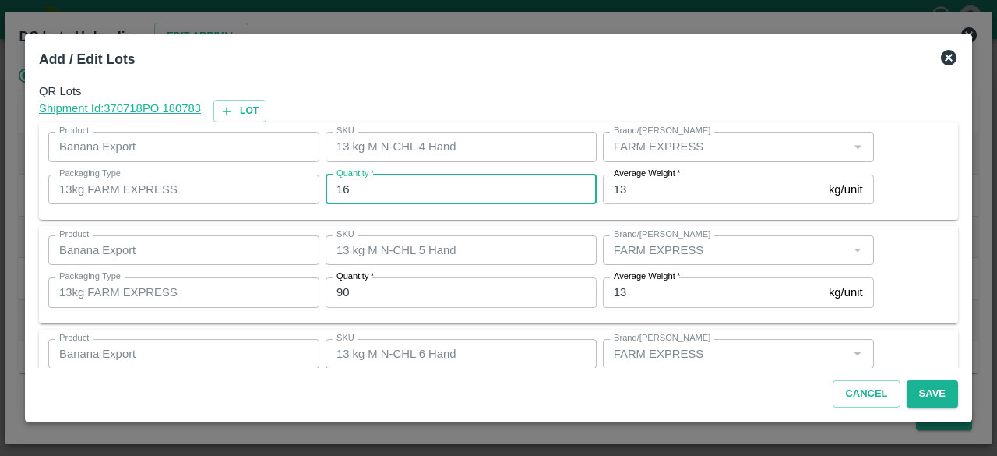
click at [343, 181] on input "16" at bounding box center [461, 189] width 271 height 30
type input "15"
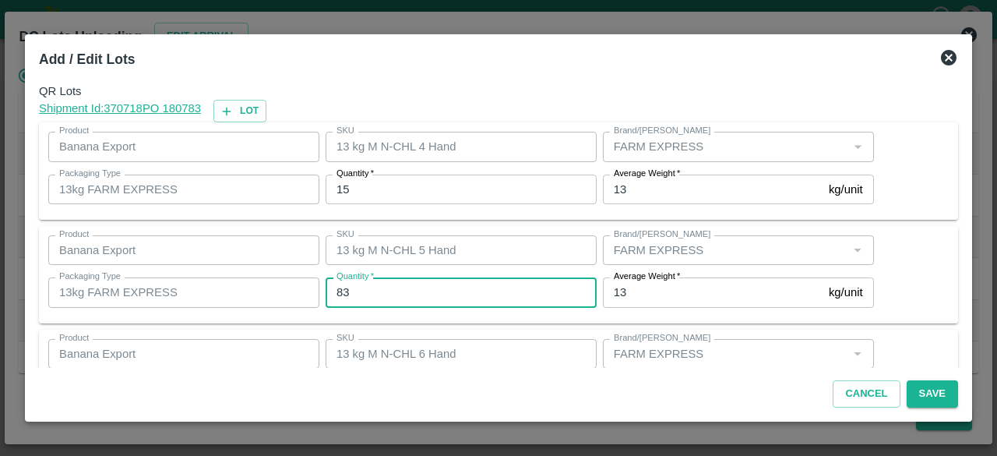
type input "83"
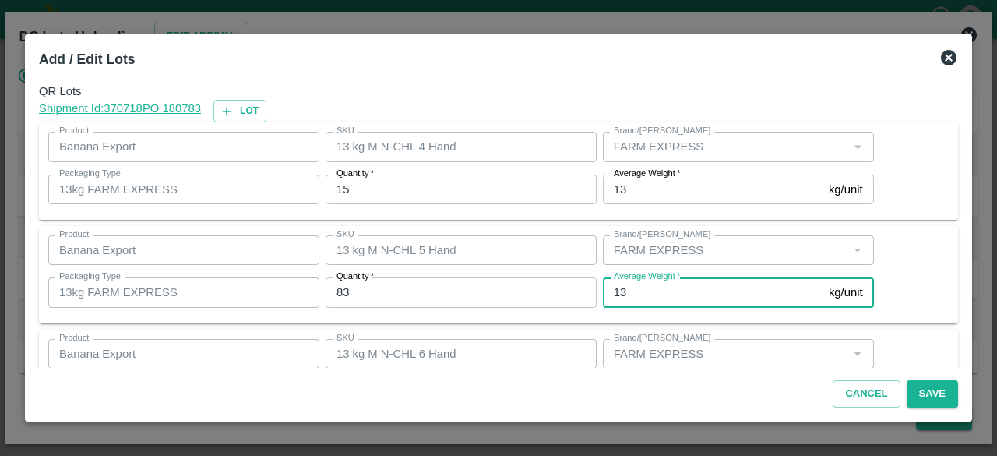
scroll to position [173, 0]
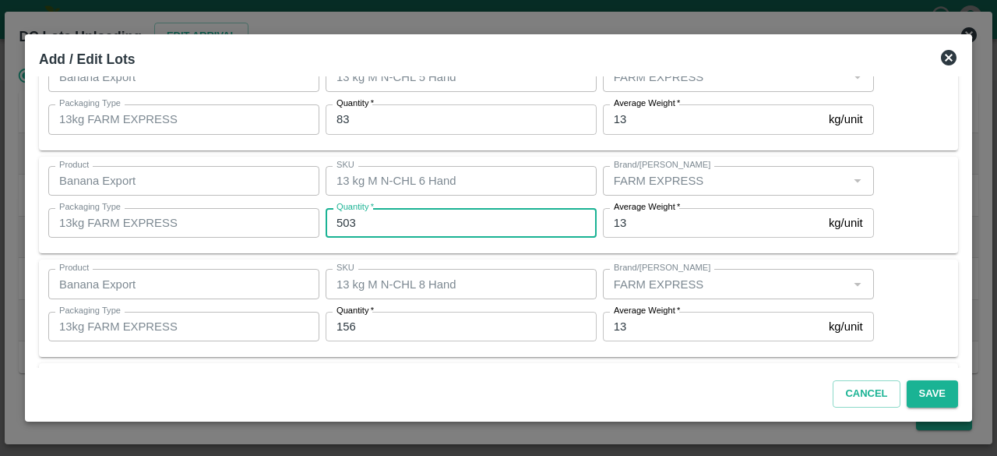
type input "503"
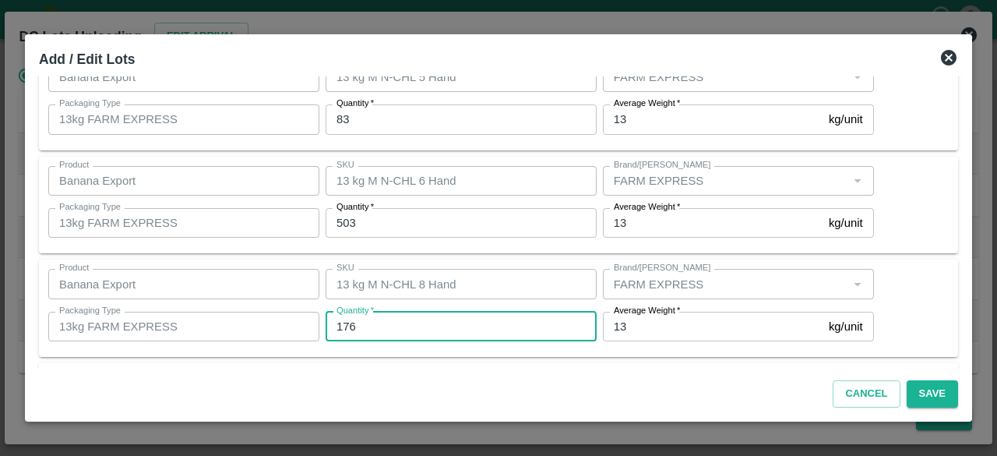
type input "176"
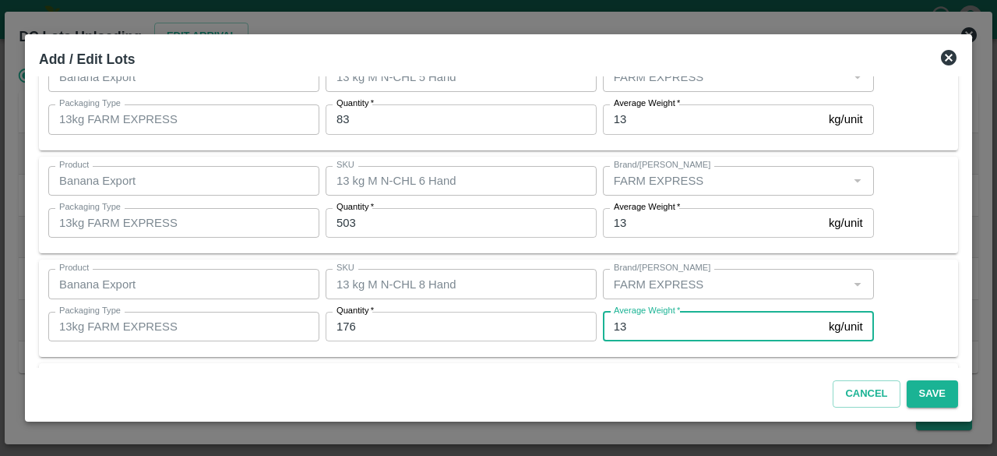
scroll to position [276, 0]
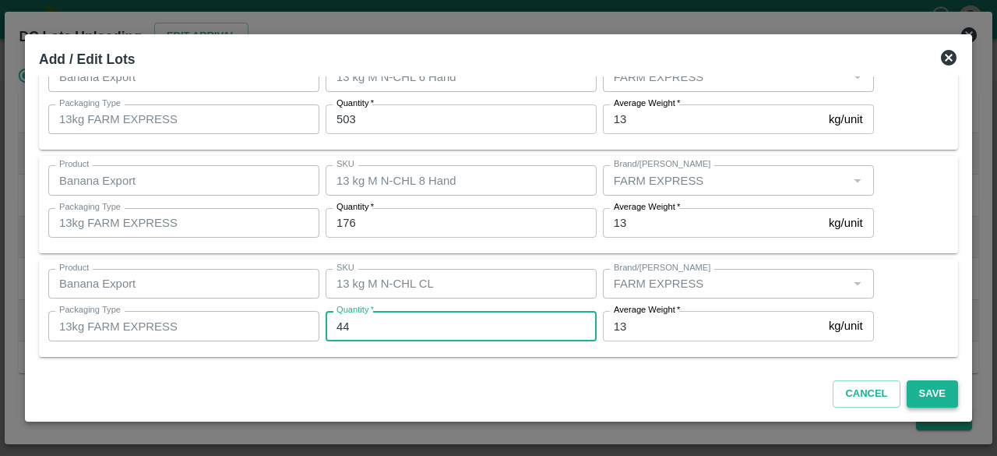
type input "44"
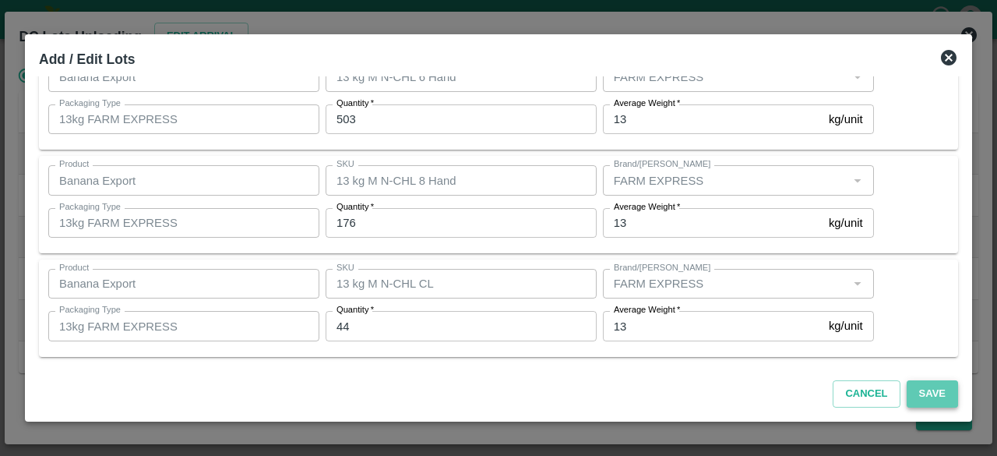
click at [930, 387] on button "Save" at bounding box center [932, 393] width 51 height 27
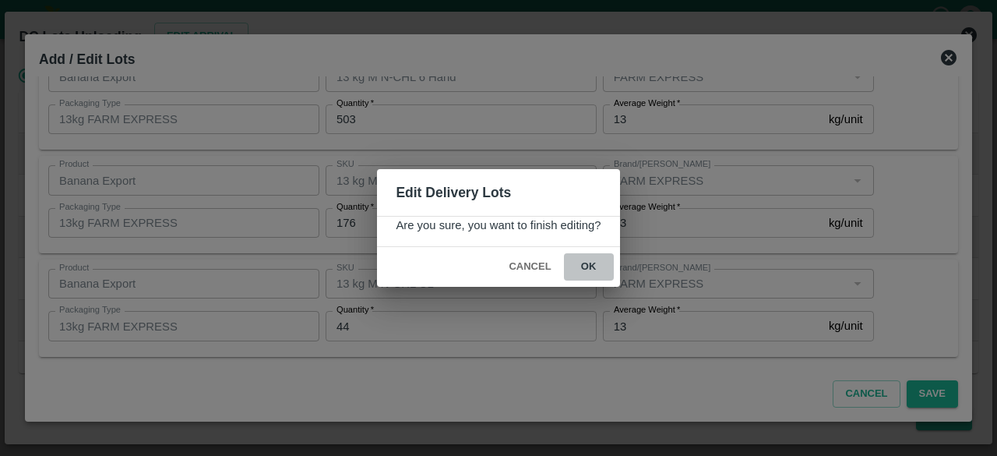
click at [589, 261] on button "ok" at bounding box center [589, 266] width 50 height 27
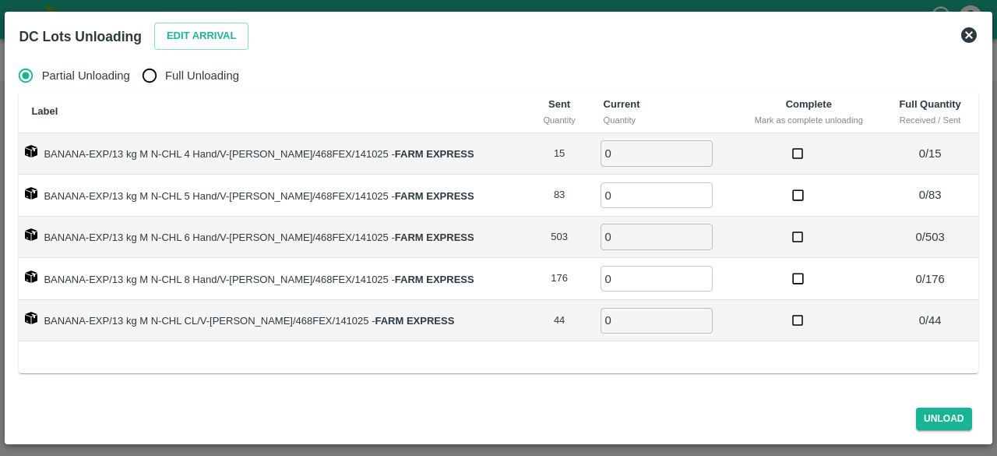
click at [164, 76] on input "Full Unloading" at bounding box center [149, 75] width 31 height 31
radio input "true"
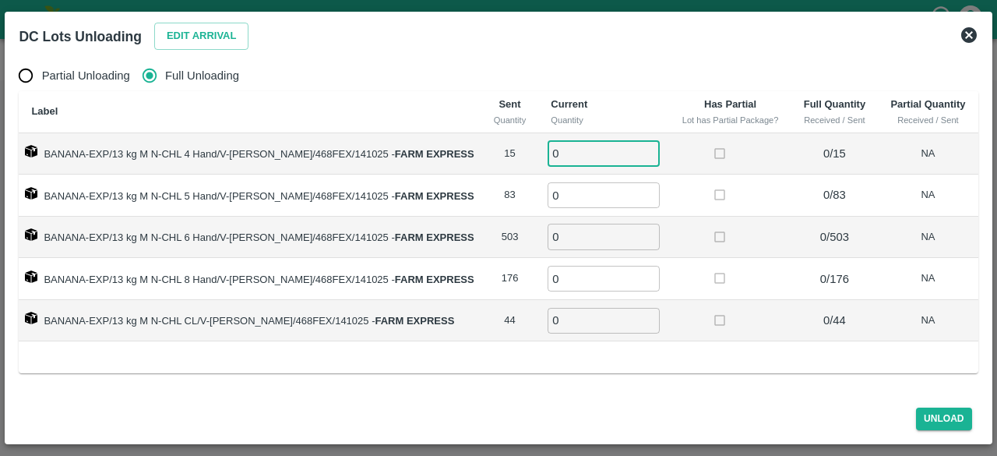
click at [579, 160] on input "0" at bounding box center [603, 153] width 112 height 26
type input "15"
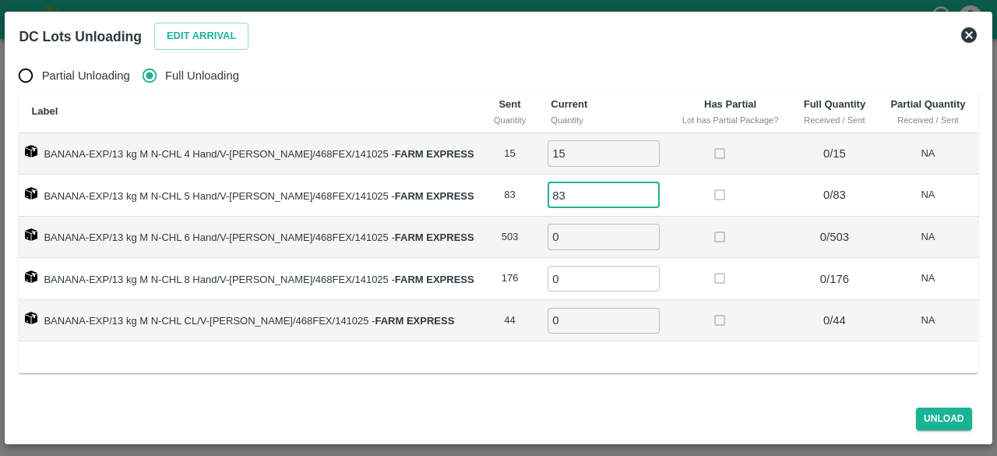
type input "83"
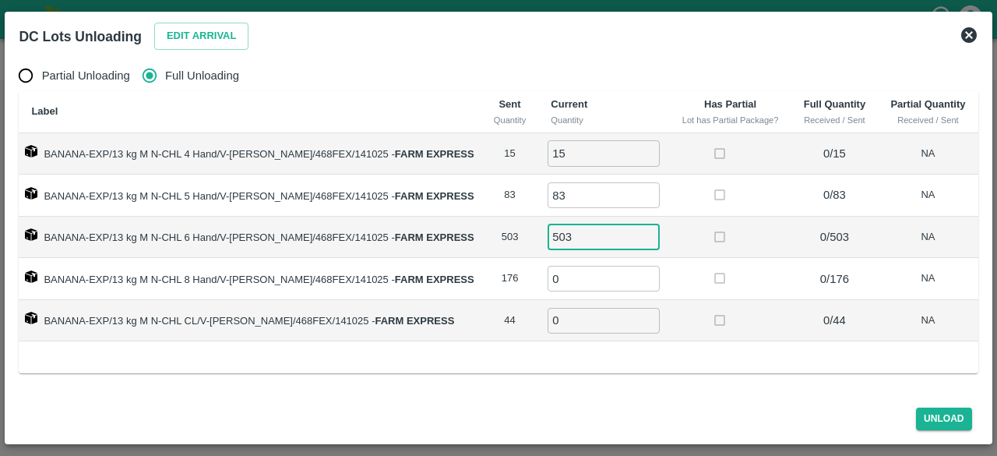
type input "503"
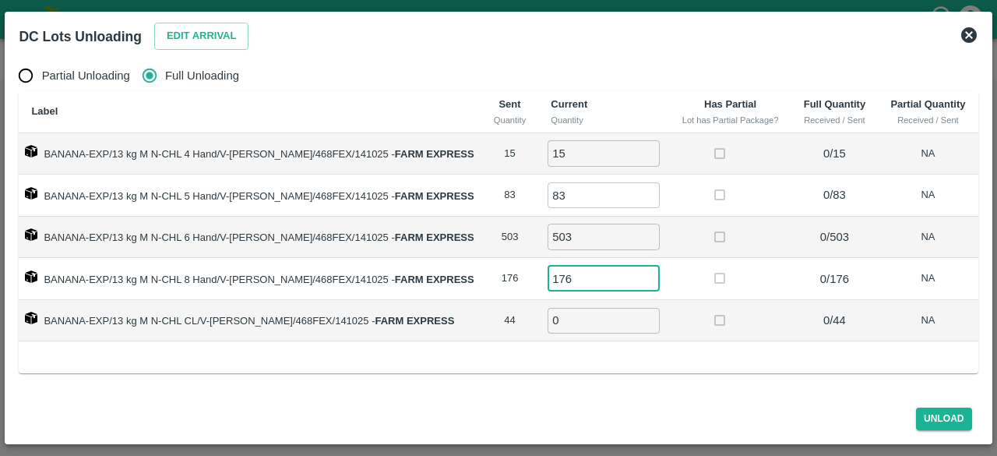
type input "176"
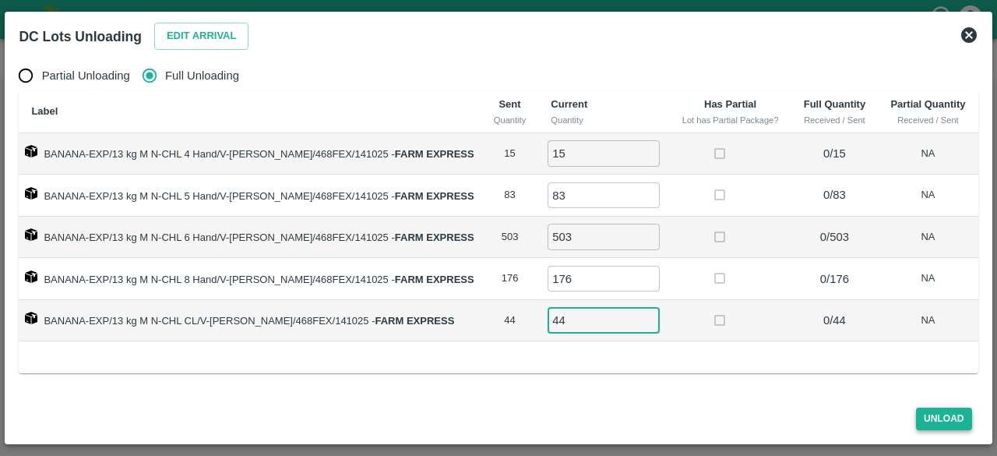
type input "44"
click at [952, 429] on button "Unload" at bounding box center [944, 418] width 56 height 23
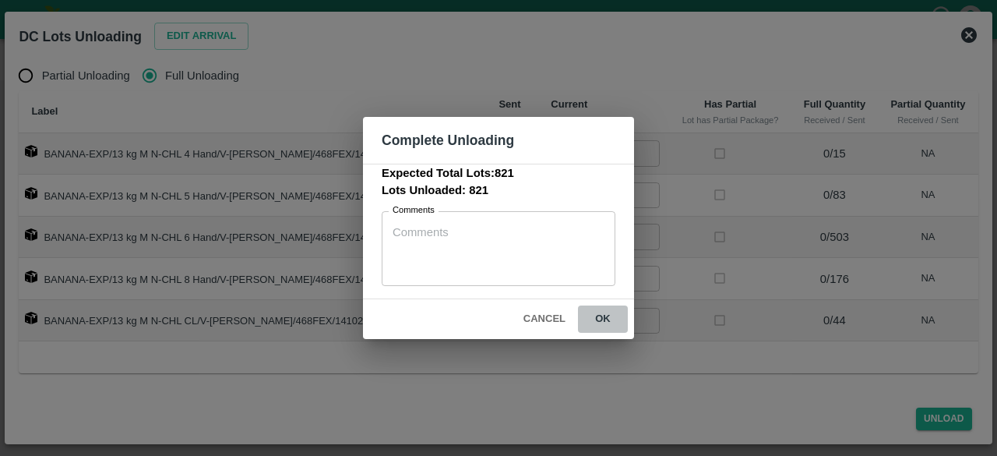
click at [602, 318] on button "ok" at bounding box center [603, 318] width 50 height 27
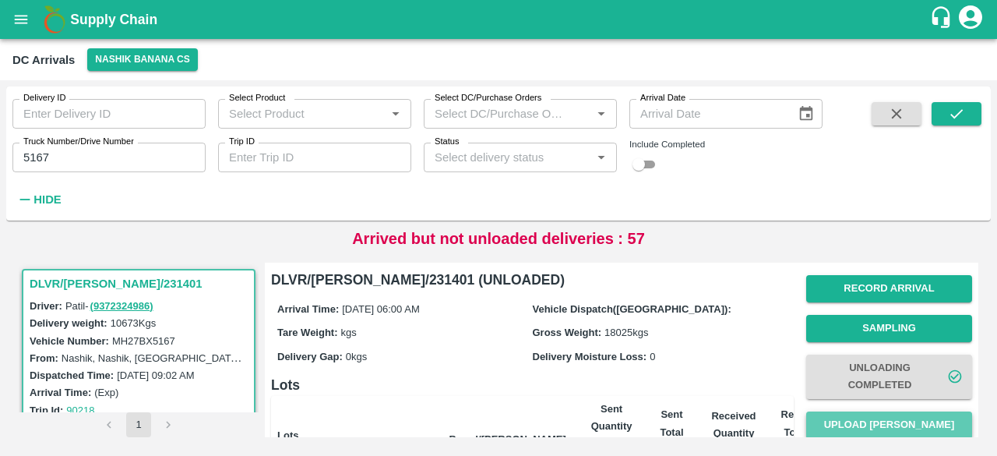
click at [905, 430] on button "Upload [PERSON_NAME]" at bounding box center [889, 424] width 166 height 27
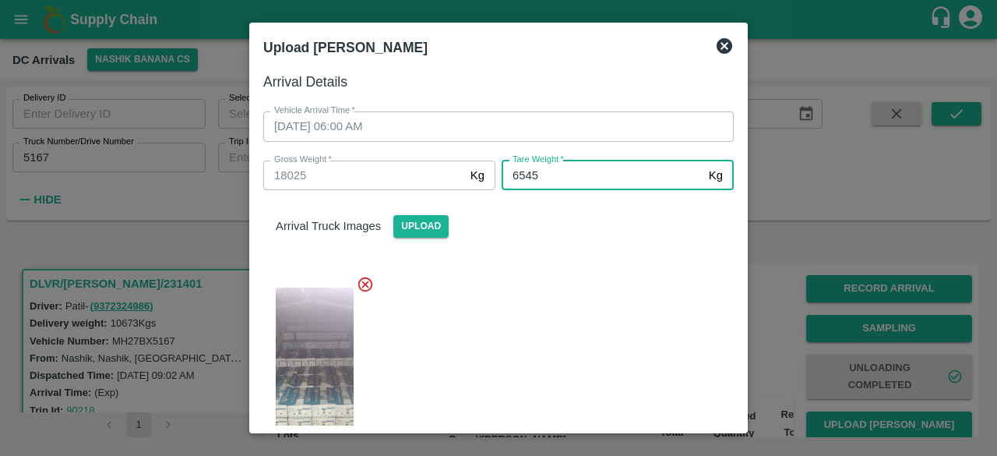
type input "6545"
click at [545, 351] on div at bounding box center [492, 368] width 483 height 213
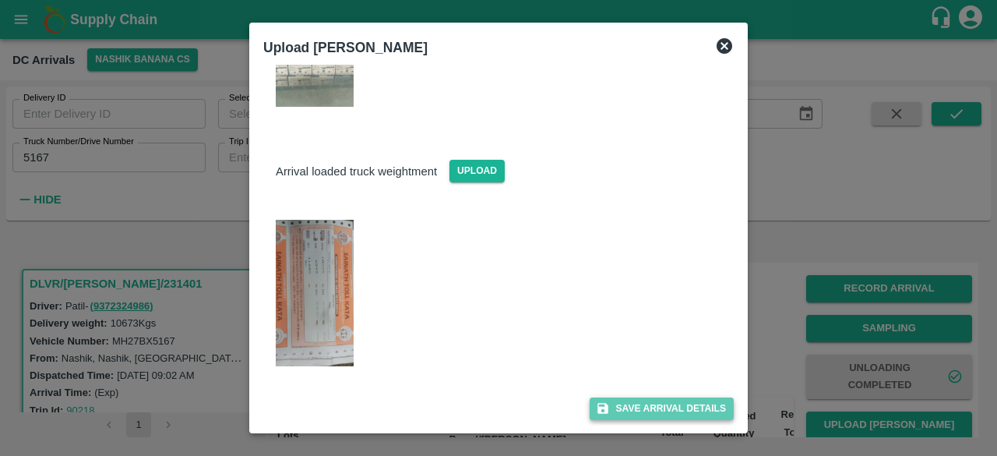
click at [643, 407] on button "Save Arrival Details" at bounding box center [662, 408] width 144 height 23
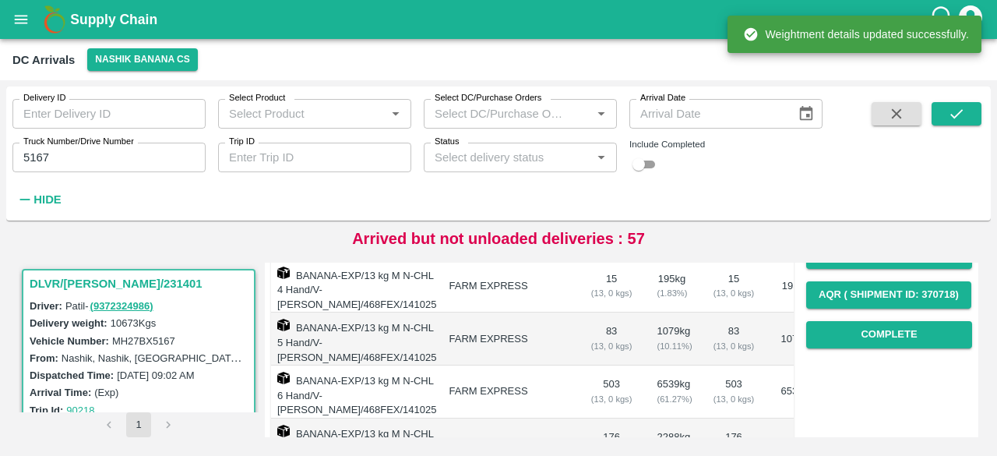
scroll to position [250, 0]
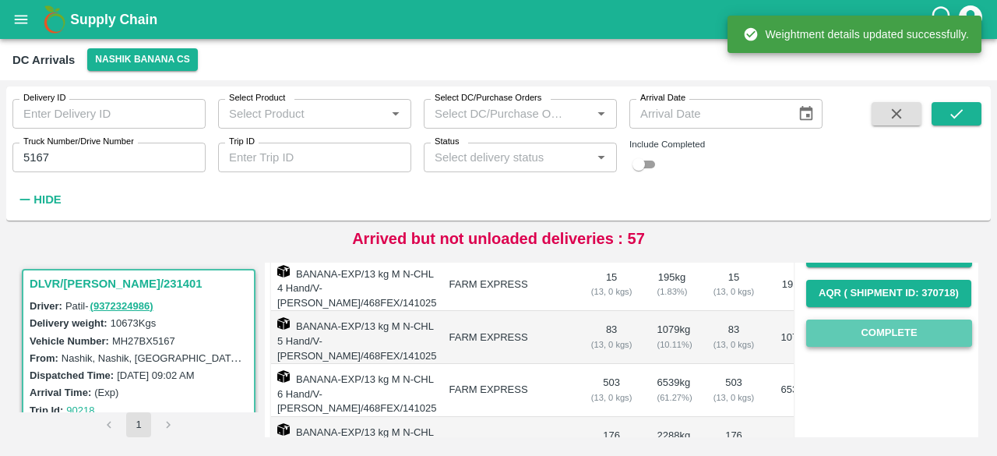
click at [886, 339] on button "Complete" at bounding box center [889, 332] width 166 height 27
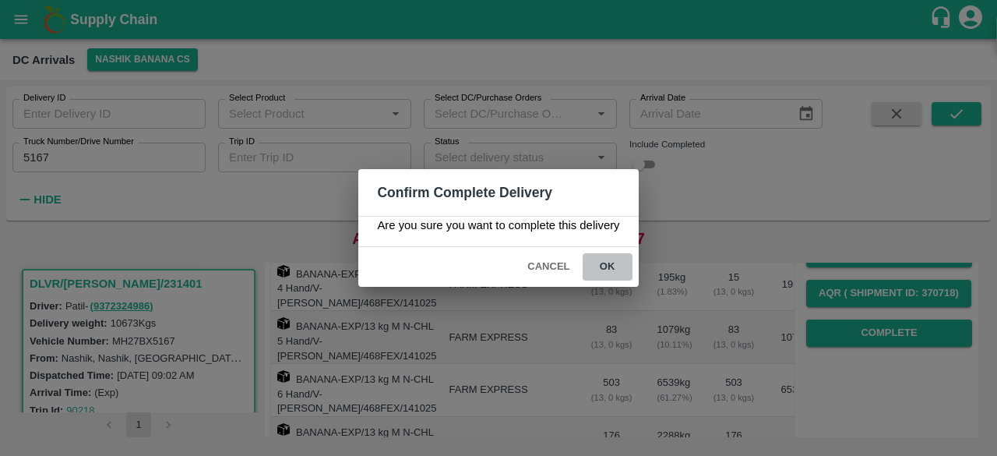
click at [600, 256] on button "ok" at bounding box center [608, 266] width 50 height 27
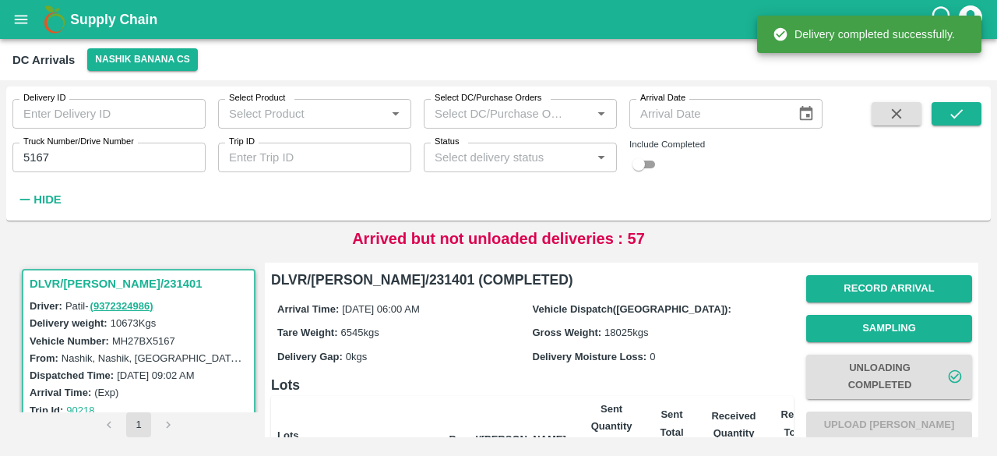
scroll to position [394, 0]
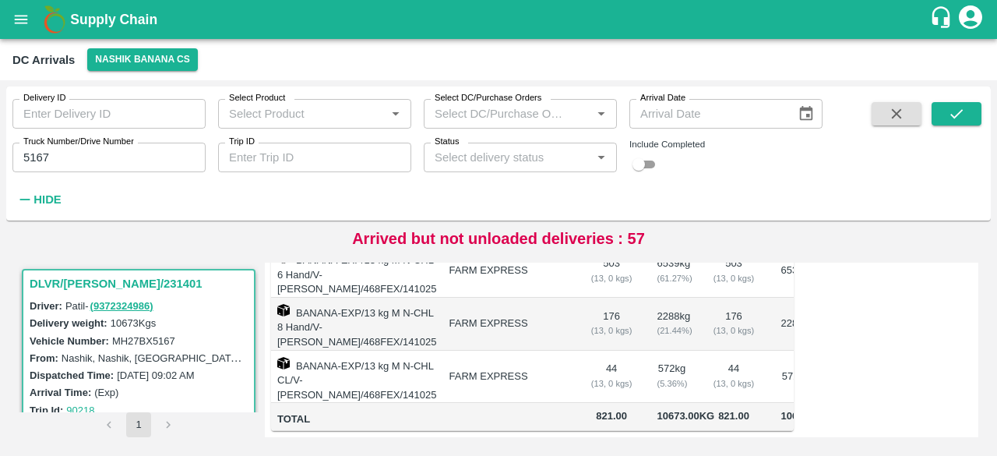
click at [42, 155] on input "5167" at bounding box center [108, 158] width 193 height 30
type input "8201"
click at [952, 110] on icon "submit" at bounding box center [956, 113] width 17 height 17
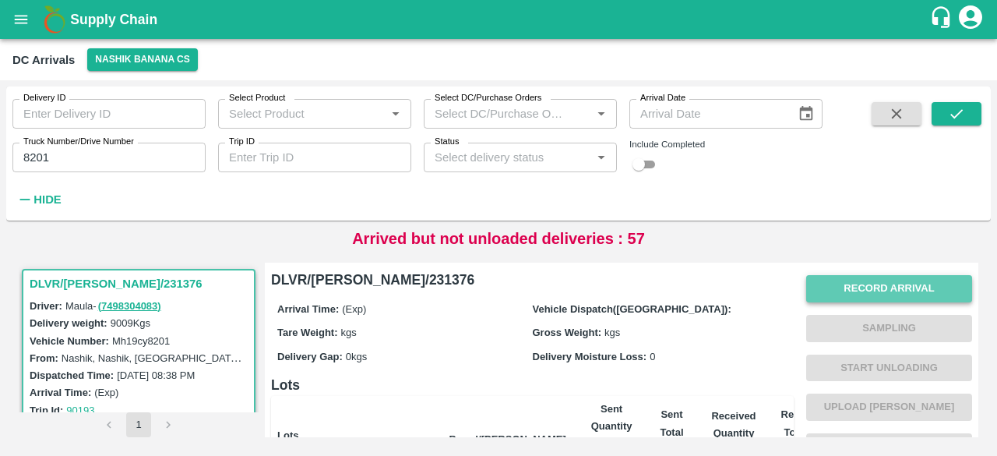
click at [864, 289] on button "Record Arrival" at bounding box center [889, 288] width 166 height 27
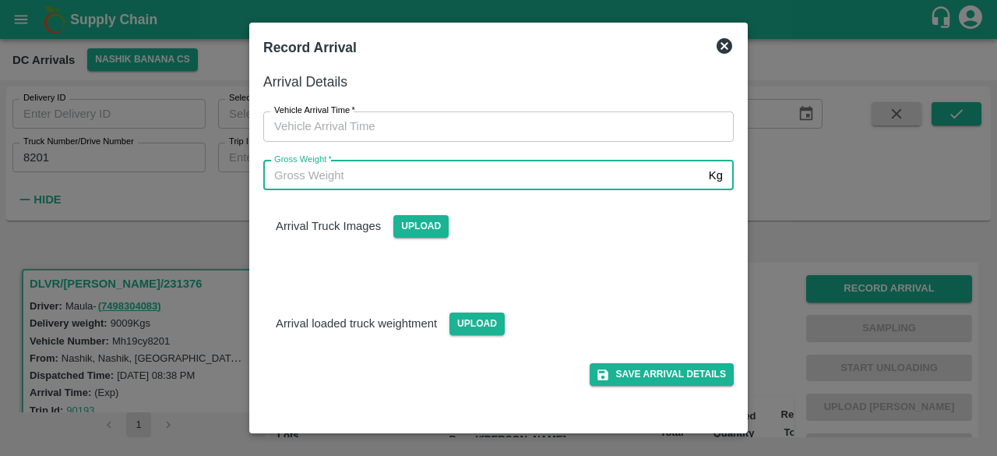
click at [495, 166] on input "Gross Weight   *" at bounding box center [482, 175] width 439 height 30
type input "16170"
type input "DD/MM/YYYY hh:mm aa"
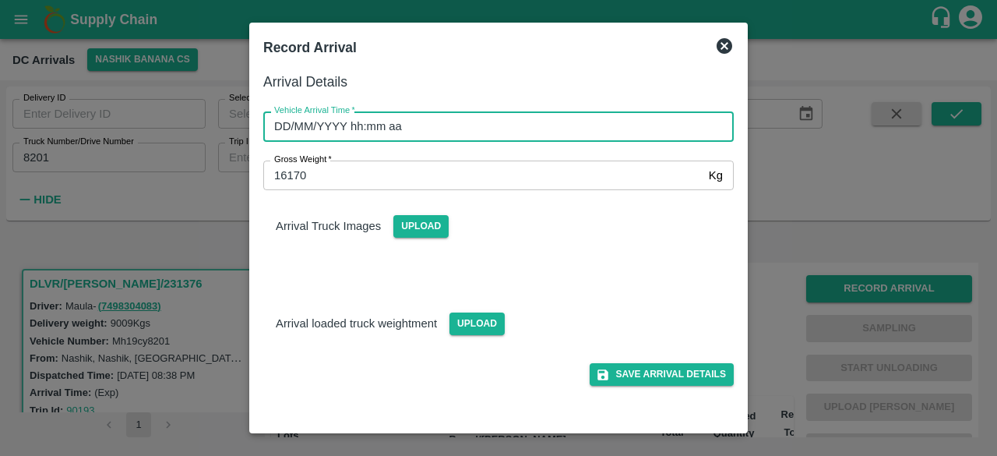
click at [512, 125] on input "DD/MM/YYYY hh:mm aa" at bounding box center [492, 126] width 459 height 30
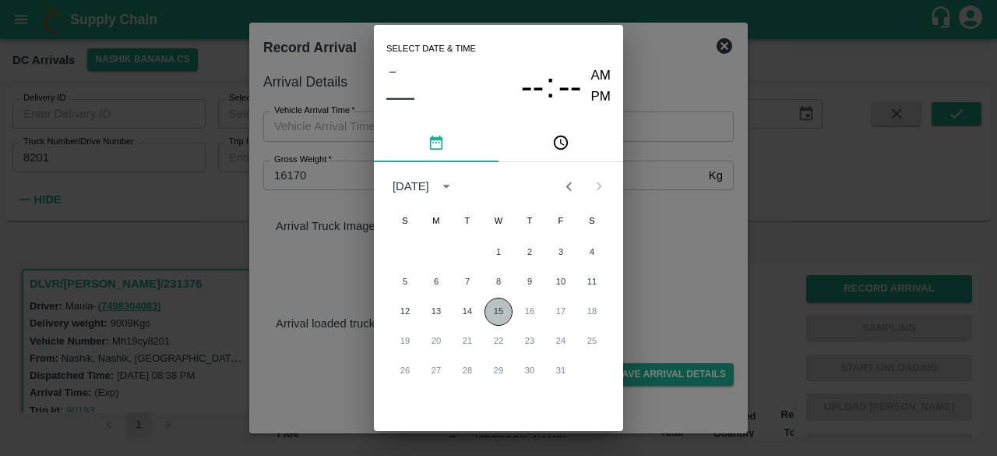
click at [495, 308] on button "15" at bounding box center [498, 312] width 28 height 28
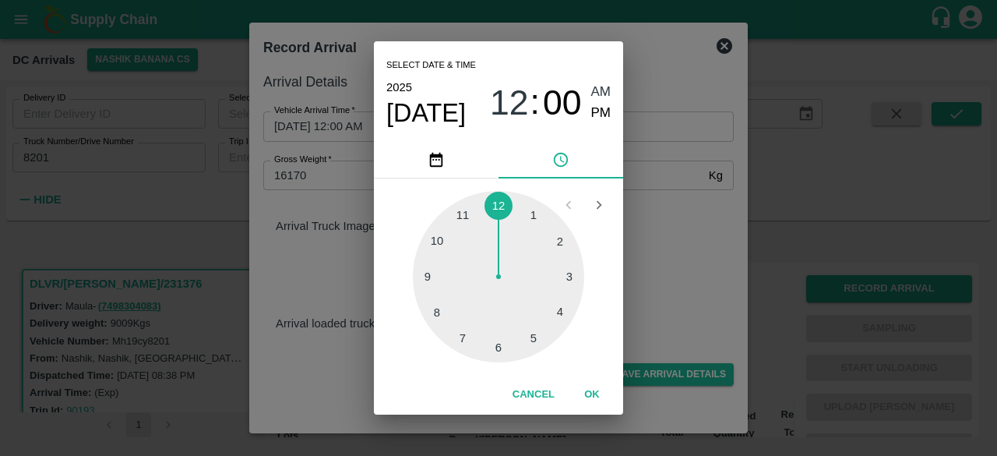
click at [463, 328] on div at bounding box center [498, 276] width 171 height 171
click at [438, 307] on div at bounding box center [498, 276] width 171 height 171
type input "[DATE] 07:41 AM"
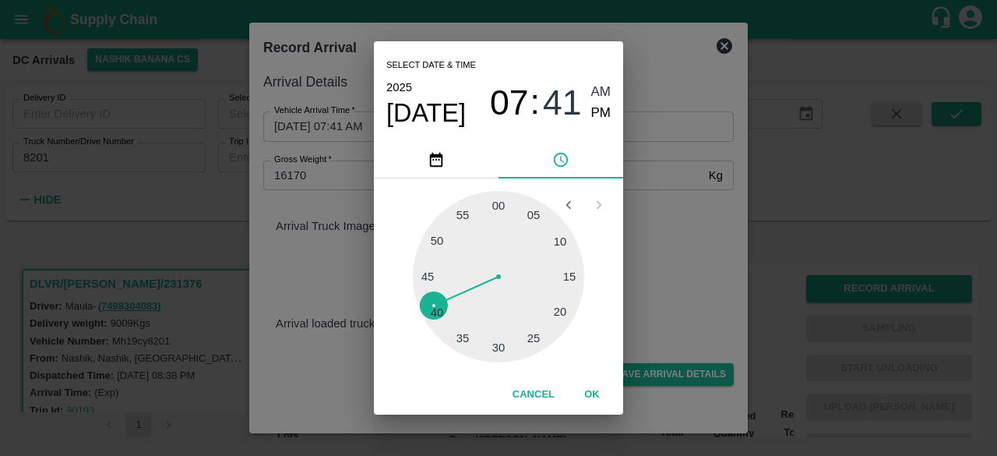
click at [608, 264] on div "05 10 15 20 25 30 35 40 45 50 55 00" at bounding box center [498, 276] width 224 height 171
click at [681, 262] on div "Select date & time [DATE] 07 : 41 AM PM 05 10 15 20 25 30 35 40 45 50 55 00 Can…" at bounding box center [498, 228] width 997 height 456
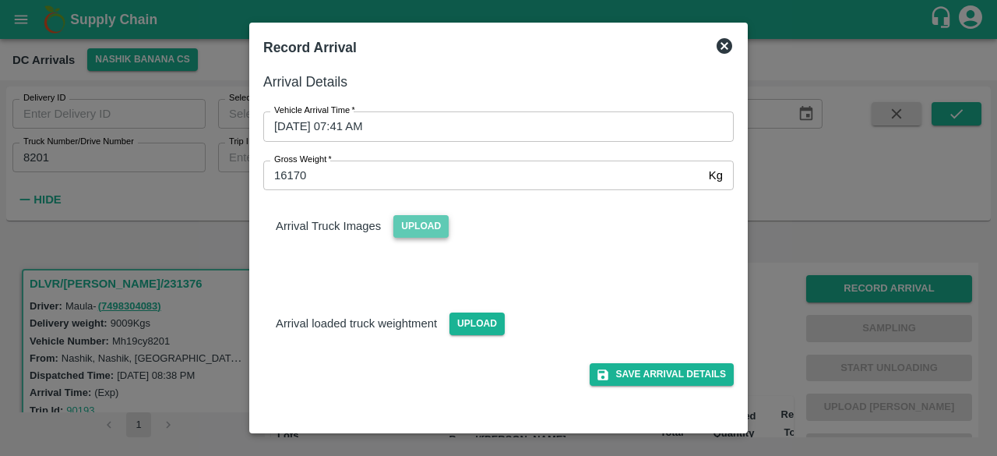
click at [421, 231] on span "Upload" at bounding box center [420, 226] width 55 height 23
click at [0, 0] on input "Upload" at bounding box center [0, 0] width 0 height 0
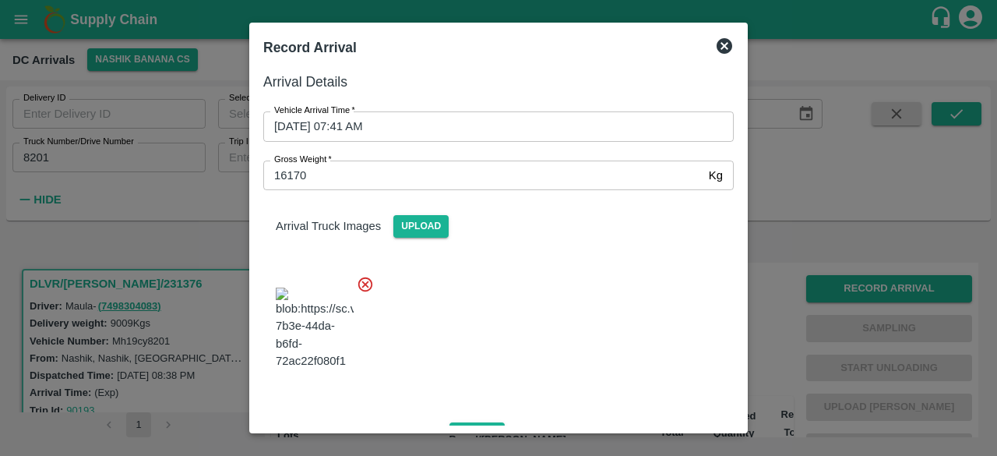
scroll to position [167, 0]
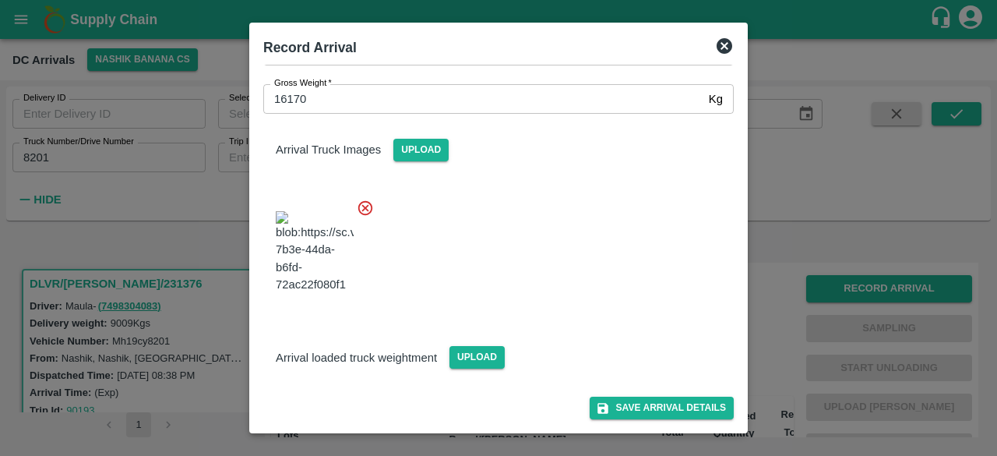
click at [456, 344] on div "Upload" at bounding box center [471, 350] width 68 height 35
click at [463, 347] on span "Upload" at bounding box center [476, 357] width 55 height 23
click at [0, 0] on input "Upload" at bounding box center [0, 0] width 0 height 0
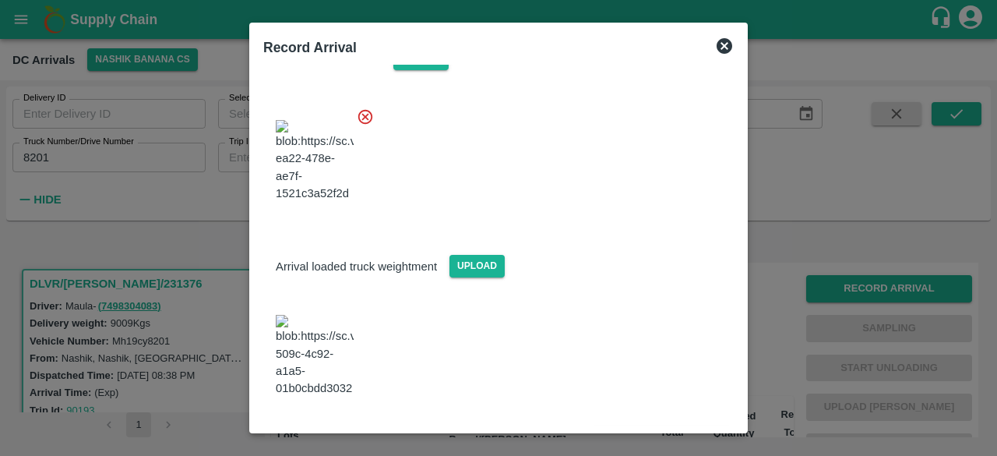
scroll to position [232, 0]
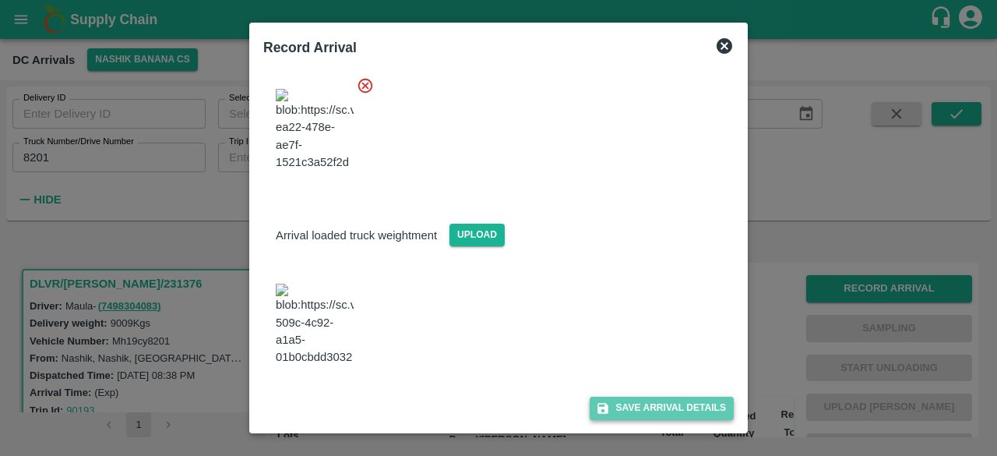
click at [648, 404] on button "Save Arrival Details" at bounding box center [662, 407] width 144 height 23
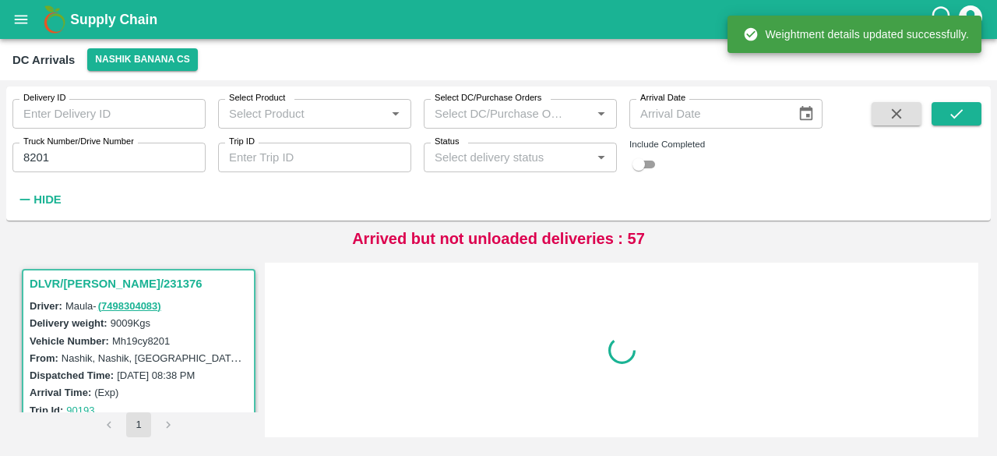
click at [883, 364] on div at bounding box center [621, 350] width 701 height 162
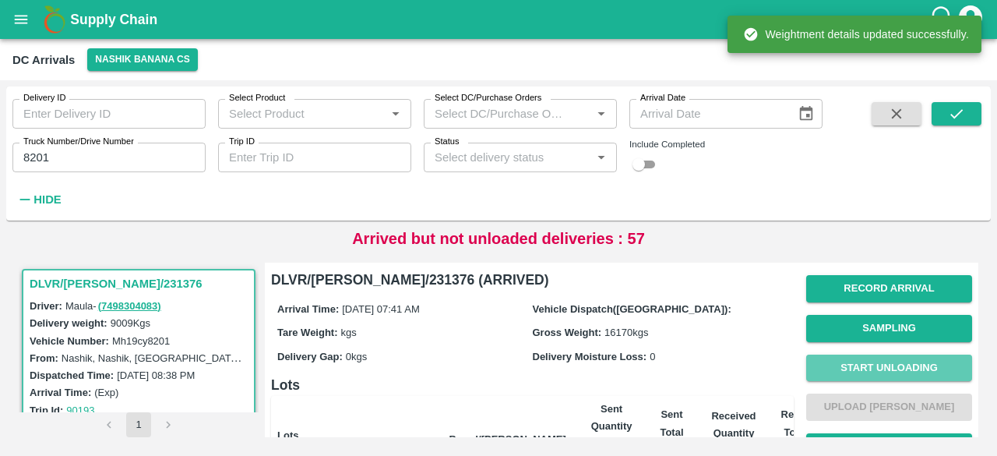
click at [883, 364] on button "Start Unloading" at bounding box center [889, 367] width 166 height 27
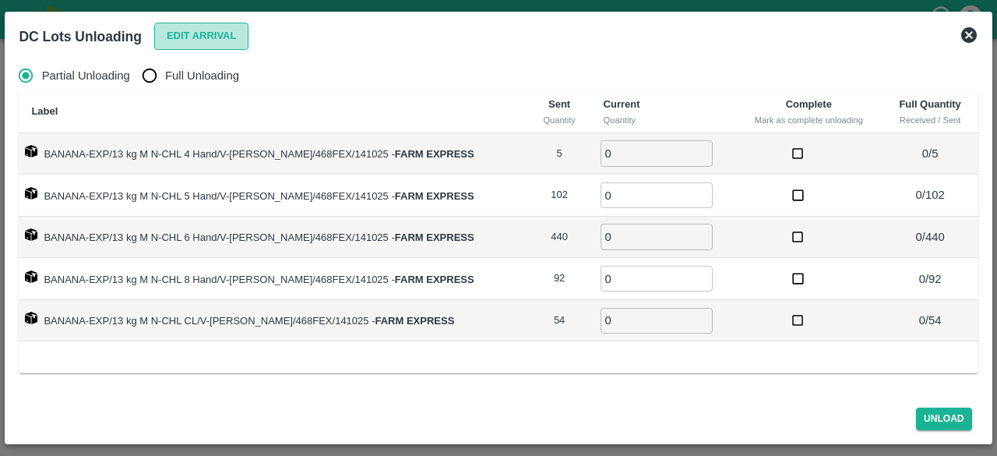
click at [206, 23] on button "Edit Arrival" at bounding box center [201, 36] width 95 height 27
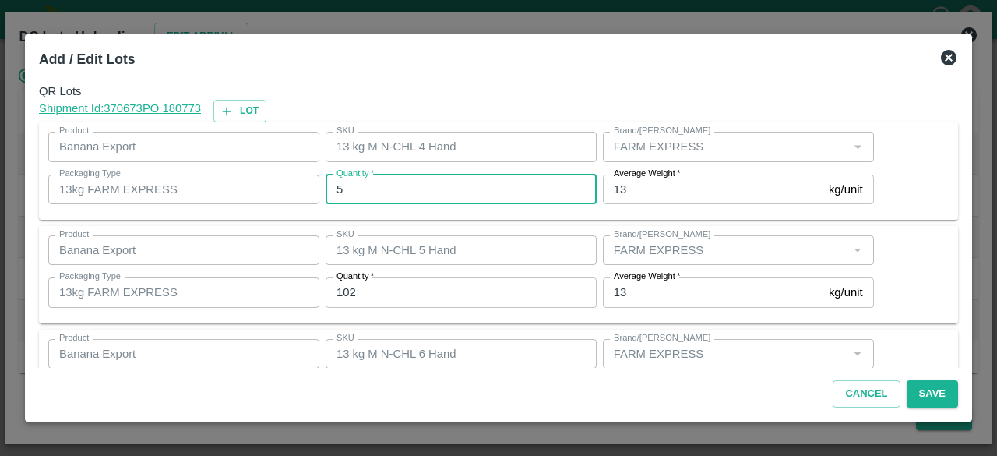
click at [370, 187] on input "5" at bounding box center [461, 189] width 271 height 30
type input "4"
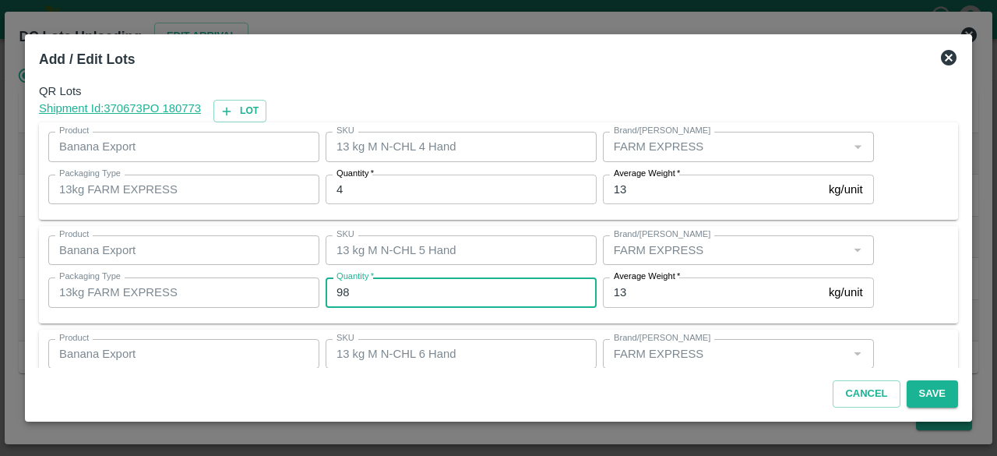
type input "98"
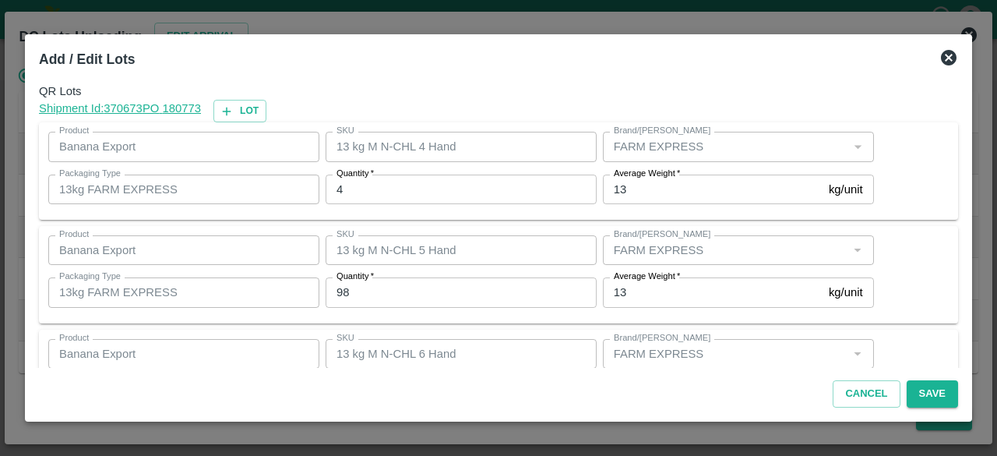
scroll to position [173, 0]
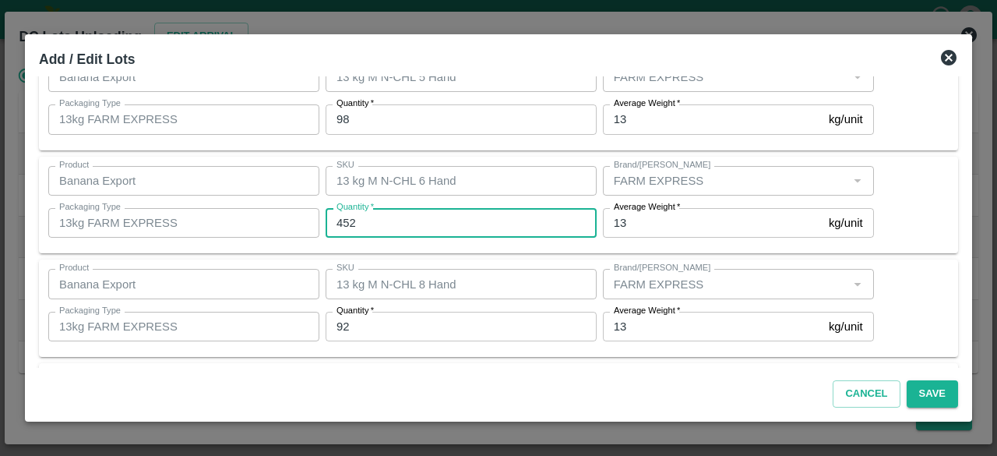
type input "452"
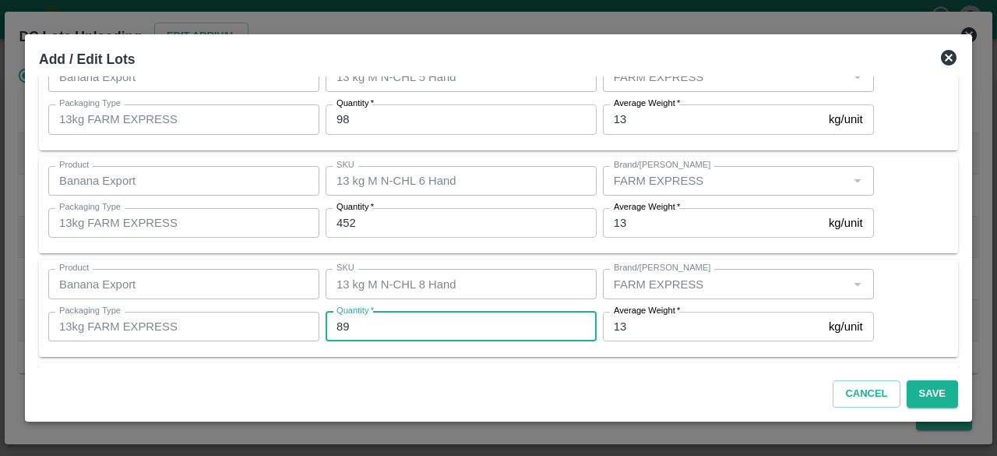
type input "89"
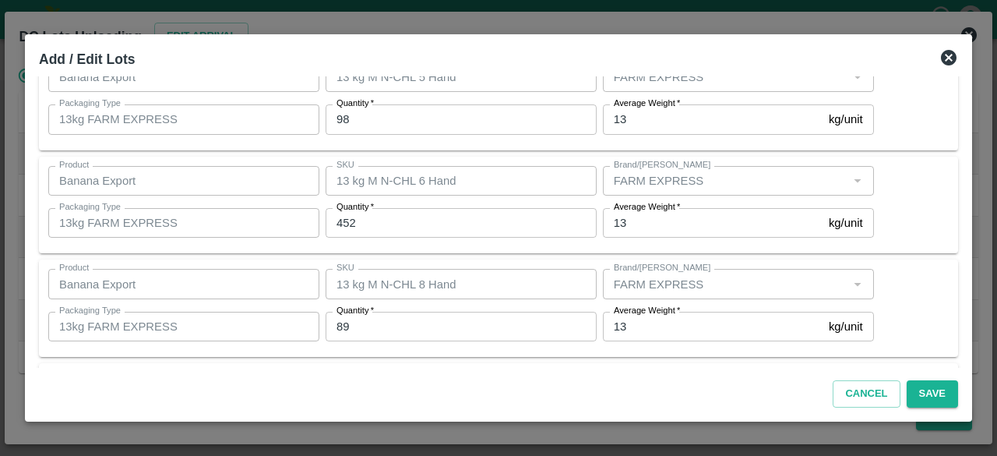
scroll to position [276, 0]
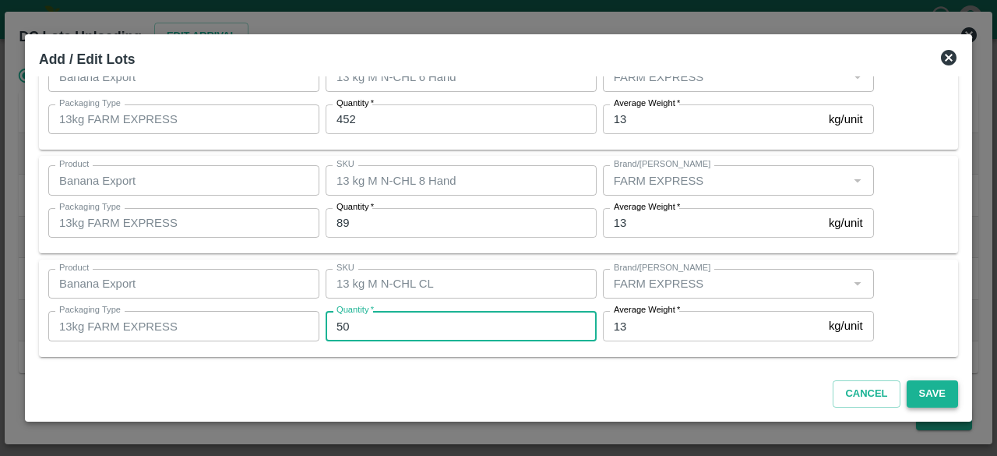
type input "50"
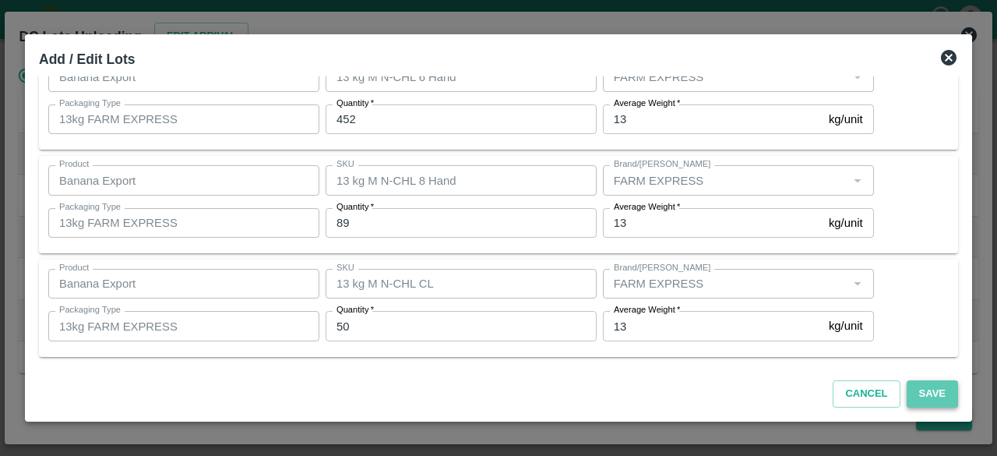
click at [939, 389] on button "Save" at bounding box center [932, 393] width 51 height 27
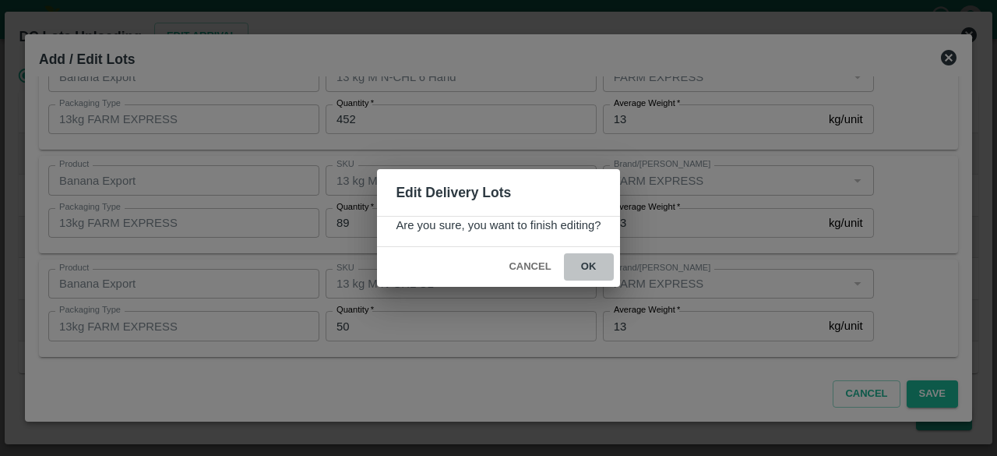
click at [587, 264] on button "ok" at bounding box center [589, 266] width 50 height 27
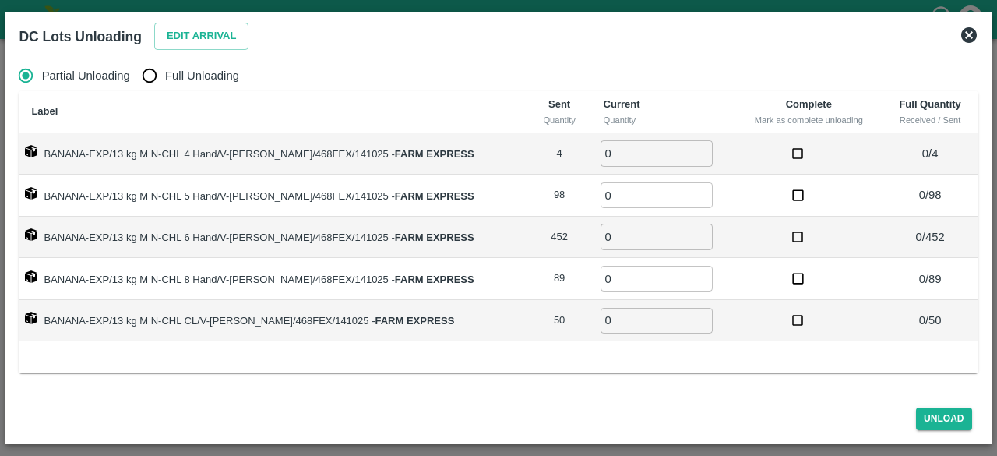
click at [150, 75] on input "Full Unloading" at bounding box center [149, 75] width 31 height 31
radio input "true"
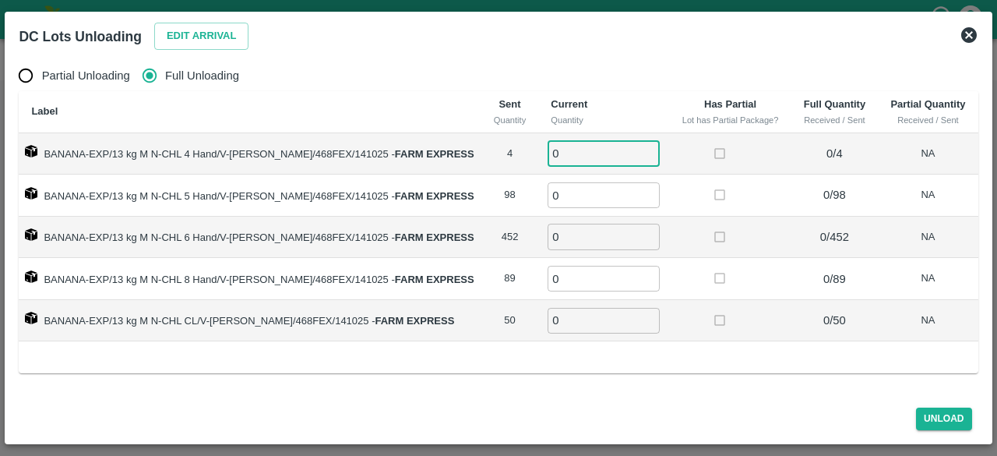
click at [559, 153] on input "0" at bounding box center [603, 153] width 112 height 26
type input "4"
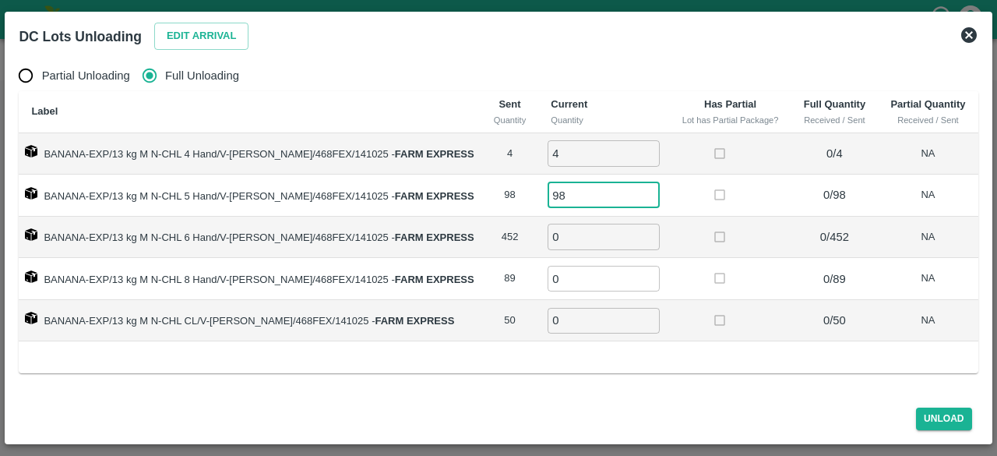
type input "98"
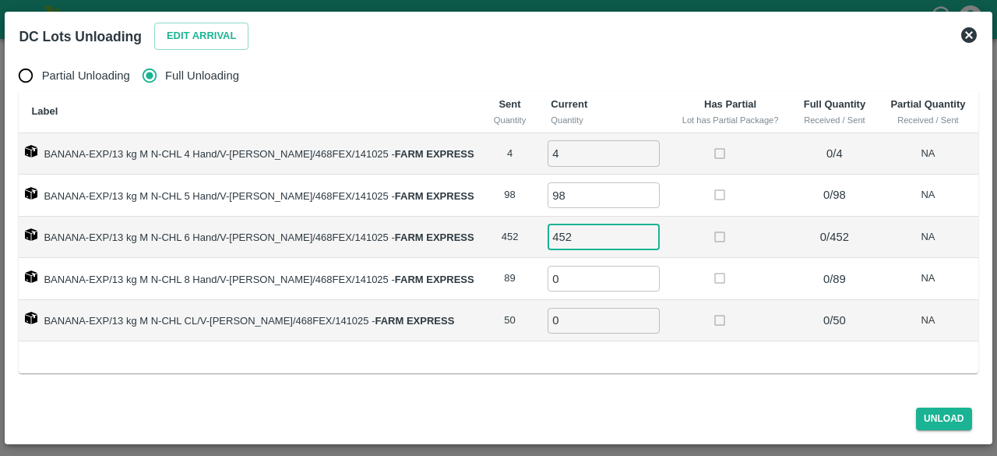
type input "452"
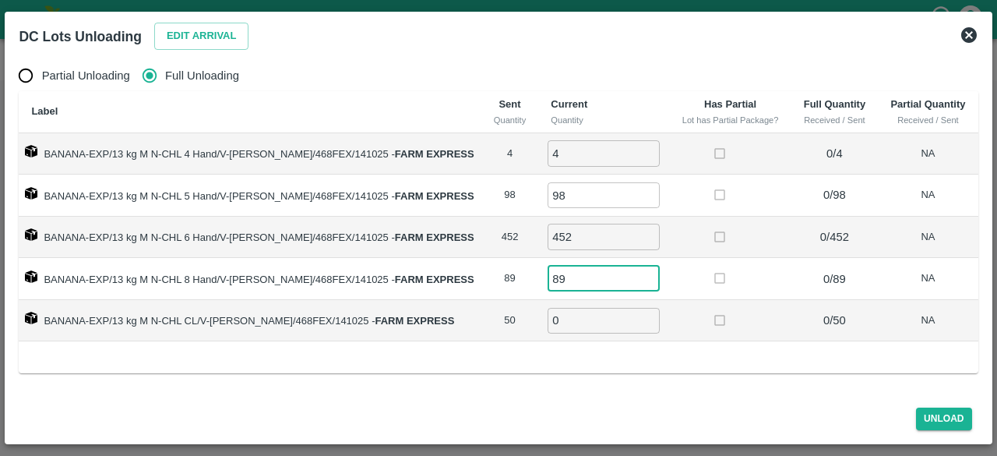
type input "89"
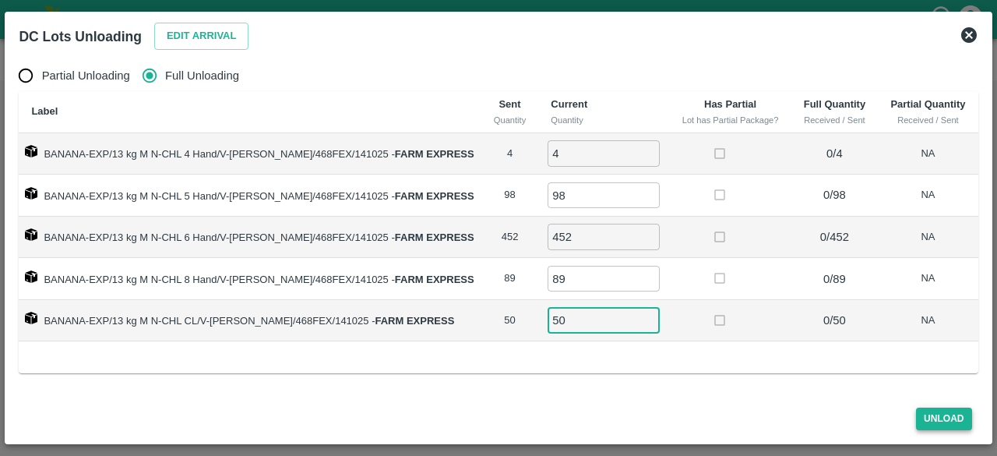
type input "50"
click at [938, 415] on button "Unload" at bounding box center [944, 418] width 56 height 23
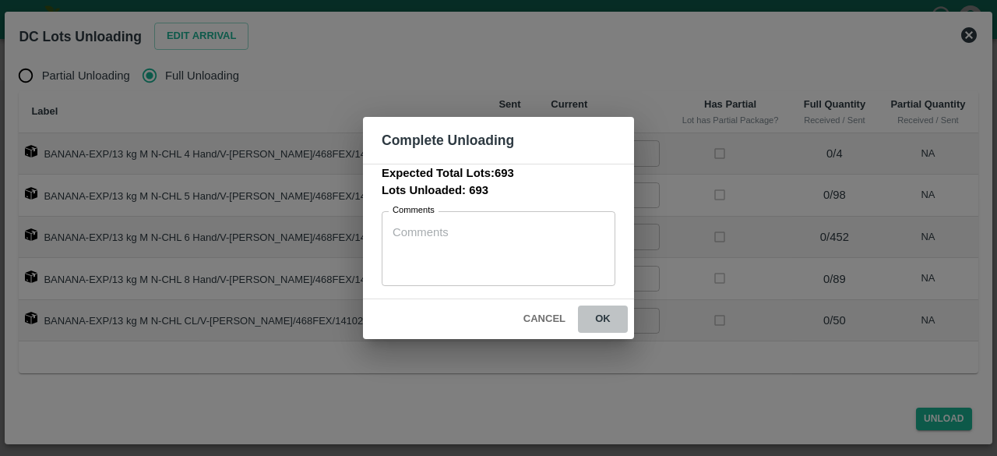
click at [597, 315] on button "ok" at bounding box center [603, 318] width 50 height 27
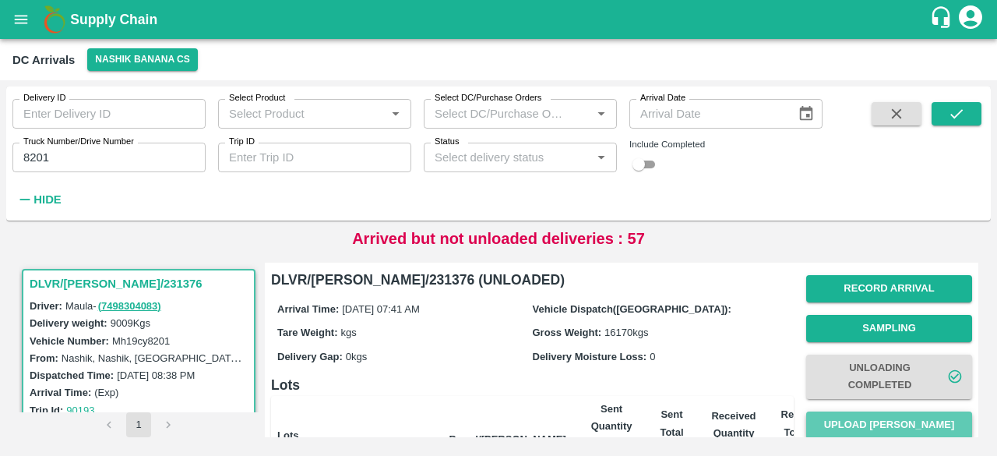
click at [883, 421] on button "Upload [PERSON_NAME]" at bounding box center [889, 424] width 166 height 27
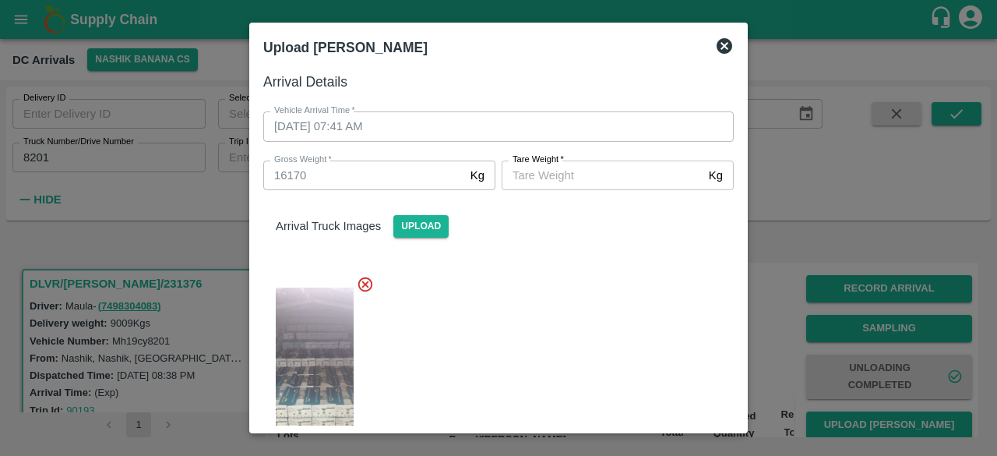
click at [565, 173] on input "[PERSON_NAME]   *" at bounding box center [602, 175] width 201 height 30
type input "6220"
click at [597, 289] on div at bounding box center [492, 368] width 483 height 213
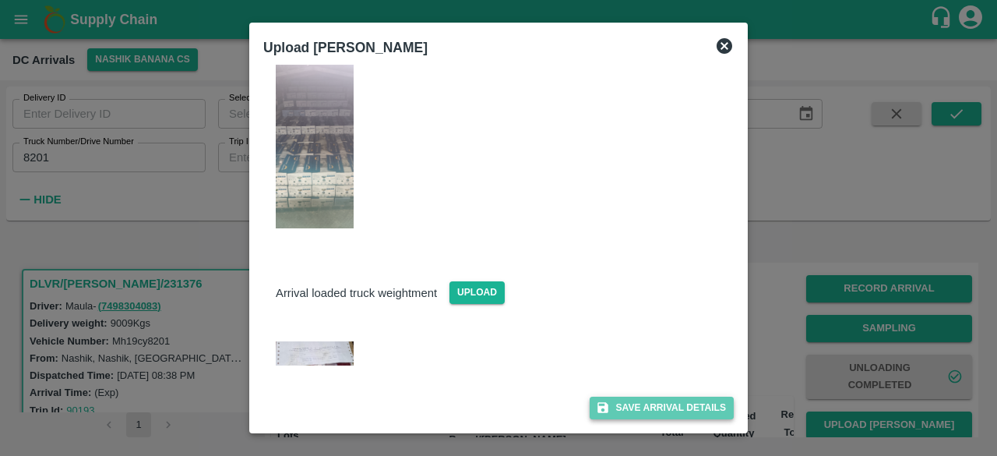
click at [659, 401] on button "Save Arrival Details" at bounding box center [662, 407] width 144 height 23
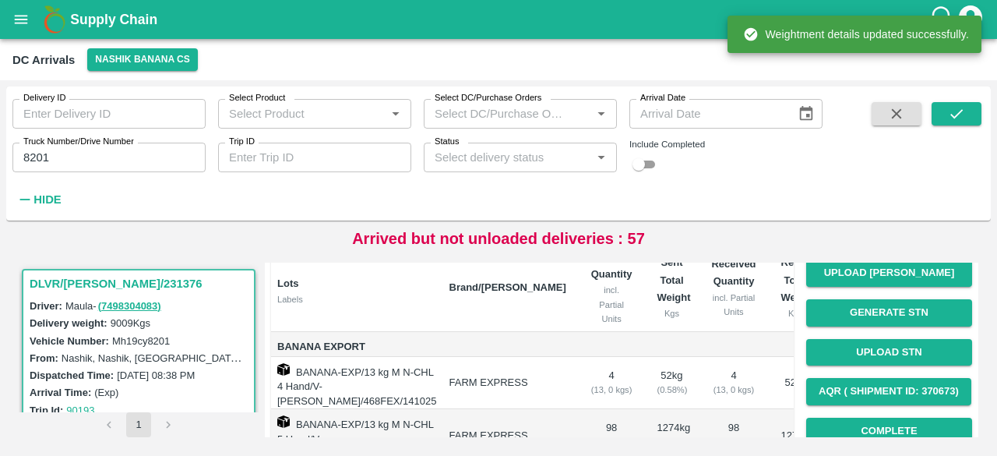
scroll to position [169, 0]
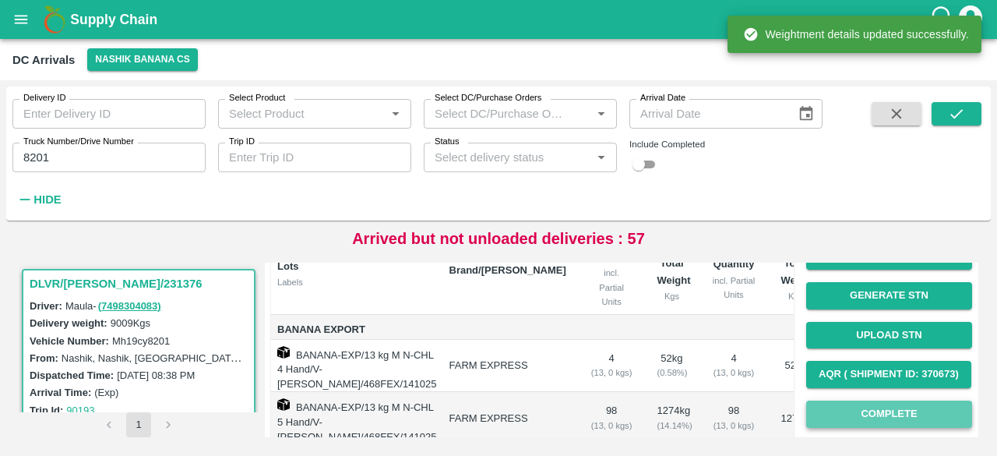
click at [888, 409] on button "Complete" at bounding box center [889, 413] width 166 height 27
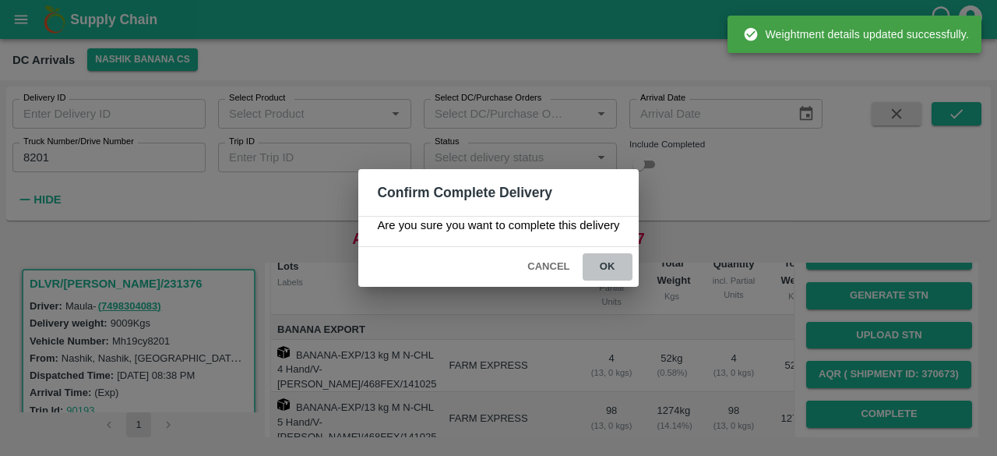
click at [610, 265] on button "ok" at bounding box center [608, 266] width 50 height 27
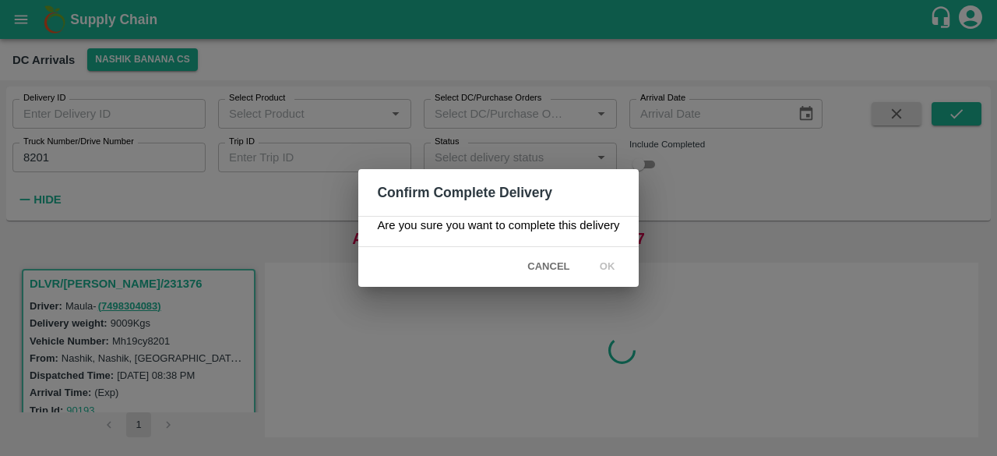
scroll to position [0, 0]
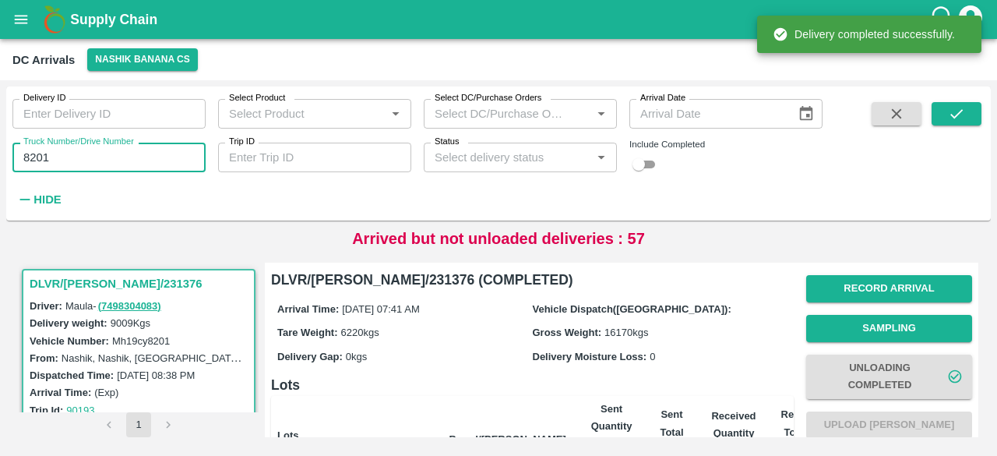
click at [34, 157] on input "8201" at bounding box center [108, 158] width 193 height 30
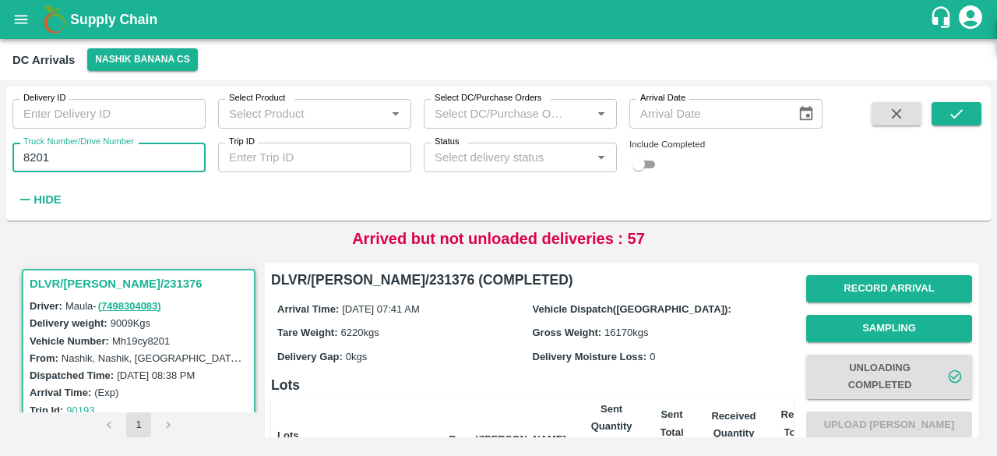
click at [34, 157] on input "8201" at bounding box center [108, 158] width 193 height 30
type input "0039"
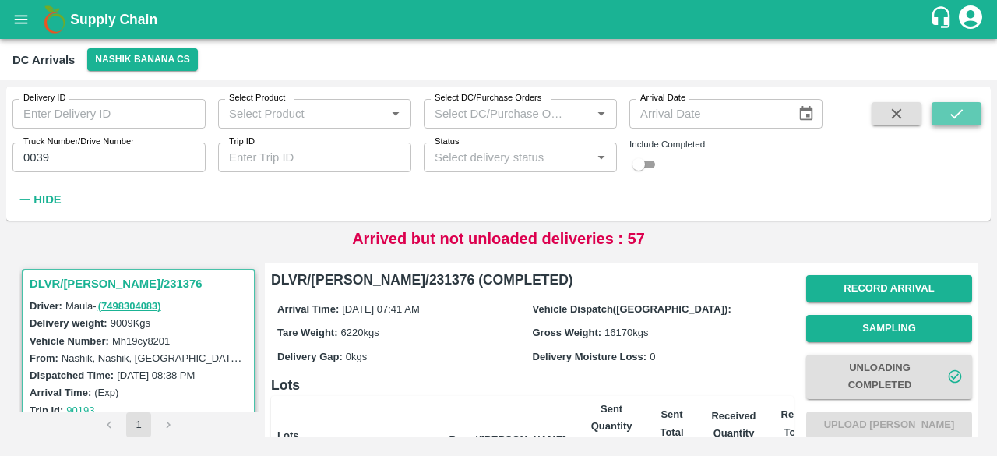
click at [954, 111] on icon "submit" at bounding box center [956, 113] width 17 height 17
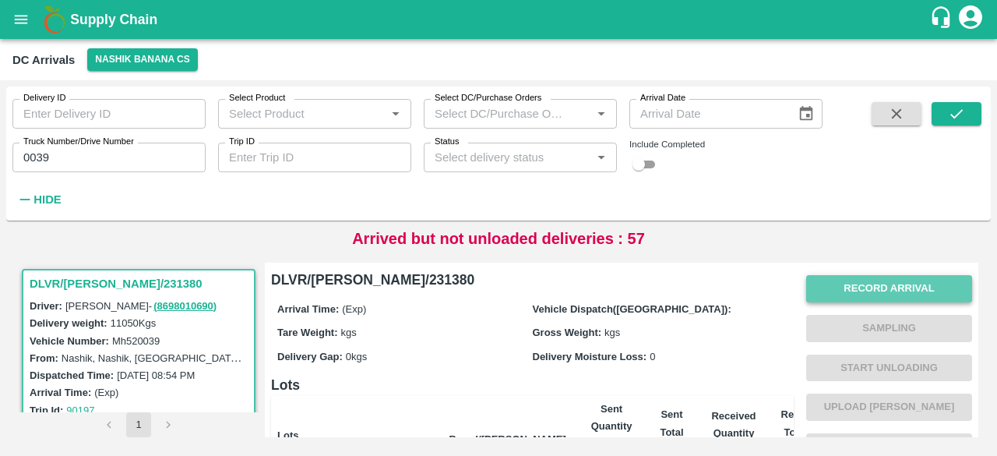
click at [868, 286] on button "Record Arrival" at bounding box center [889, 288] width 166 height 27
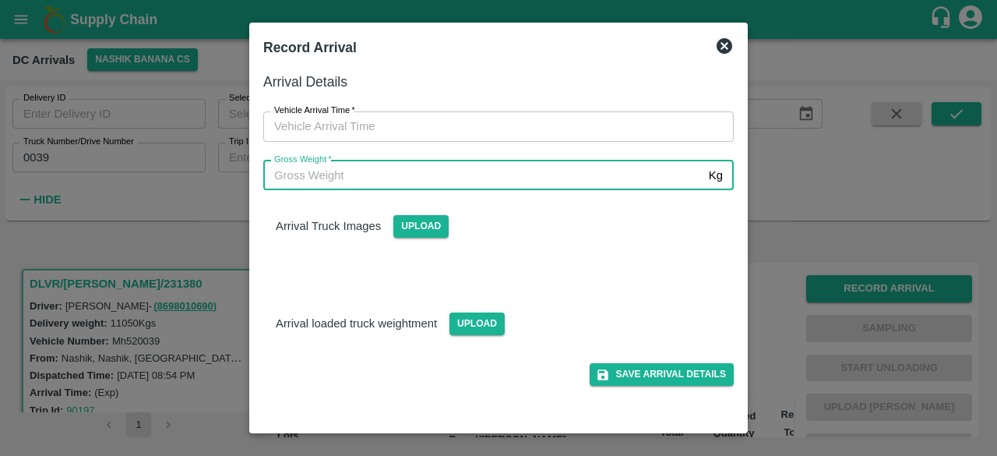
click at [512, 179] on input "Gross Weight   *" at bounding box center [482, 175] width 439 height 30
type input "18550"
type input "DD/MM/YYYY hh:mm aa"
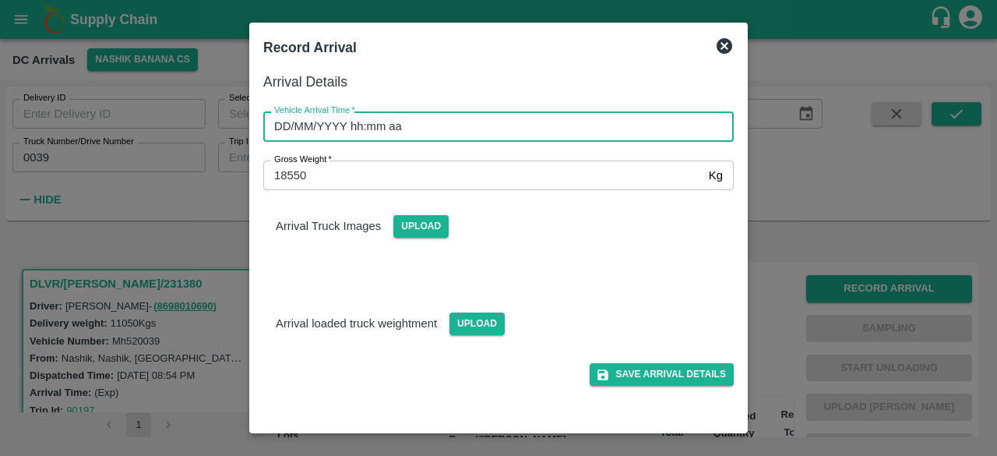
click at [543, 127] on input "DD/MM/YYYY hh:mm aa" at bounding box center [492, 126] width 459 height 30
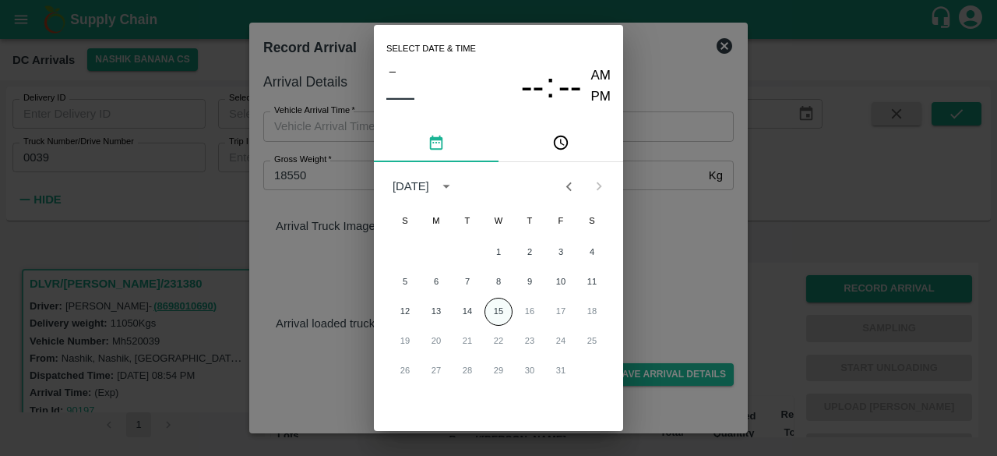
click at [497, 311] on button "15" at bounding box center [498, 312] width 28 height 28
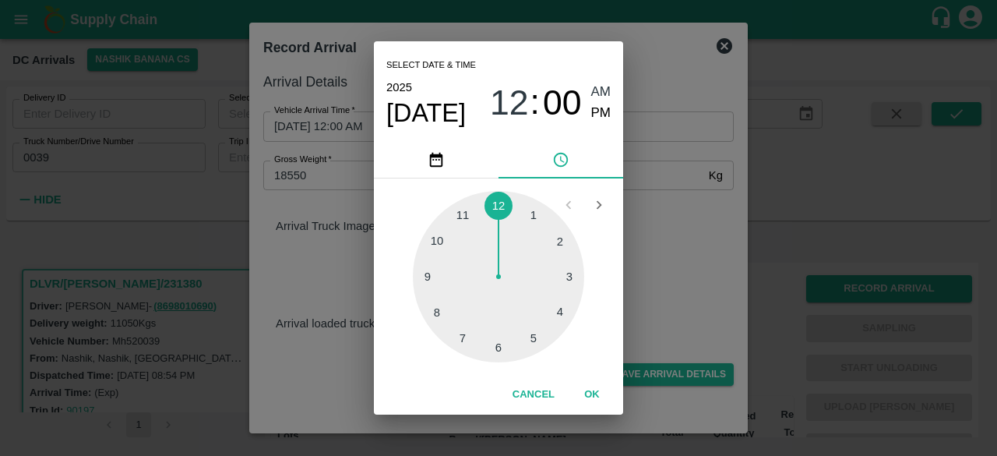
click at [438, 306] on div at bounding box center [498, 276] width 171 height 171
click at [562, 308] on div at bounding box center [498, 276] width 171 height 171
type input "[DATE] 08:19 AM"
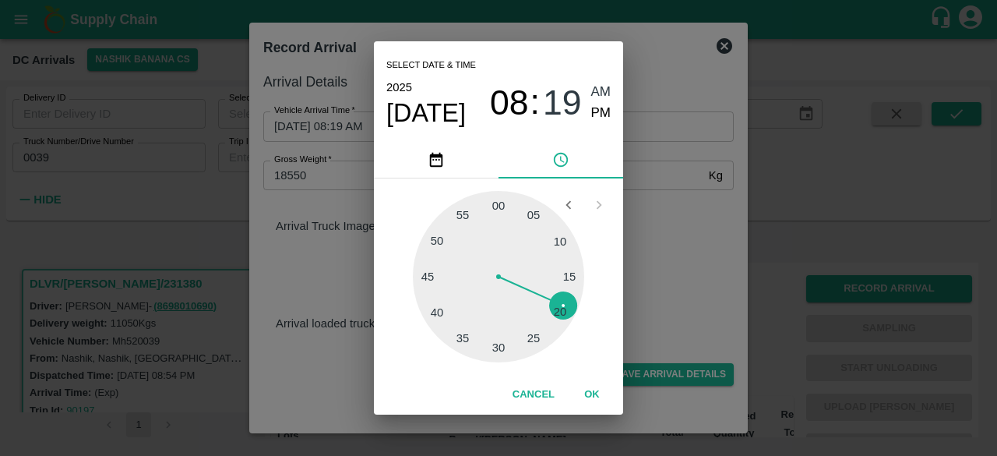
click at [653, 273] on div "Select date & time [DATE] 08 : 19 AM PM 05 10 15 20 25 30 35 40 45 50 55 00 Can…" at bounding box center [498, 228] width 997 height 456
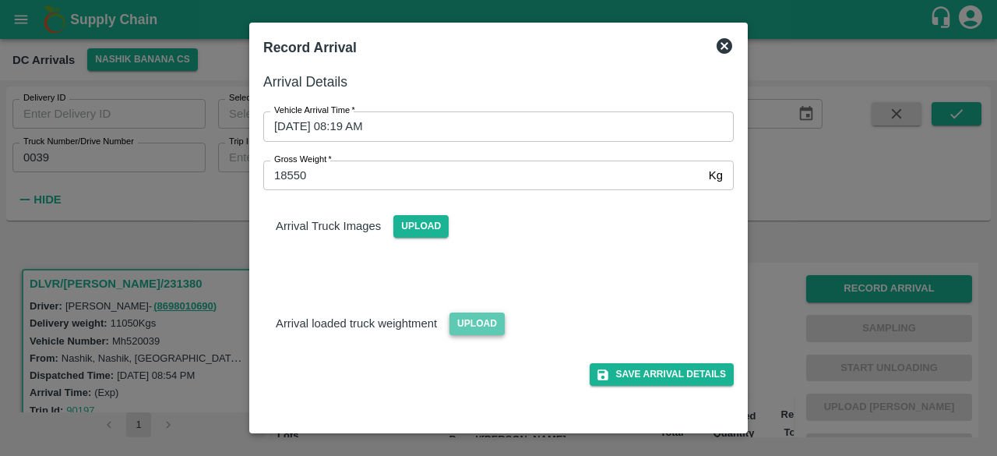
click at [477, 315] on span "Upload" at bounding box center [476, 323] width 55 height 23
click at [0, 0] on input "Upload" at bounding box center [0, 0] width 0 height 0
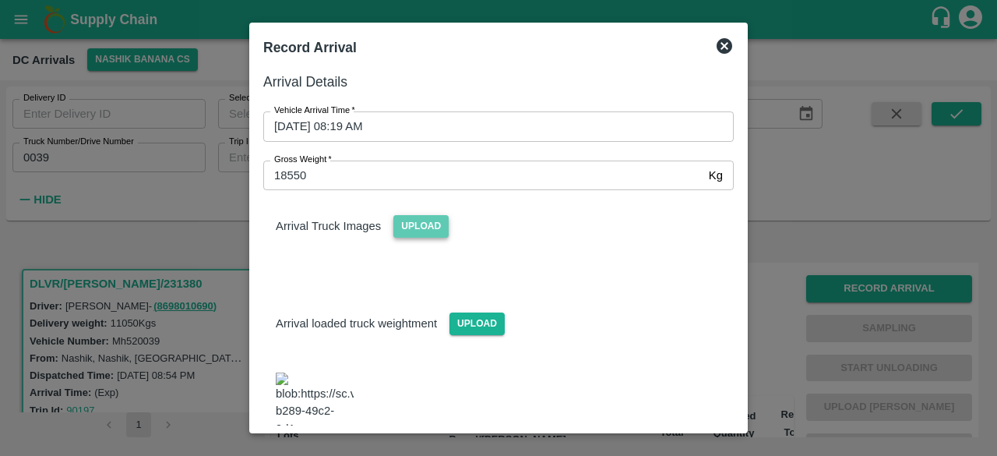
click at [417, 228] on span "Upload" at bounding box center [420, 226] width 55 height 23
click at [0, 0] on input "Upload" at bounding box center [0, 0] width 0 height 0
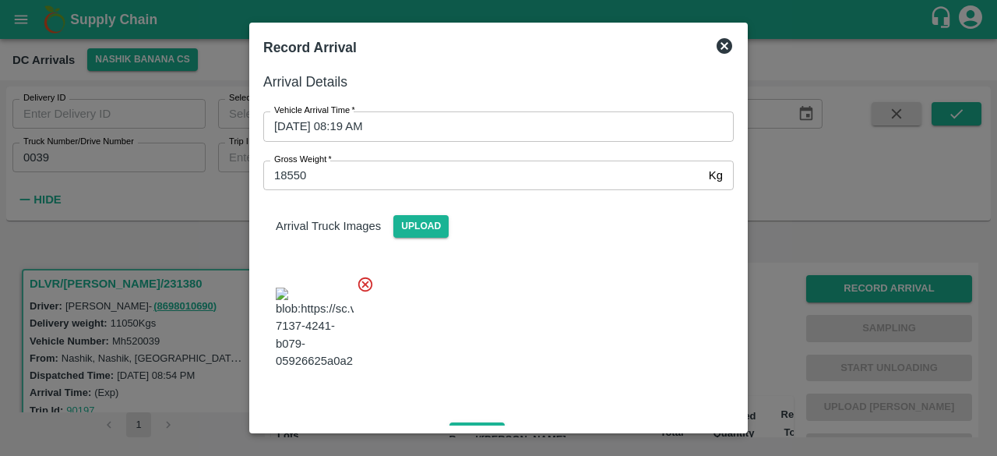
scroll to position [312, 0]
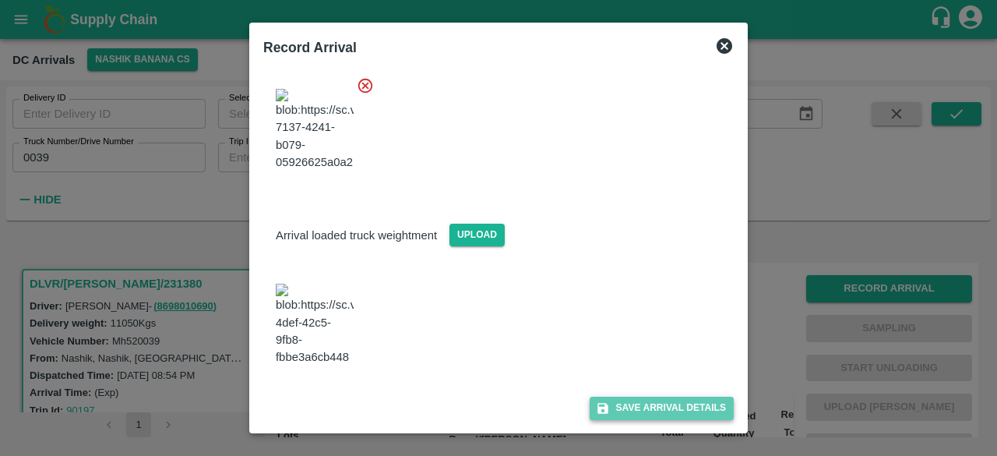
click at [653, 407] on button "Save Arrival Details" at bounding box center [662, 407] width 144 height 23
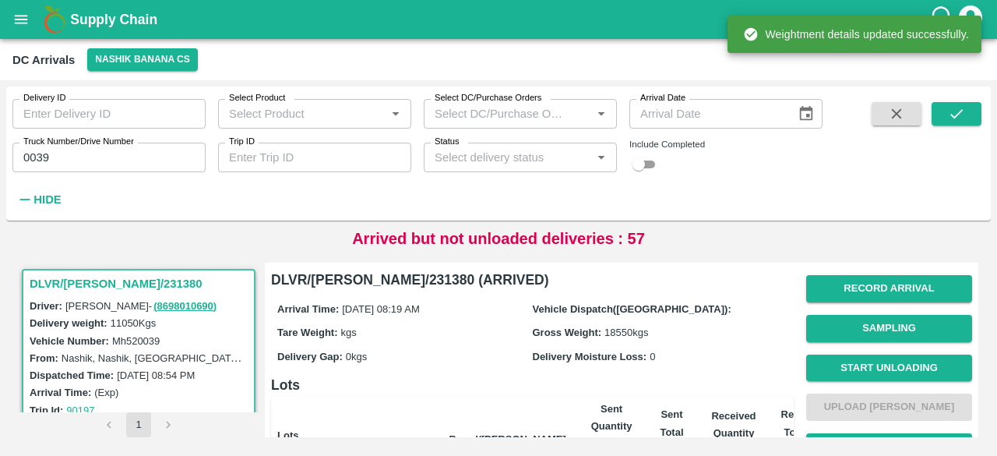
click at [878, 381] on span "Start Unloading" at bounding box center [889, 368] width 166 height 40
click at [877, 366] on button "Start Unloading" at bounding box center [889, 367] width 166 height 27
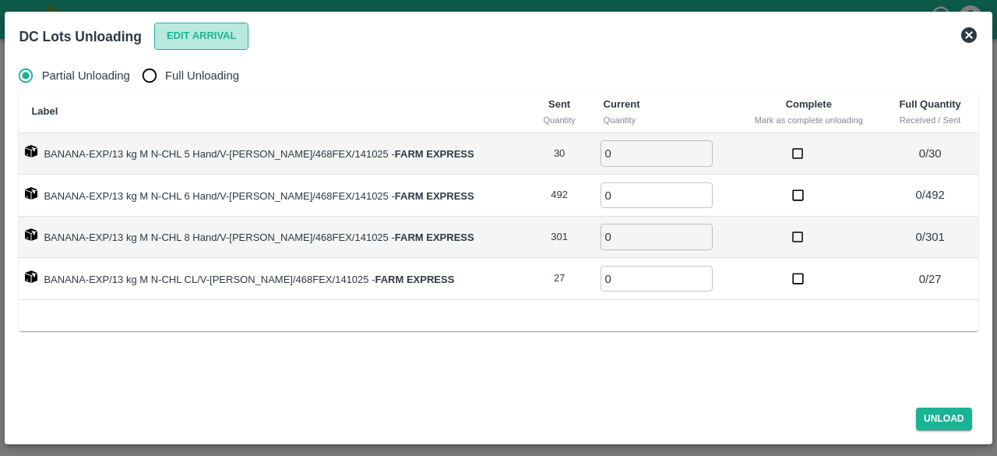
click at [206, 37] on button "Edit Arrival" at bounding box center [201, 36] width 95 height 27
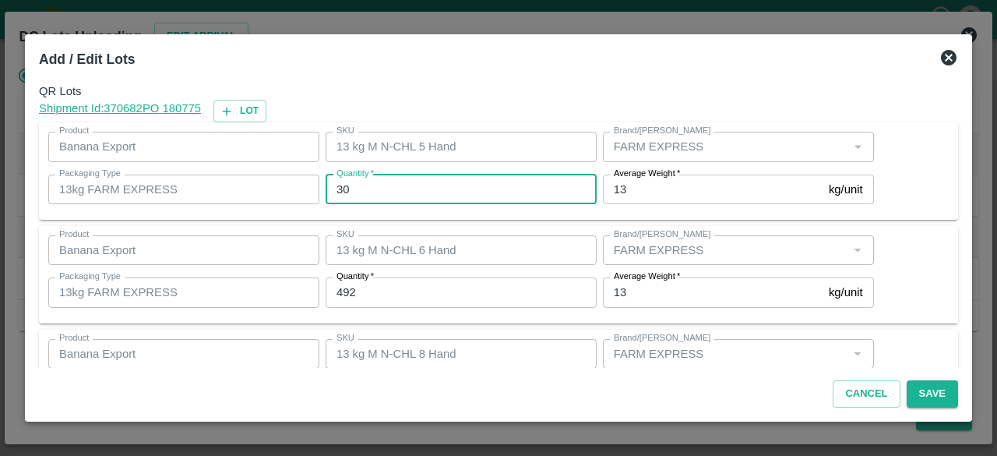
click at [343, 190] on input "30" at bounding box center [461, 189] width 271 height 30
type input "22"
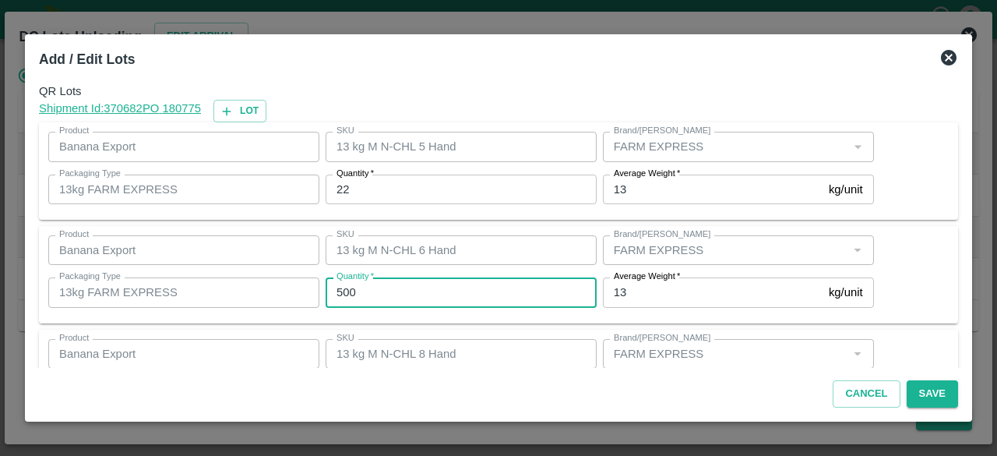
type input "500"
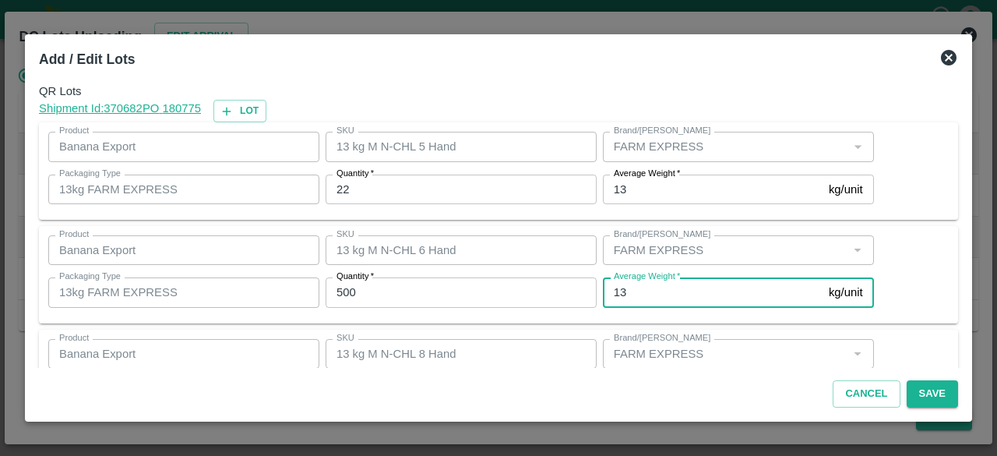
scroll to position [173, 0]
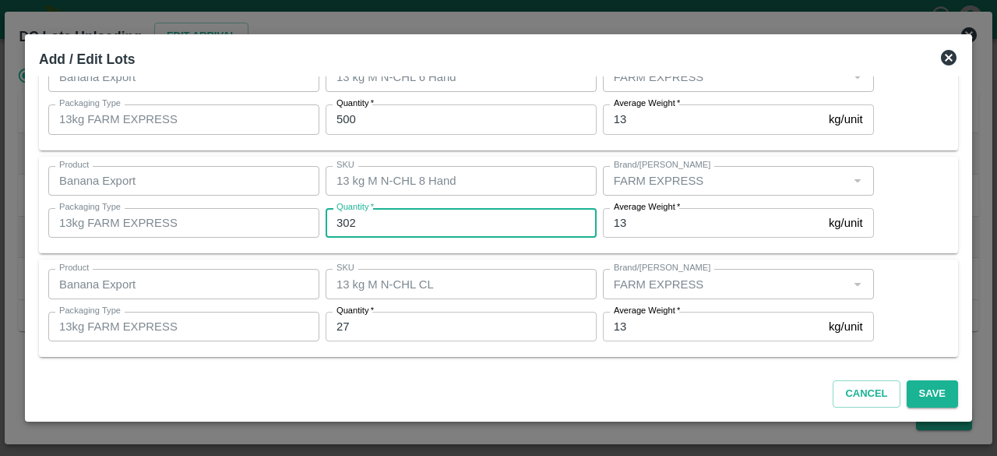
type input "302"
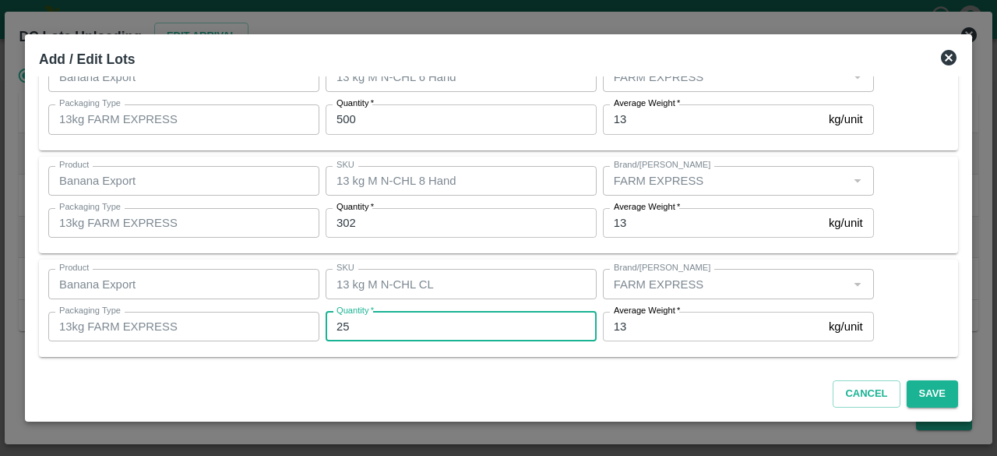
scroll to position [0, 0]
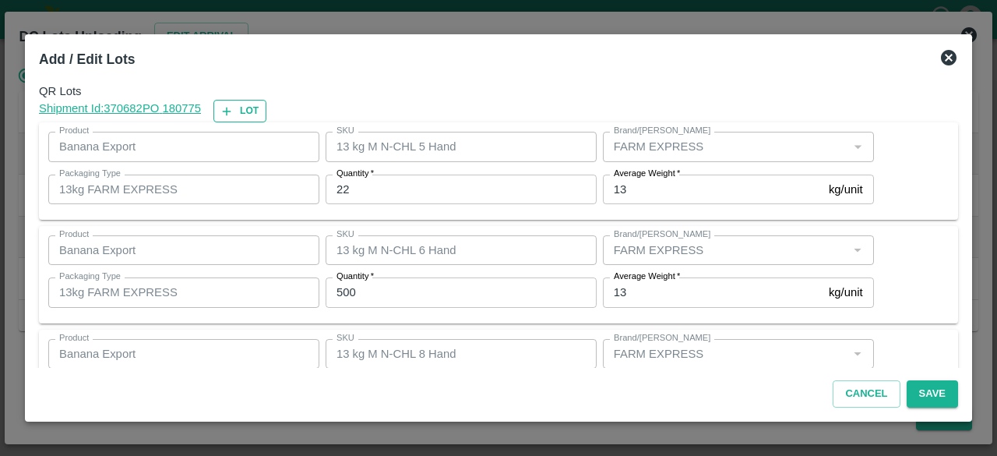
type input "25"
click at [245, 107] on button "Lot" at bounding box center [239, 111] width 53 height 23
type input "13 kg M N-CHL 5 Hand"
type input "22"
type input "13 kg M N-CHL 6 Hand"
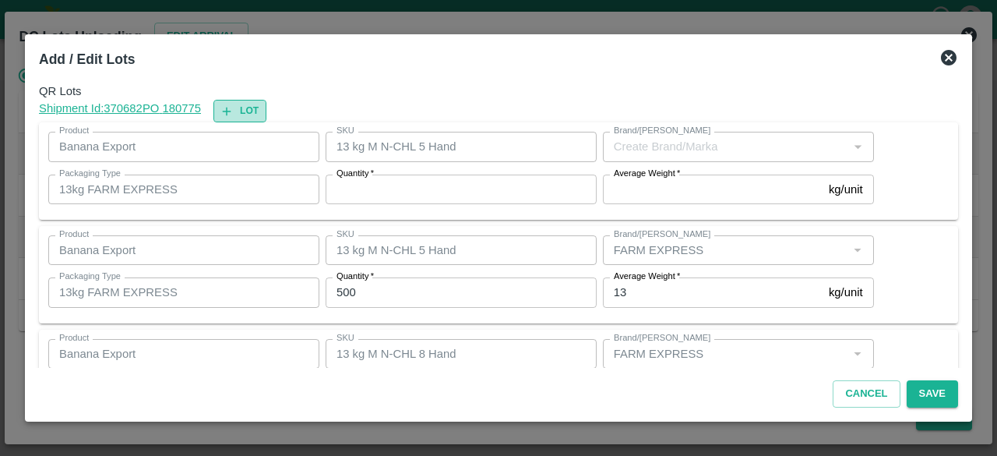
type input "500"
type input "13 kg M N-CHL 8 Hand"
type input "302"
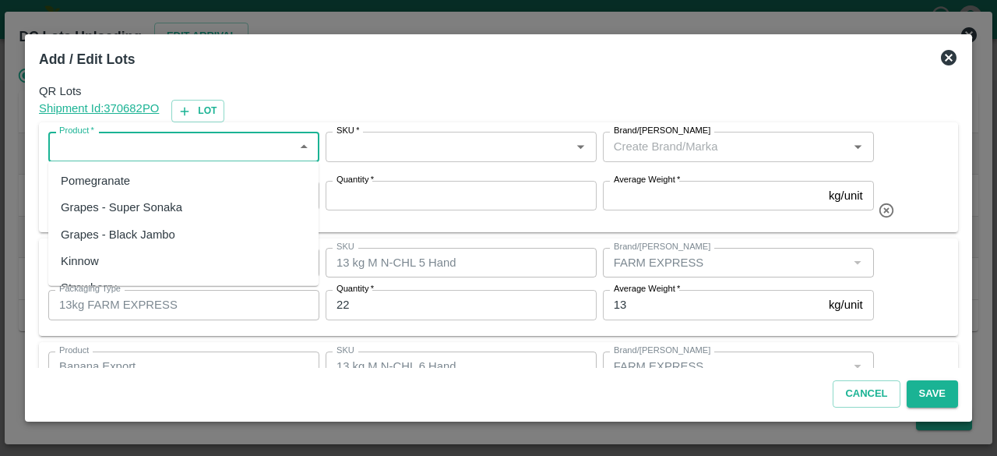
click at [187, 144] on input "Product   *" at bounding box center [171, 146] width 236 height 20
click at [170, 185] on div "Banana Export" at bounding box center [183, 180] width 270 height 26
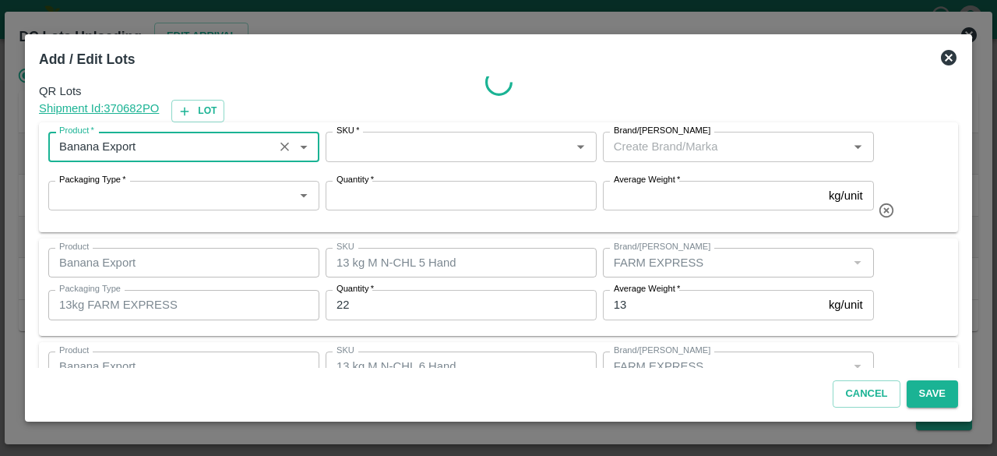
type input "Banana Export"
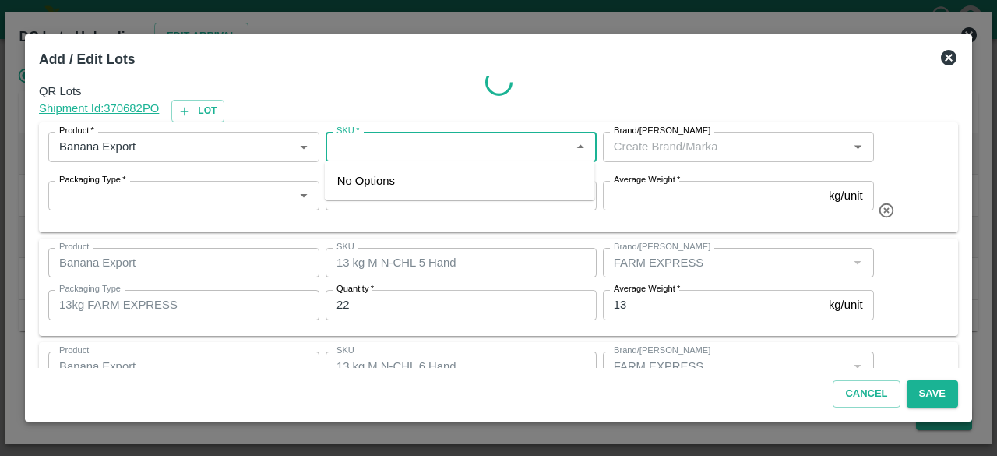
click at [391, 146] on input "SKU   *" at bounding box center [448, 146] width 236 height 20
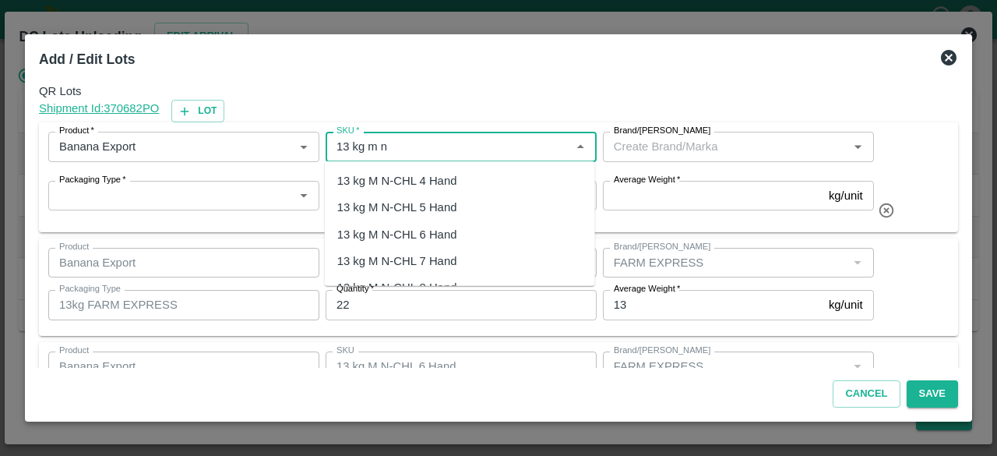
click at [434, 185] on div "13 kg M N-CHL 4 Hand" at bounding box center [397, 180] width 120 height 17
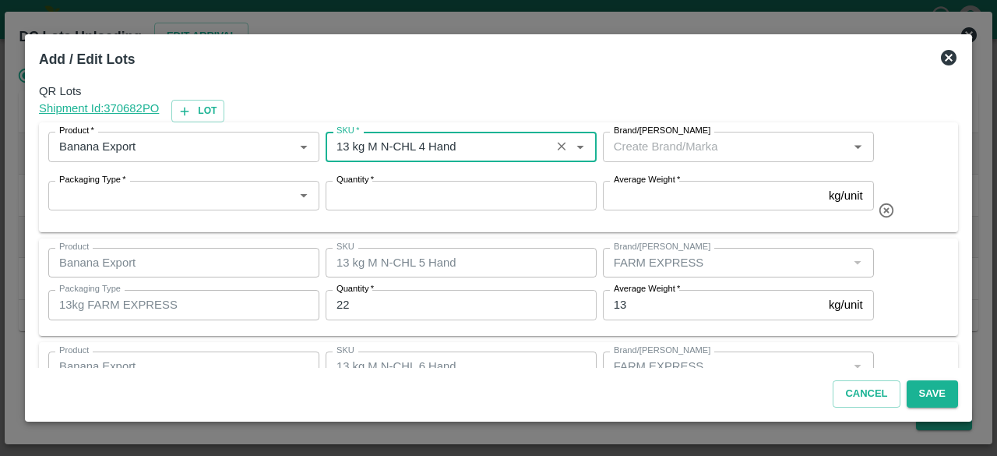
type input "13 kg M N-CHL 4 Hand"
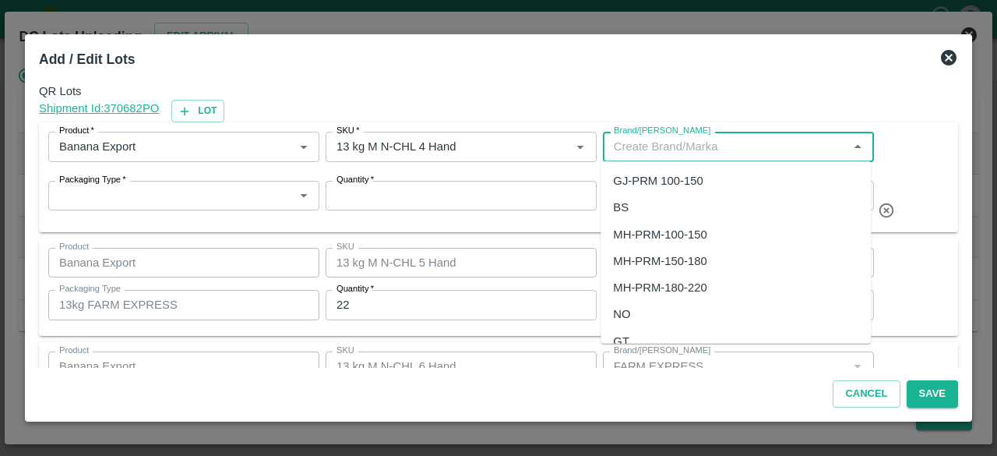
click at [636, 153] on input "Brand/[PERSON_NAME]" at bounding box center [725, 146] width 236 height 20
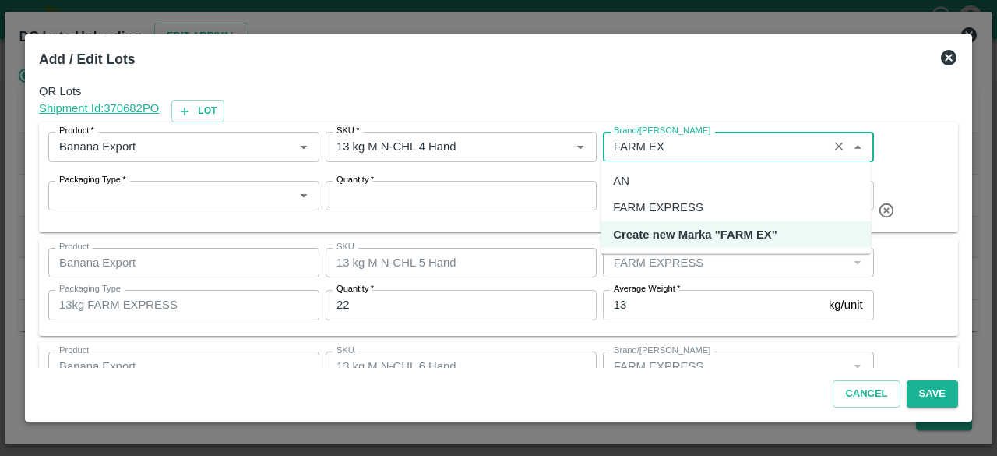
click at [685, 203] on div "FARM EXPRESS" at bounding box center [658, 207] width 90 height 17
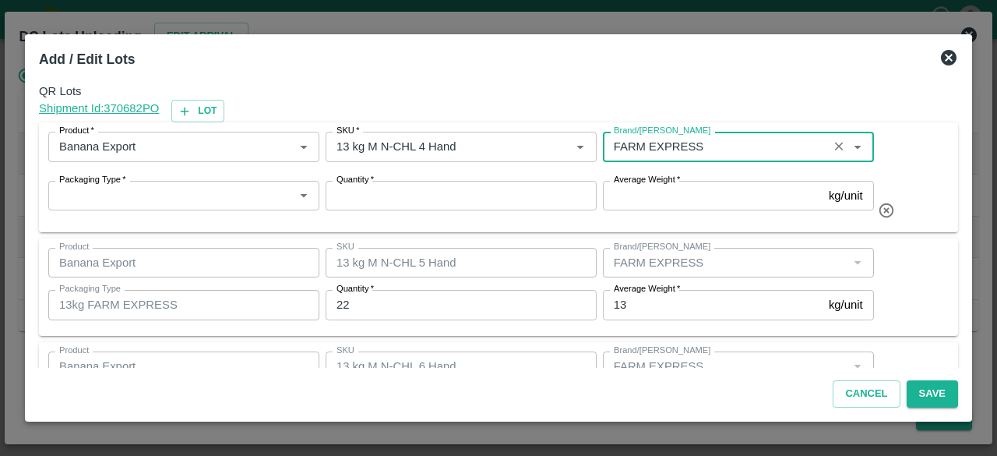
type input "FARM EXPRESS"
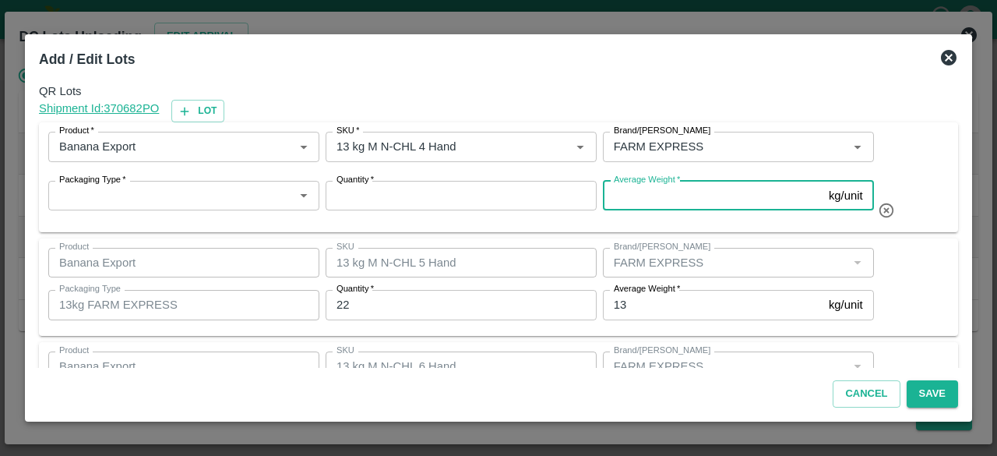
click at [656, 194] on input "Average Weight   *" at bounding box center [713, 196] width 220 height 30
type input "13"
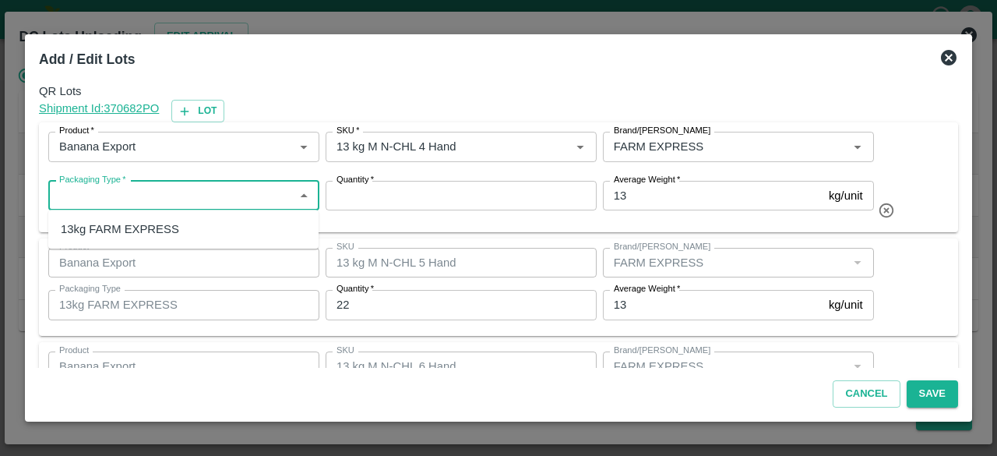
click at [153, 192] on input "Packaging Type   *" at bounding box center [171, 195] width 236 height 20
click at [148, 232] on div "13kg FARM EXPRESS" at bounding box center [120, 228] width 118 height 17
type input "13kg FARM EXPRESS"
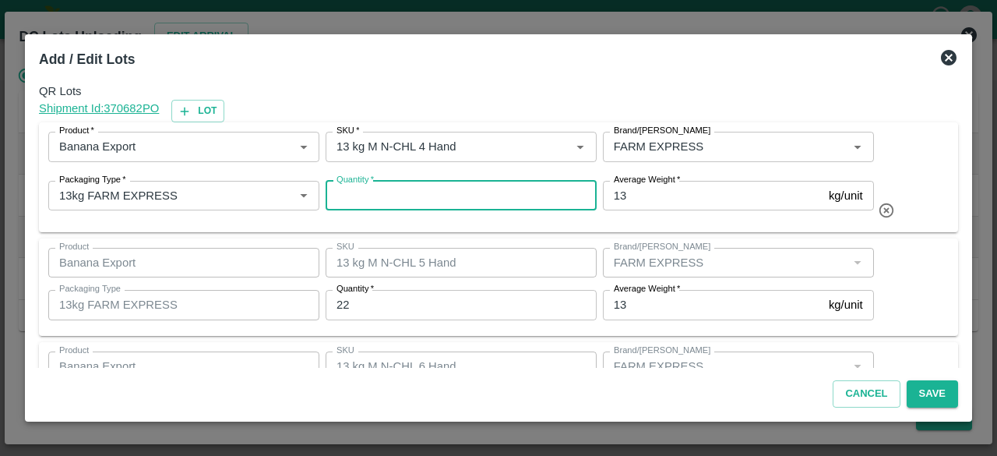
click at [393, 194] on input "Quantity   *" at bounding box center [461, 196] width 271 height 30
type input "1"
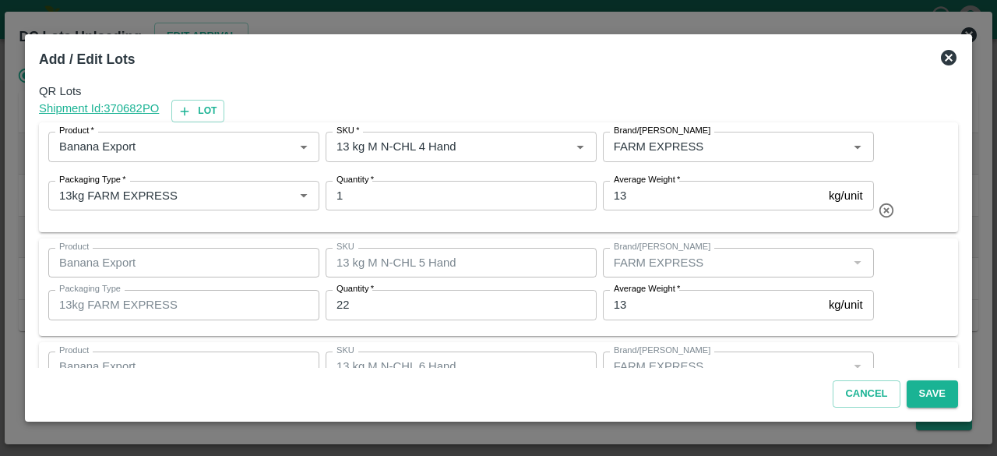
click at [904, 269] on div "Product Banana Export Product SKU 13 kg M N-CHL 5 Hand SKU Brand/Marka Brand/Ma…" at bounding box center [498, 287] width 900 height 79
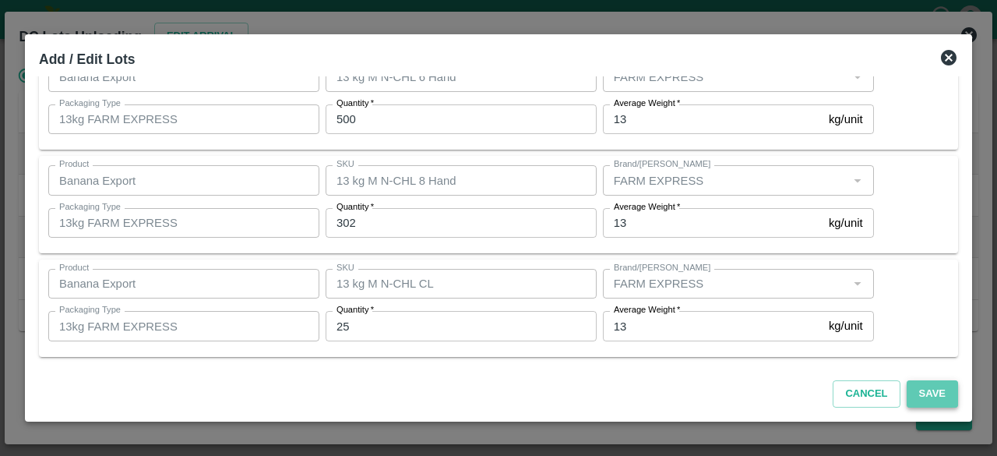
click at [933, 395] on button "Save" at bounding box center [932, 393] width 51 height 27
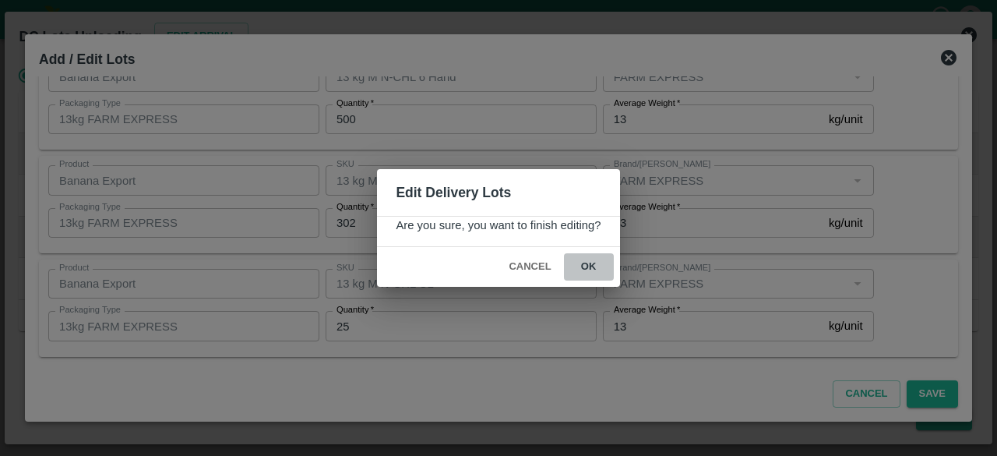
click at [589, 266] on button "ok" at bounding box center [589, 266] width 50 height 27
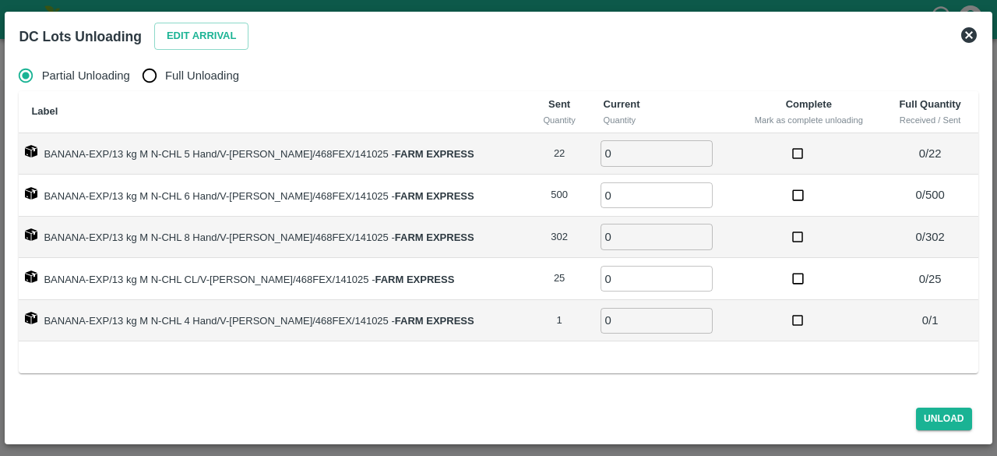
click at [151, 77] on input "Full Unloading" at bounding box center [149, 75] width 31 height 31
radio input "true"
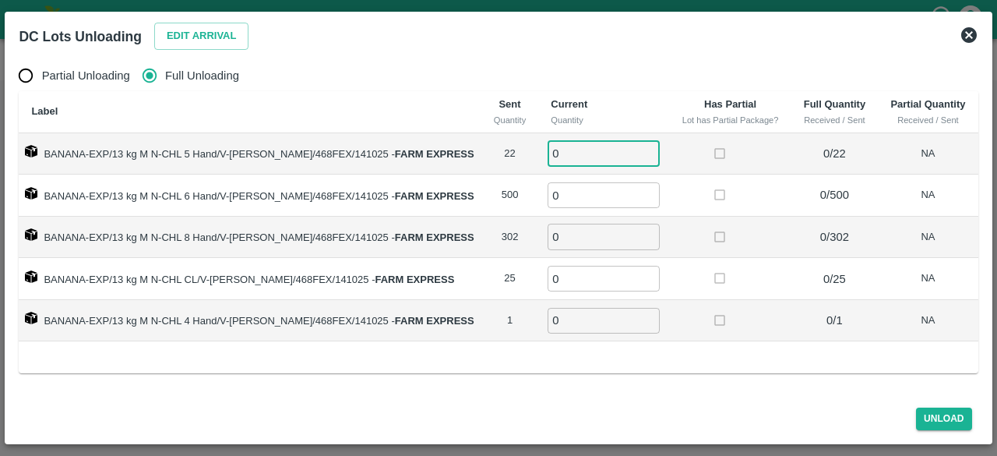
click at [581, 158] on input "0" at bounding box center [603, 153] width 112 height 26
type input "022"
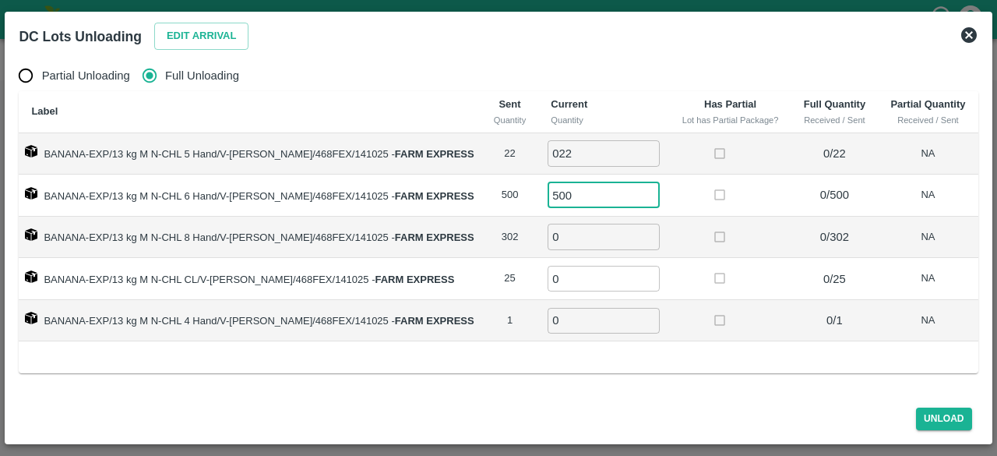
type input "500"
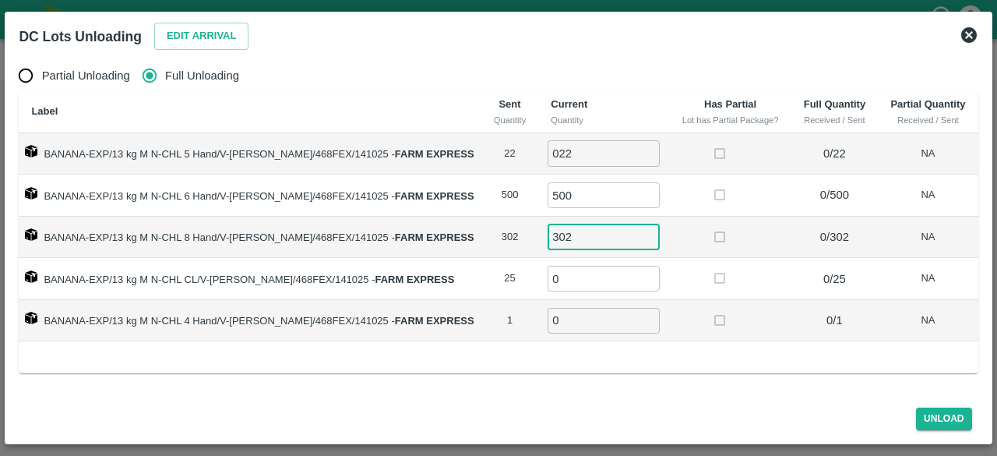
type input "302"
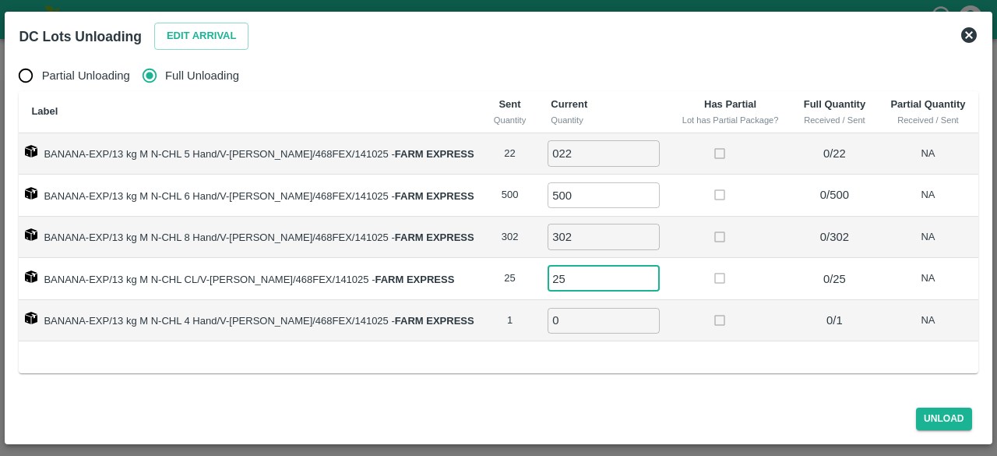
type input "25"
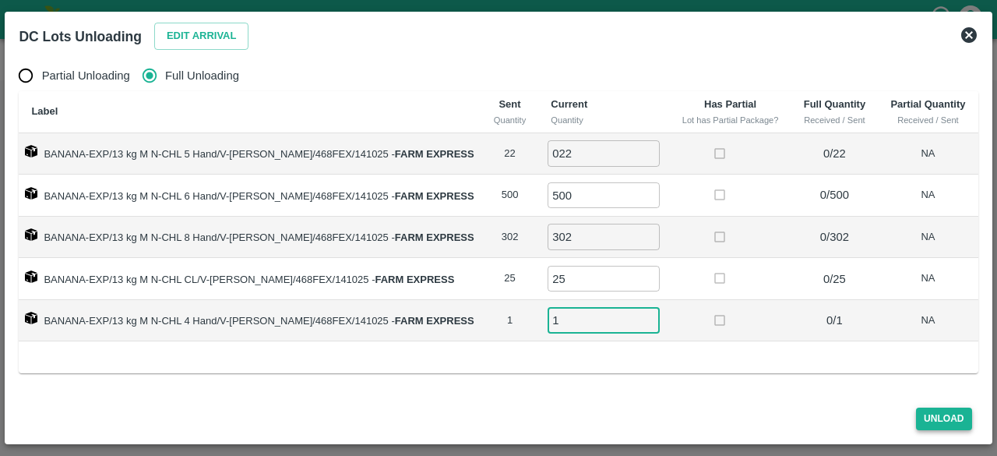
type input "1"
click at [938, 417] on button "Unload" at bounding box center [944, 418] width 56 height 23
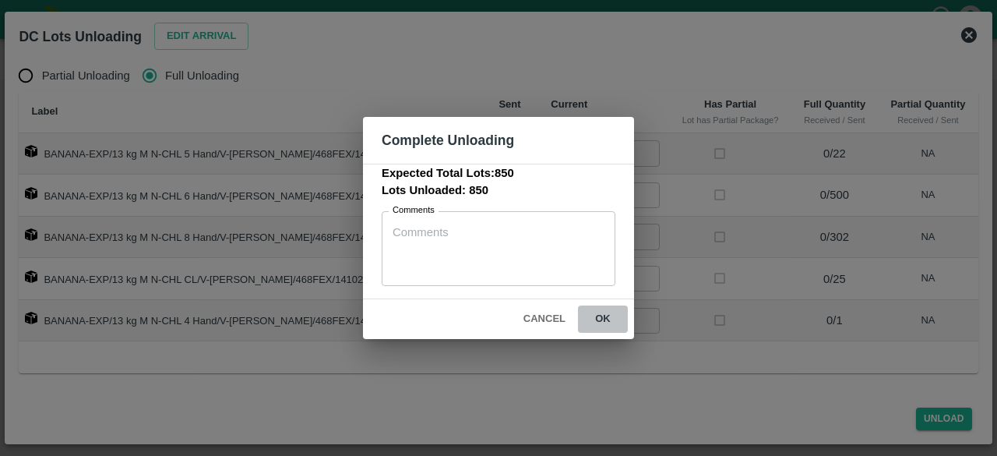
click at [598, 322] on button "ok" at bounding box center [603, 318] width 50 height 27
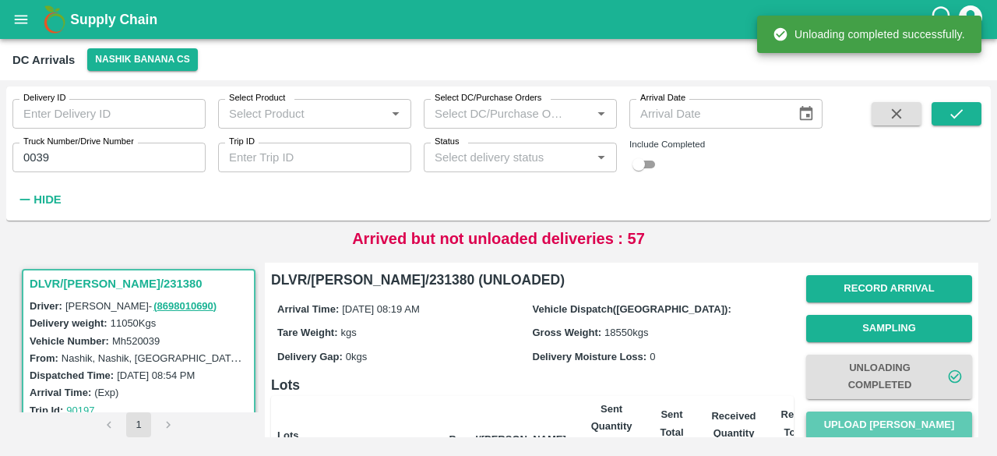
click at [885, 424] on button "Upload [PERSON_NAME]" at bounding box center [889, 424] width 166 height 27
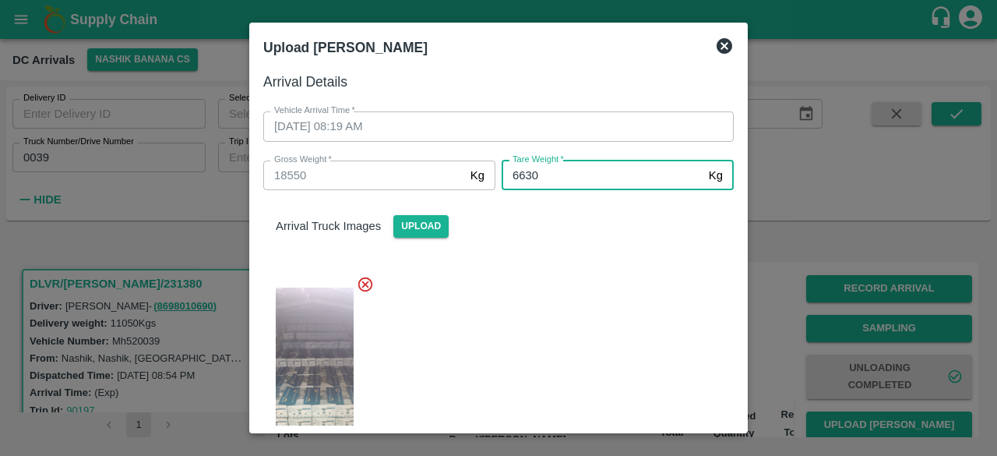
type input "6630"
click at [603, 336] on div at bounding box center [492, 368] width 483 height 213
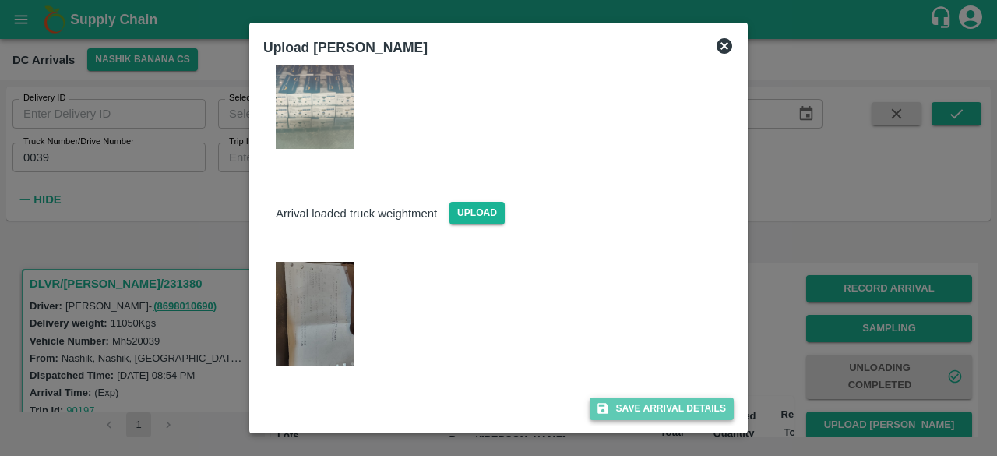
click at [643, 397] on button "Save Arrival Details" at bounding box center [662, 408] width 144 height 23
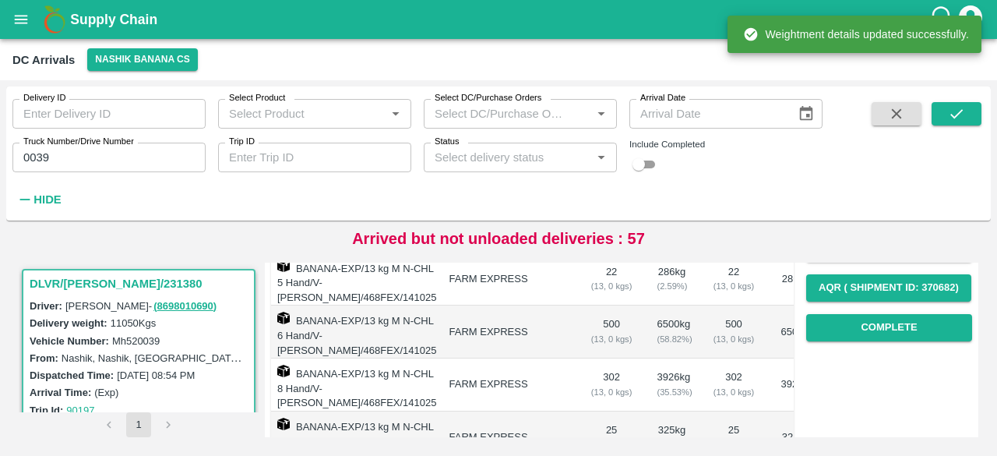
scroll to position [266, 0]
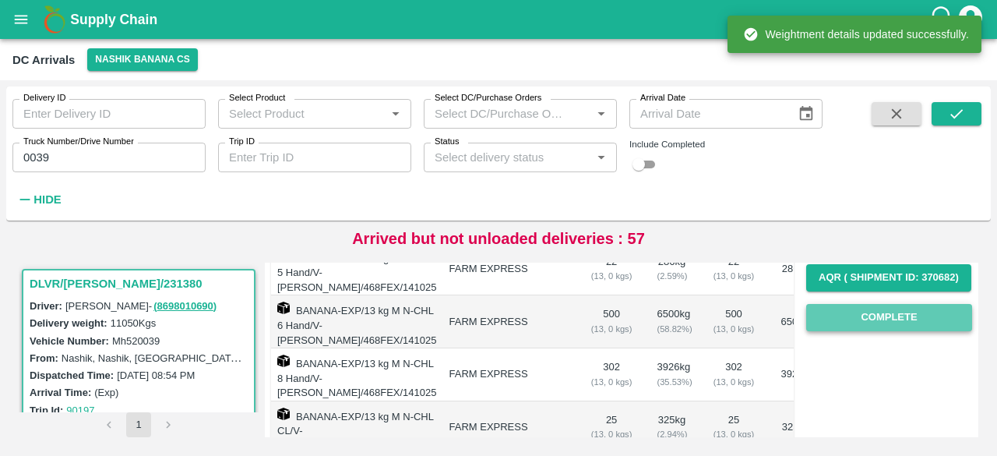
click at [873, 321] on button "Complete" at bounding box center [889, 317] width 166 height 27
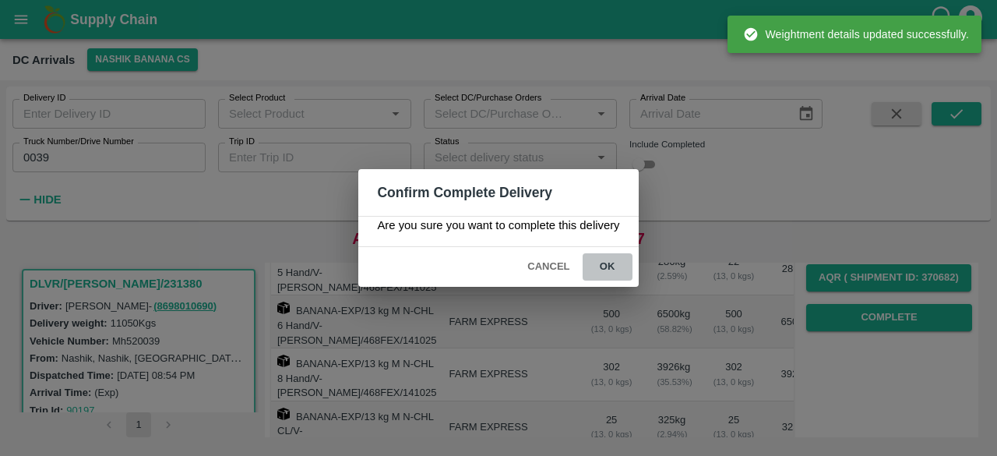
click at [604, 266] on button "ok" at bounding box center [608, 266] width 50 height 27
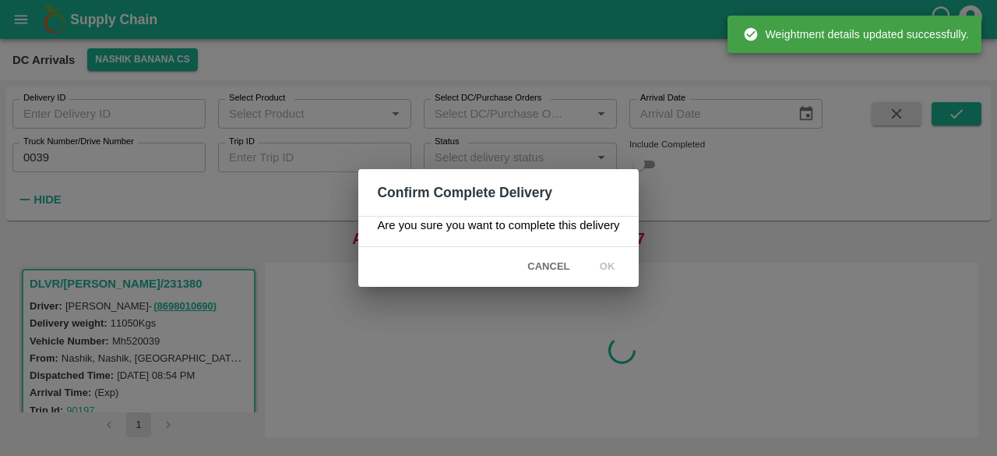
scroll to position [0, 0]
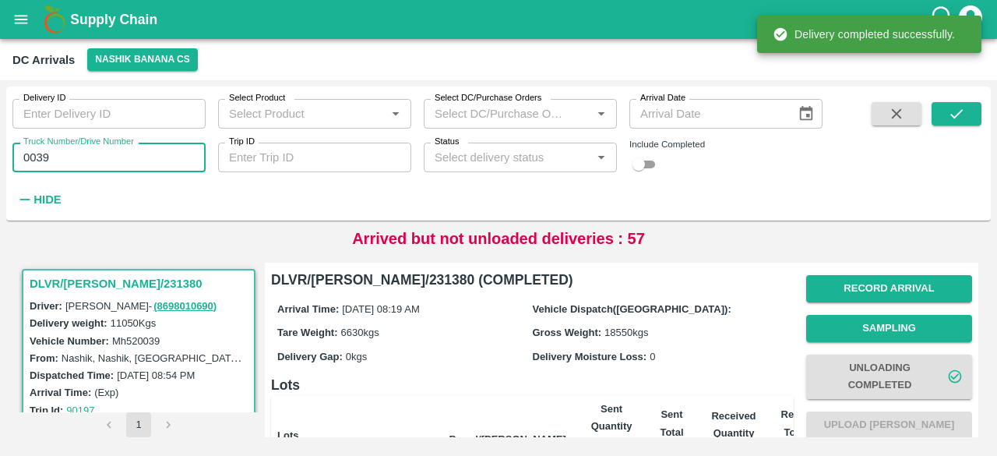
click at [34, 157] on input "0039" at bounding box center [108, 158] width 193 height 30
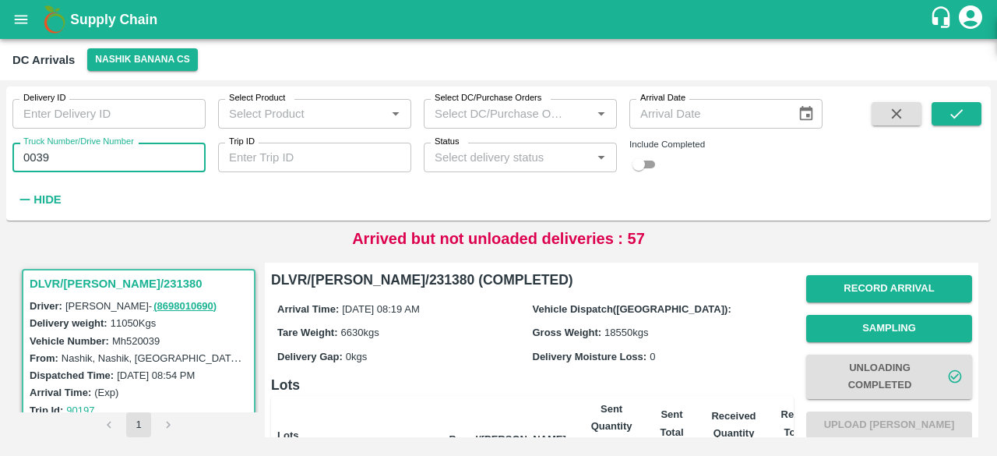
click at [34, 157] on input "0039" at bounding box center [108, 158] width 193 height 30
type input "4575"
click at [959, 118] on icon "submit" at bounding box center [956, 113] width 17 height 17
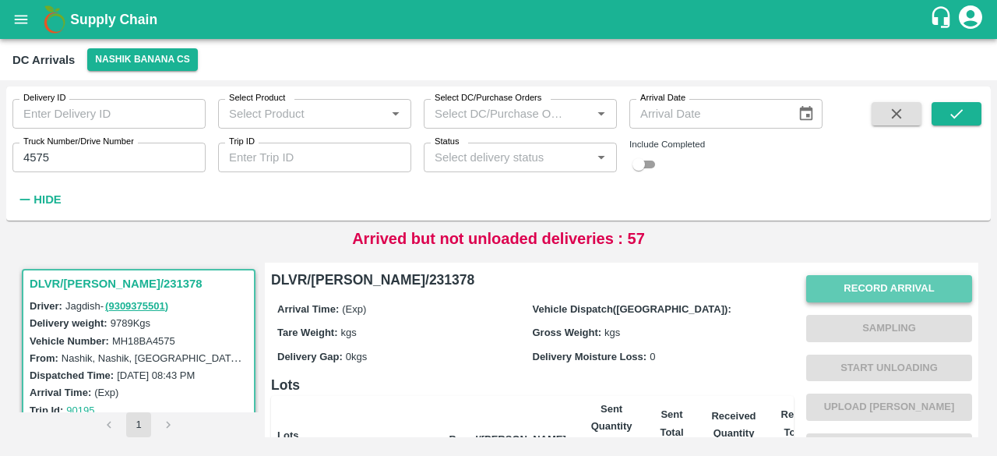
click at [868, 277] on button "Record Arrival" at bounding box center [889, 288] width 166 height 27
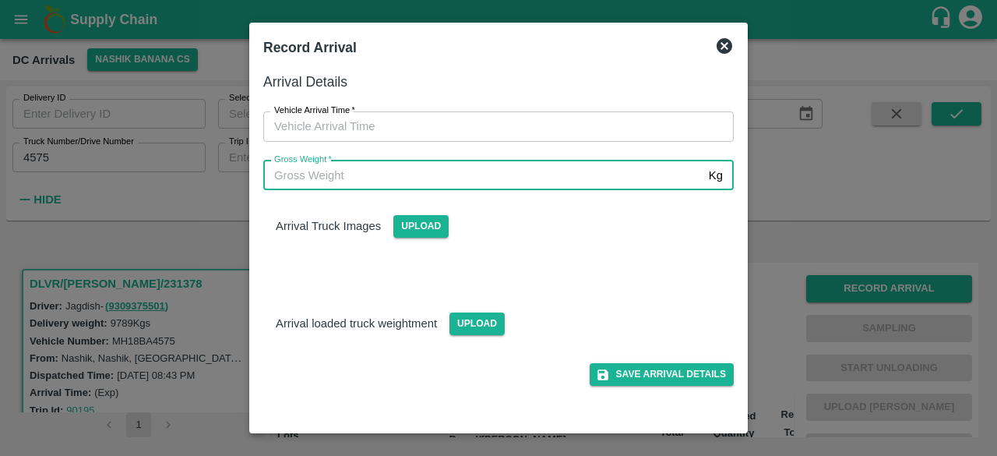
click at [554, 180] on input "Gross Weight   *" at bounding box center [482, 175] width 439 height 30
type input "16220"
type input "DD/MM/YYYY hh:mm aa"
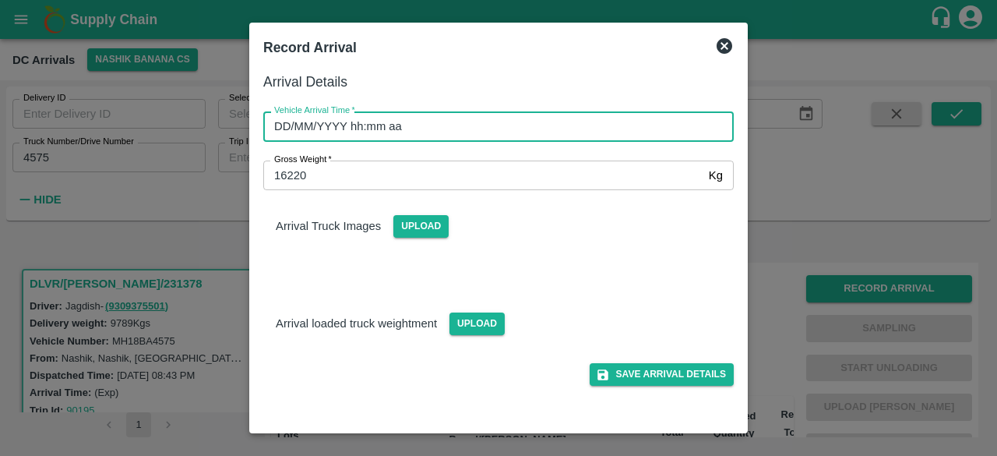
click at [545, 128] on input "DD/MM/YYYY hh:mm aa" at bounding box center [492, 126] width 459 height 30
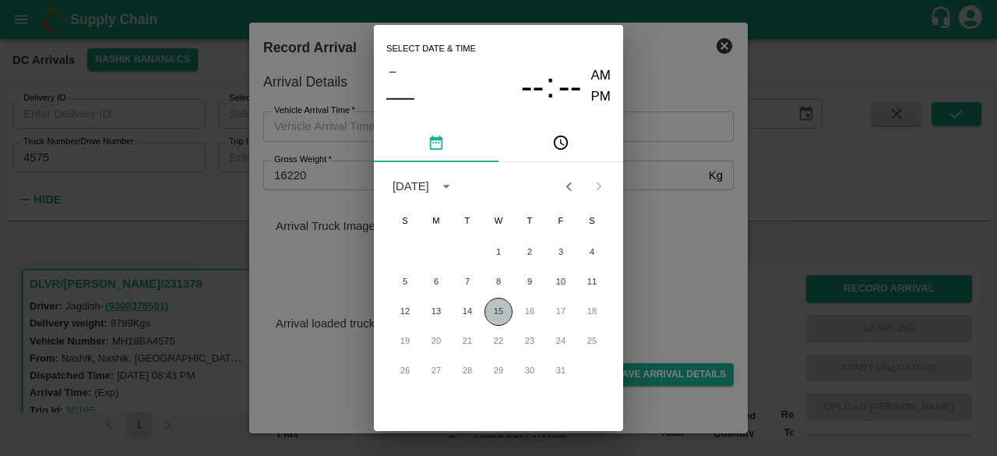
click at [497, 313] on button "15" at bounding box center [498, 312] width 28 height 28
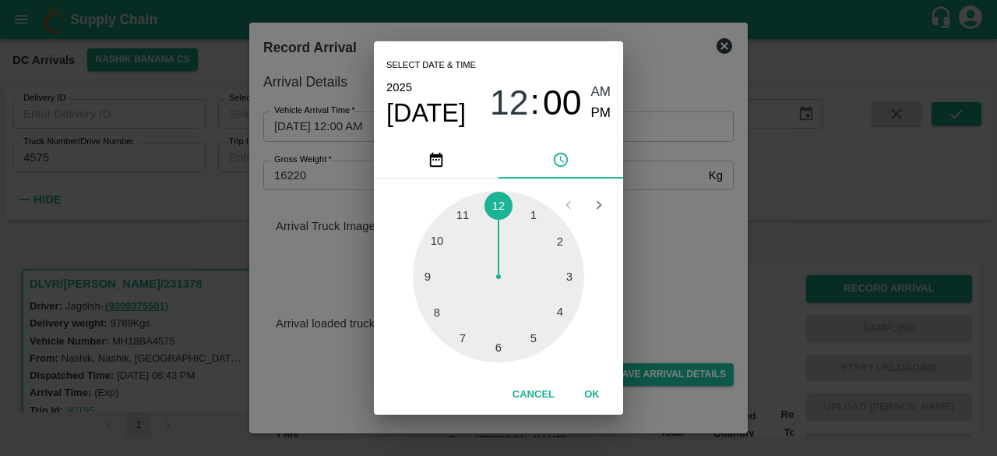
click at [438, 316] on div at bounding box center [498, 276] width 171 height 171
click at [440, 239] on div at bounding box center [498, 276] width 171 height 171
type input "[DATE] 08:50 AM"
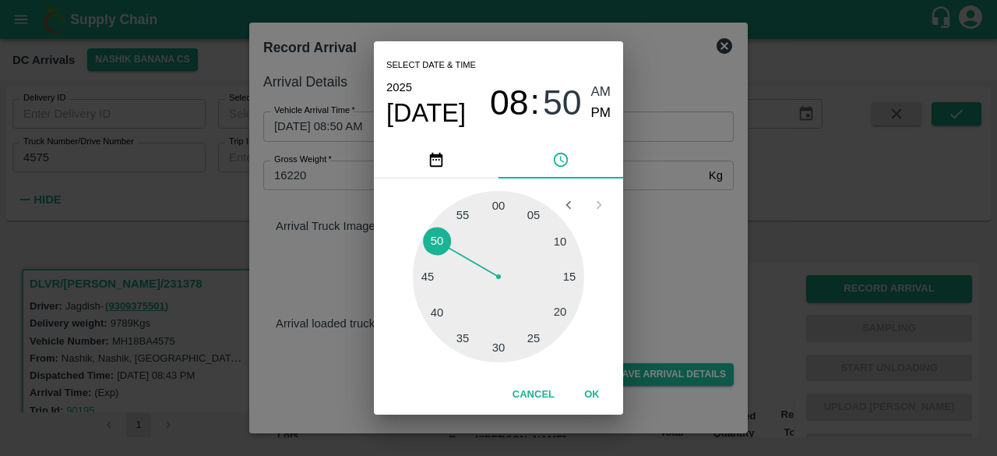
click at [664, 241] on div "Select date & time [DATE] 08 : 50 AM PM 05 10 15 20 25 30 35 40 45 50 55 00 Can…" at bounding box center [498, 228] width 997 height 456
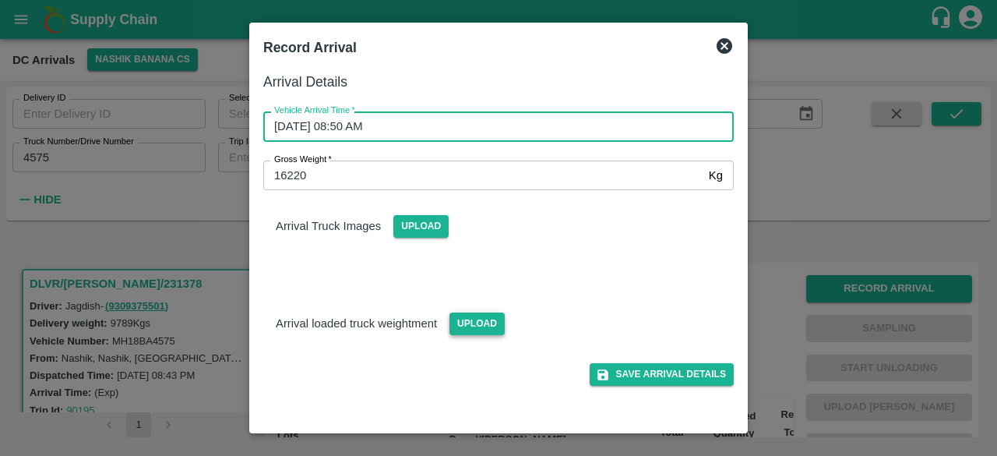
click at [470, 320] on span "Upload" at bounding box center [476, 323] width 55 height 23
click at [0, 0] on input "Upload" at bounding box center [0, 0] width 0 height 0
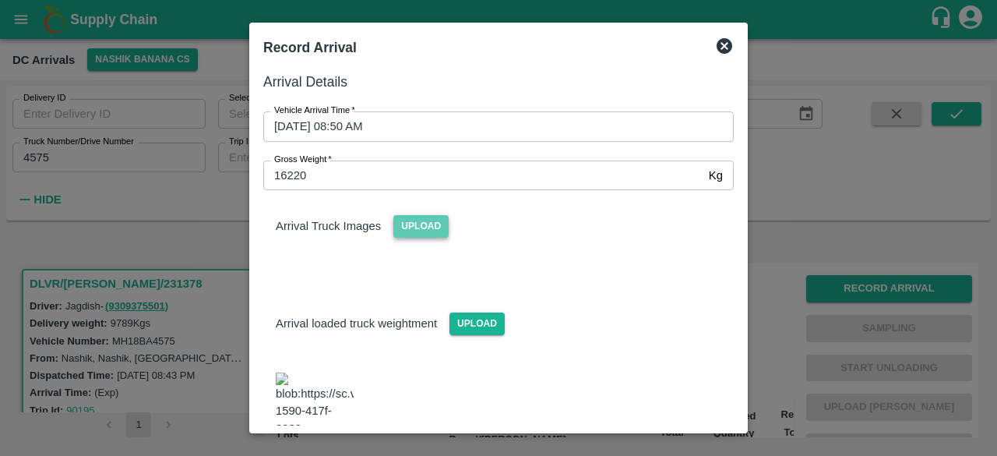
click at [414, 220] on span "Upload" at bounding box center [420, 226] width 55 height 23
click at [0, 0] on input "Upload" at bounding box center [0, 0] width 0 height 0
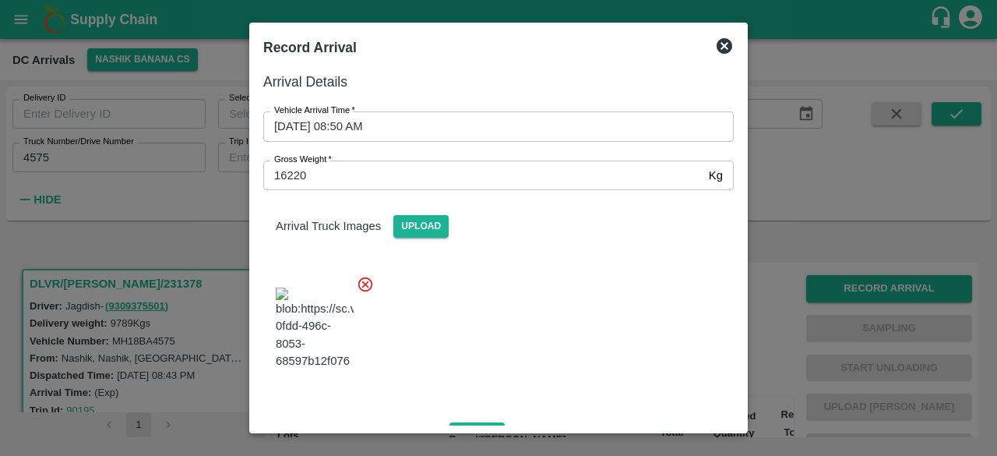
scroll to position [239, 0]
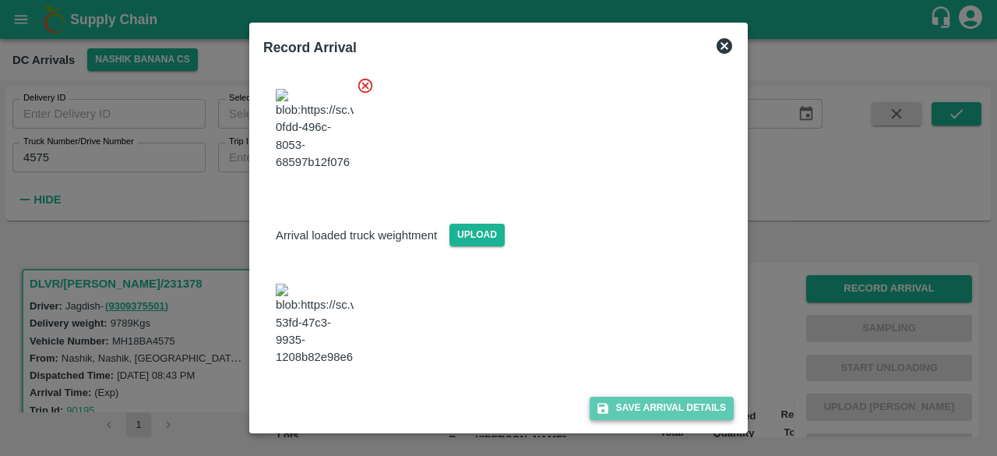
click at [646, 401] on button "Save Arrival Details" at bounding box center [662, 407] width 144 height 23
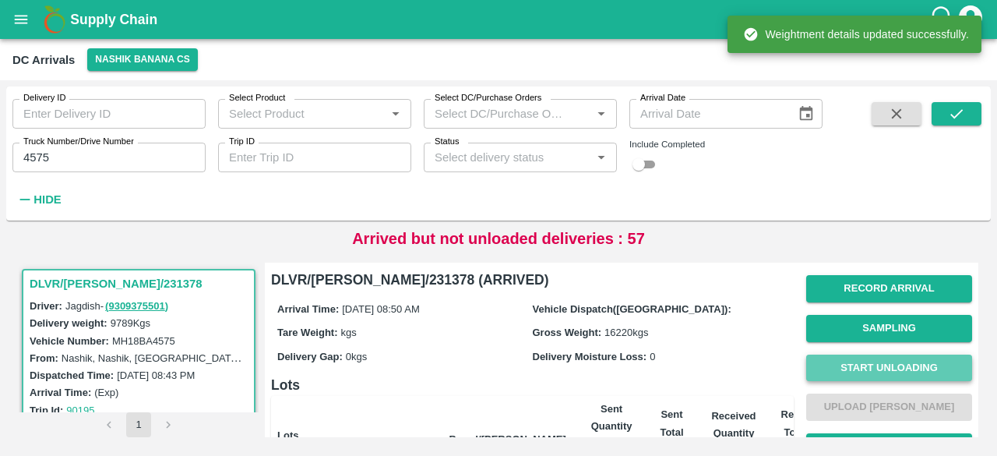
click at [878, 364] on button "Start Unloading" at bounding box center [889, 367] width 166 height 27
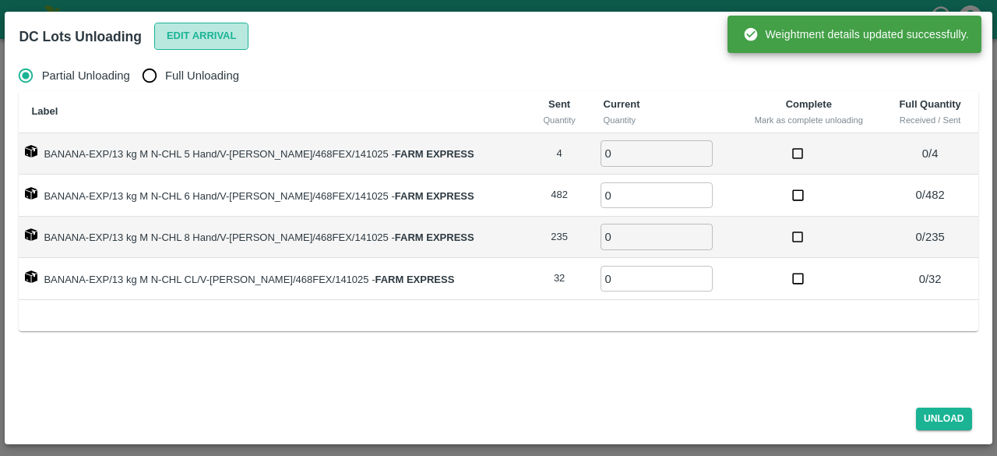
click at [189, 43] on button "Edit Arrival" at bounding box center [201, 36] width 95 height 27
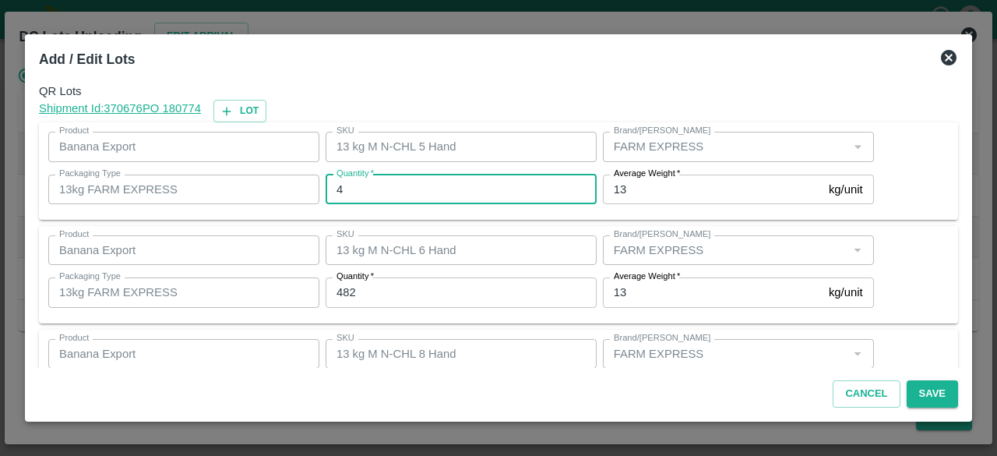
click at [358, 199] on input "4" at bounding box center [461, 189] width 271 height 30
type input "12"
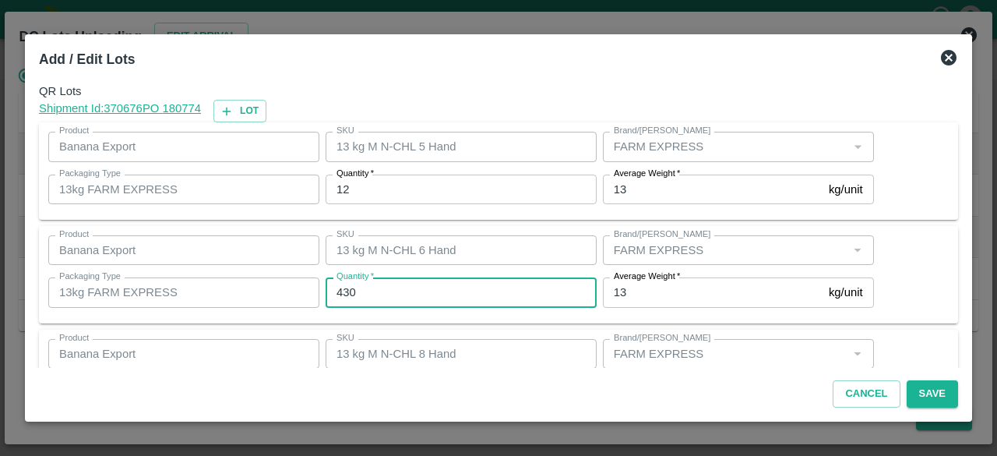
type input "430"
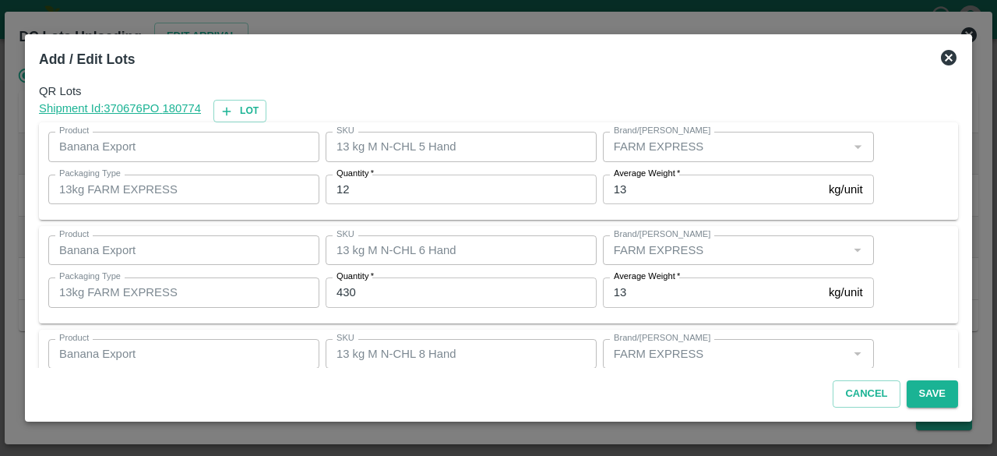
scroll to position [173, 0]
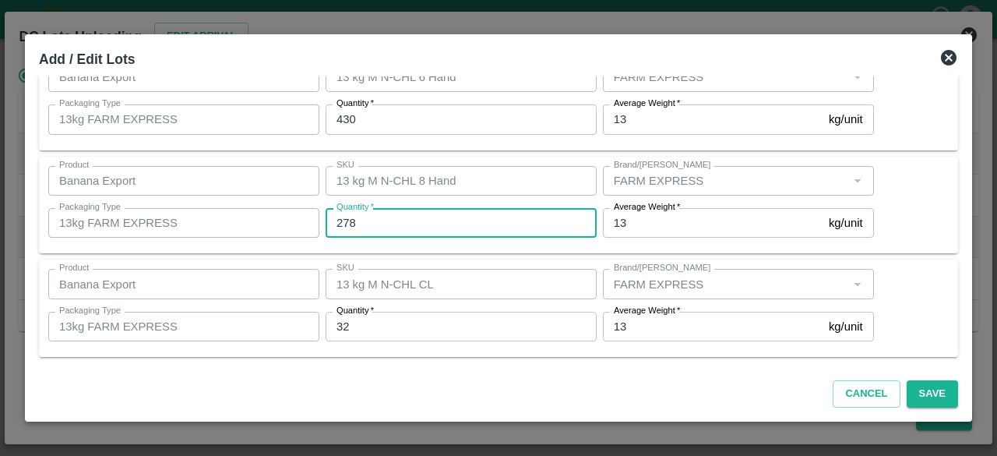
type input "278"
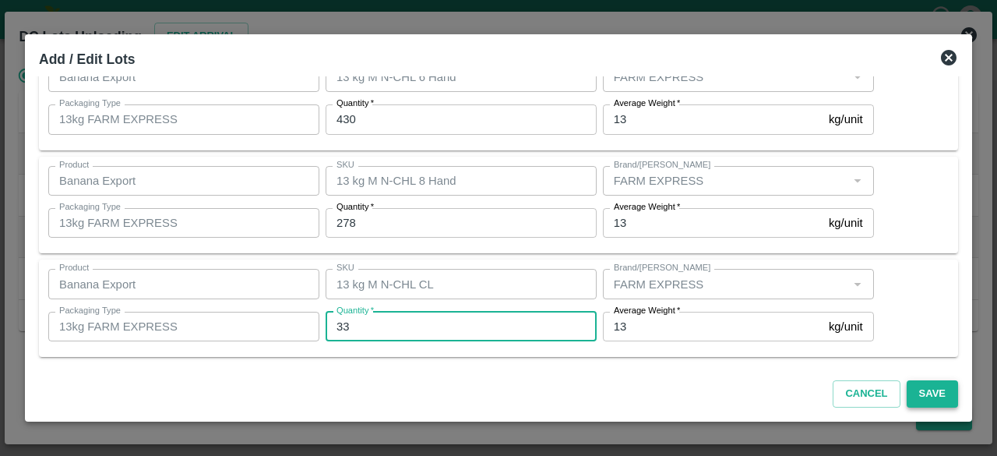
type input "33"
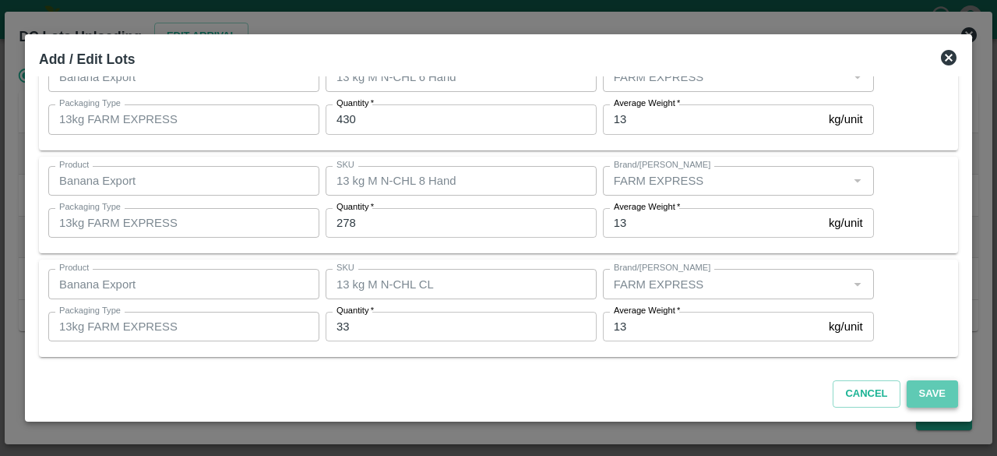
click at [928, 387] on button "Save" at bounding box center [932, 393] width 51 height 27
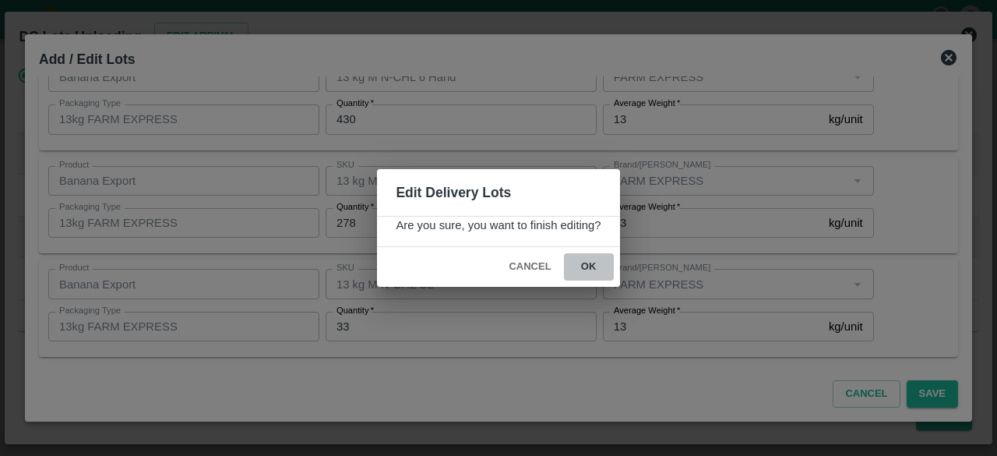
click at [587, 262] on button "ok" at bounding box center [589, 266] width 50 height 27
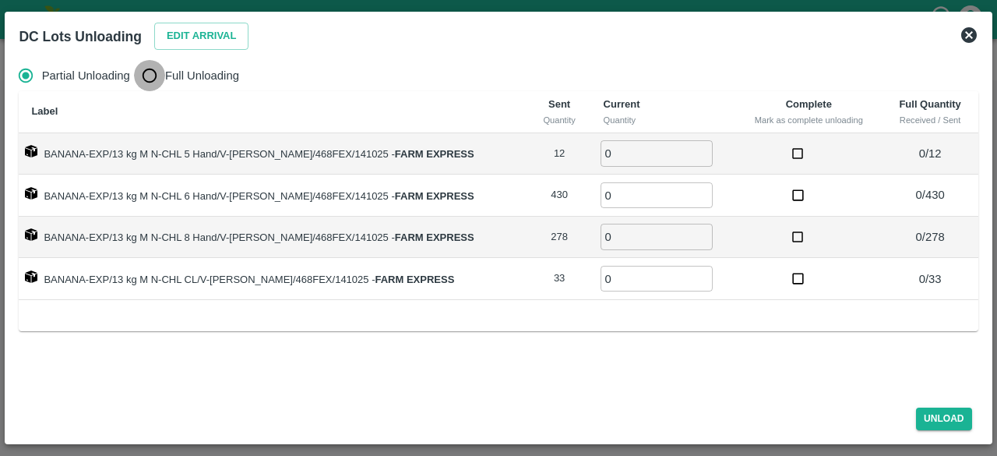
click at [143, 67] on input "Full Unloading" at bounding box center [149, 75] width 31 height 31
radio input "true"
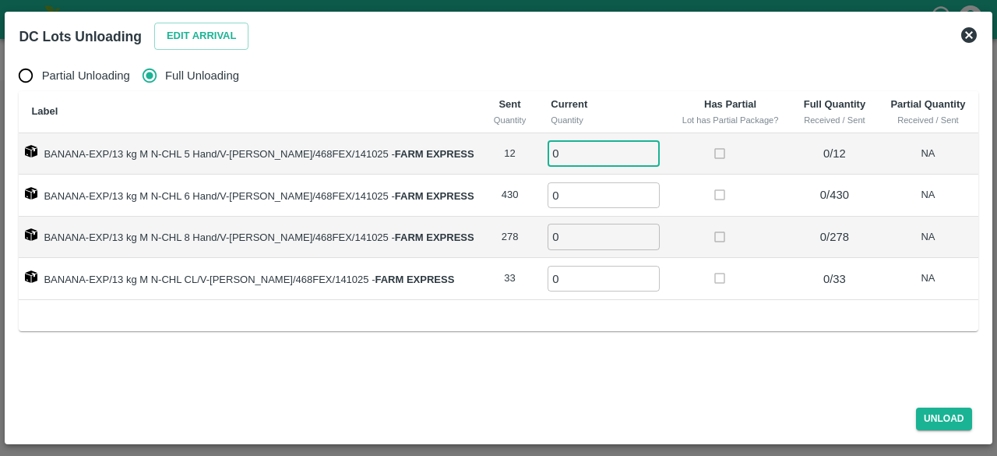
click at [551, 155] on input "0" at bounding box center [603, 153] width 112 height 26
type input "12"
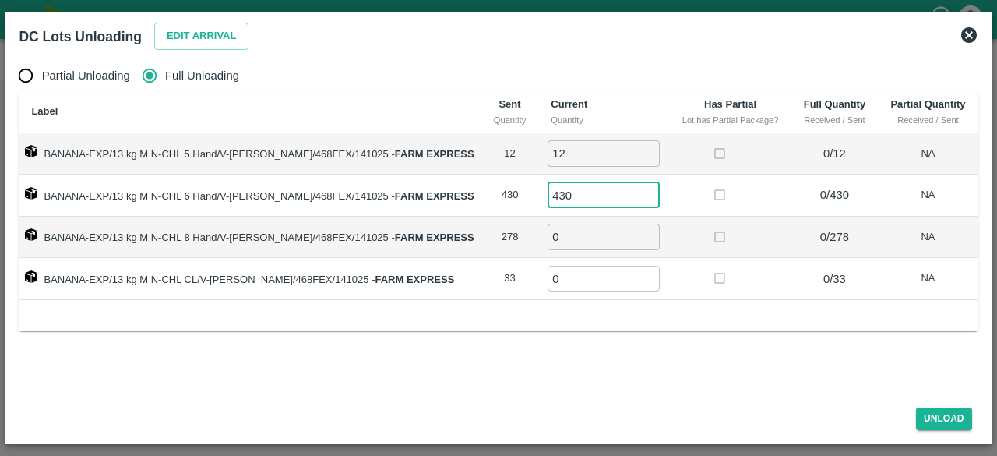
type input "430"
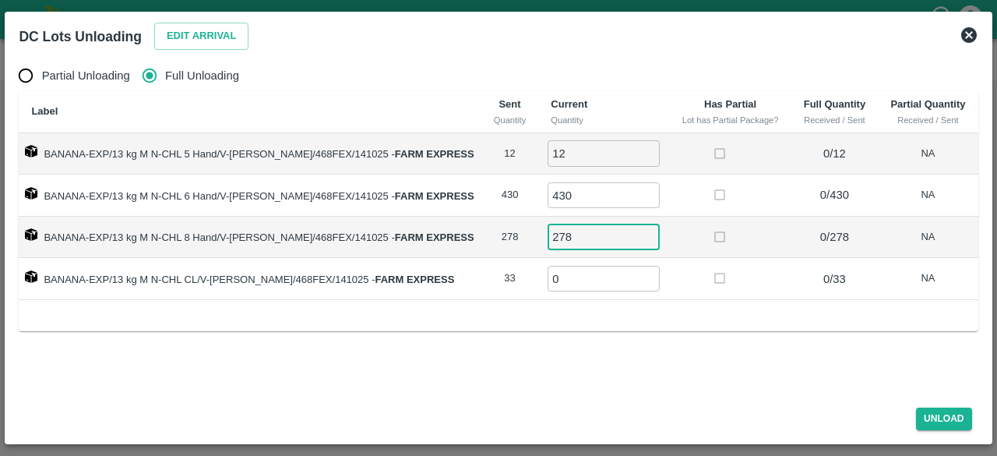
type input "278"
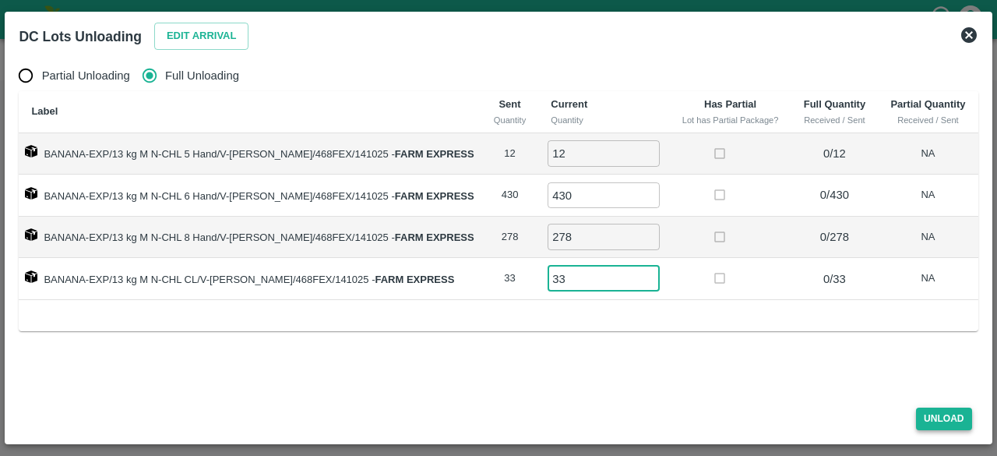
type input "33"
click at [936, 414] on button "Unload" at bounding box center [944, 418] width 56 height 23
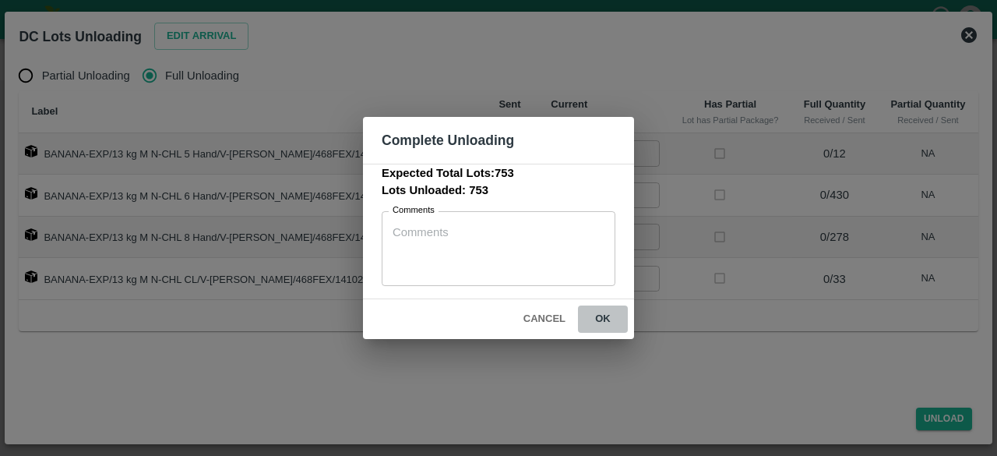
click at [605, 317] on button "ok" at bounding box center [603, 318] width 50 height 27
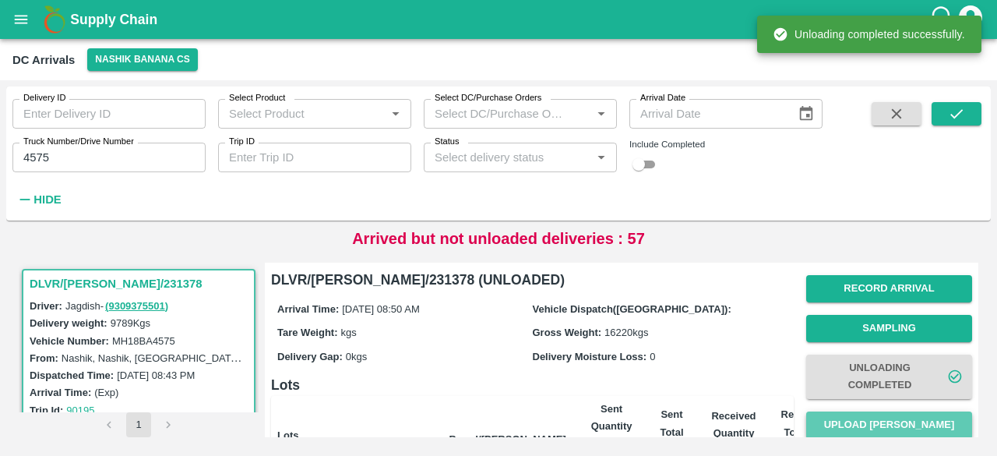
click at [880, 421] on button "Upload [PERSON_NAME]" at bounding box center [889, 424] width 166 height 27
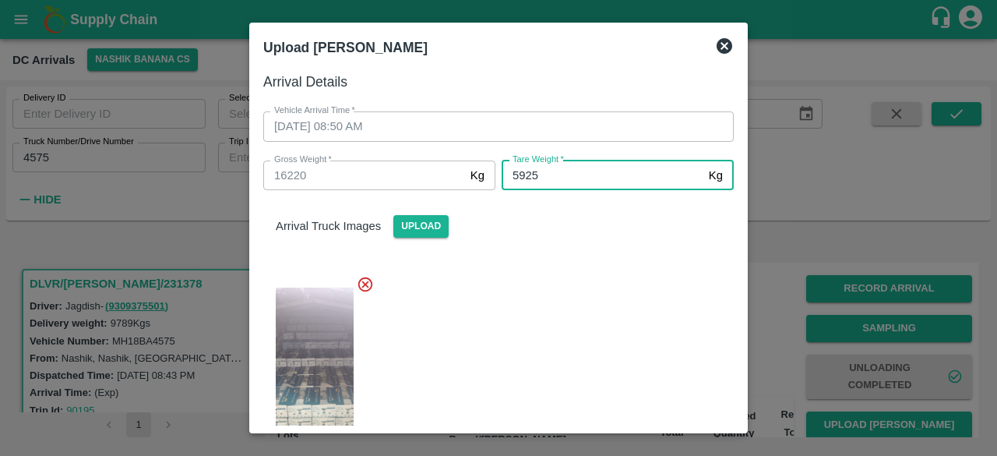
type input "5925"
click at [562, 318] on div at bounding box center [492, 368] width 483 height 213
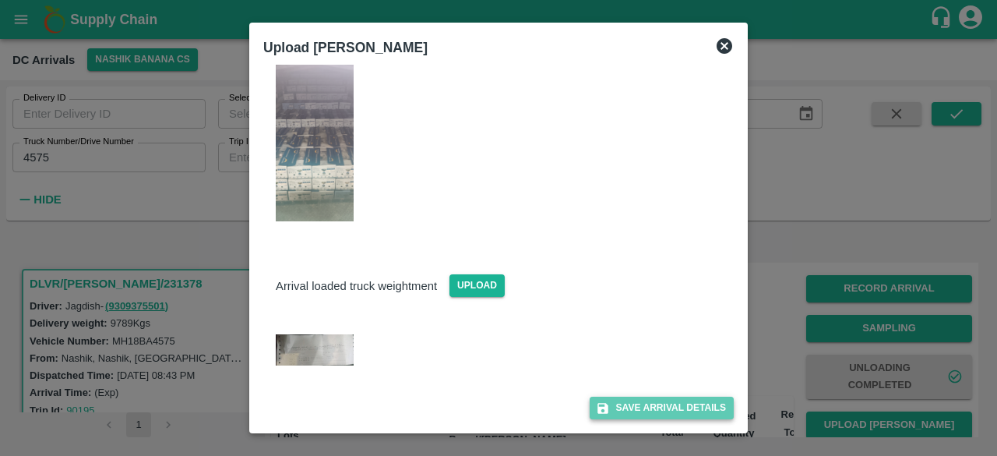
click at [646, 408] on button "Save Arrival Details" at bounding box center [662, 407] width 144 height 23
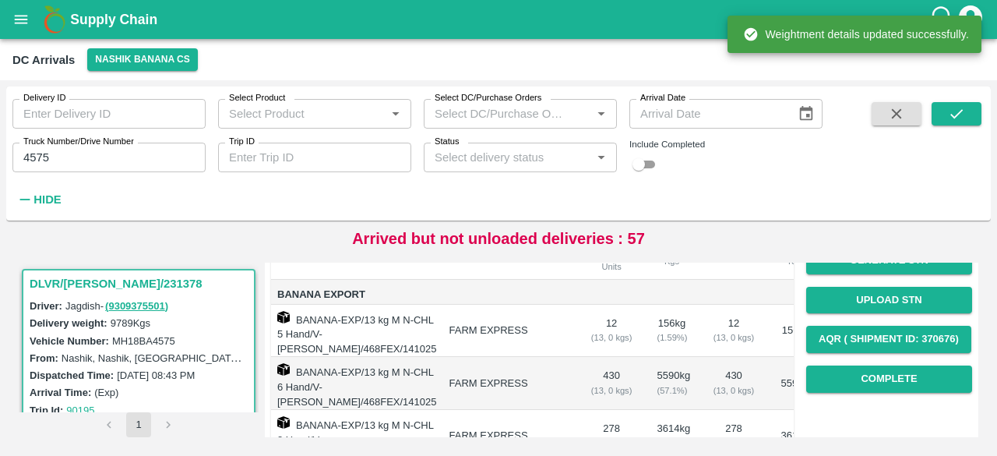
scroll to position [210, 0]
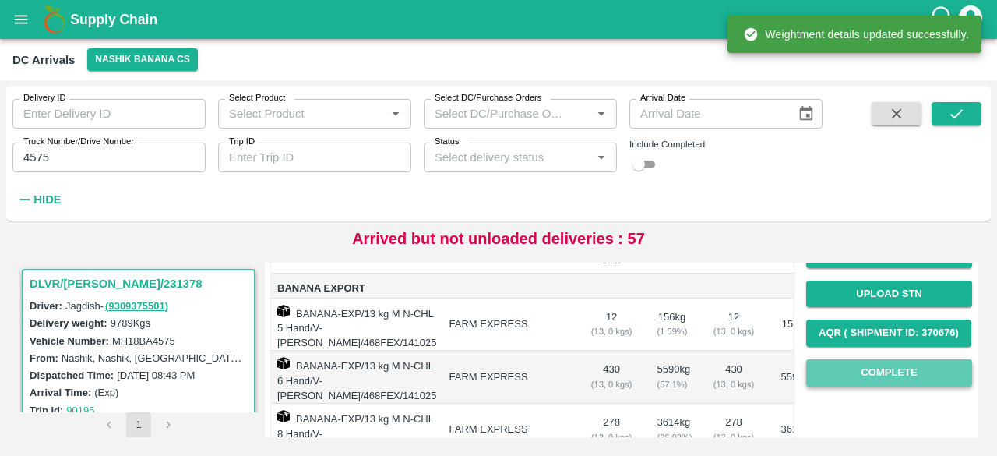
click at [889, 373] on button "Complete" at bounding box center [889, 372] width 166 height 27
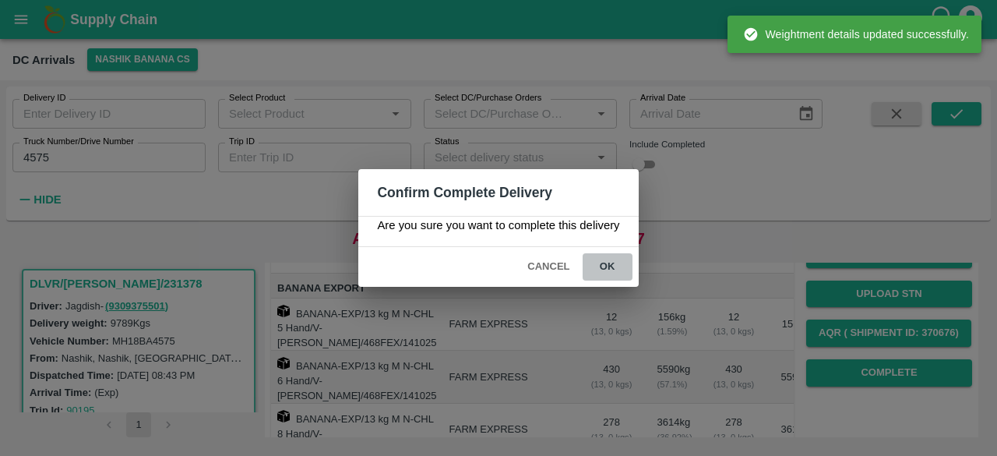
click at [600, 265] on button "ok" at bounding box center [608, 266] width 50 height 27
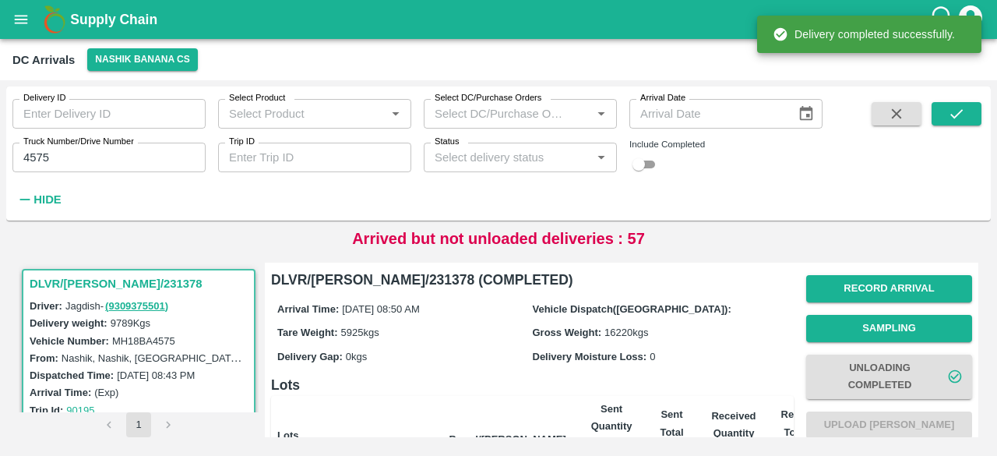
click at [26, 157] on input "4575" at bounding box center [108, 158] width 193 height 30
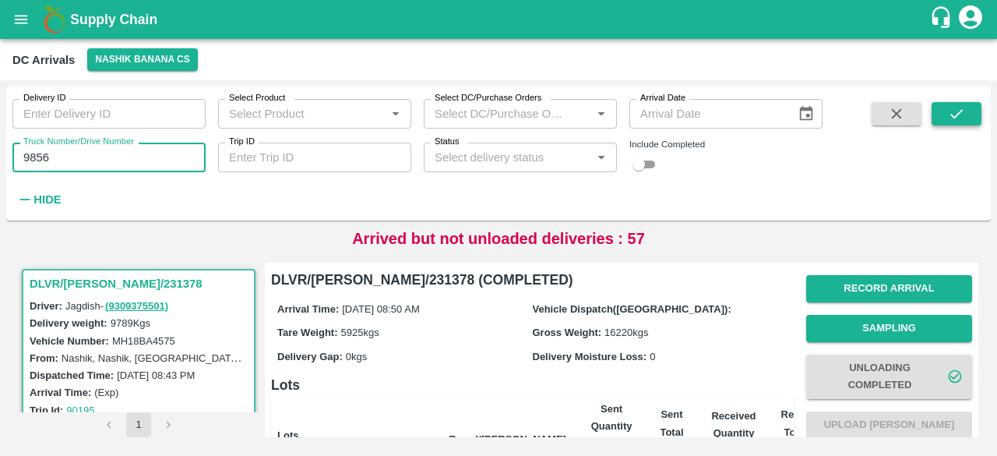
type input "9856"
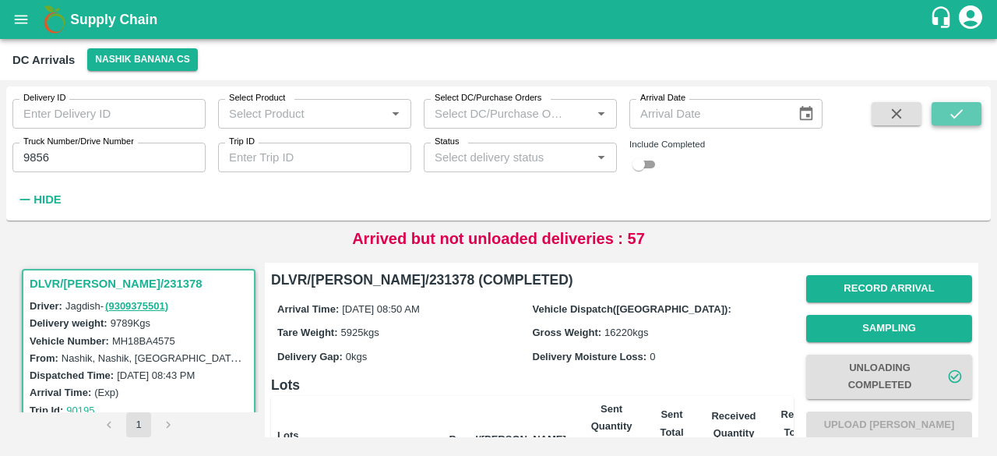
click at [956, 116] on icon "submit" at bounding box center [956, 113] width 12 height 9
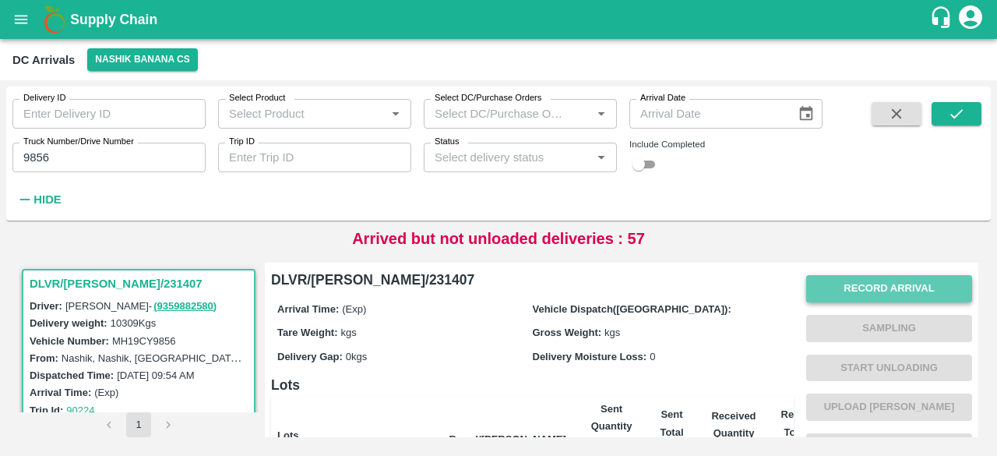
click at [837, 282] on button "Record Arrival" at bounding box center [889, 288] width 166 height 27
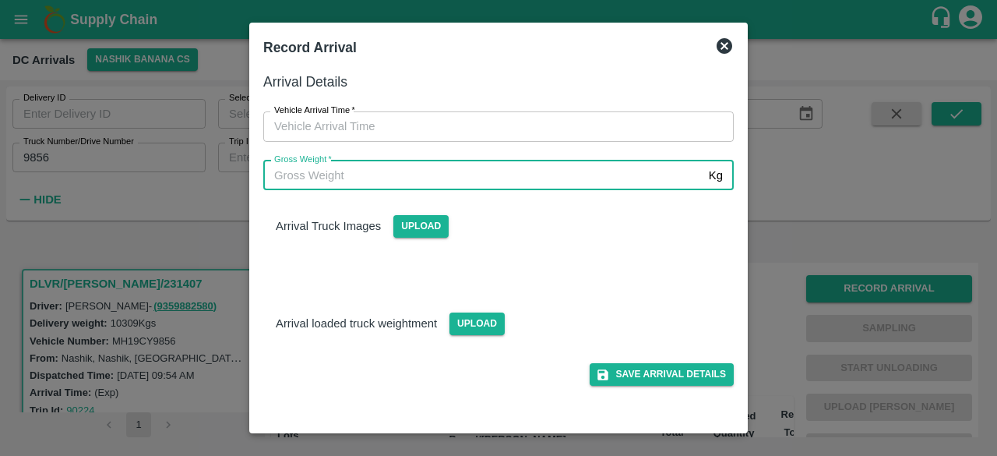
click at [450, 173] on input "Gross Weight   *" at bounding box center [482, 175] width 439 height 30
type input "17820"
type input "DD/MM/YYYY hh:mm aa"
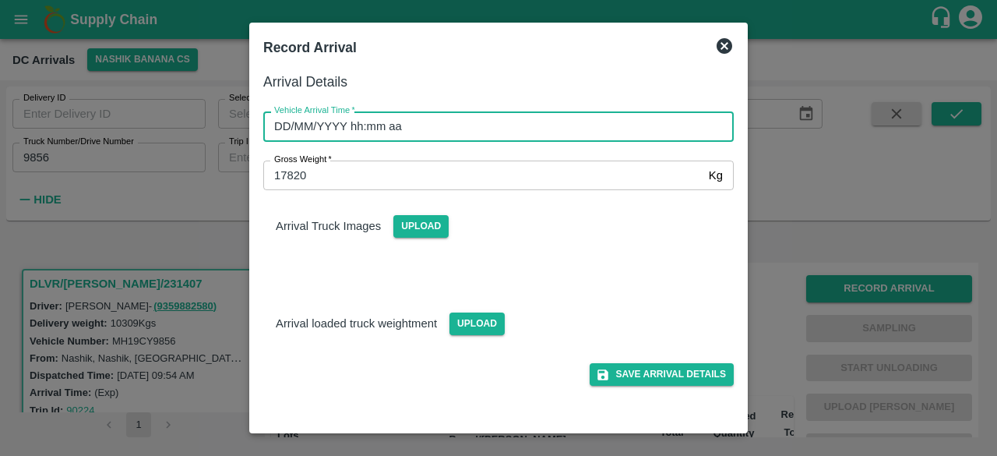
click at [442, 132] on input "DD/MM/YYYY hh:mm aa" at bounding box center [492, 126] width 459 height 30
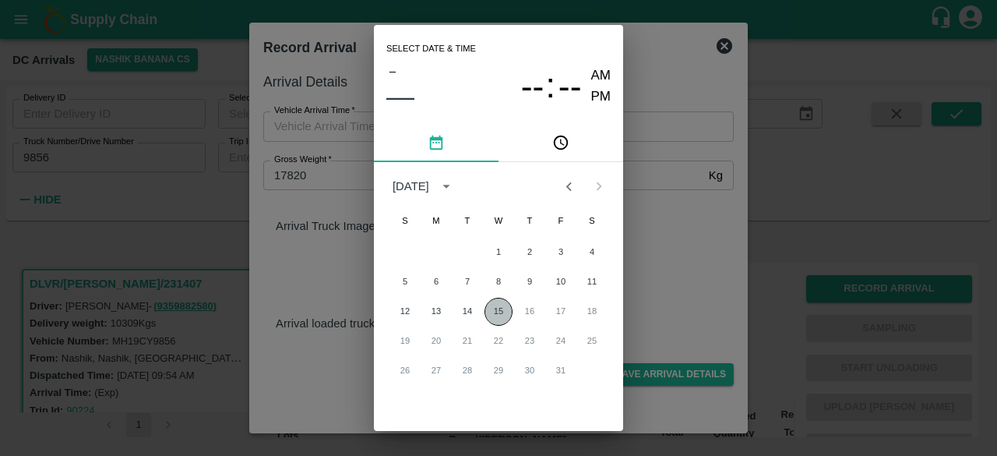
click at [497, 308] on button "15" at bounding box center [498, 312] width 28 height 28
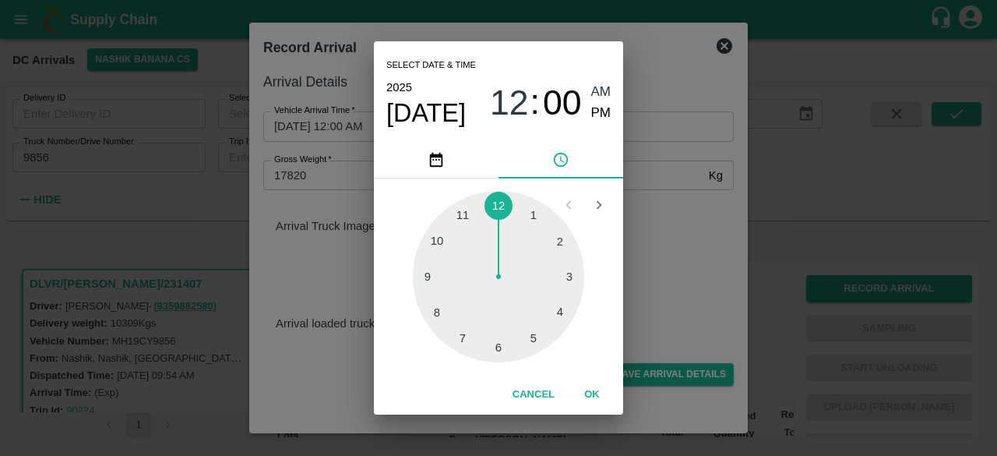
click at [439, 313] on div at bounding box center [498, 276] width 171 height 171
click at [433, 275] on div at bounding box center [498, 276] width 171 height 171
type input "[DATE] 08:45 AM"
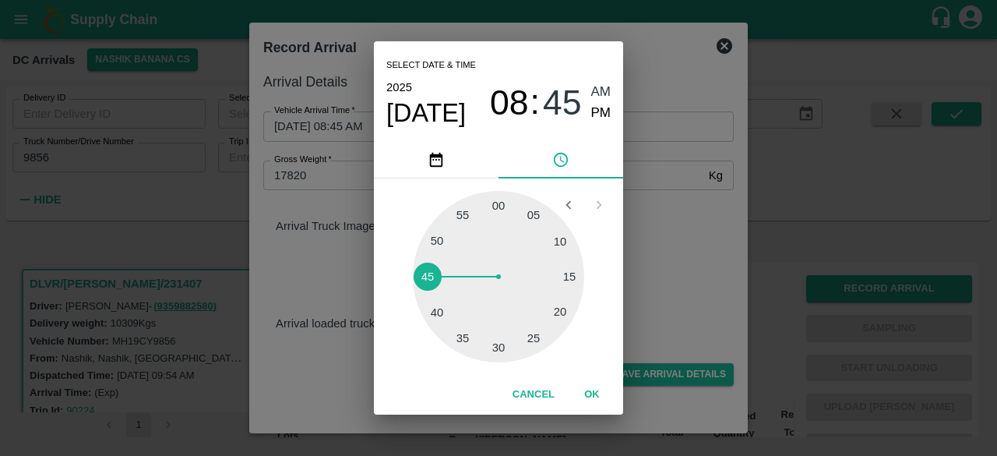
click at [671, 253] on div "Select date & time [DATE] 08 : 45 AM PM 05 10 15 20 25 30 35 40 45 50 55 00 Can…" at bounding box center [498, 228] width 997 height 456
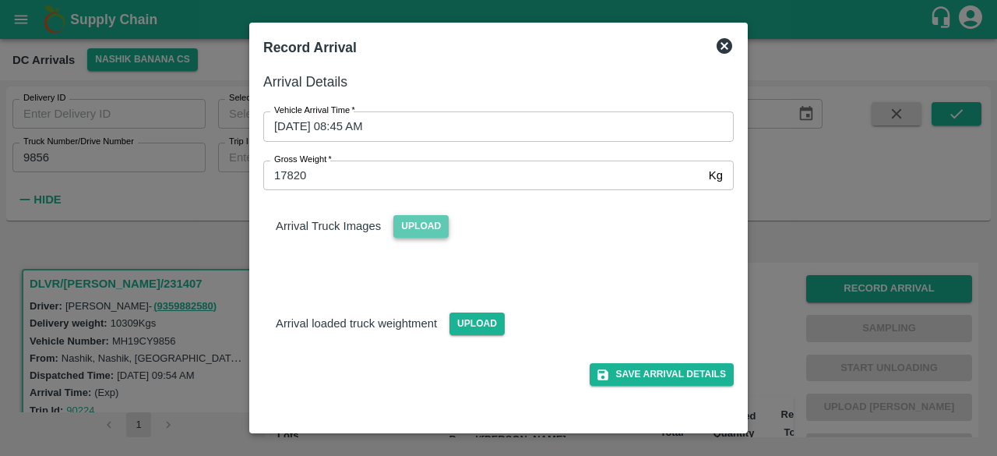
click at [425, 216] on span "Upload" at bounding box center [420, 226] width 55 height 23
click at [0, 0] on input "Upload" at bounding box center [0, 0] width 0 height 0
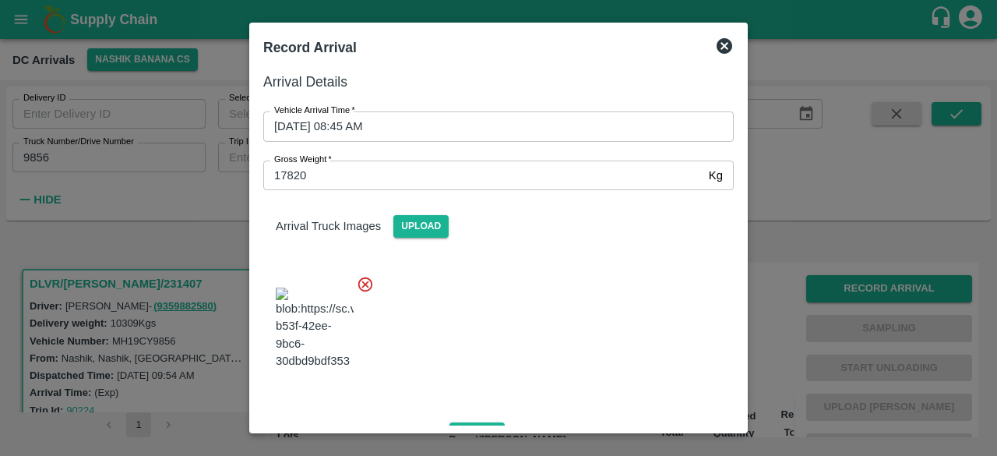
scroll to position [167, 0]
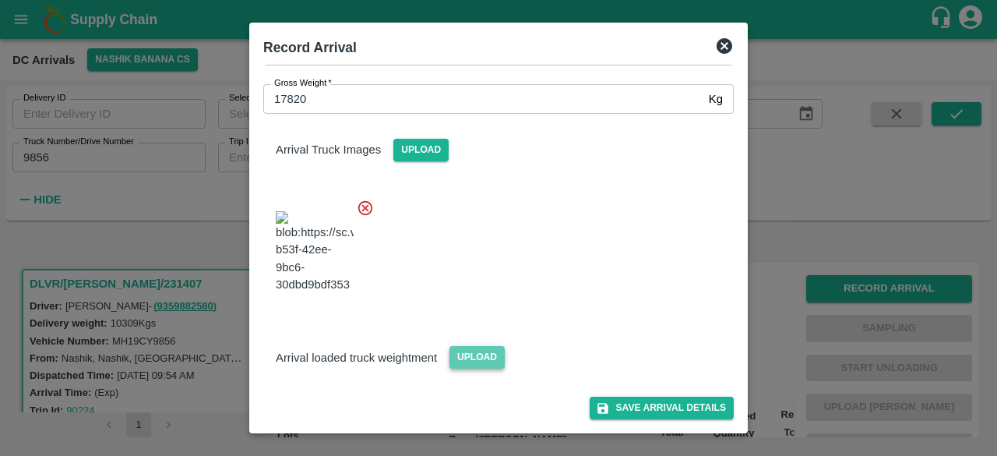
click at [466, 356] on span "Upload" at bounding box center [476, 357] width 55 height 23
click at [0, 0] on input "Upload" at bounding box center [0, 0] width 0 height 0
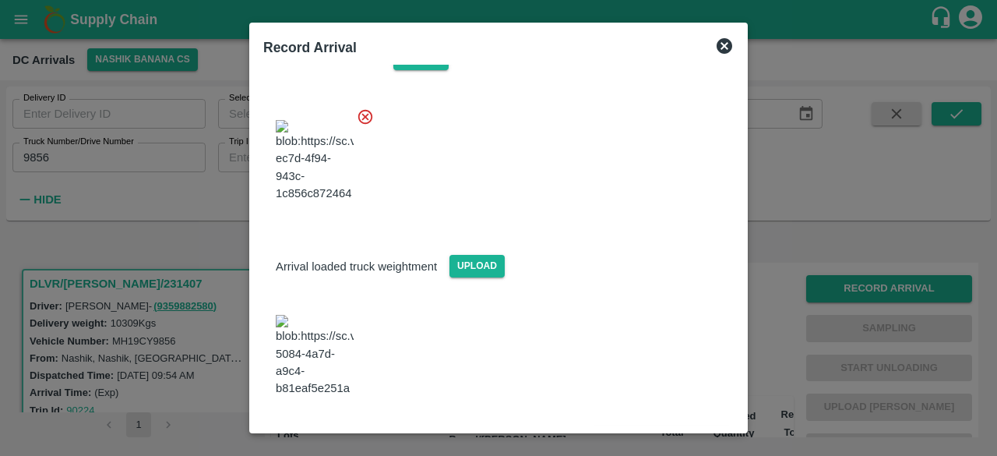
scroll to position [252, 0]
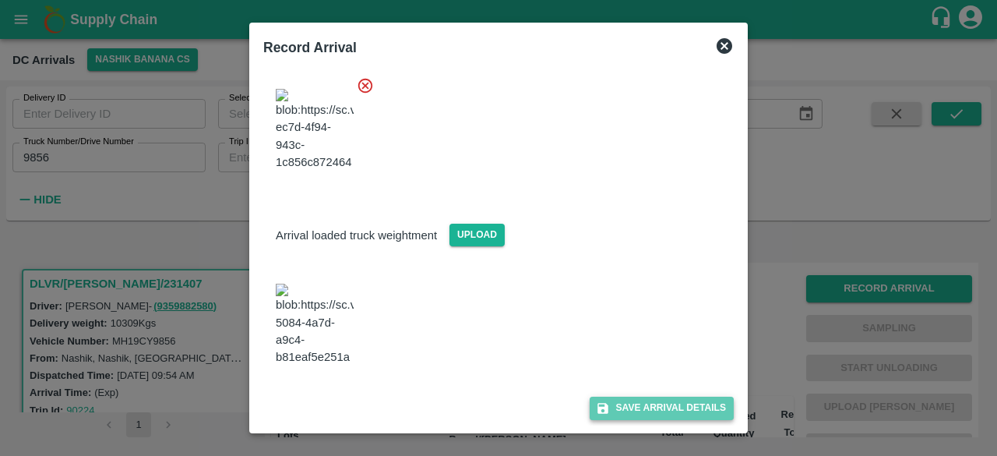
click at [647, 410] on button "Save Arrival Details" at bounding box center [662, 407] width 144 height 23
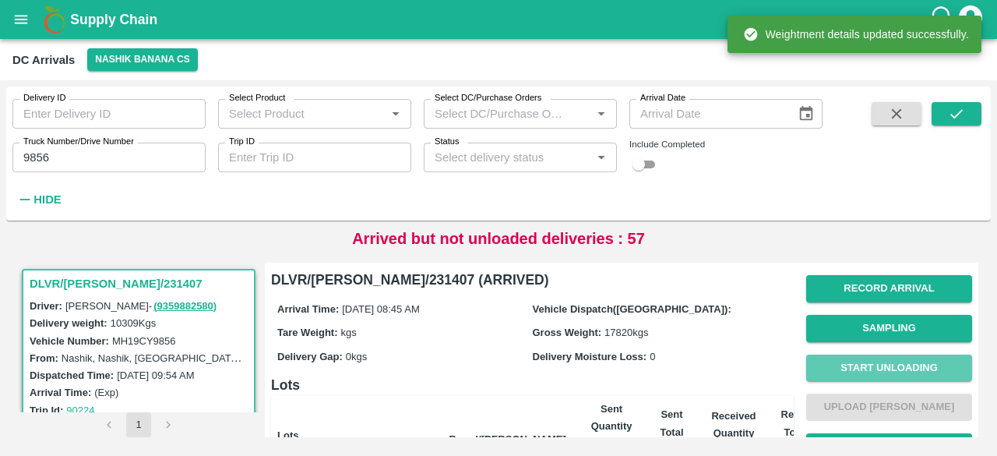
click at [886, 365] on button "Start Unloading" at bounding box center [889, 367] width 166 height 27
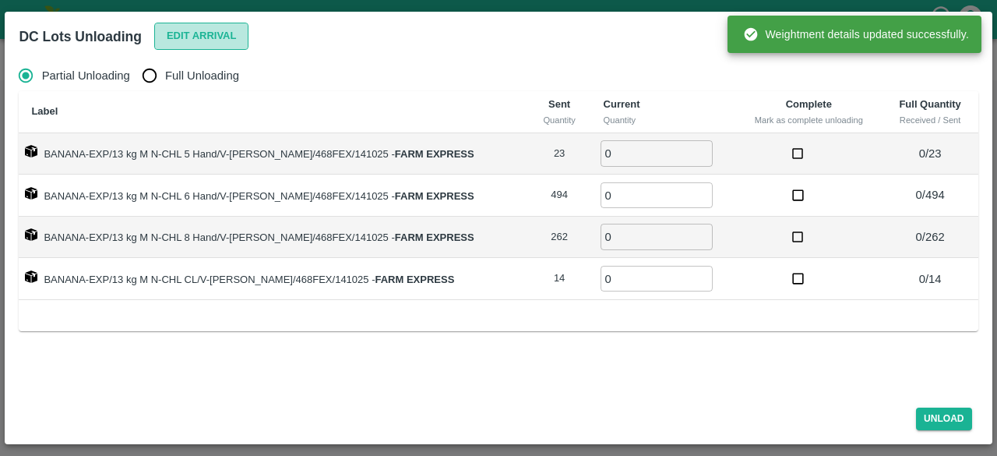
click at [196, 40] on button "Edit Arrival" at bounding box center [201, 36] width 95 height 27
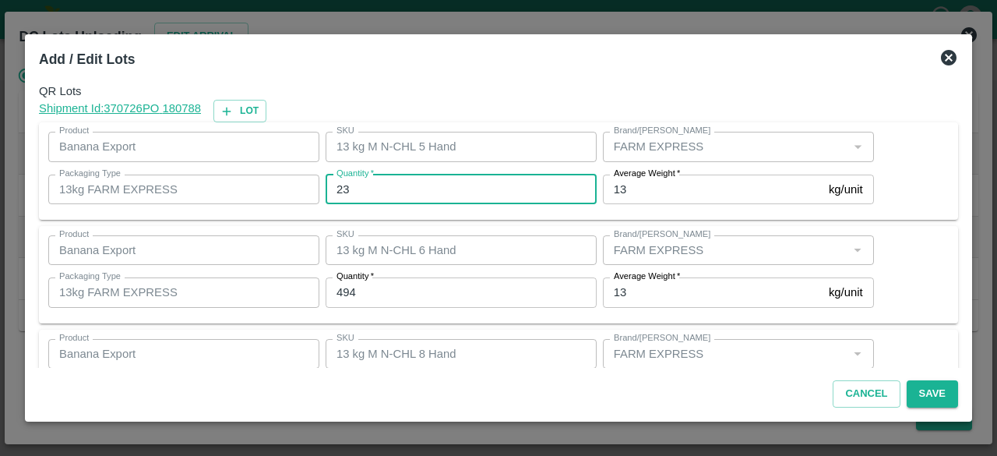
click at [339, 188] on input "23" at bounding box center [461, 189] width 271 height 30
type input "29"
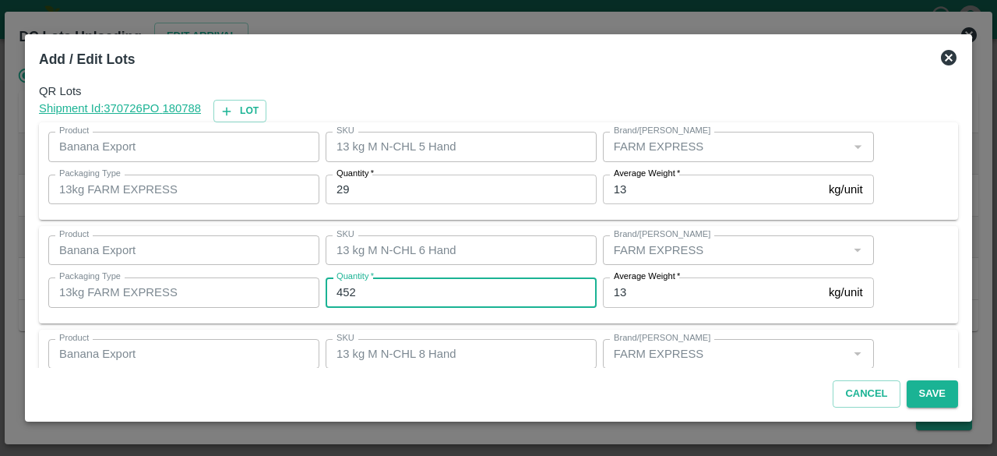
type input "452"
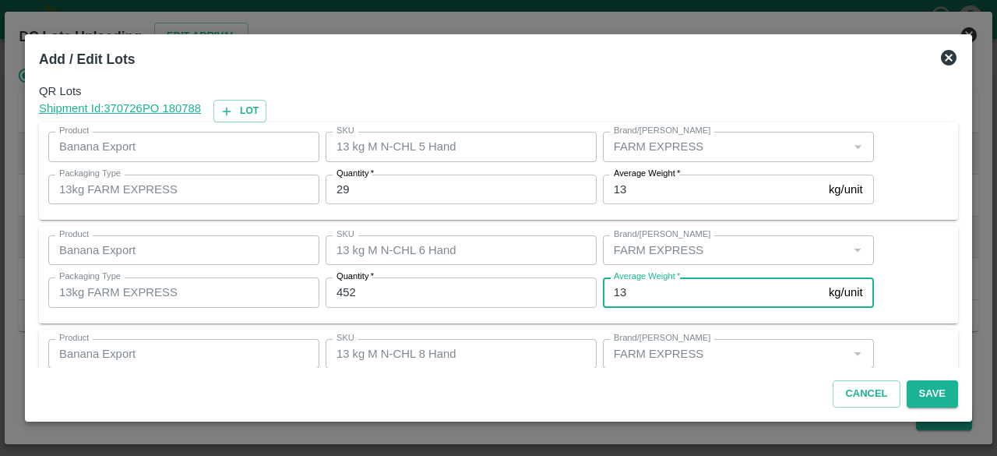
scroll to position [173, 0]
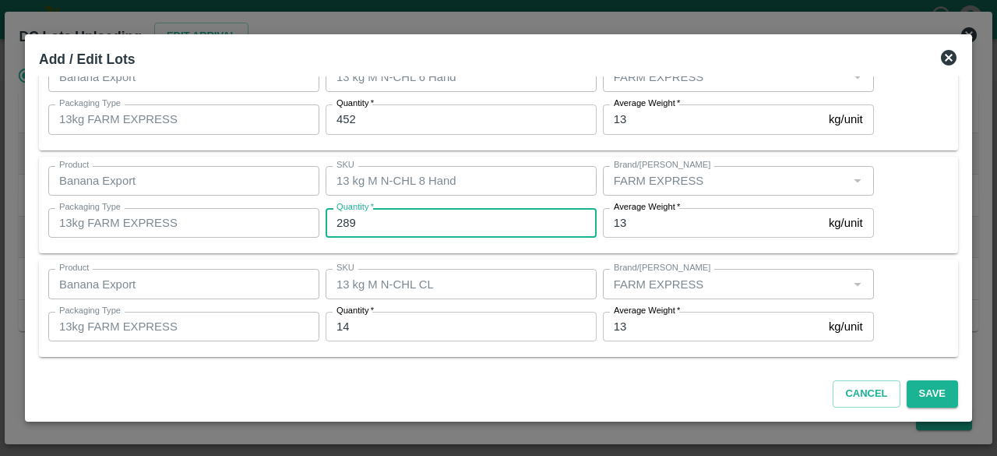
type input "289"
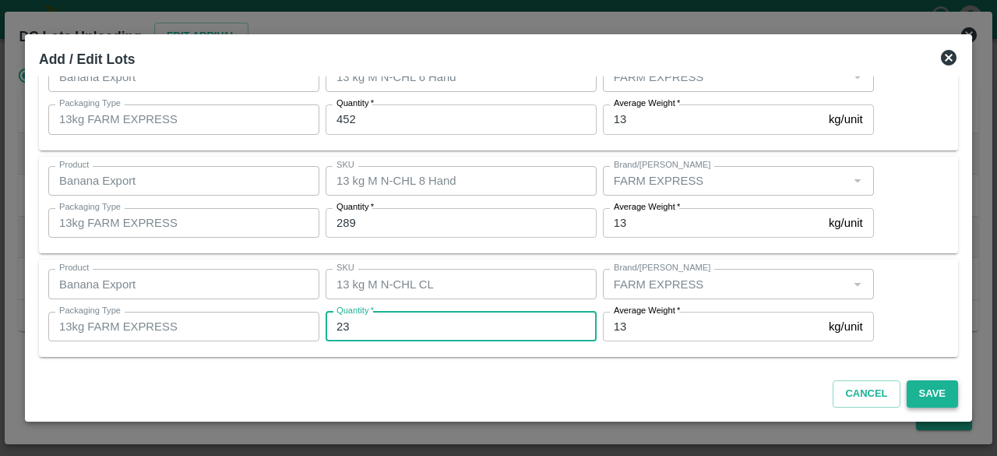
type input "23"
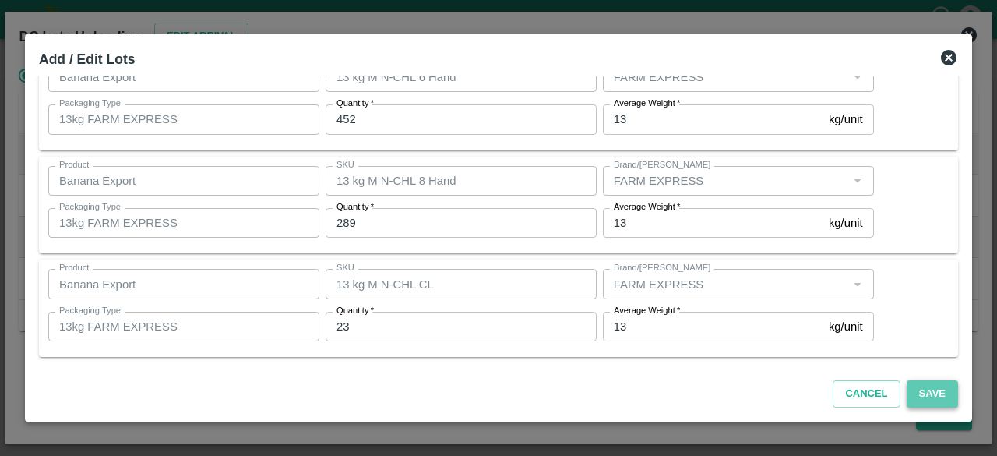
click at [938, 386] on button "Save" at bounding box center [932, 393] width 51 height 27
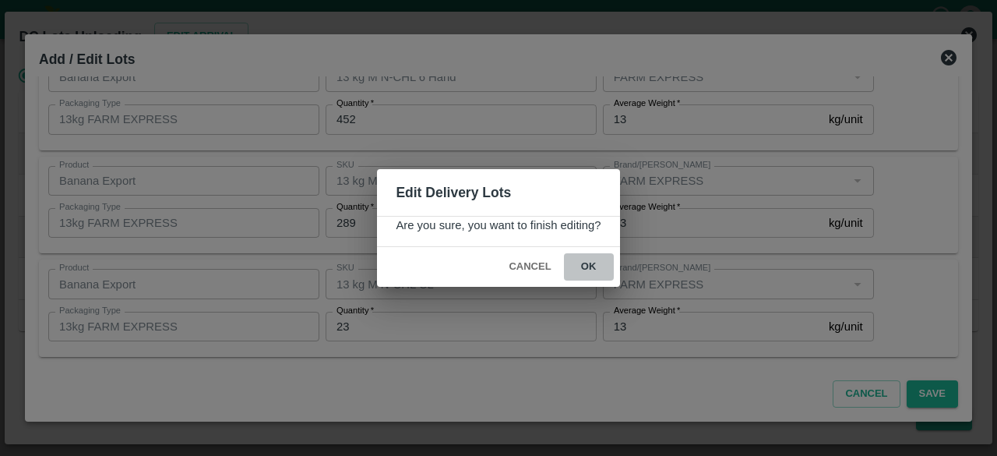
click at [586, 264] on button "ok" at bounding box center [589, 266] width 50 height 27
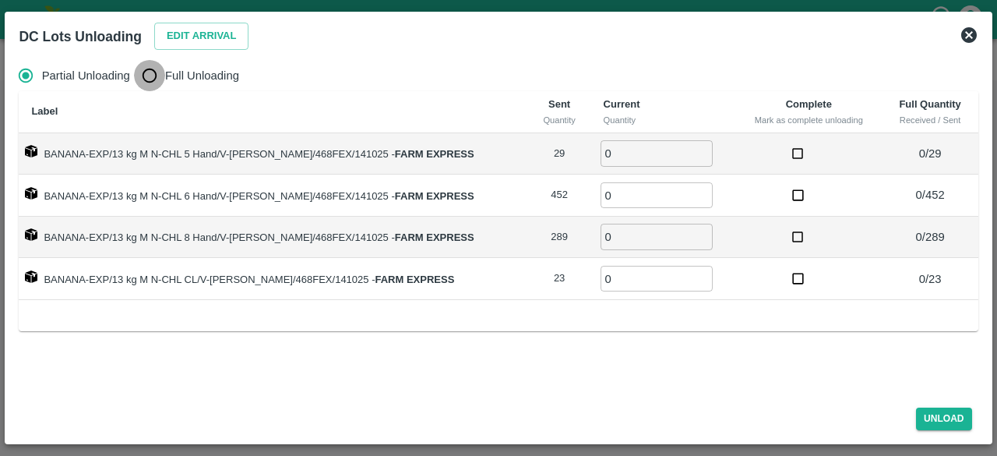
click at [159, 75] on input "Full Unloading" at bounding box center [149, 75] width 31 height 31
radio input "true"
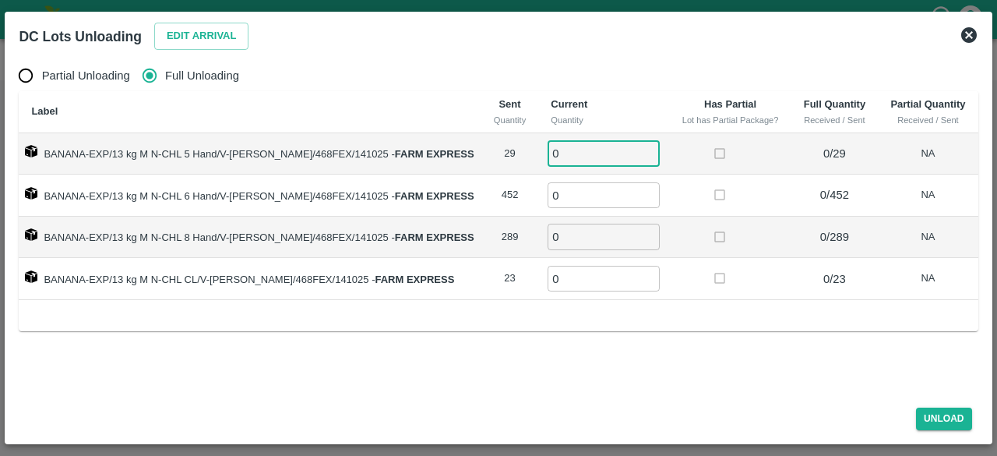
click at [564, 143] on input "0" at bounding box center [603, 153] width 112 height 26
type input "29"
click at [942, 417] on button "Unload" at bounding box center [944, 418] width 56 height 23
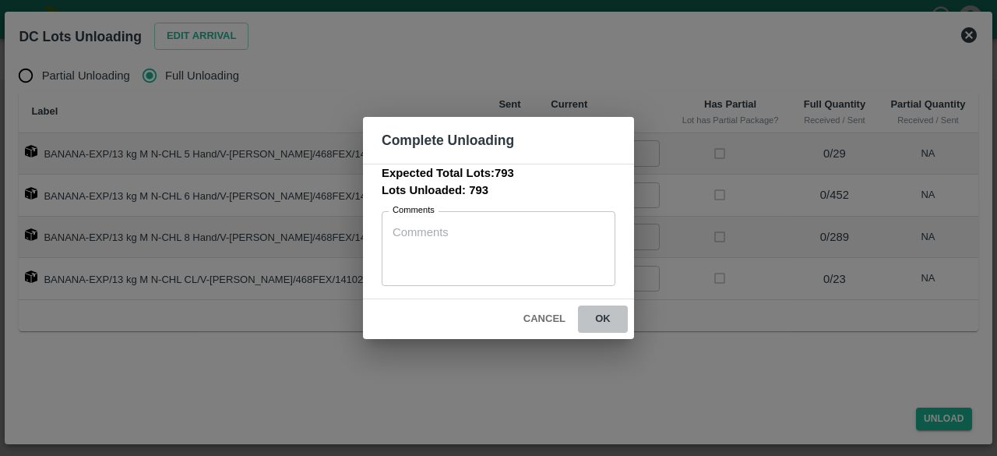
click at [598, 315] on button "ok" at bounding box center [603, 318] width 50 height 27
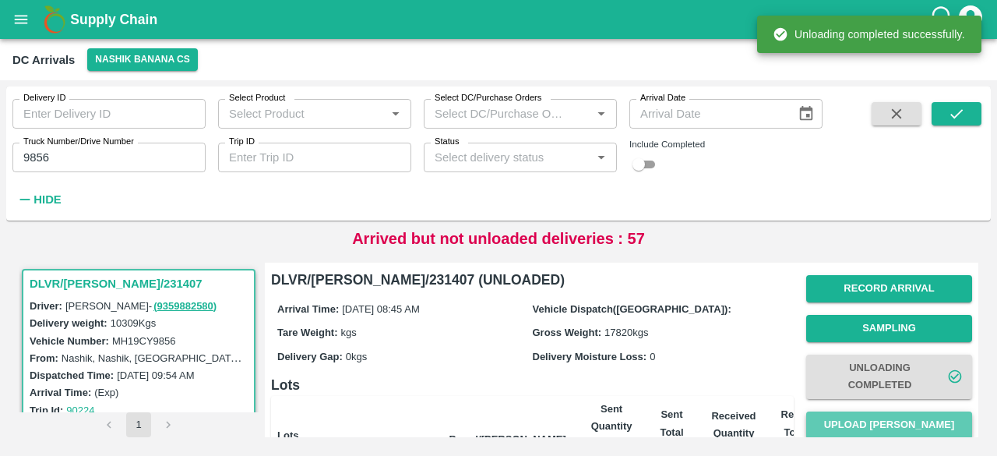
click at [872, 426] on button "Upload [PERSON_NAME]" at bounding box center [889, 424] width 166 height 27
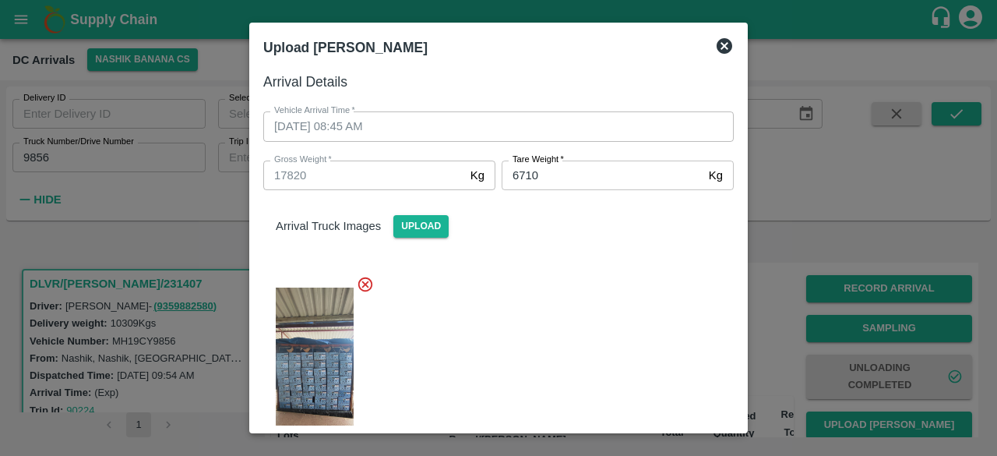
click at [595, 398] on div at bounding box center [492, 368] width 483 height 213
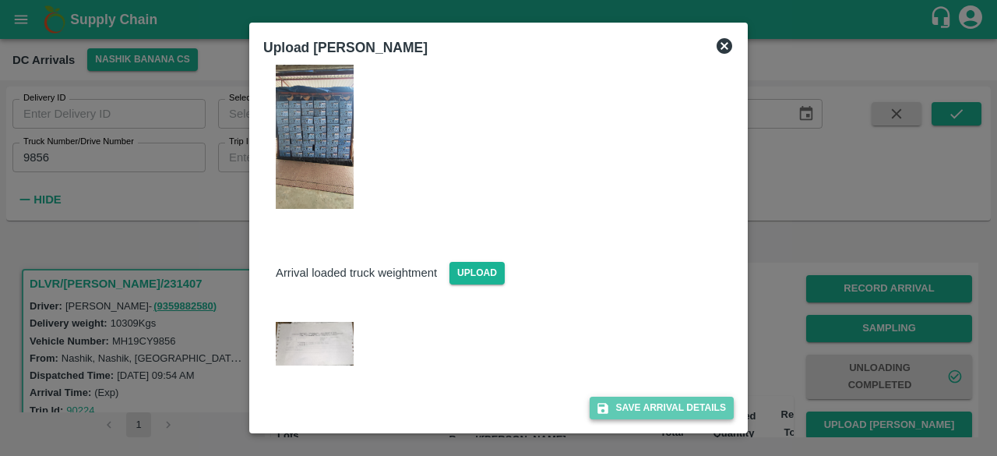
click at [673, 400] on button "Save Arrival Details" at bounding box center [662, 407] width 144 height 23
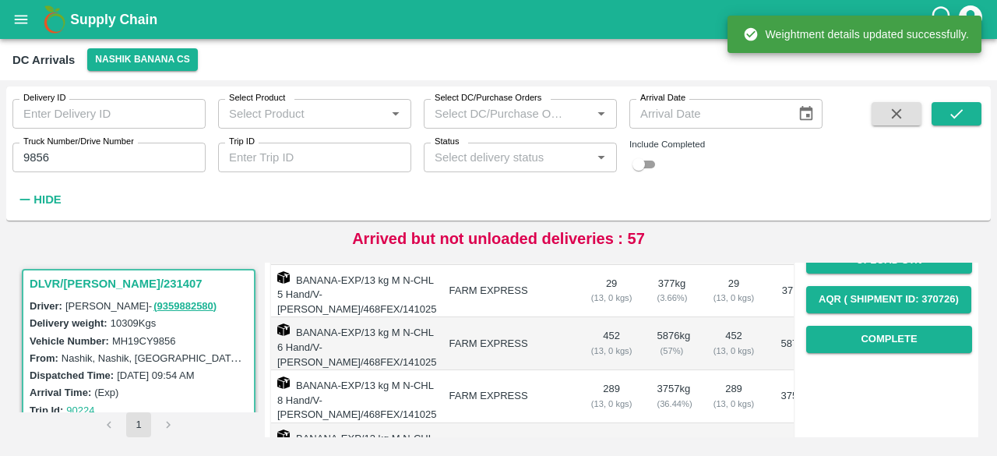
scroll to position [250, 0]
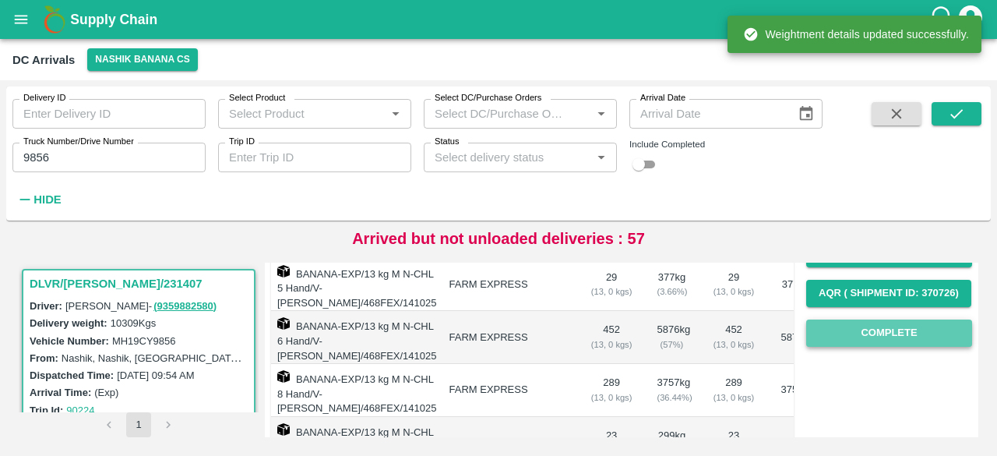
click at [894, 338] on button "Complete" at bounding box center [889, 332] width 166 height 27
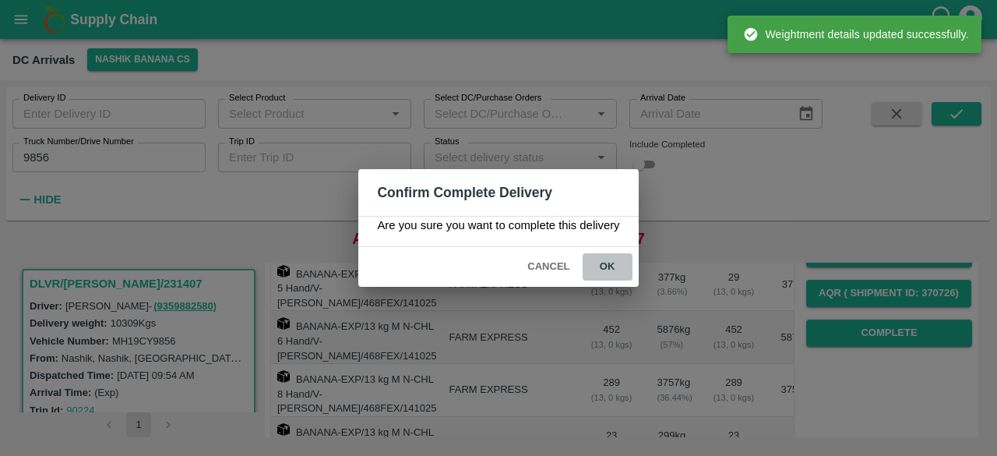
click at [609, 262] on button "ok" at bounding box center [608, 266] width 50 height 27
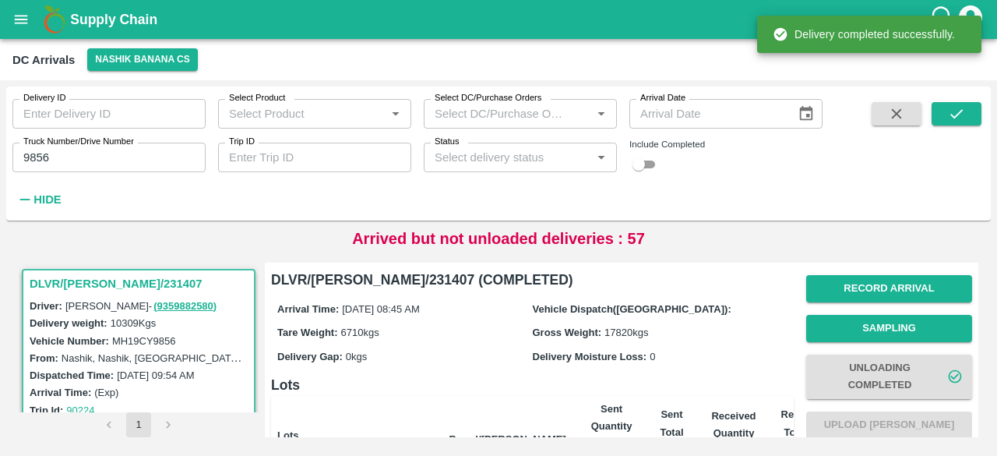
click at [31, 156] on input "9856" at bounding box center [108, 158] width 193 height 30
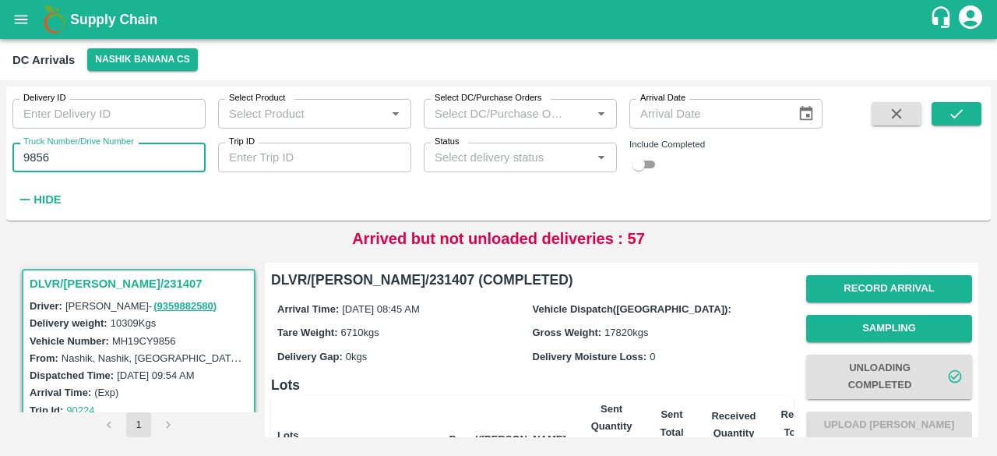
click at [31, 156] on input "9856" at bounding box center [108, 158] width 193 height 30
click at [944, 116] on button "submit" at bounding box center [956, 113] width 50 height 23
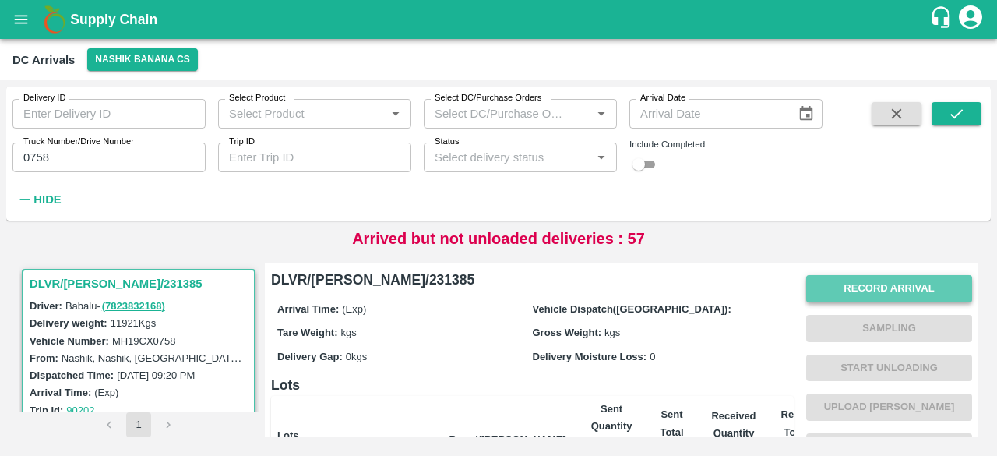
click at [869, 287] on button "Record Arrival" at bounding box center [889, 288] width 166 height 27
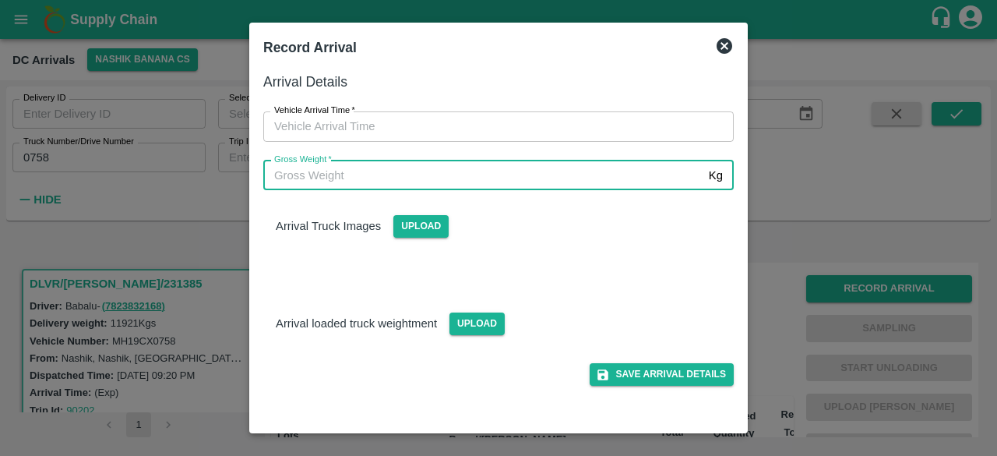
click at [489, 188] on input "Gross Weight   *" at bounding box center [482, 175] width 439 height 30
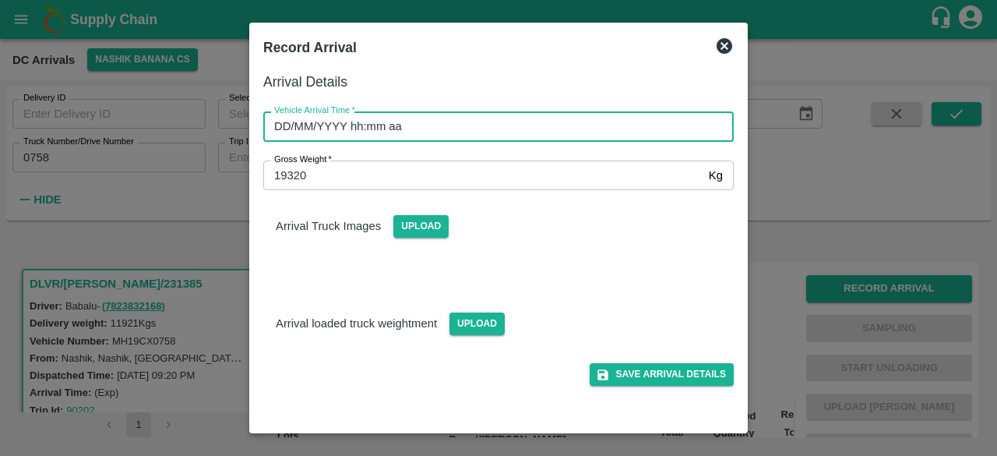
click at [452, 127] on input "DD/MM/YYYY hh:mm aa" at bounding box center [492, 126] width 459 height 30
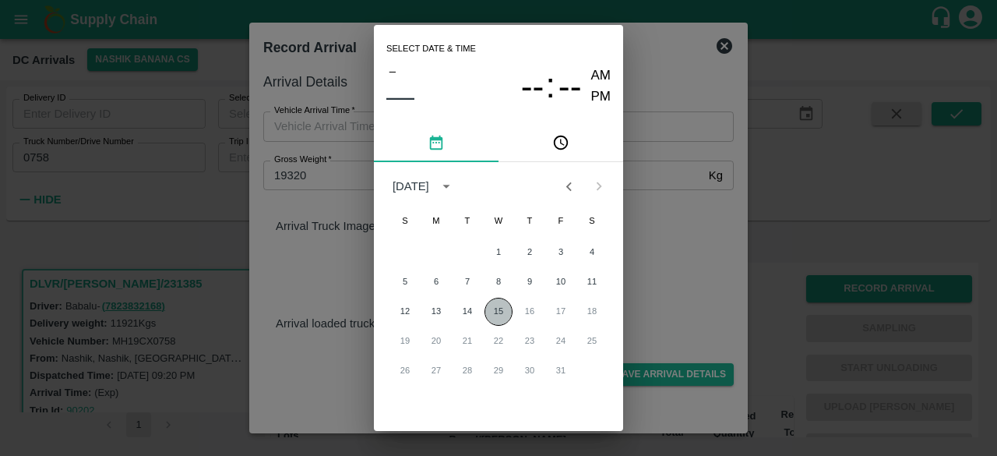
click at [498, 314] on button "15" at bounding box center [498, 312] width 28 height 28
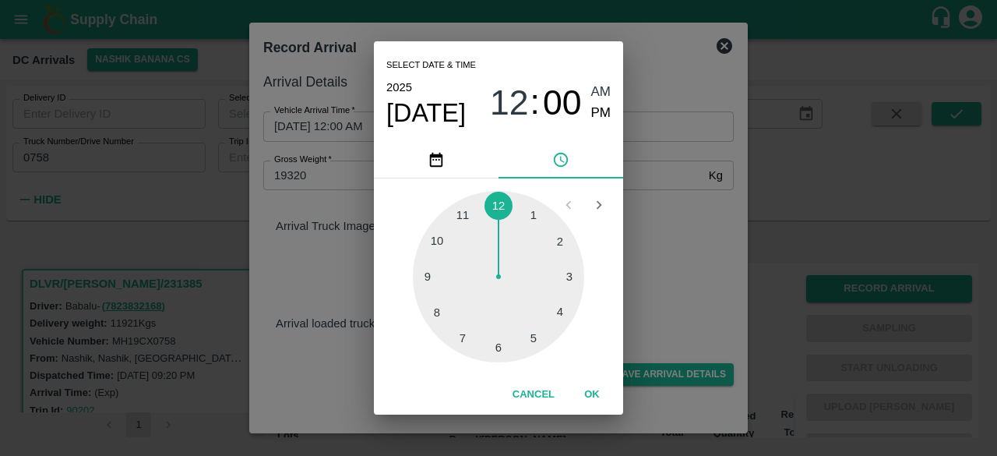
click at [455, 276] on div at bounding box center [498, 276] width 171 height 171
click at [494, 356] on div at bounding box center [498, 276] width 171 height 171
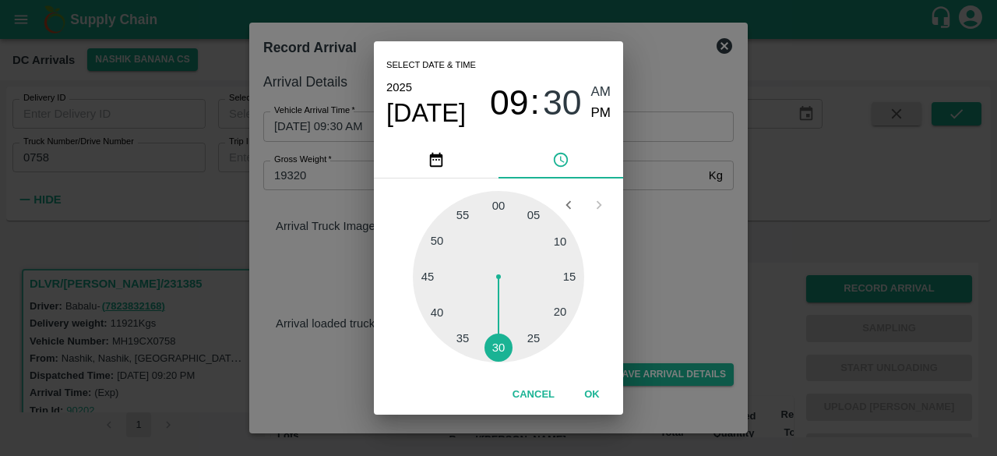
click at [681, 266] on div "Select date & time [DATE] 09 : 30 AM PM 05 10 15 20 25 30 35 40 45 50 55 00 Can…" at bounding box center [498, 228] width 997 height 456
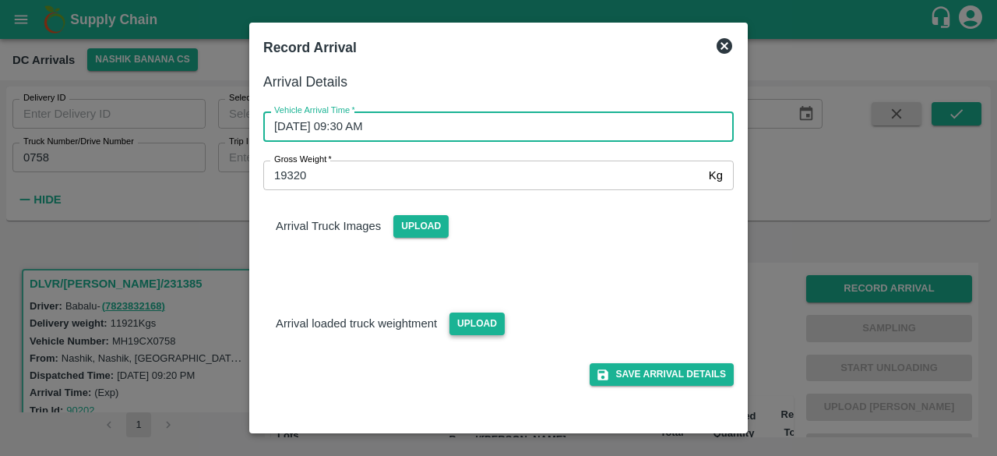
click at [466, 322] on span "Upload" at bounding box center [476, 323] width 55 height 23
click at [0, 0] on input "Upload" at bounding box center [0, 0] width 0 height 0
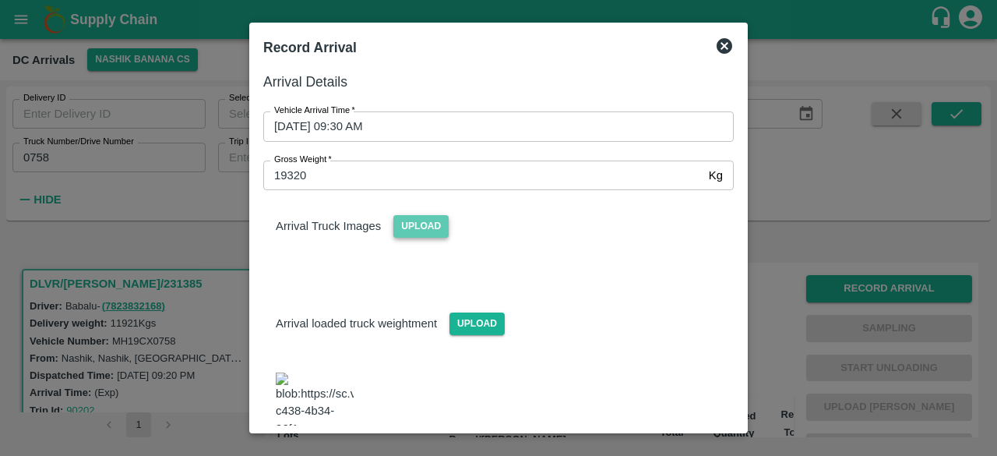
click at [409, 223] on span "Upload" at bounding box center [420, 226] width 55 height 23
click at [0, 0] on input "Upload" at bounding box center [0, 0] width 0 height 0
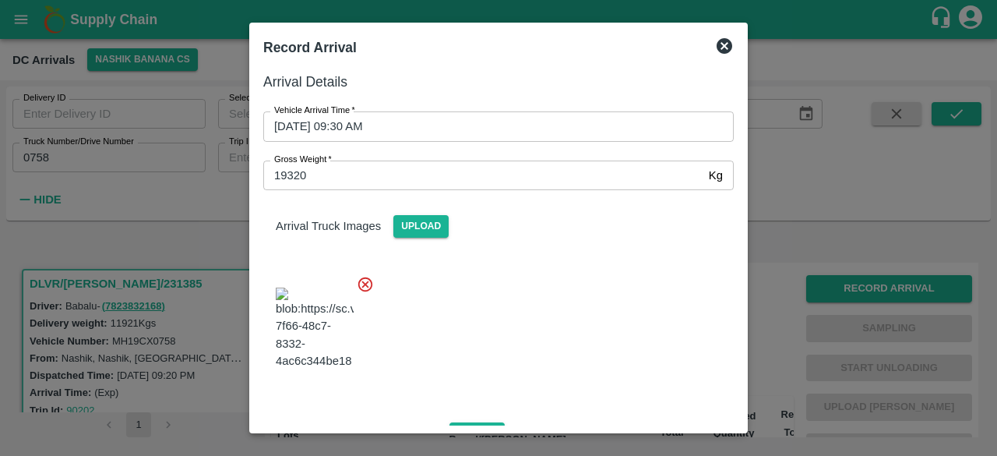
scroll to position [256, 0]
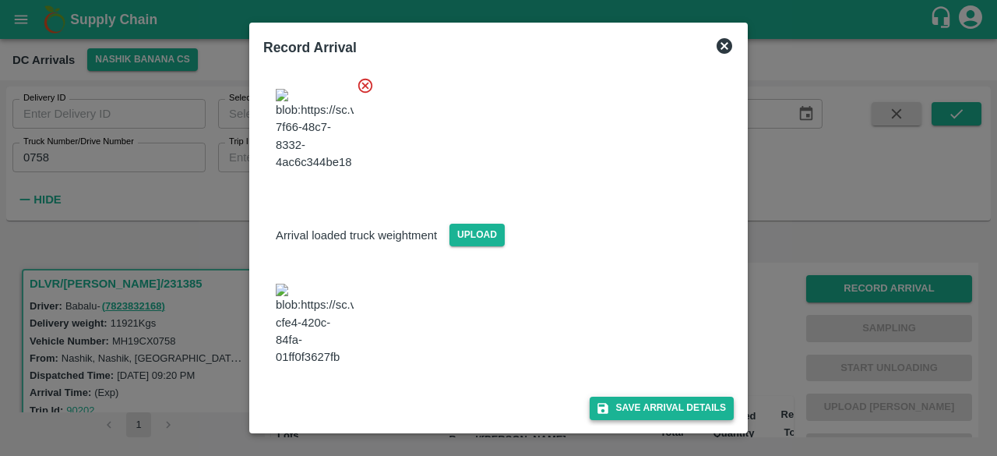
click at [664, 406] on button "Save Arrival Details" at bounding box center [662, 407] width 144 height 23
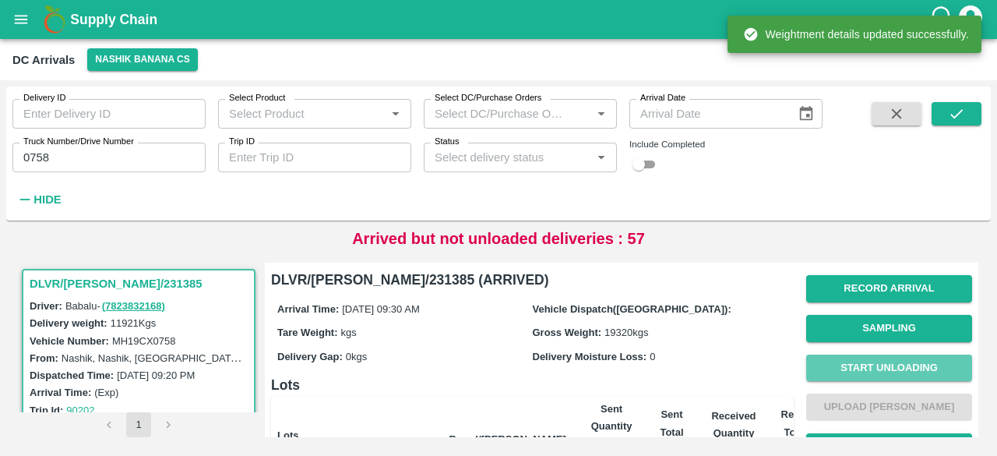
click at [876, 369] on button "Start Unloading" at bounding box center [889, 367] width 166 height 27
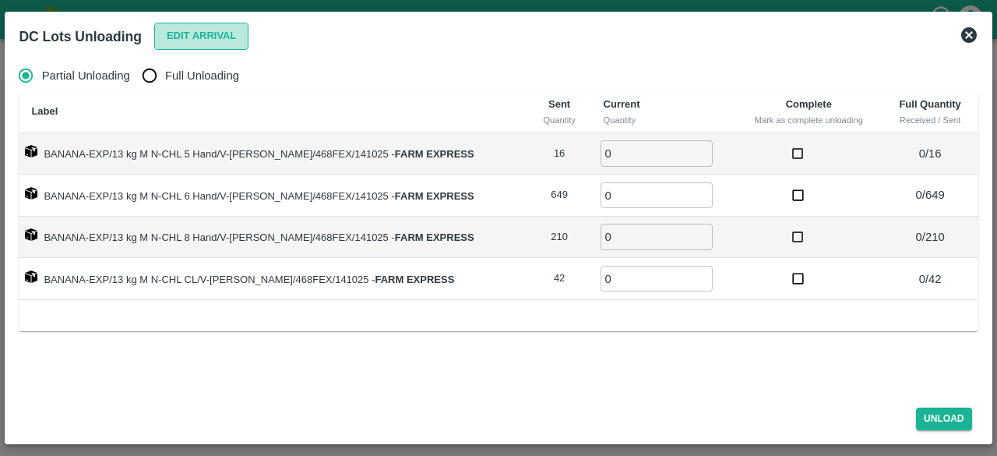
click at [196, 36] on button "Edit Arrival" at bounding box center [201, 36] width 95 height 27
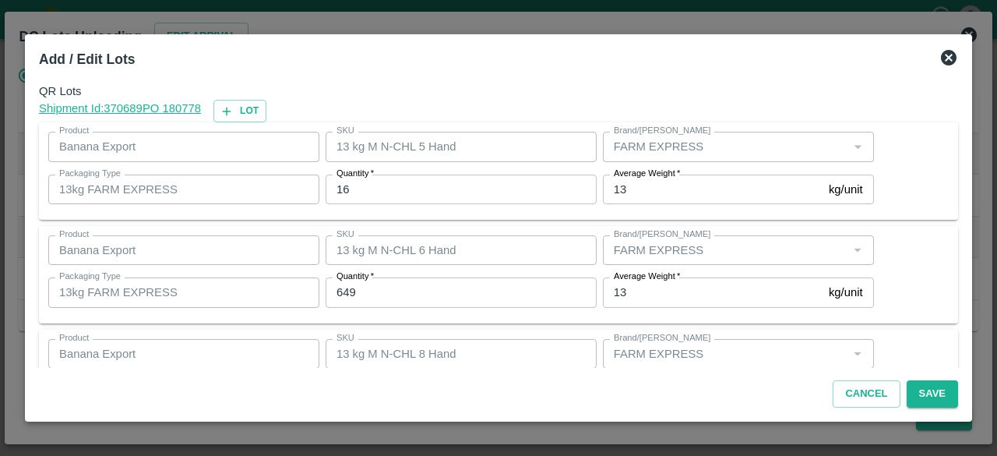
click at [344, 195] on input "16" at bounding box center [461, 189] width 271 height 30
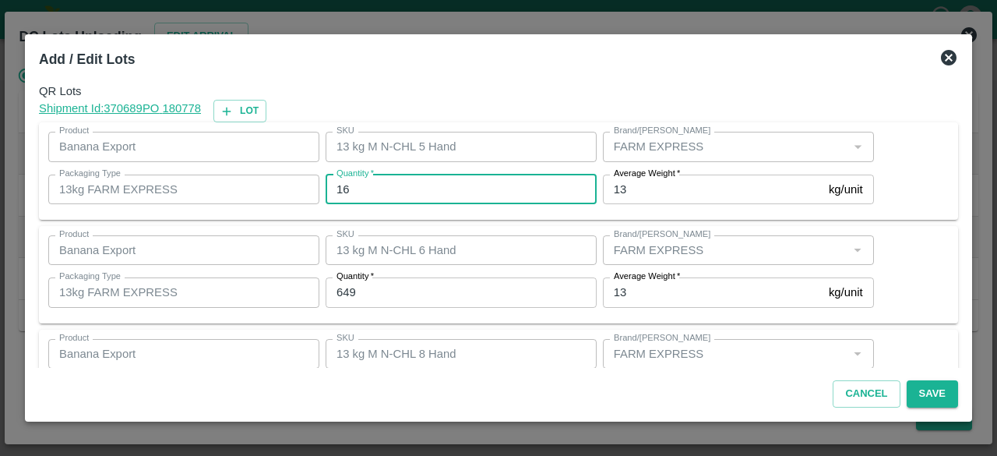
click at [344, 195] on input "16" at bounding box center [461, 189] width 271 height 30
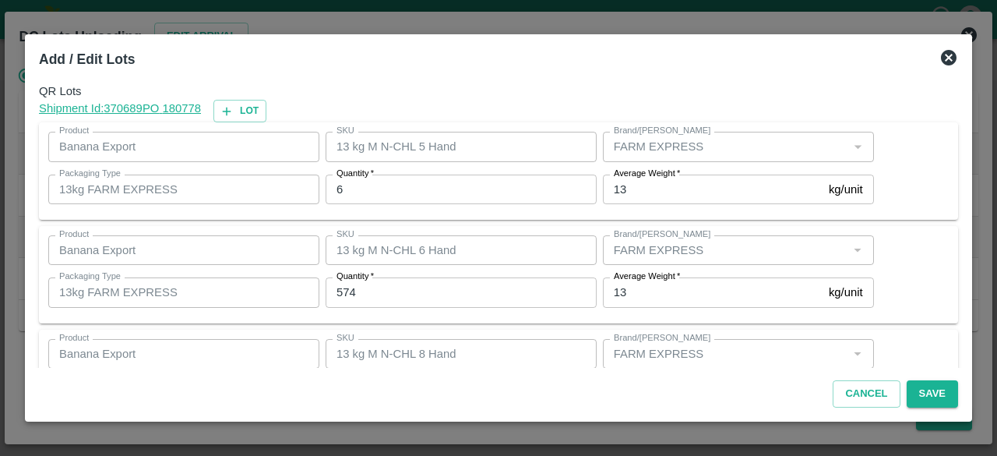
scroll to position [173, 0]
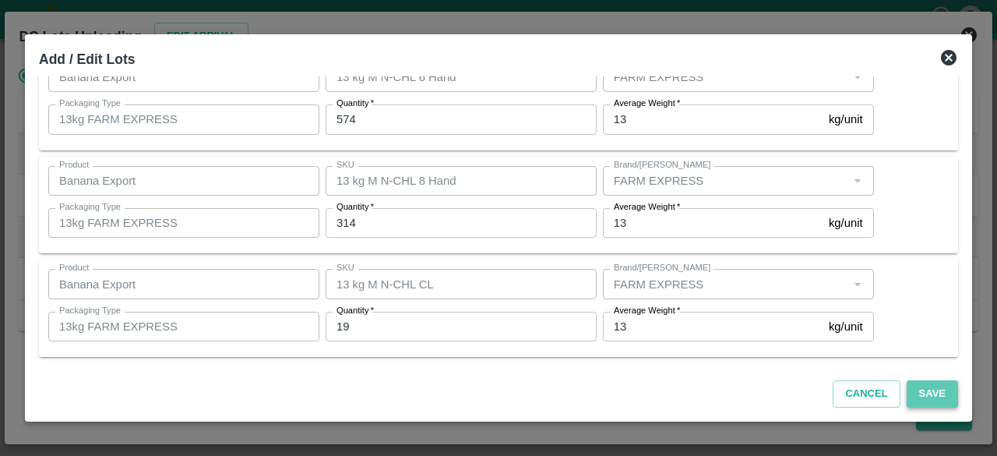
click at [918, 392] on button "Save" at bounding box center [932, 393] width 51 height 27
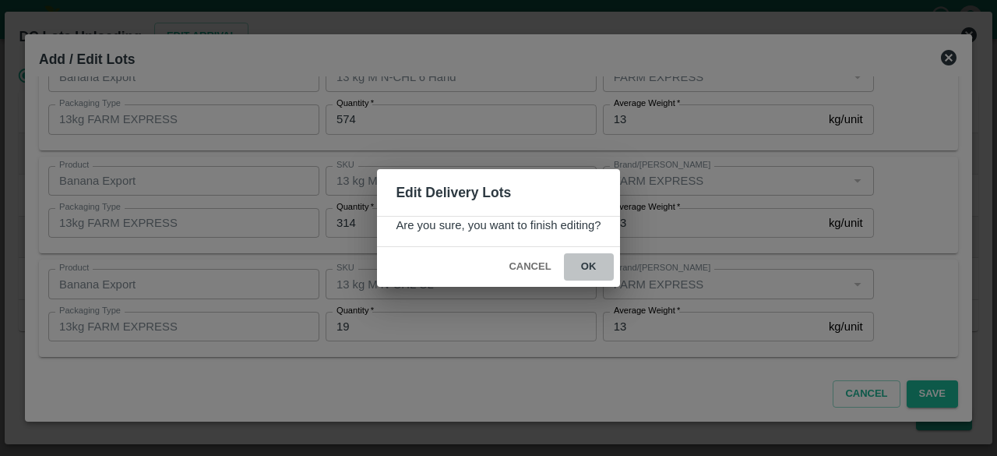
click at [587, 264] on button "ok" at bounding box center [589, 266] width 50 height 27
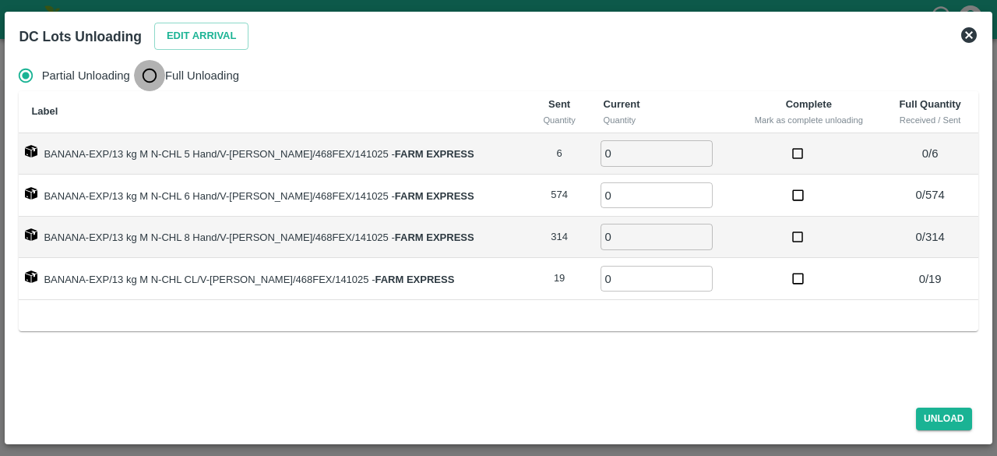
click at [144, 73] on input "Full Unloading" at bounding box center [149, 75] width 31 height 31
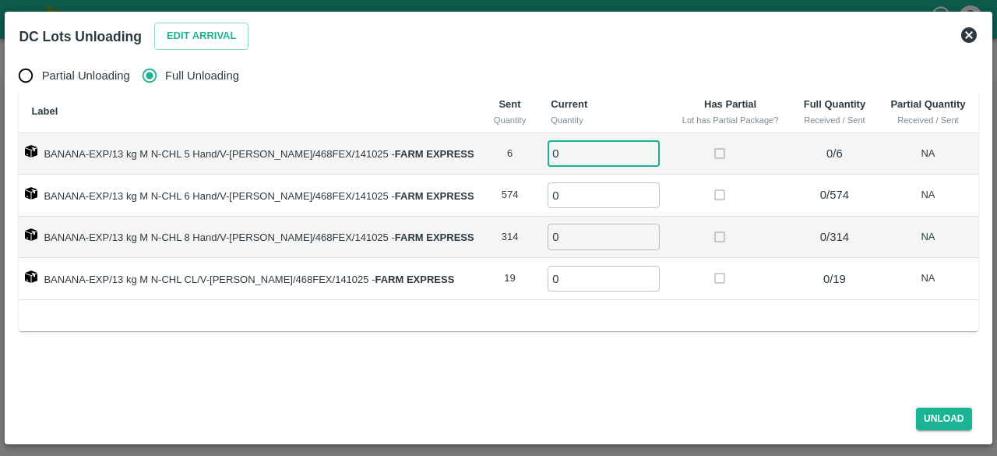
click at [555, 146] on input "0" at bounding box center [603, 153] width 112 height 26
click at [941, 414] on button "Unload" at bounding box center [944, 418] width 56 height 23
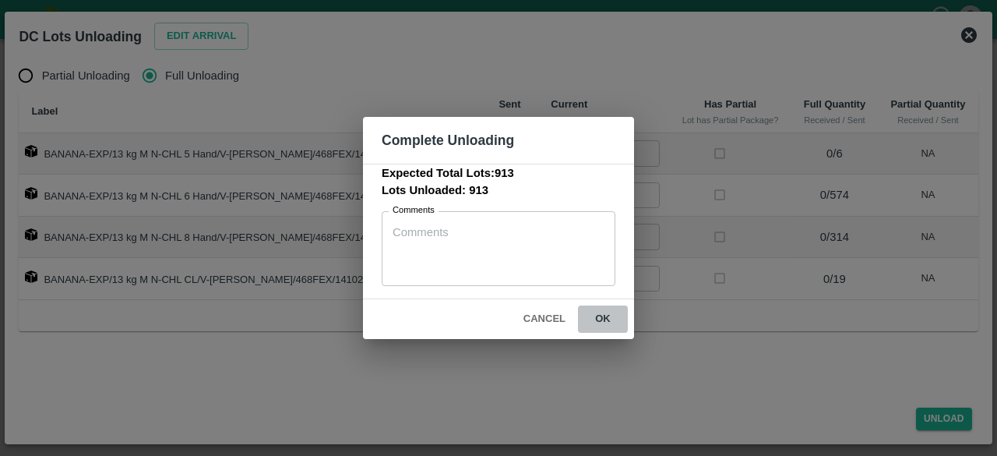
click at [601, 314] on button "ok" at bounding box center [603, 318] width 50 height 27
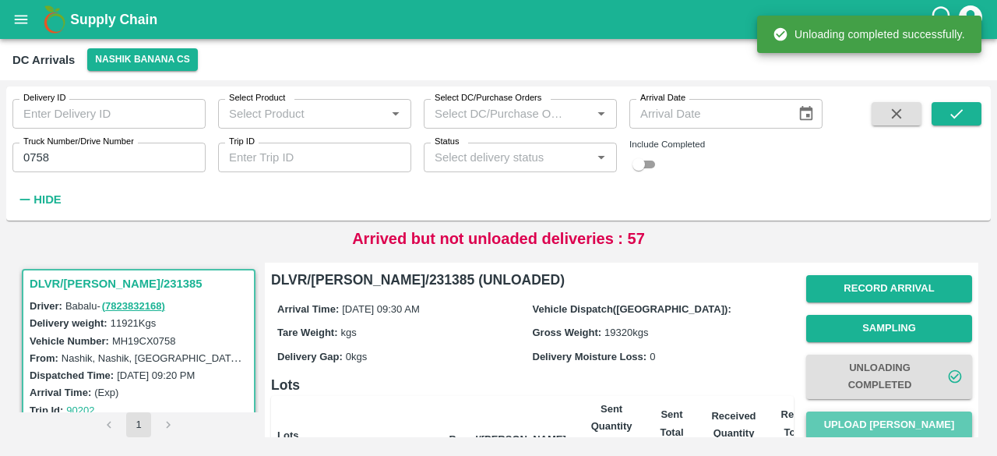
click at [883, 424] on button "Upload [PERSON_NAME]" at bounding box center [889, 424] width 166 height 27
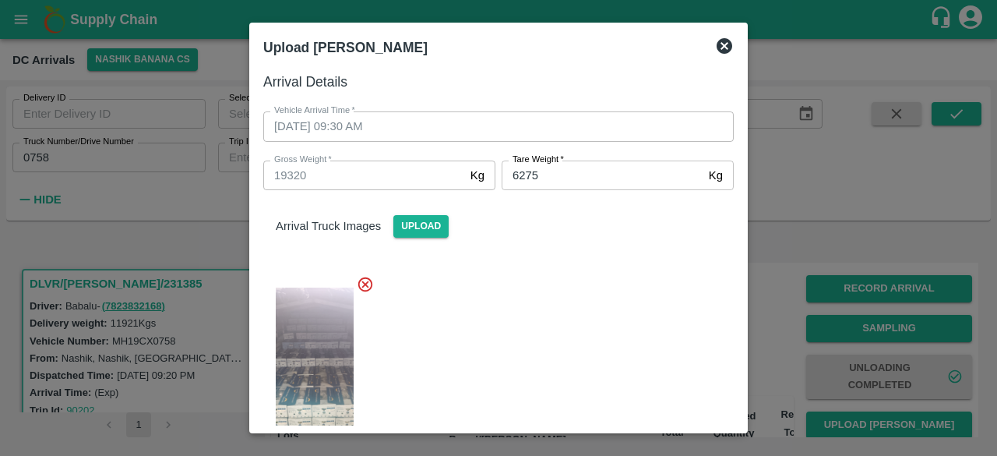
click at [579, 299] on div at bounding box center [492, 368] width 483 height 213
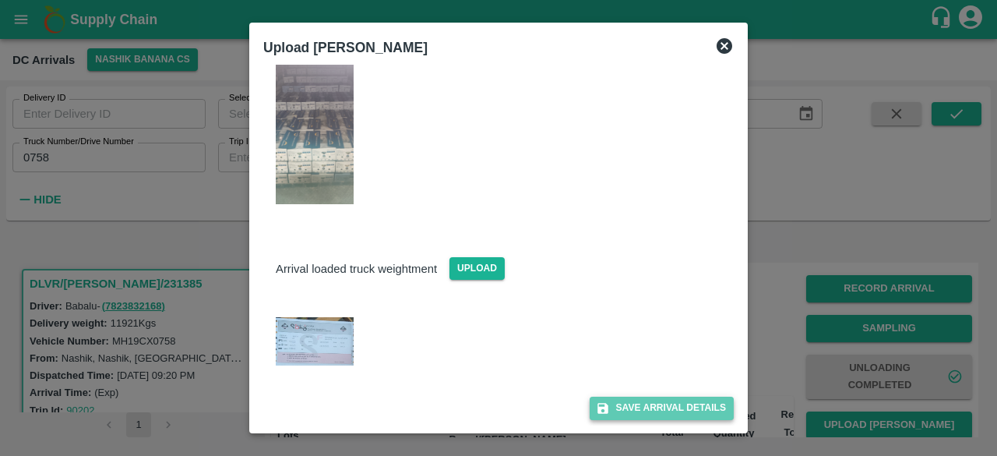
click at [657, 412] on button "Save Arrival Details" at bounding box center [662, 407] width 144 height 23
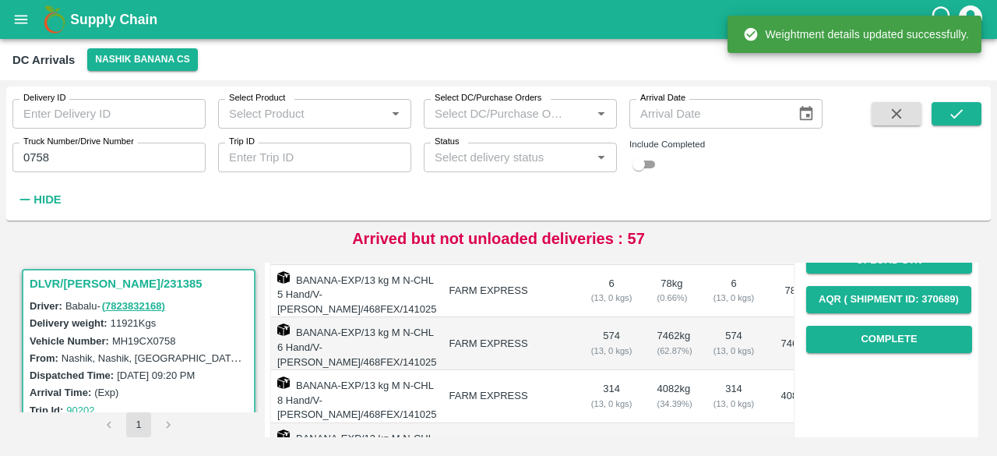
scroll to position [247, 0]
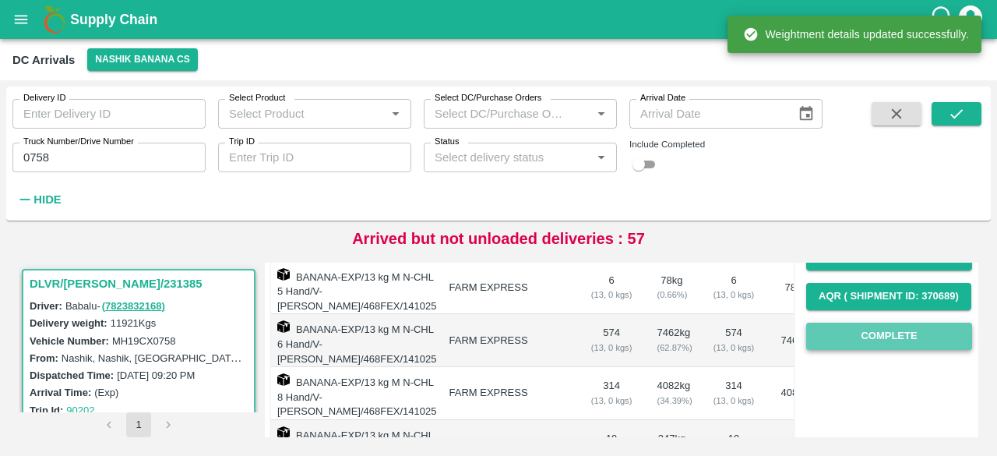
click at [896, 343] on button "Complete" at bounding box center [889, 335] width 166 height 27
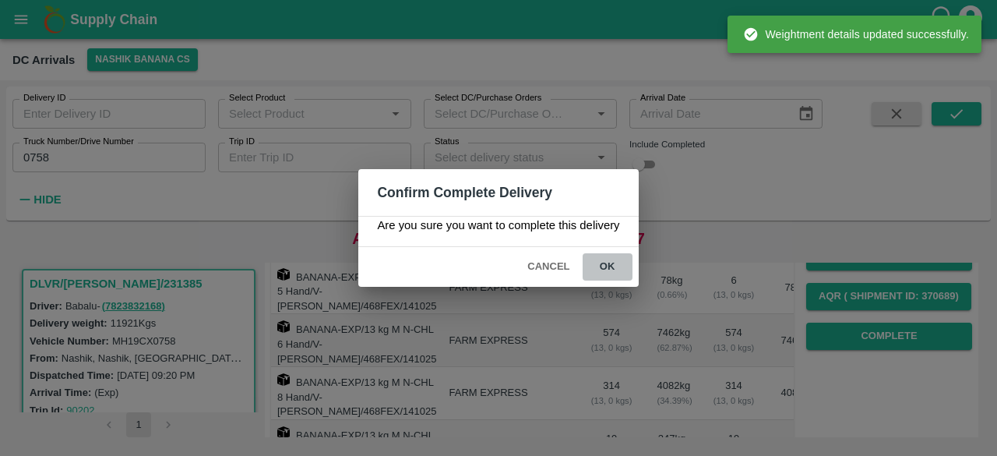
click at [604, 263] on button "ok" at bounding box center [608, 266] width 50 height 27
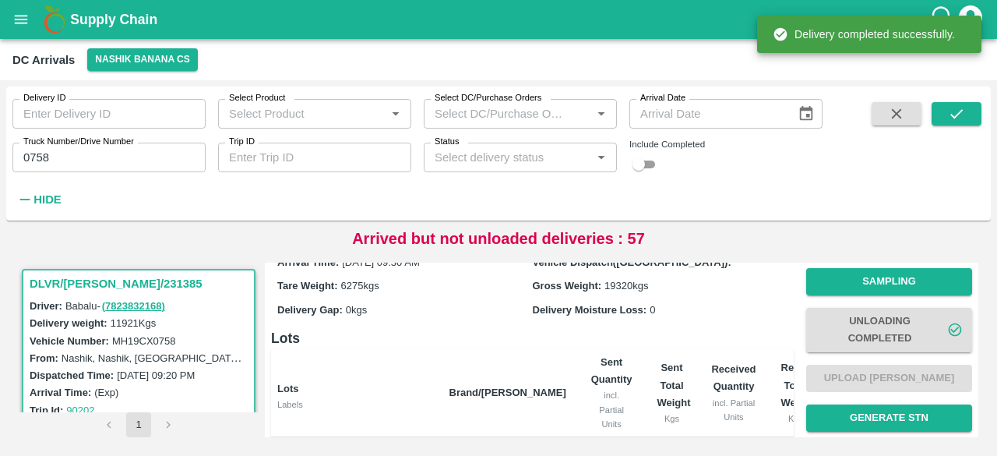
scroll to position [0, 0]
